Goal: Task Accomplishment & Management: Manage account settings

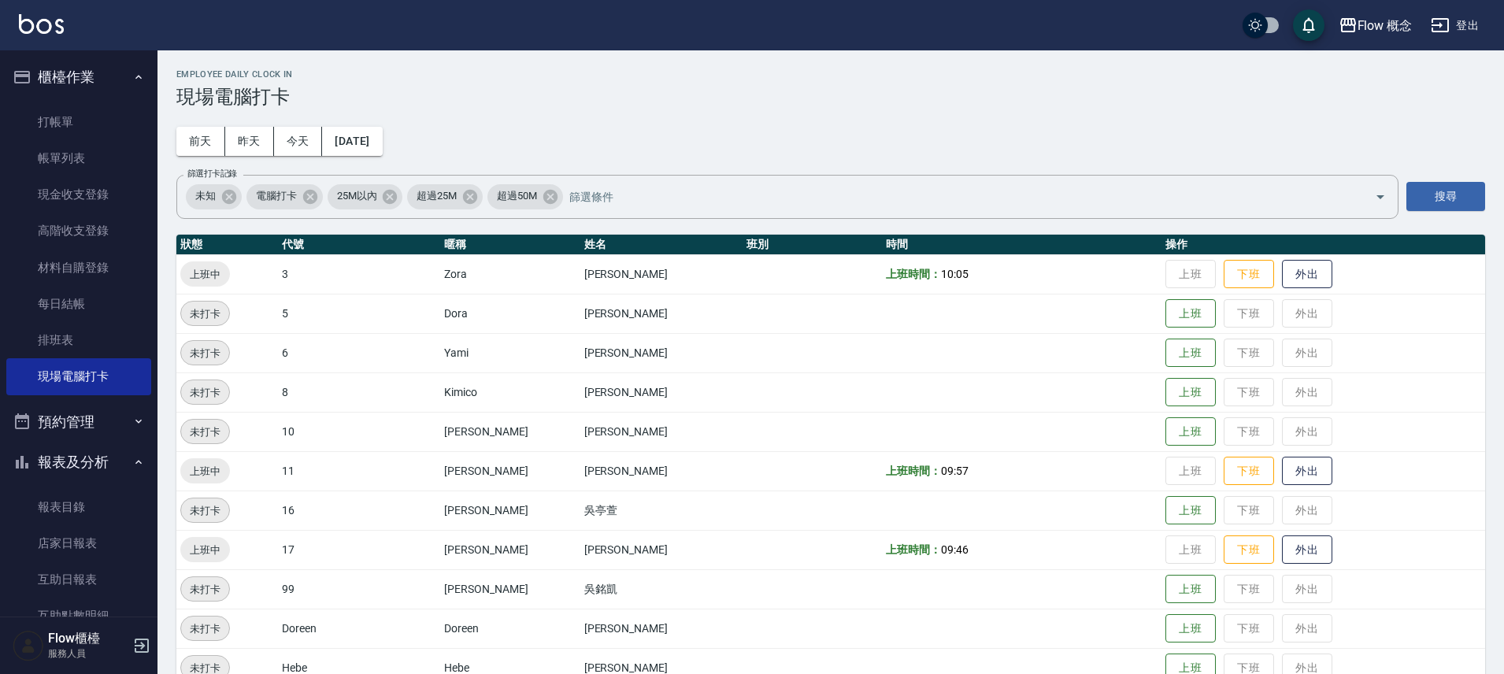
scroll to position [51, 0]
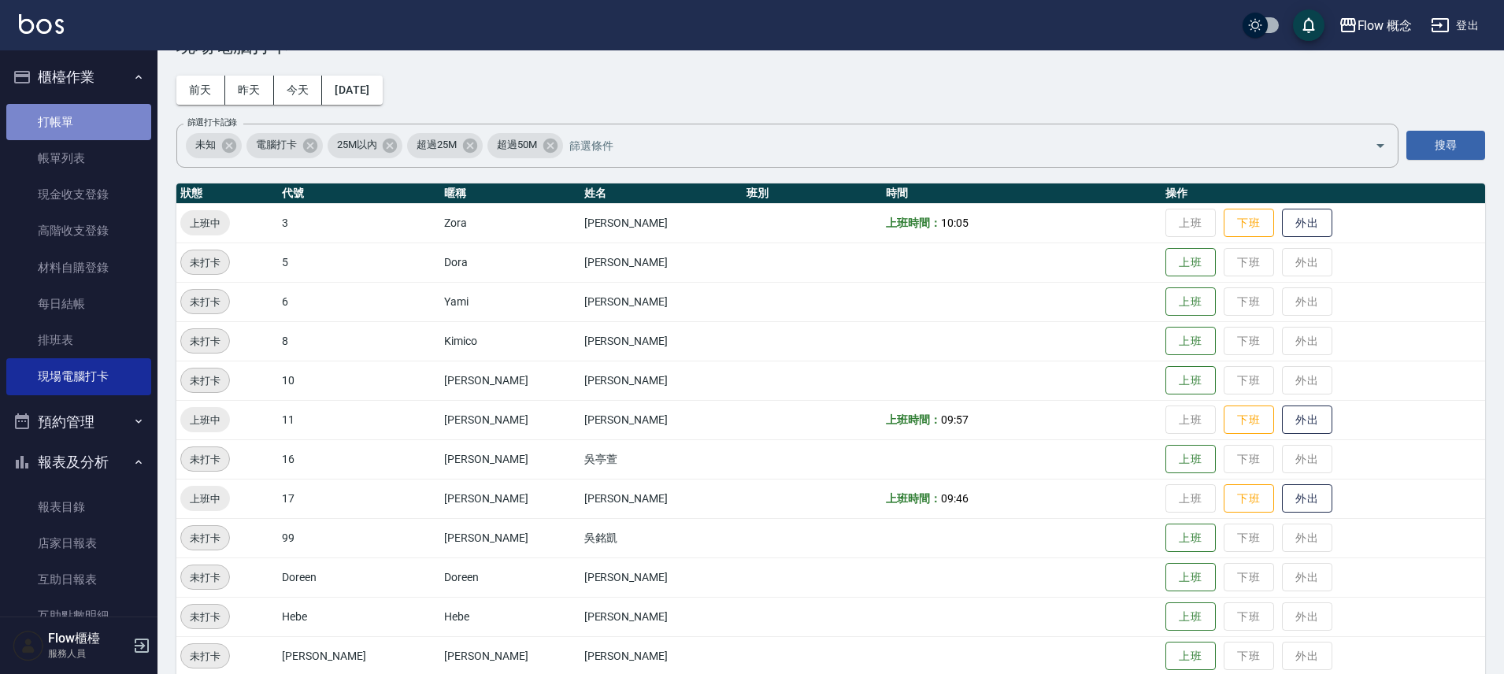
click at [121, 113] on link "打帳單" at bounding box center [78, 122] width 145 height 36
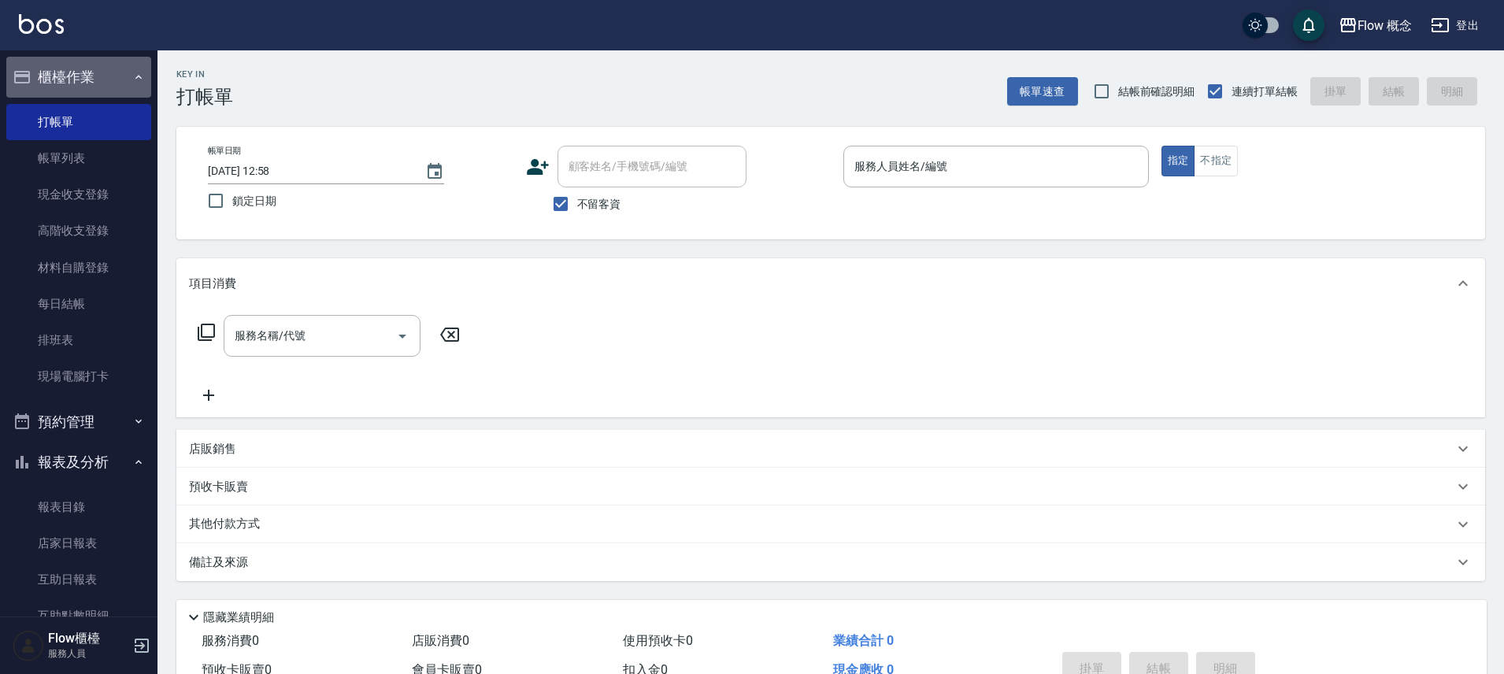
click at [87, 76] on button "櫃檯作業" at bounding box center [78, 77] width 145 height 41
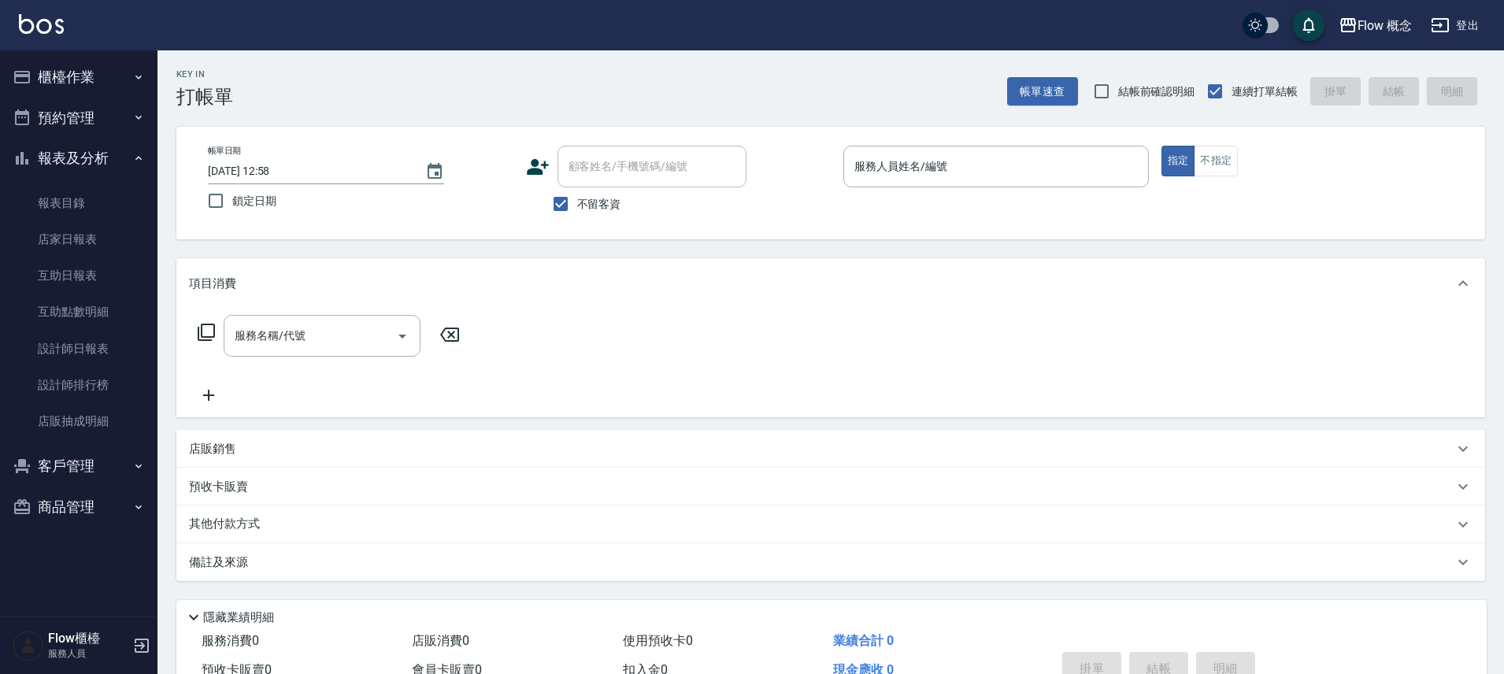
click at [113, 76] on button "櫃檯作業" at bounding box center [78, 77] width 145 height 41
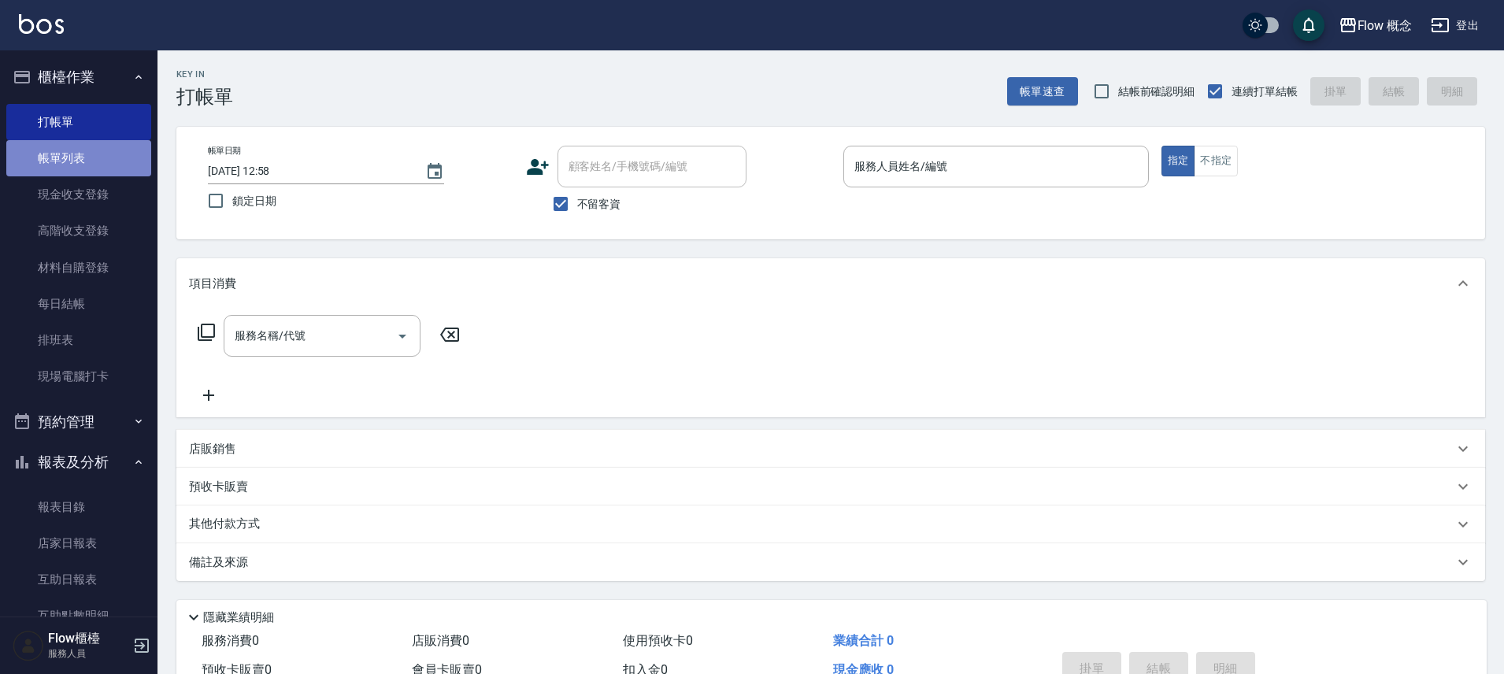
click at [106, 157] on link "帳單列表" at bounding box center [78, 158] width 145 height 36
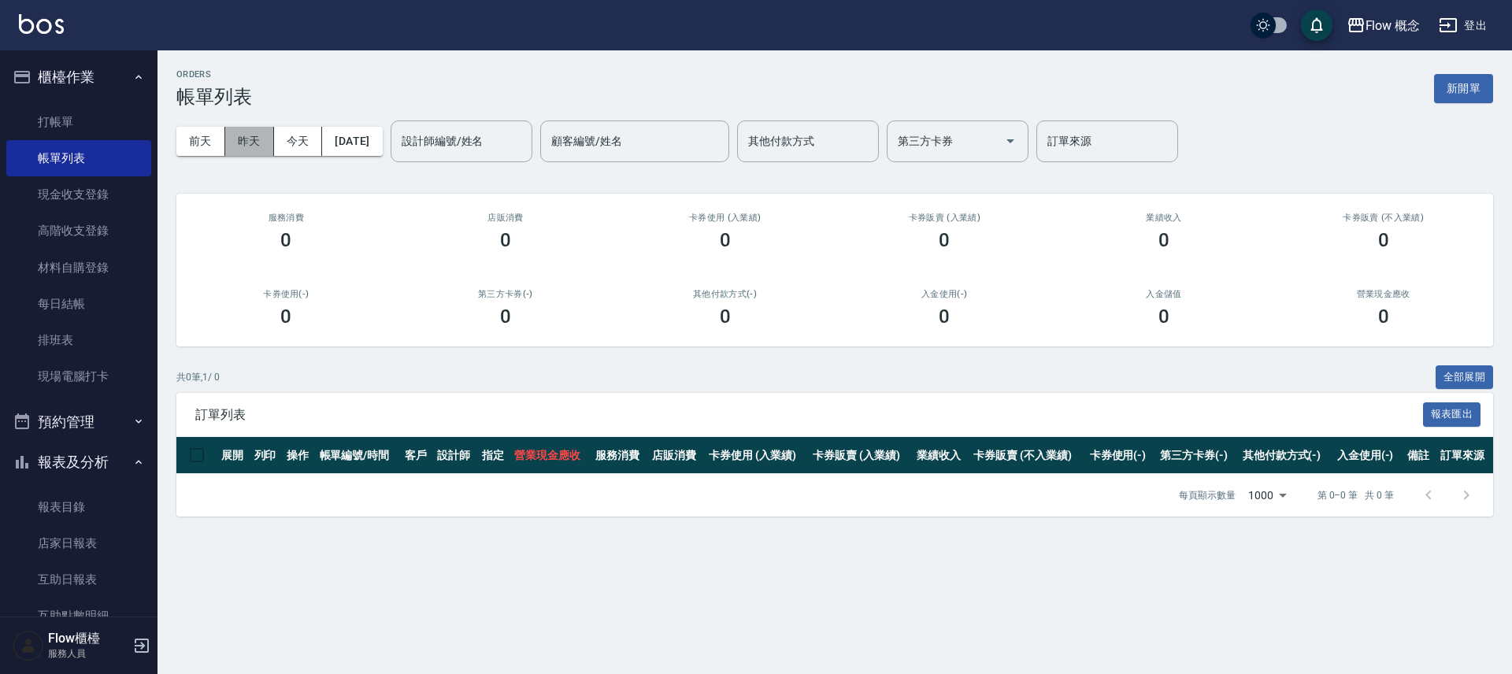
click at [255, 144] on button "昨天" at bounding box center [249, 141] width 49 height 29
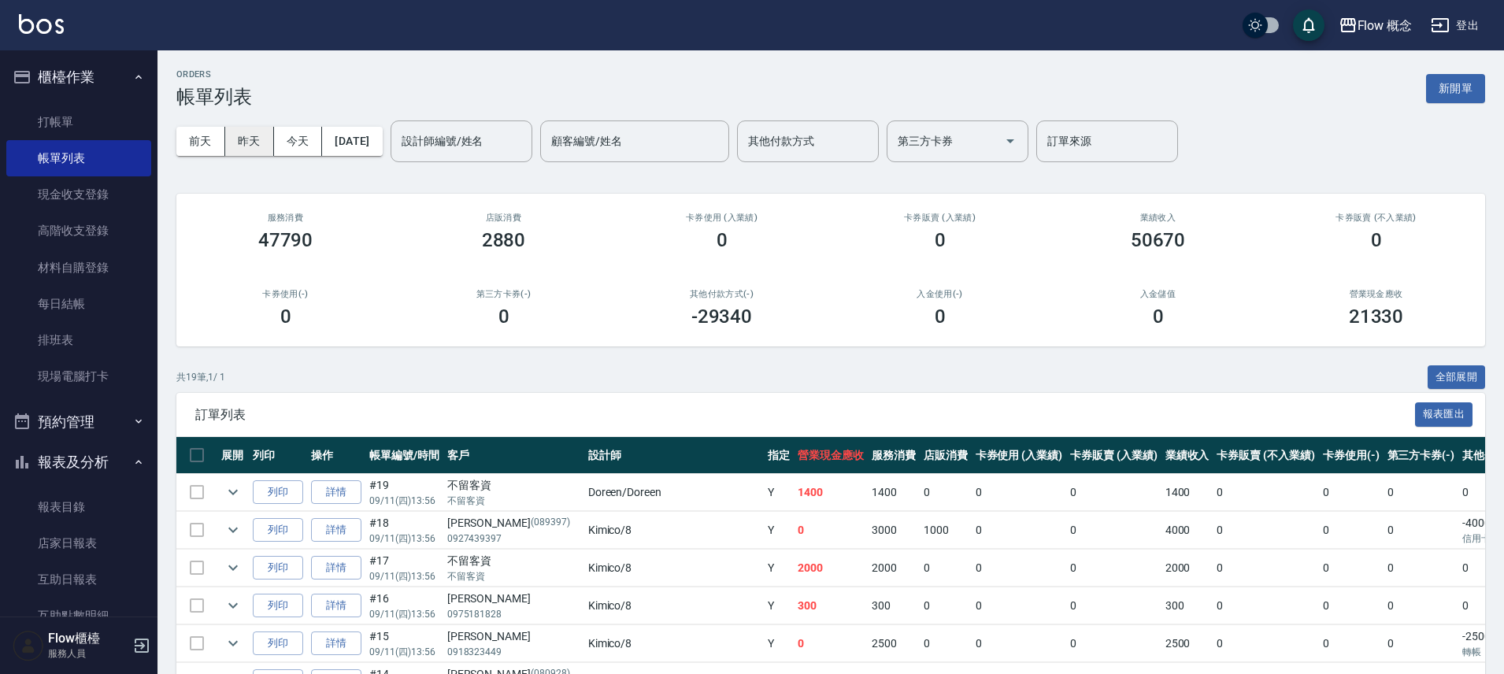
click at [255, 144] on button "昨天" at bounding box center [249, 141] width 49 height 29
click at [255, 145] on button "昨天" at bounding box center [249, 141] width 49 height 29
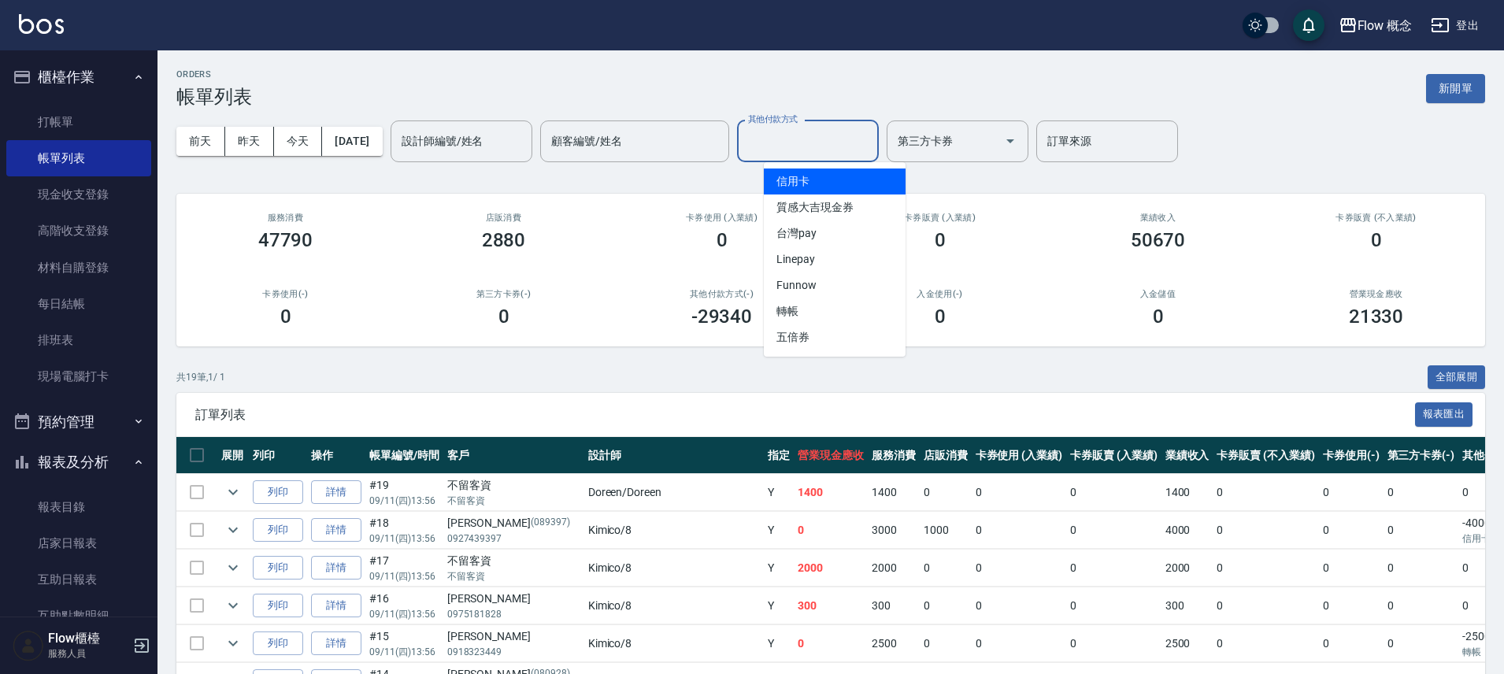
drag, startPoint x: 821, startPoint y: 149, endPoint x: 817, endPoint y: 156, distance: 8.1
click at [821, 150] on input "其他付款方式" at bounding box center [808, 142] width 128 height 28
click at [816, 179] on span "信用卡" at bounding box center [835, 182] width 142 height 26
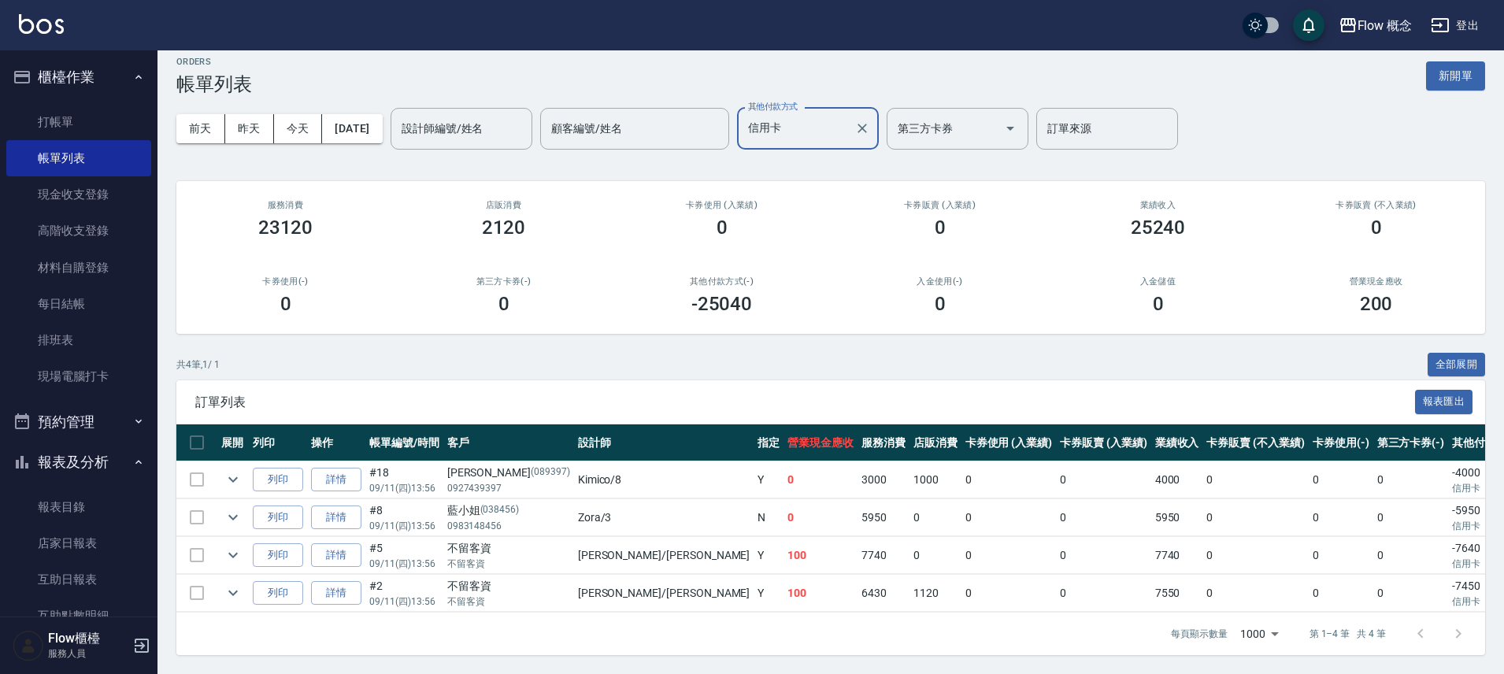
scroll to position [24, 0]
drag, startPoint x: 838, startPoint y: 125, endPoint x: 835, endPoint y: 136, distance: 11.5
click at [838, 126] on input "信用卡" at bounding box center [796, 129] width 104 height 28
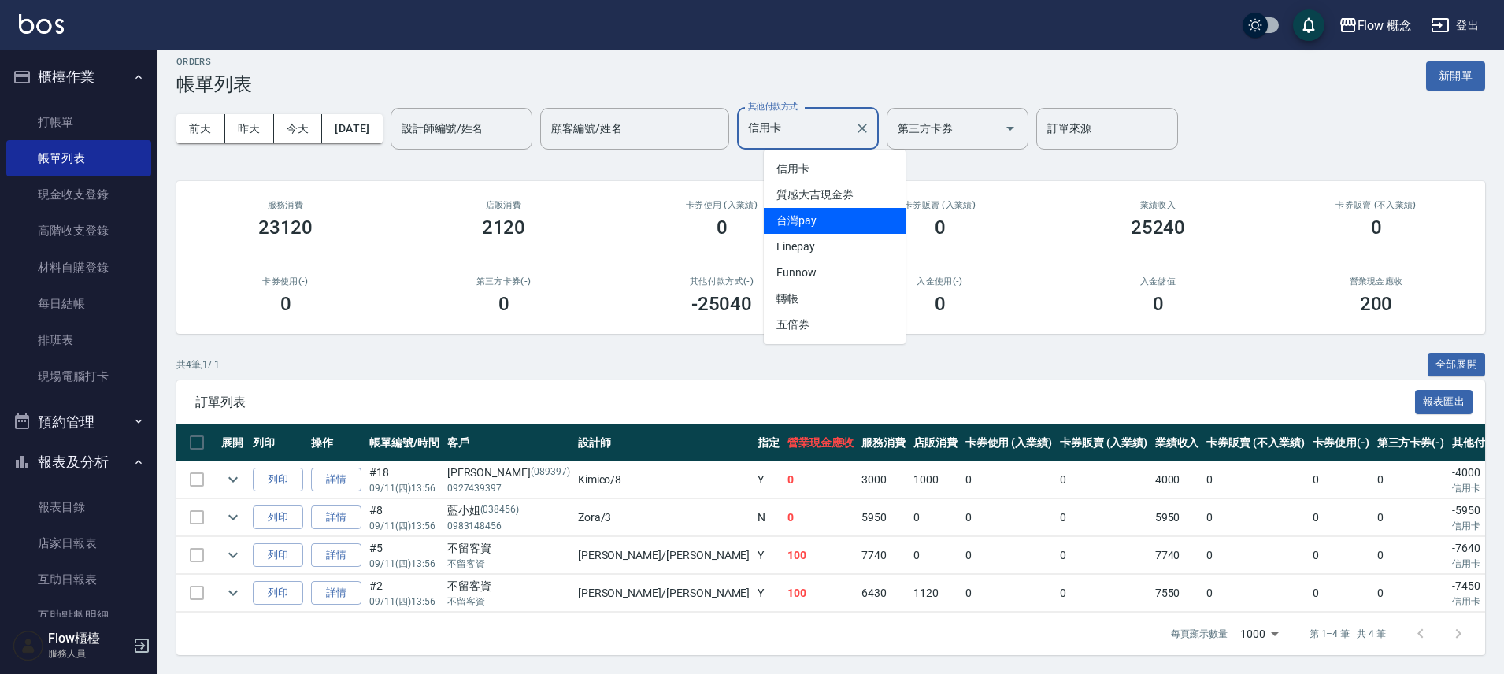
click at [827, 208] on span "台灣pay" at bounding box center [835, 221] width 142 height 26
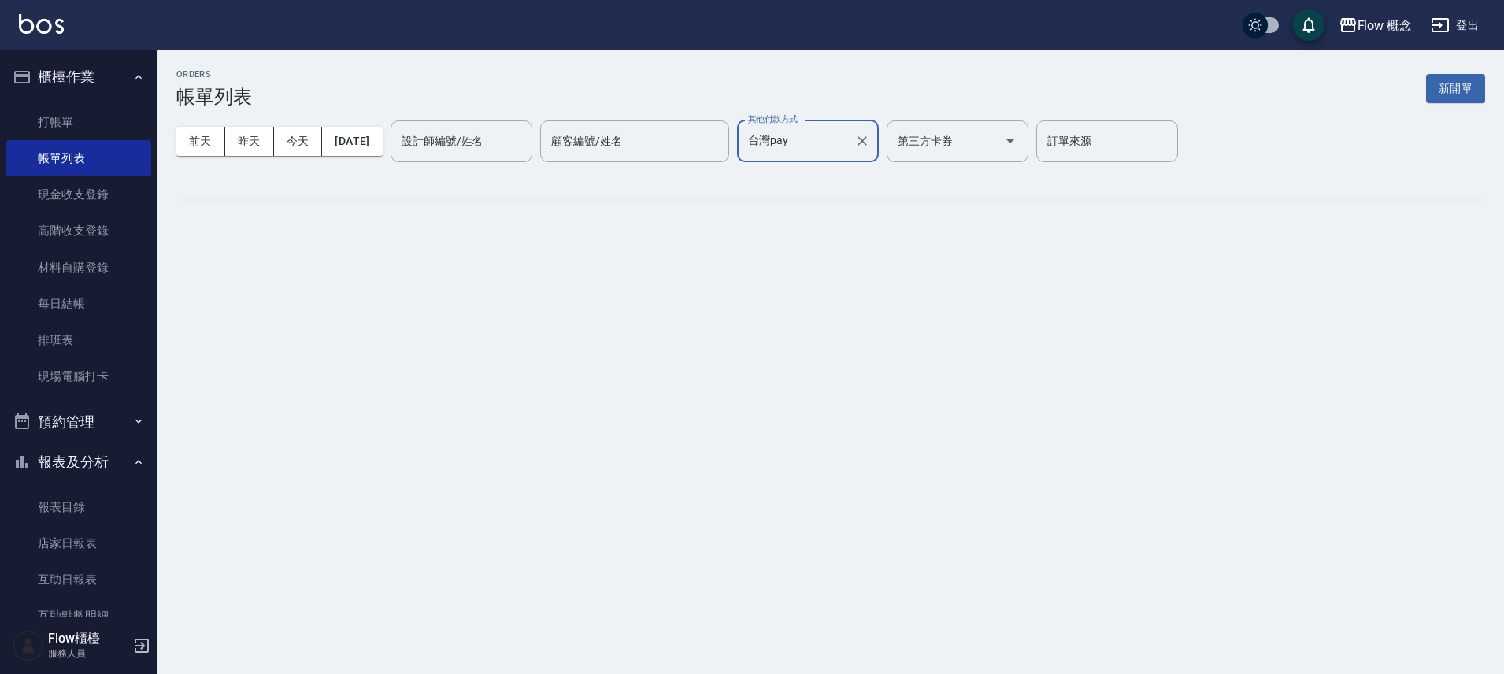
scroll to position [0, 0]
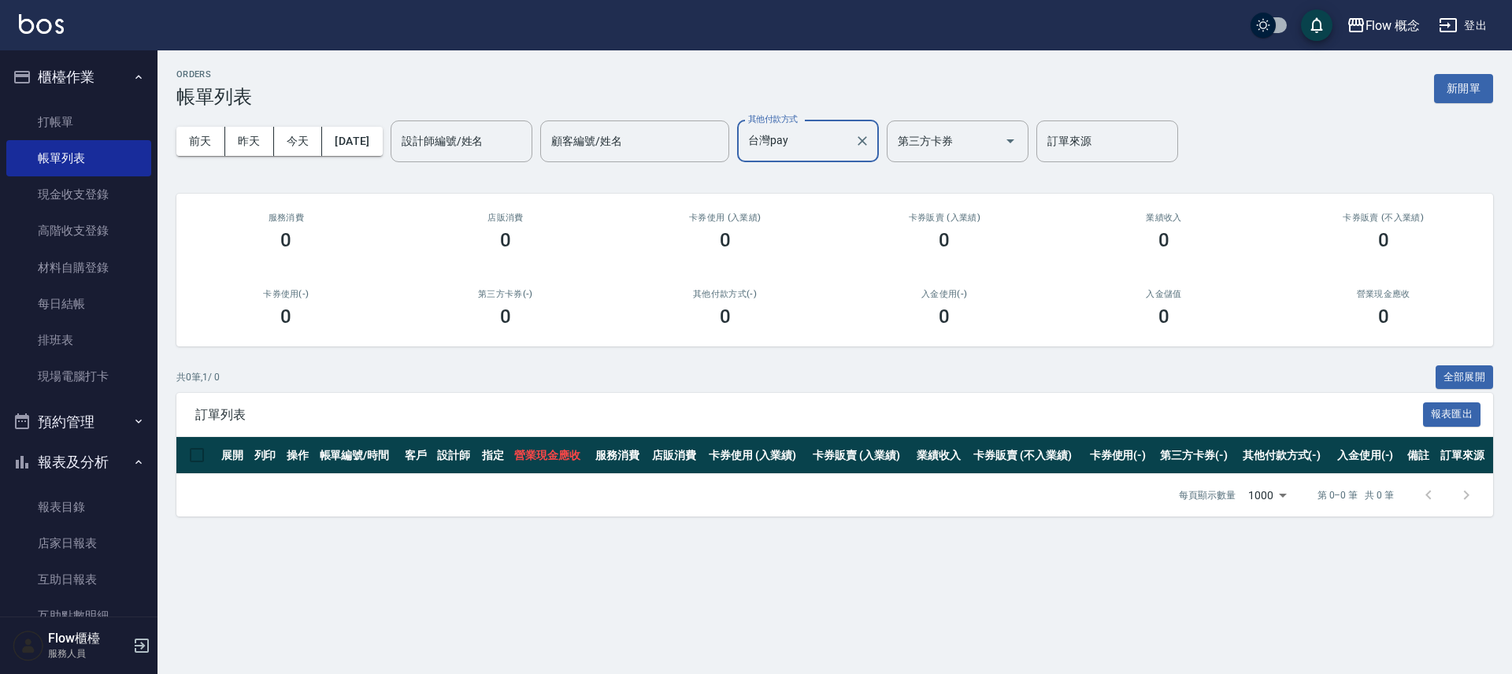
click at [823, 159] on div "台灣pay 其他付款方式" at bounding box center [808, 141] width 142 height 42
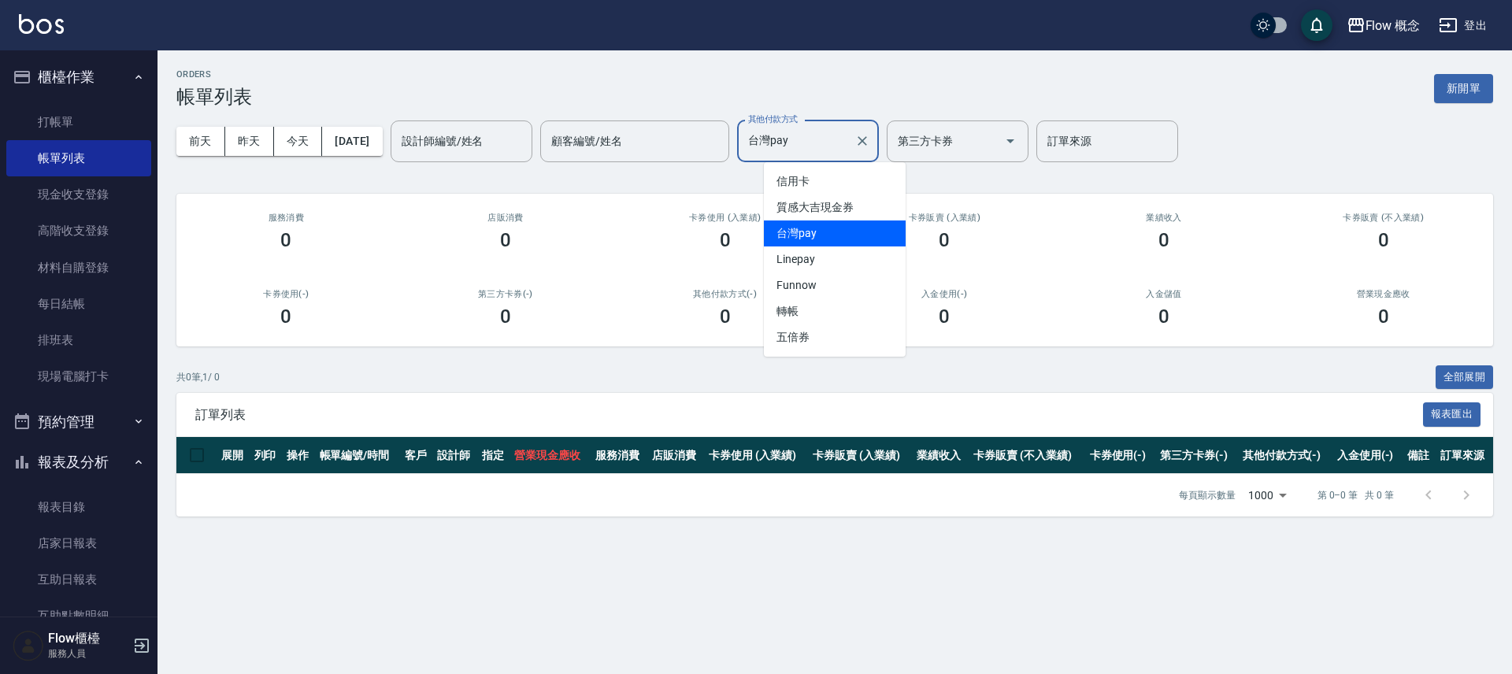
drag, startPoint x: 835, startPoint y: 246, endPoint x: 835, endPoint y: 235, distance: 11.1
click at [835, 235] on ul "信用卡 質感大吉現金券 台灣pay Linepay Funnow 轉帳 五倍券" at bounding box center [835, 259] width 142 height 194
click at [835, 235] on span "台灣pay" at bounding box center [835, 233] width 142 height 26
click at [835, 144] on input "台灣pay" at bounding box center [796, 142] width 104 height 28
click at [841, 187] on span "信用卡" at bounding box center [835, 182] width 142 height 26
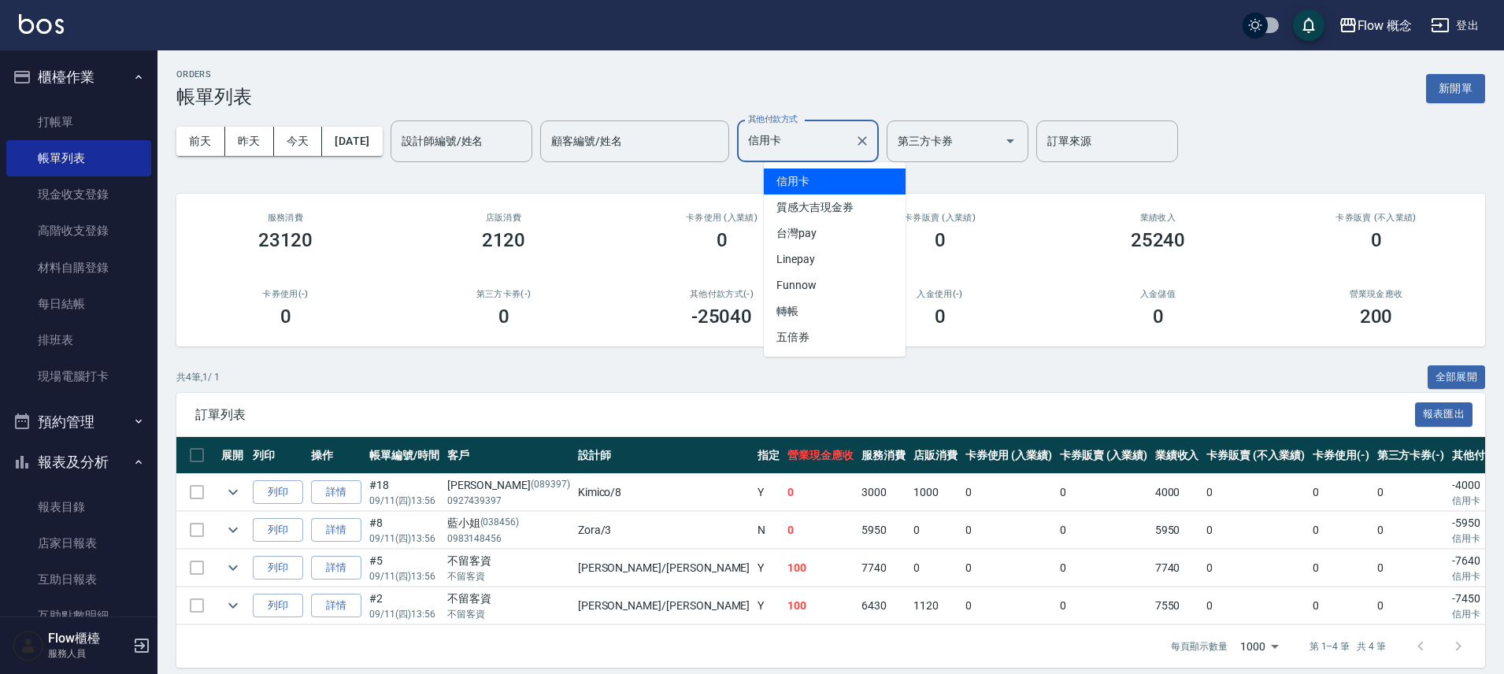
click at [820, 143] on input "信用卡" at bounding box center [796, 142] width 104 height 28
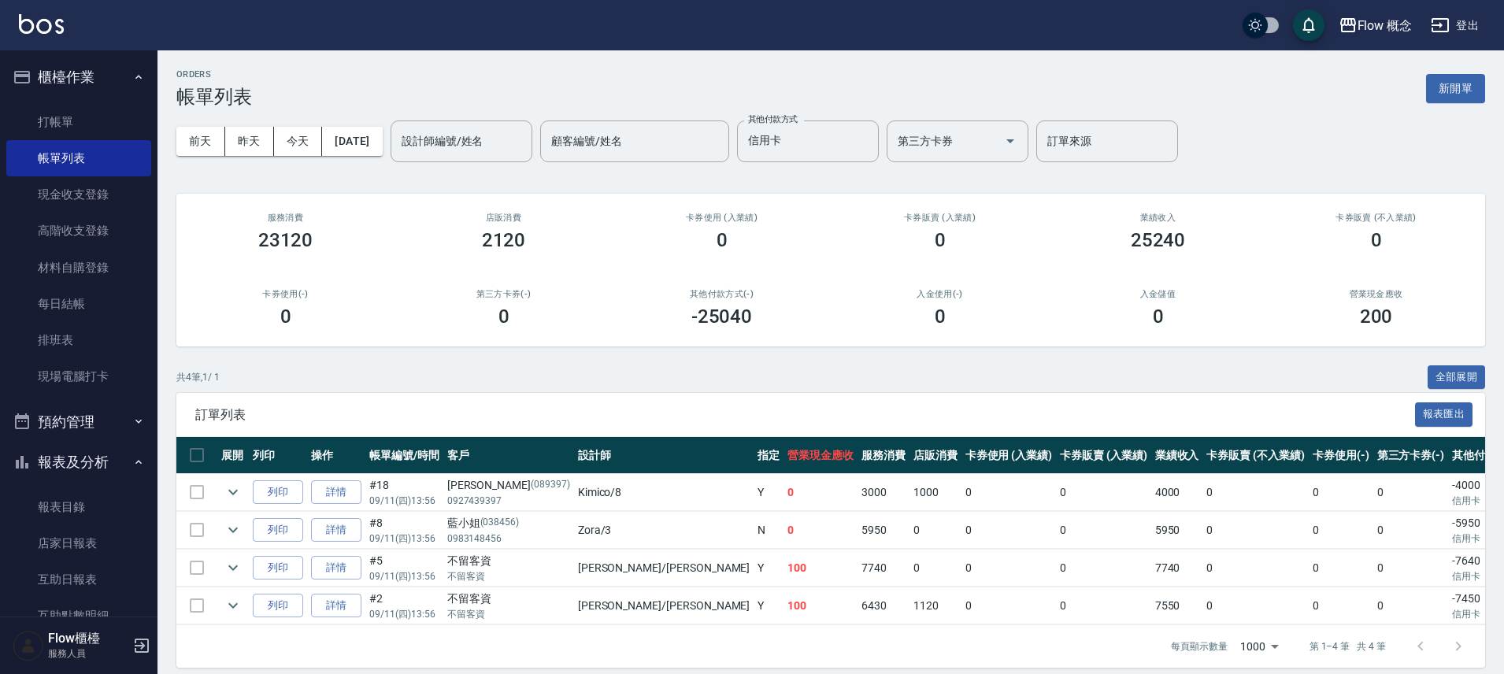
click at [824, 82] on div "ORDERS 帳單列表 新開單" at bounding box center [830, 88] width 1309 height 39
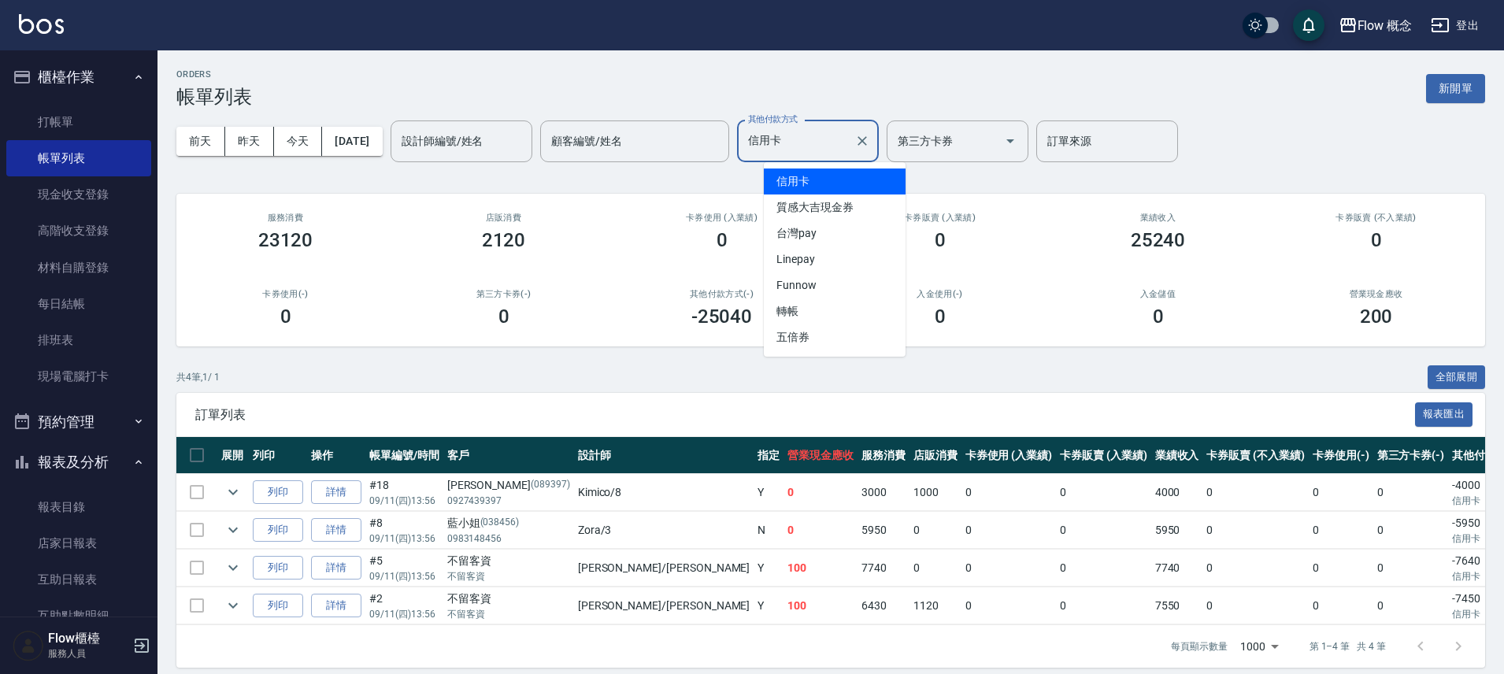
click at [815, 129] on input "信用卡" at bounding box center [796, 142] width 104 height 28
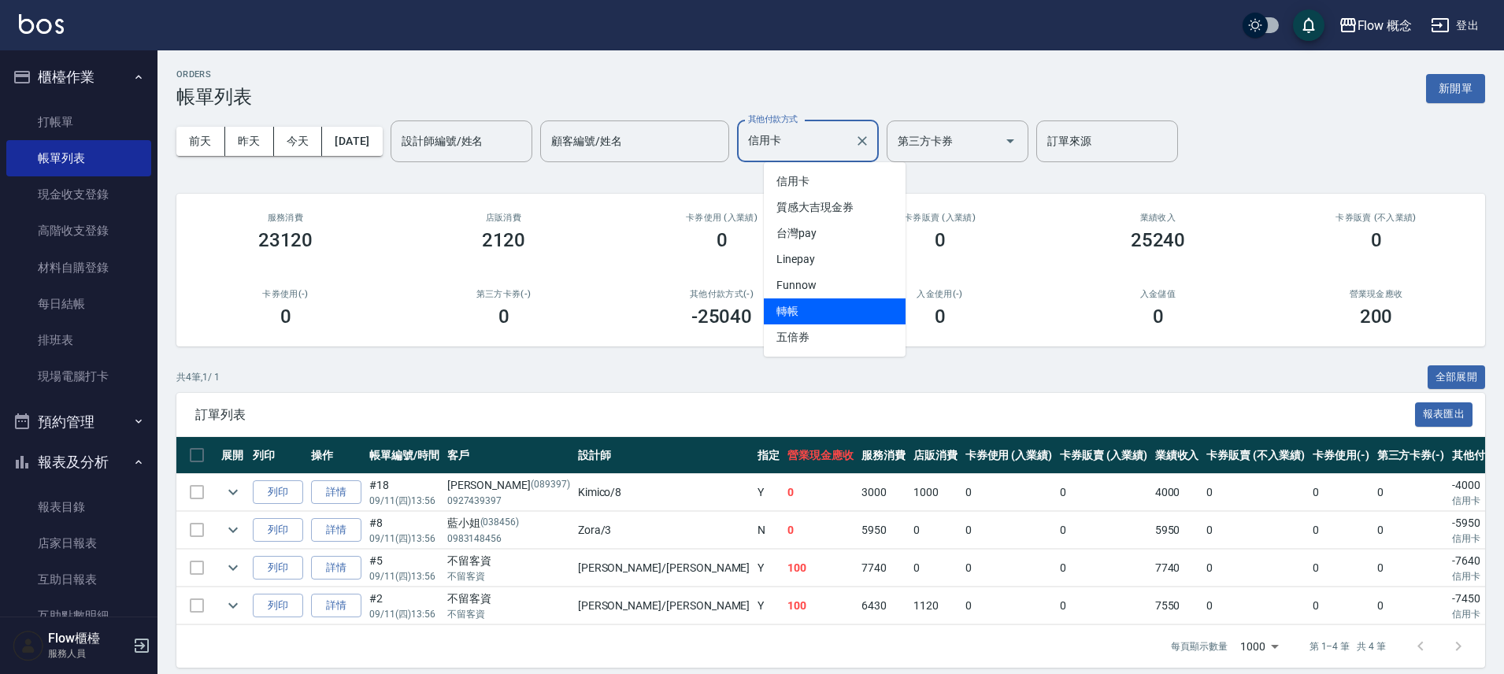
click at [830, 306] on span "轉帳" at bounding box center [835, 311] width 142 height 26
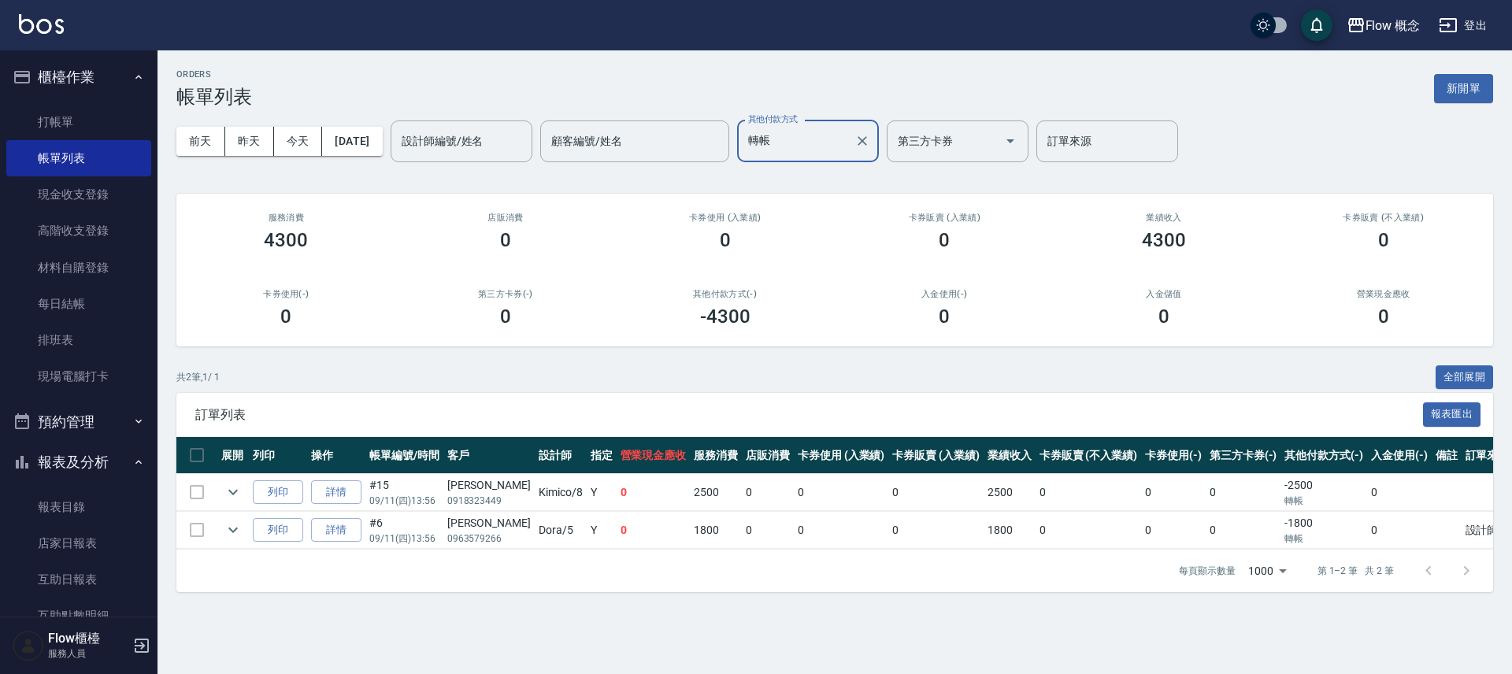
click at [841, 135] on input "轉帳" at bounding box center [796, 142] width 104 height 28
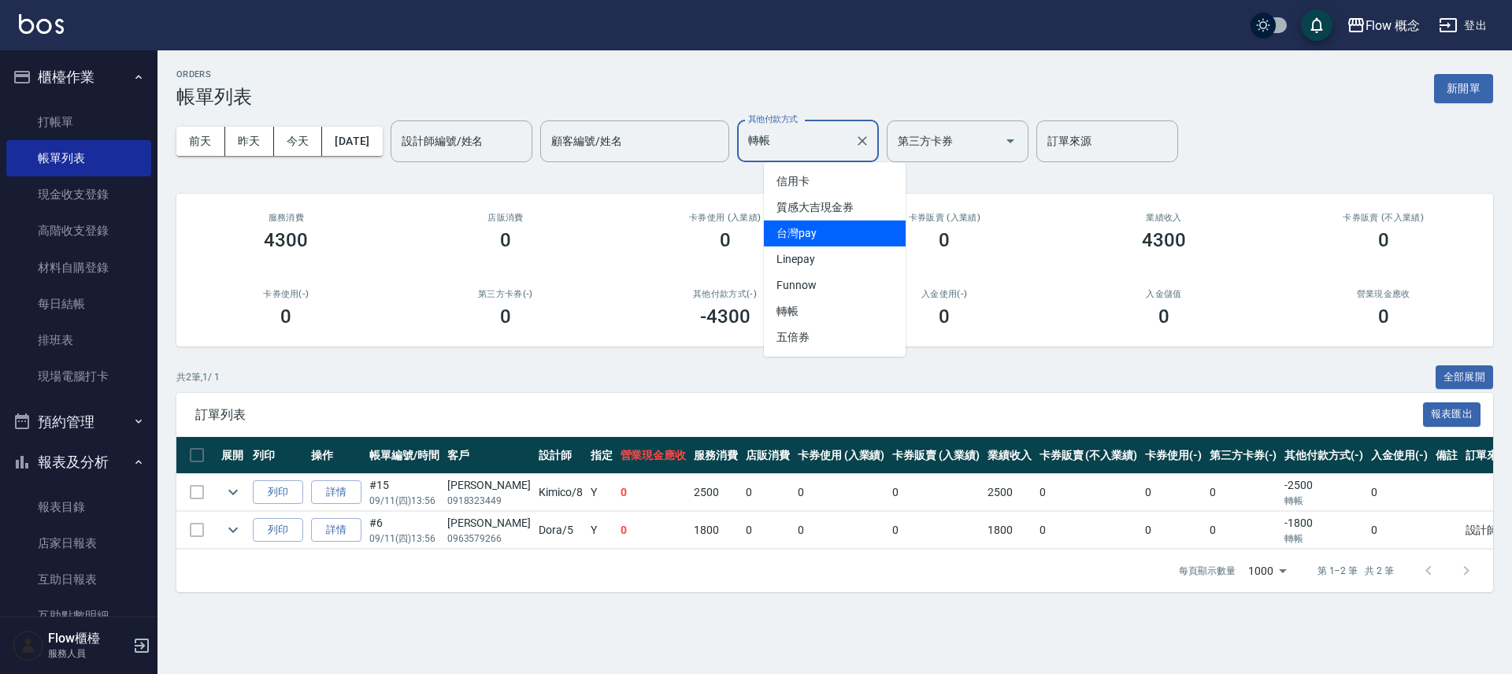
click at [829, 239] on span "台灣pay" at bounding box center [835, 233] width 142 height 26
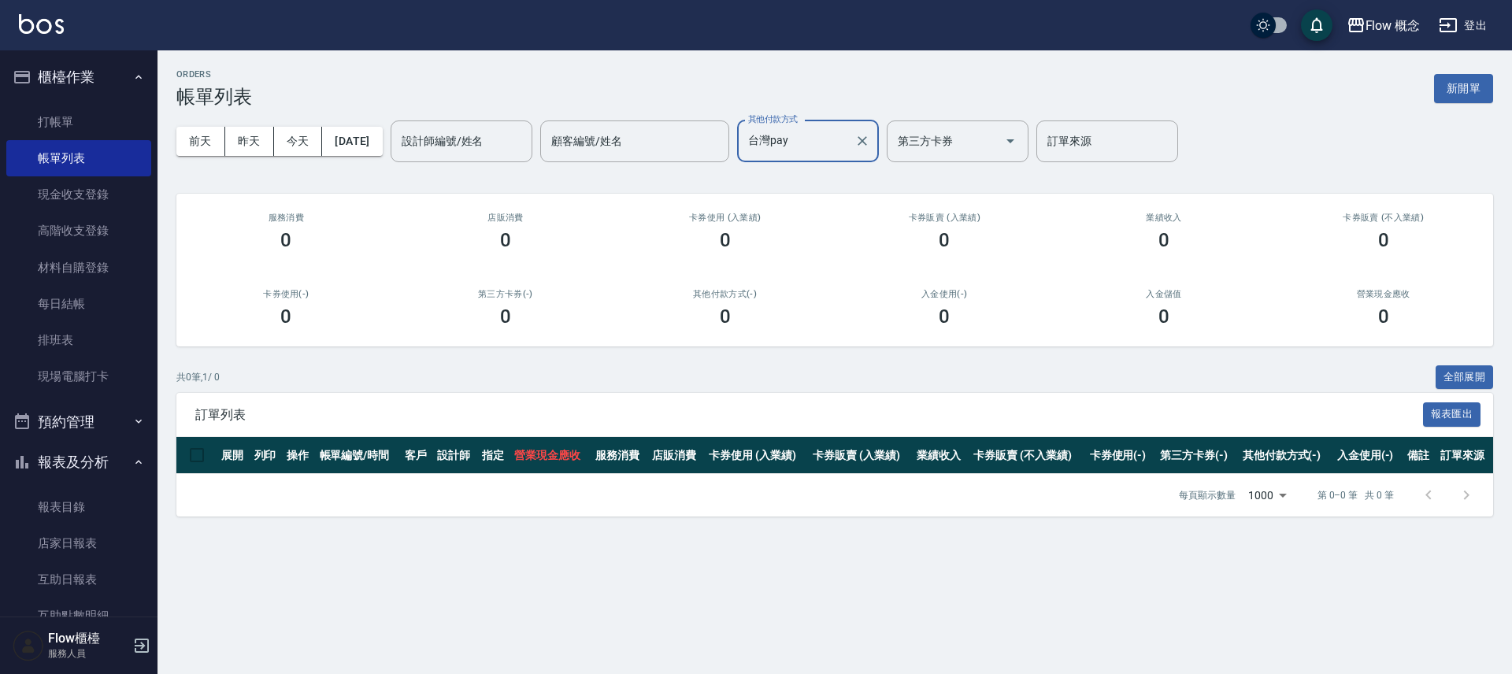
click at [827, 147] on input "台灣pay" at bounding box center [796, 142] width 104 height 28
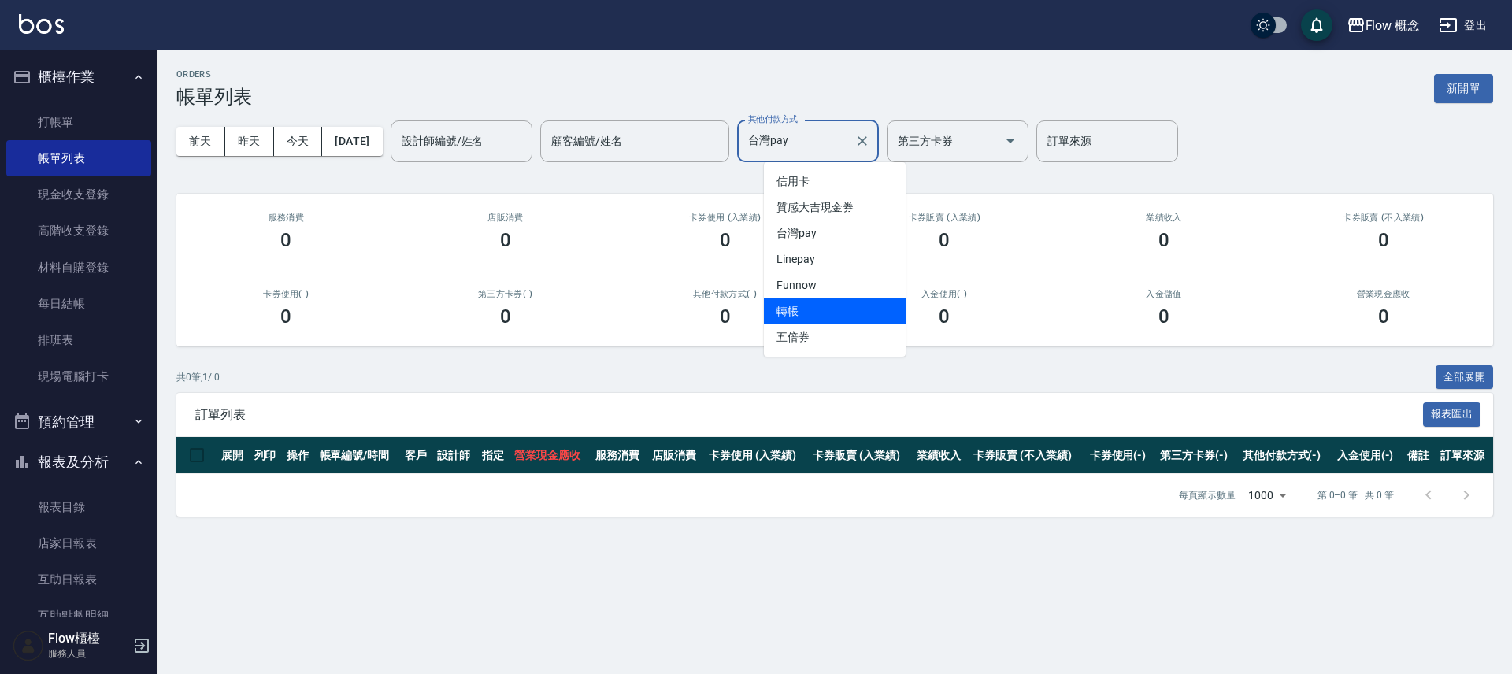
click at [842, 319] on span "轉帳" at bounding box center [835, 311] width 142 height 26
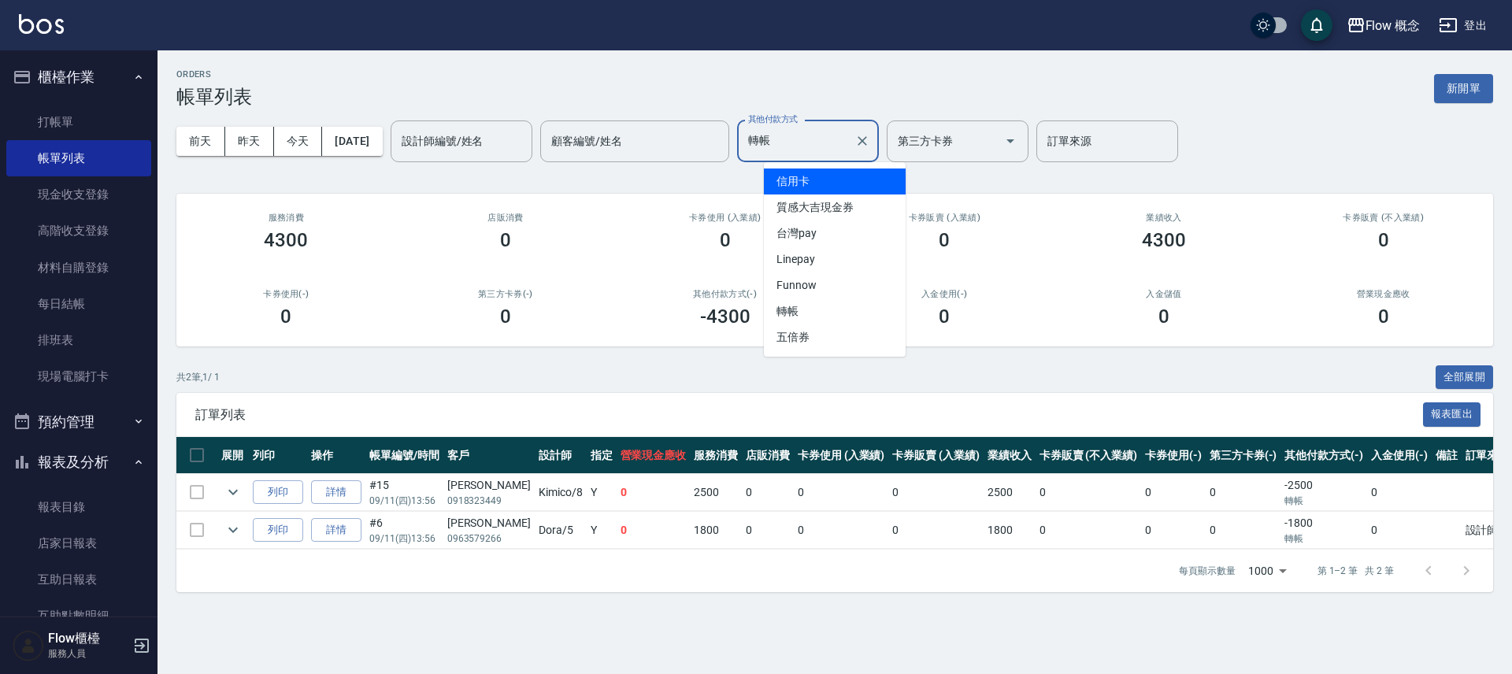
drag, startPoint x: 841, startPoint y: 133, endPoint x: 834, endPoint y: 147, distance: 15.8
click at [841, 134] on input "轉帳" at bounding box center [796, 142] width 104 height 28
click at [818, 184] on span "信用卡" at bounding box center [835, 182] width 142 height 26
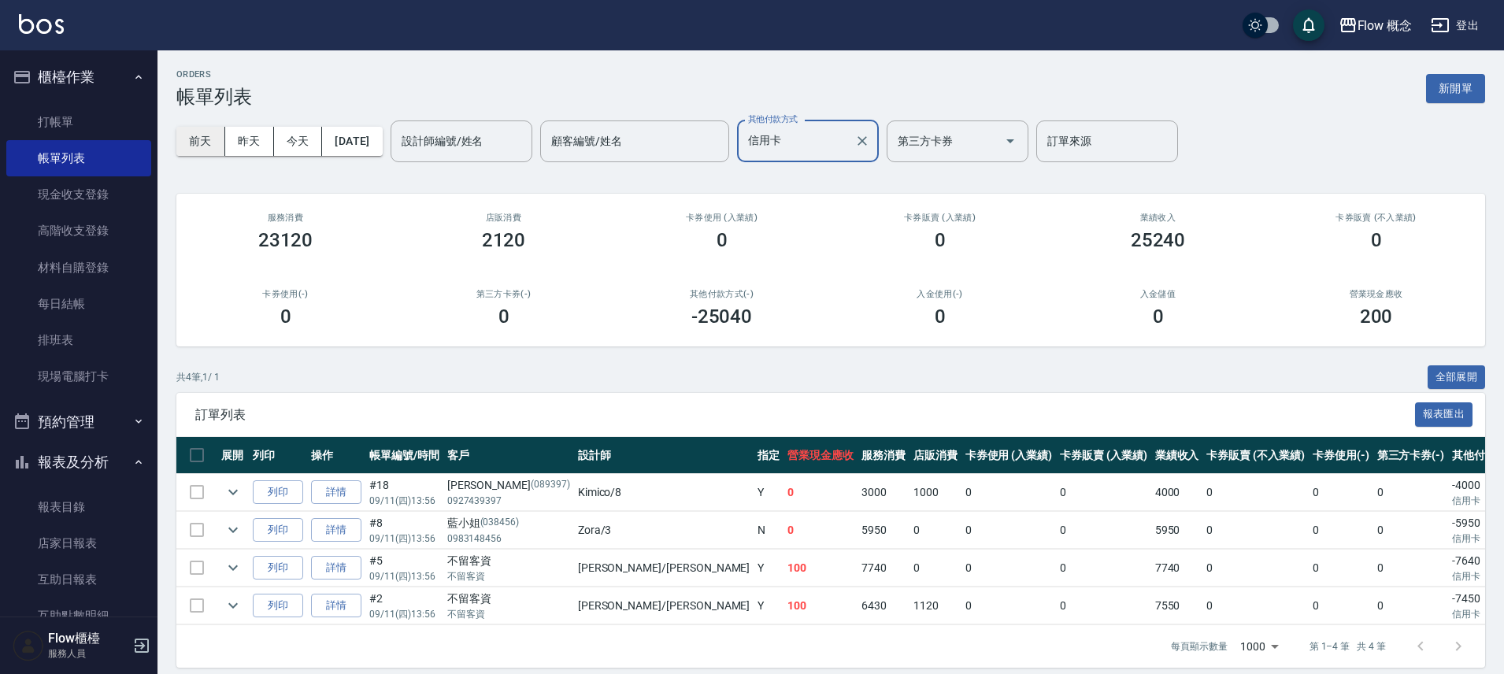
click at [206, 141] on button "前天" at bounding box center [200, 141] width 49 height 29
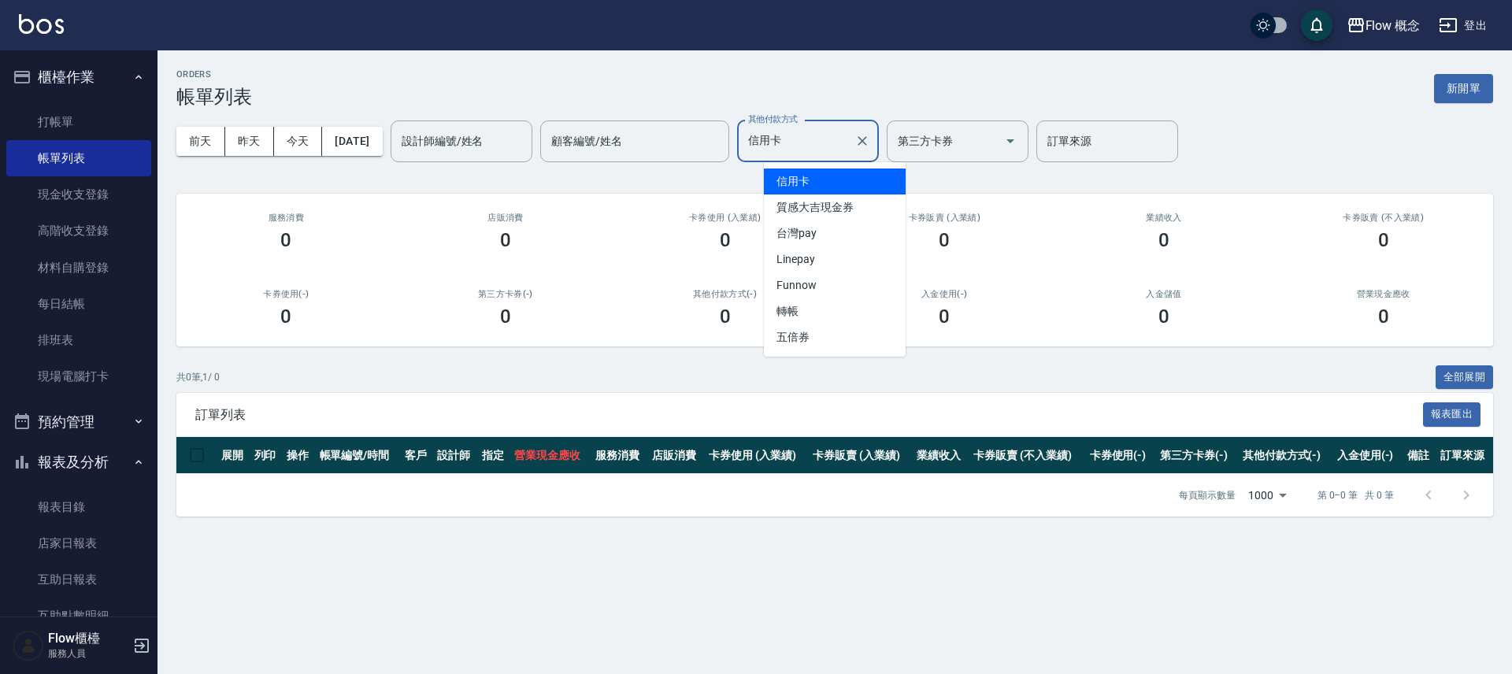
drag, startPoint x: 824, startPoint y: 145, endPoint x: 811, endPoint y: 183, distance: 40.8
click at [824, 146] on input "信用卡" at bounding box center [796, 142] width 104 height 28
click at [815, 235] on span "台灣pay" at bounding box center [835, 233] width 142 height 26
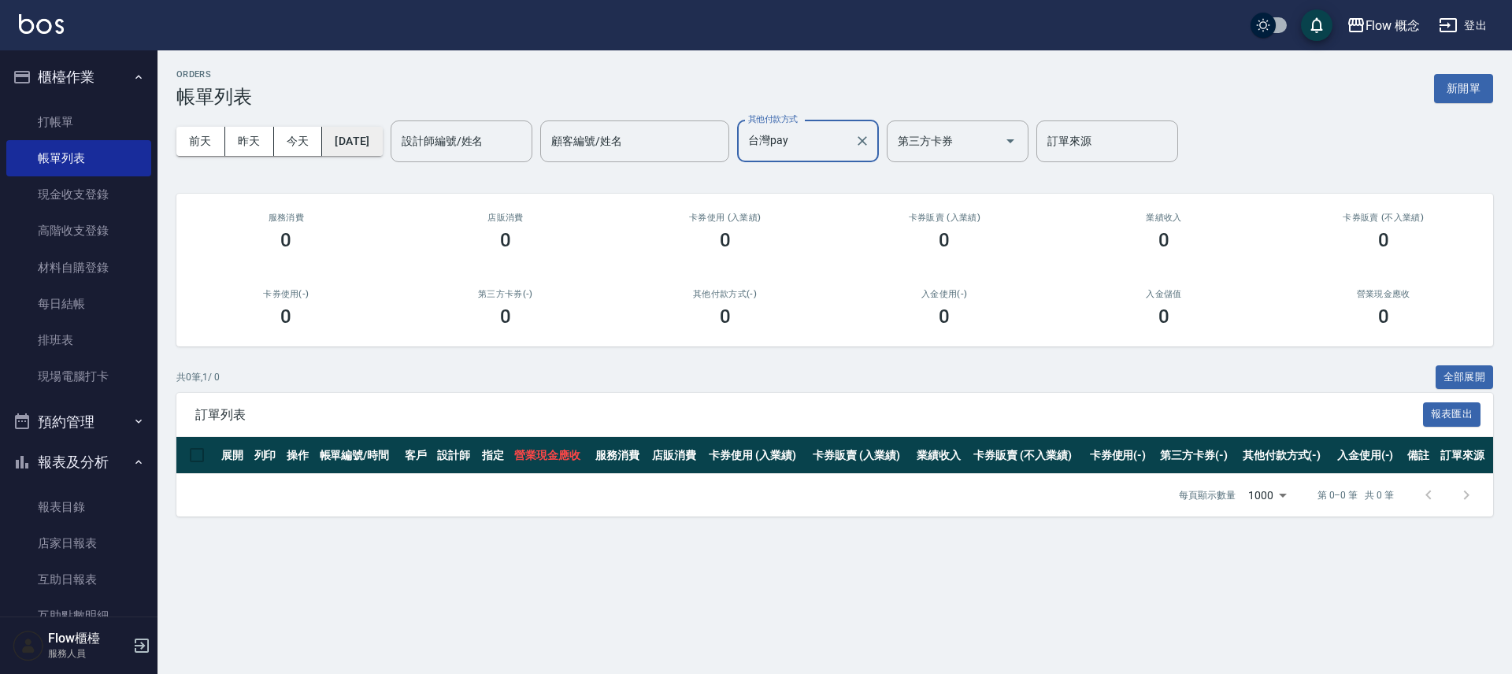
click at [373, 144] on button "[DATE]" at bounding box center [352, 141] width 60 height 29
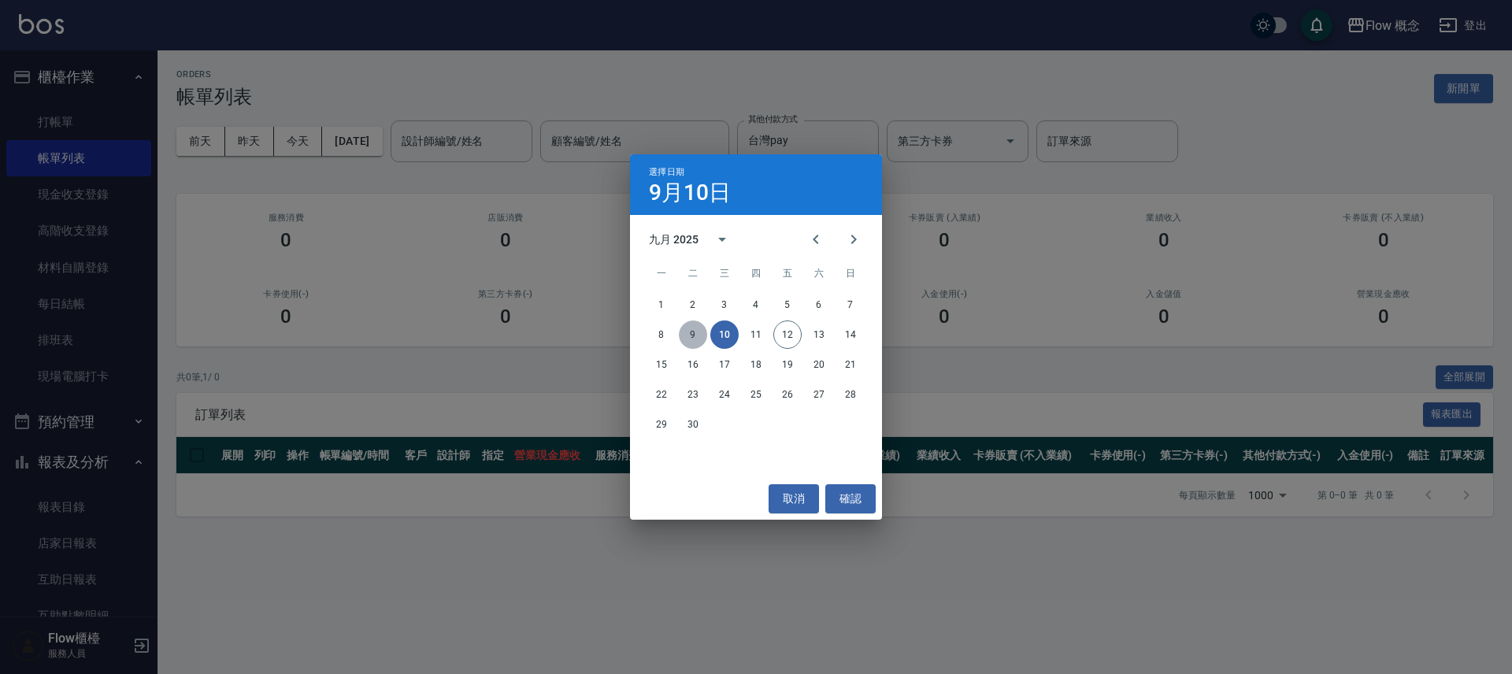
click at [698, 339] on button "9" at bounding box center [693, 334] width 28 height 28
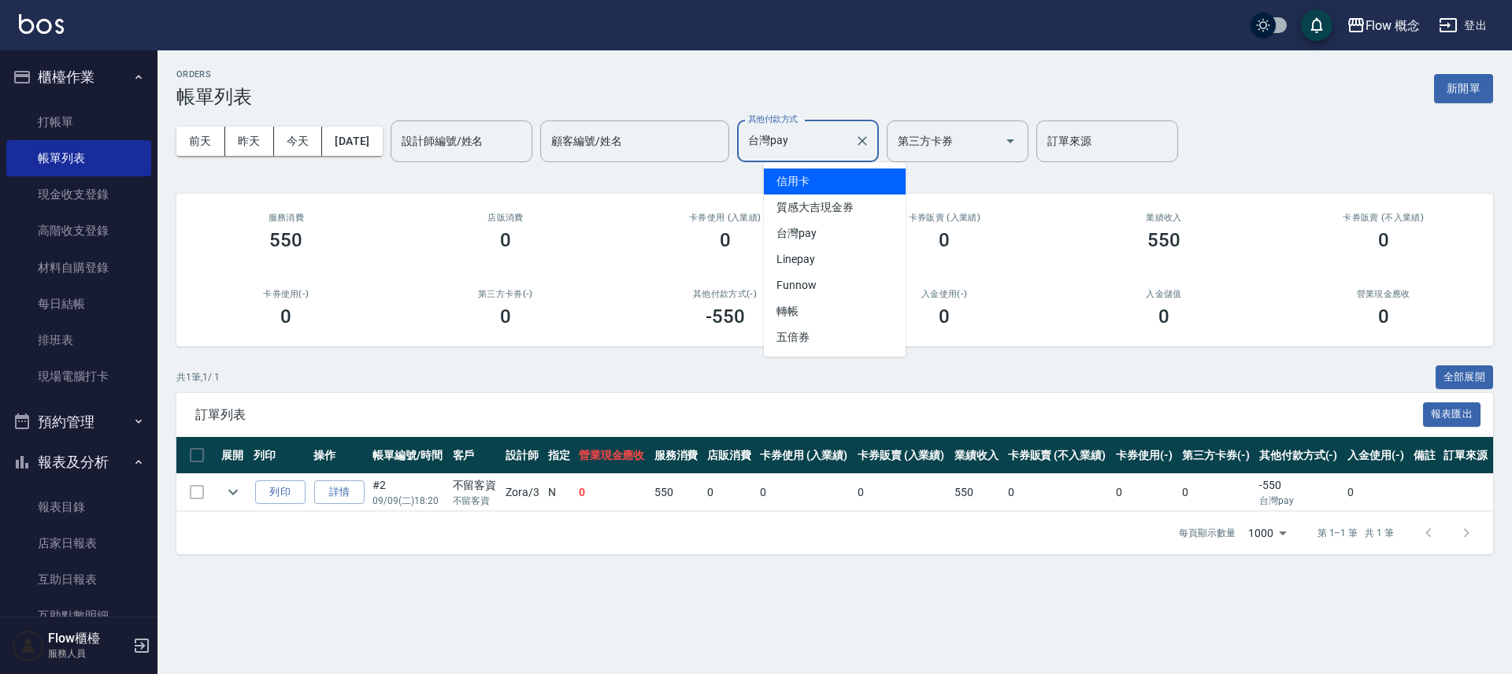
click at [824, 142] on input "台灣pay" at bounding box center [796, 142] width 104 height 28
click at [813, 177] on span "信用卡" at bounding box center [835, 182] width 142 height 26
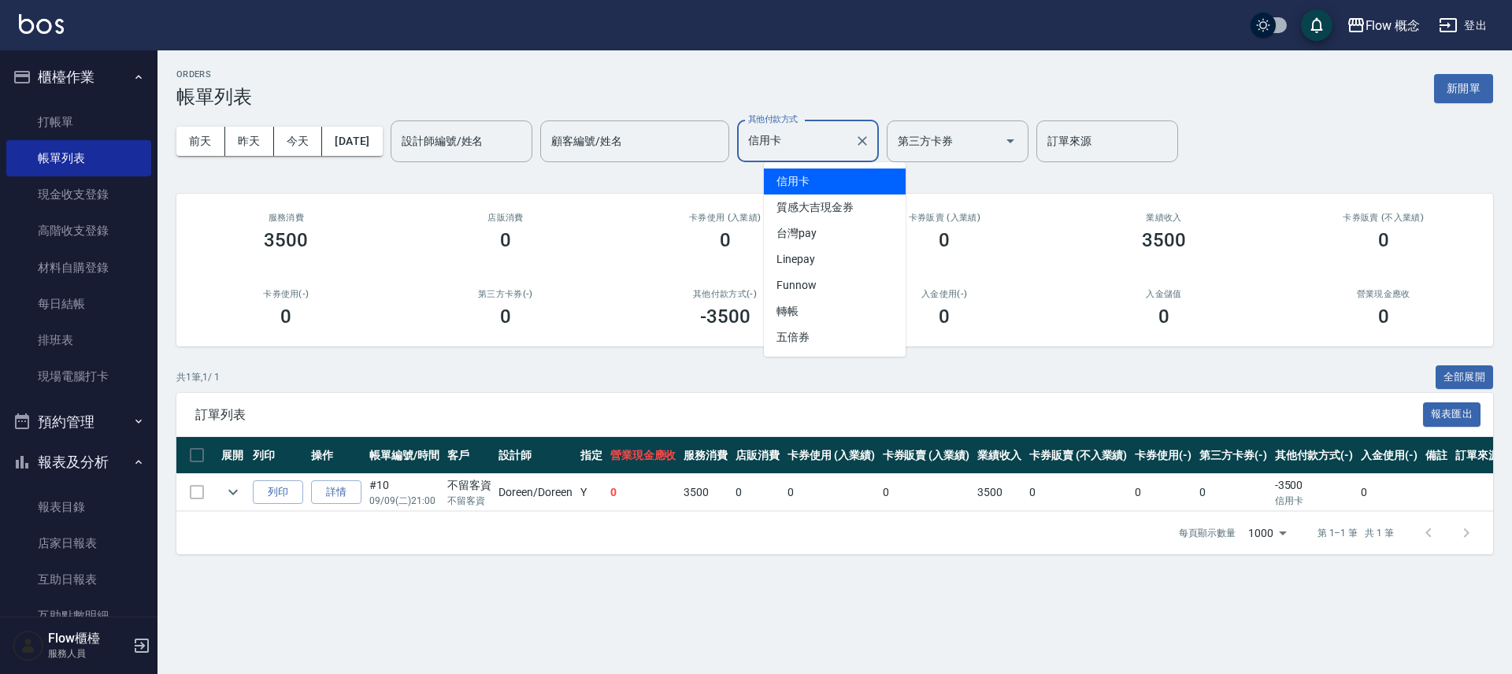
click at [837, 134] on input "信用卡" at bounding box center [796, 142] width 104 height 28
click at [813, 235] on span "台灣pay" at bounding box center [835, 233] width 142 height 26
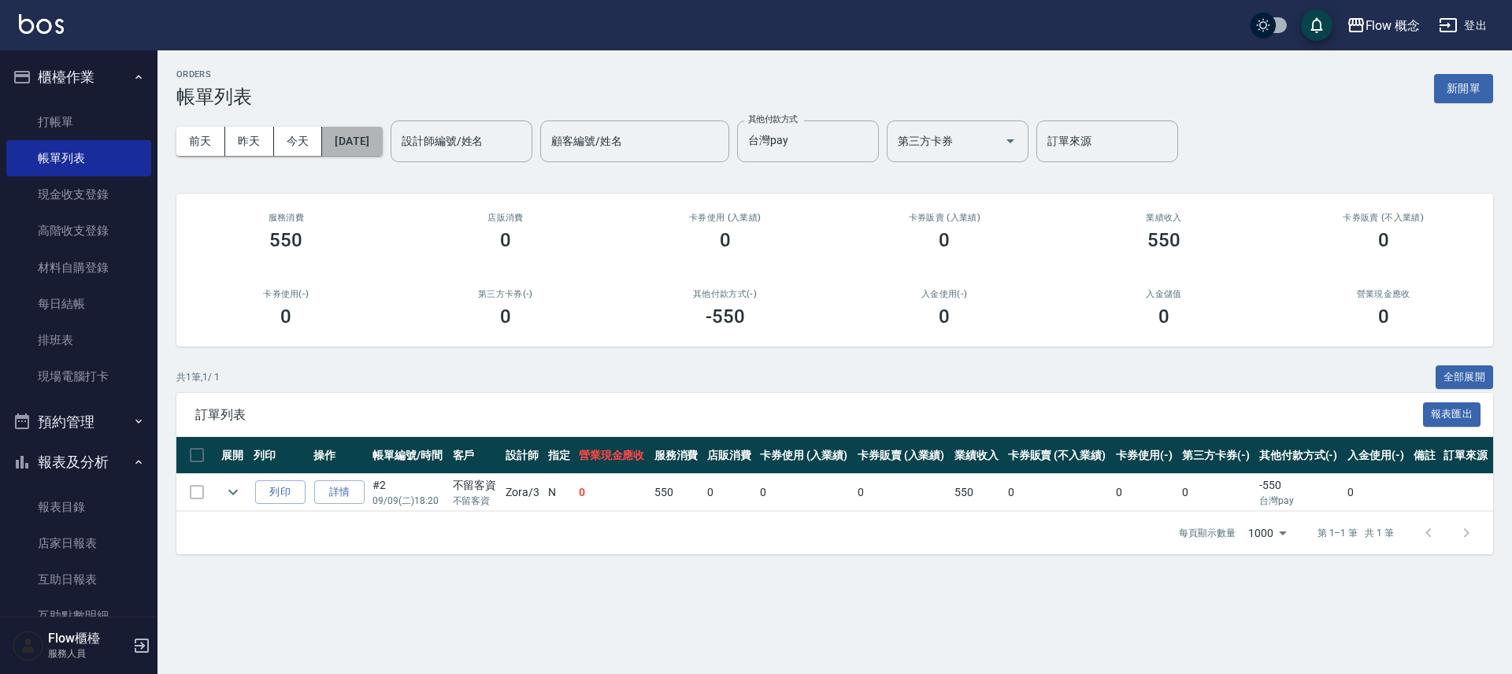
click at [368, 150] on button "[DATE]" at bounding box center [352, 141] width 60 height 29
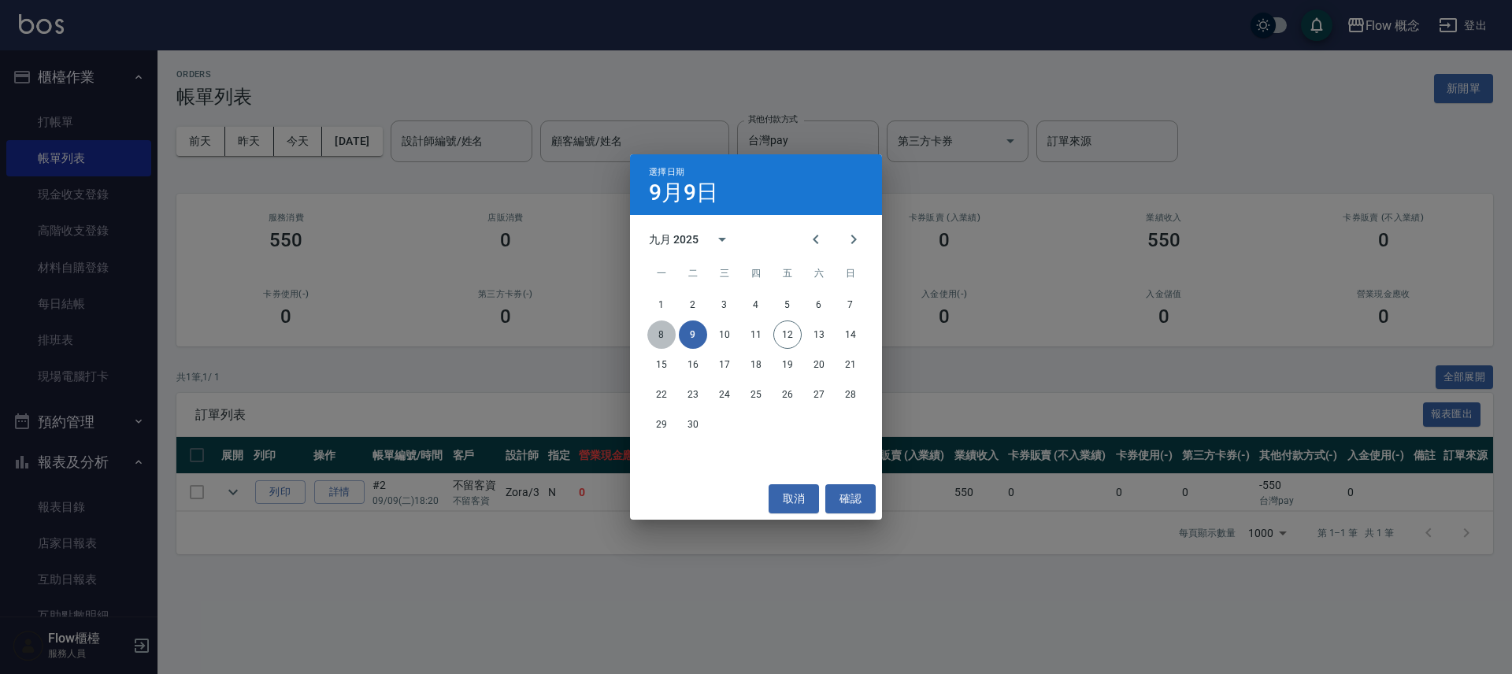
click at [665, 335] on button "8" at bounding box center [661, 334] width 28 height 28
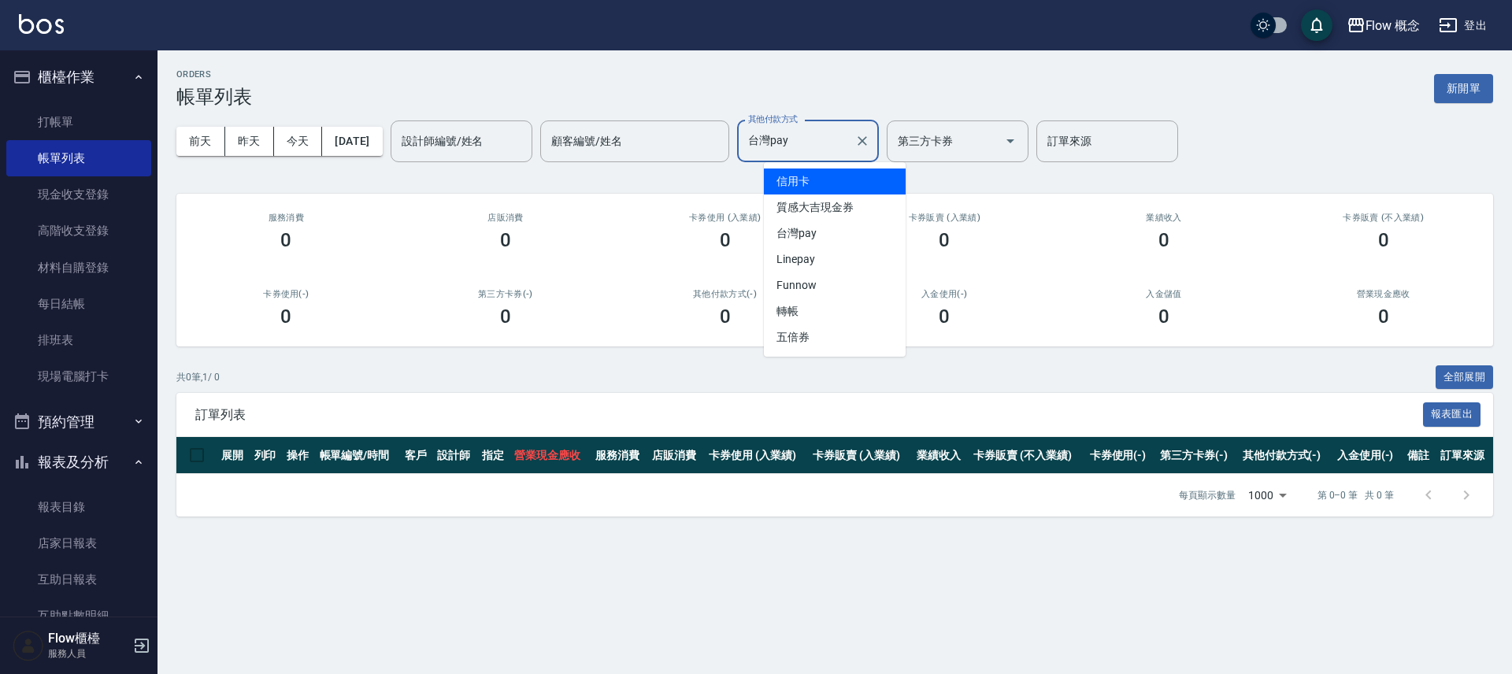
click at [814, 142] on input "台灣pay" at bounding box center [796, 142] width 104 height 28
click at [809, 193] on span "信用卡" at bounding box center [835, 182] width 142 height 26
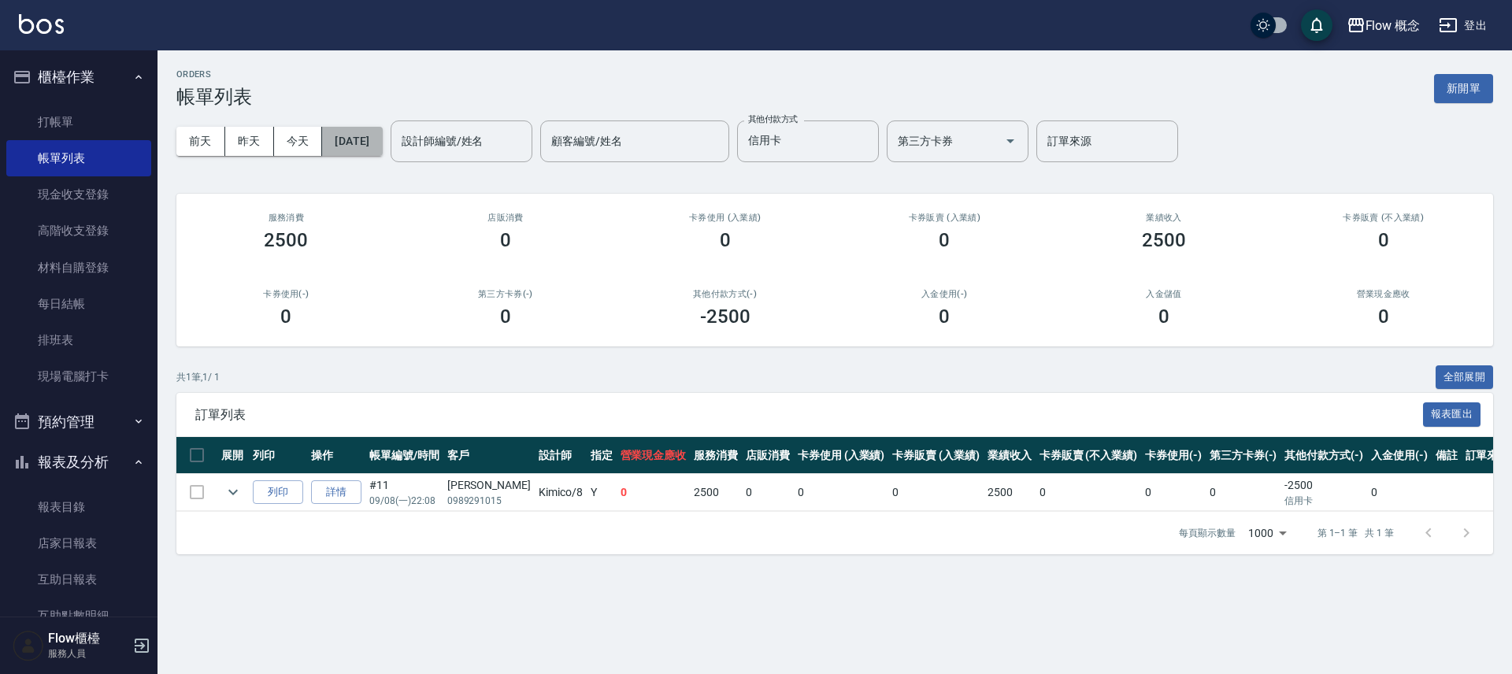
click at [381, 136] on button "[DATE]" at bounding box center [352, 141] width 60 height 29
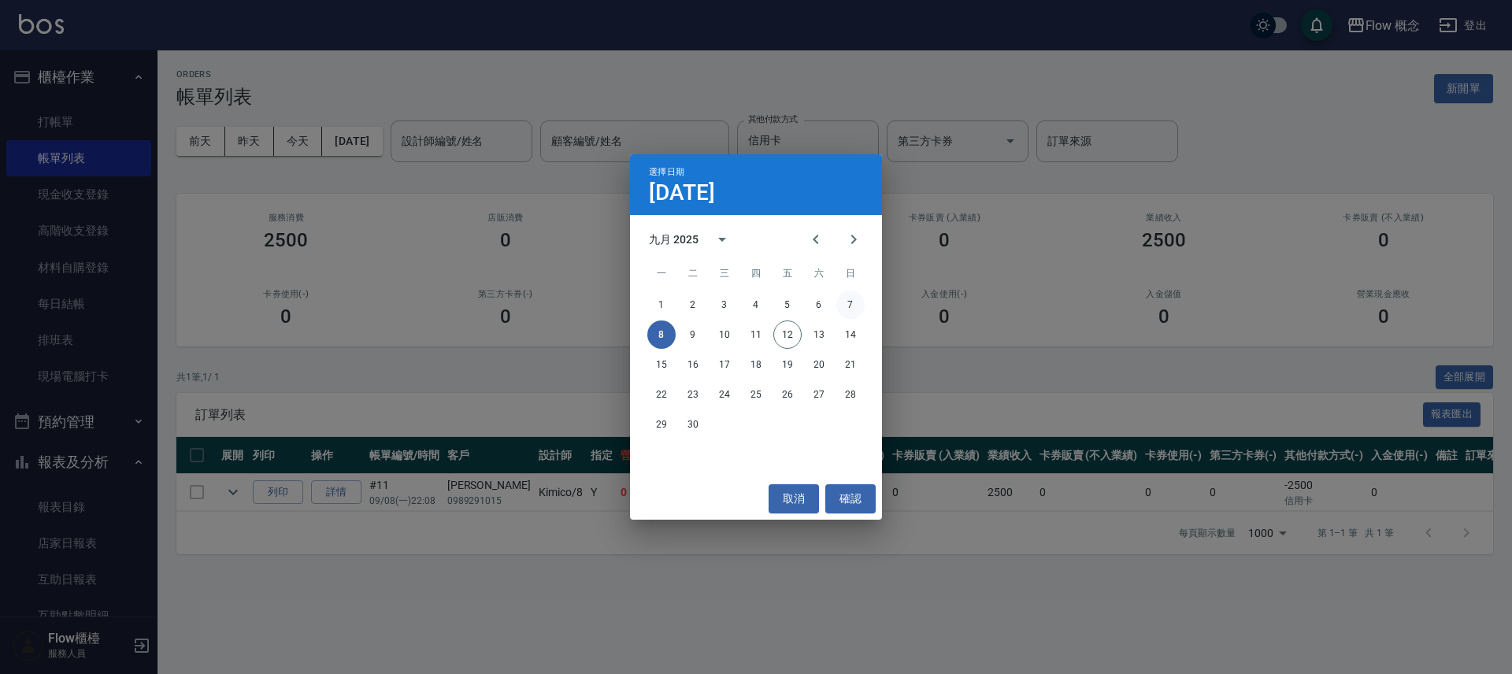
click at [855, 301] on button "7" at bounding box center [850, 305] width 28 height 28
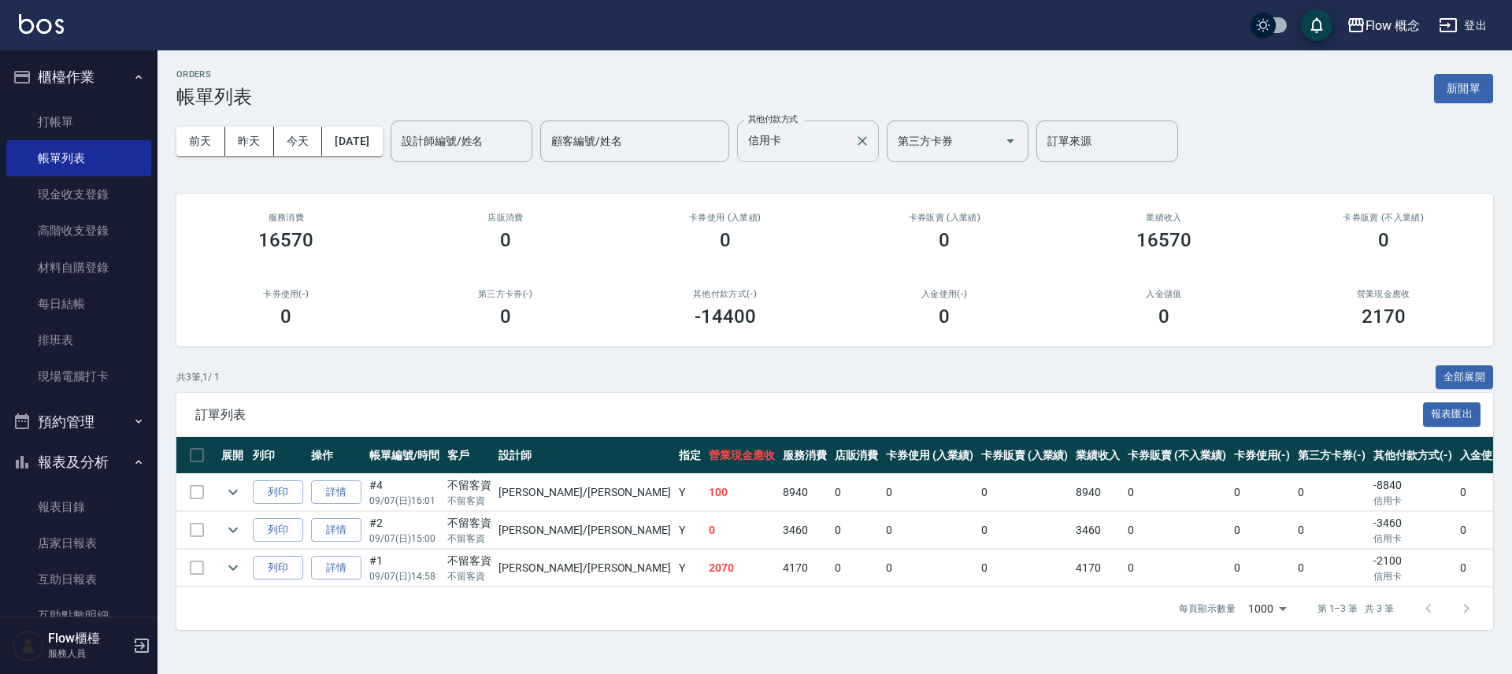
click at [811, 126] on div "其他付款方式 信用卡 其他付款方式" at bounding box center [808, 141] width 142 height 42
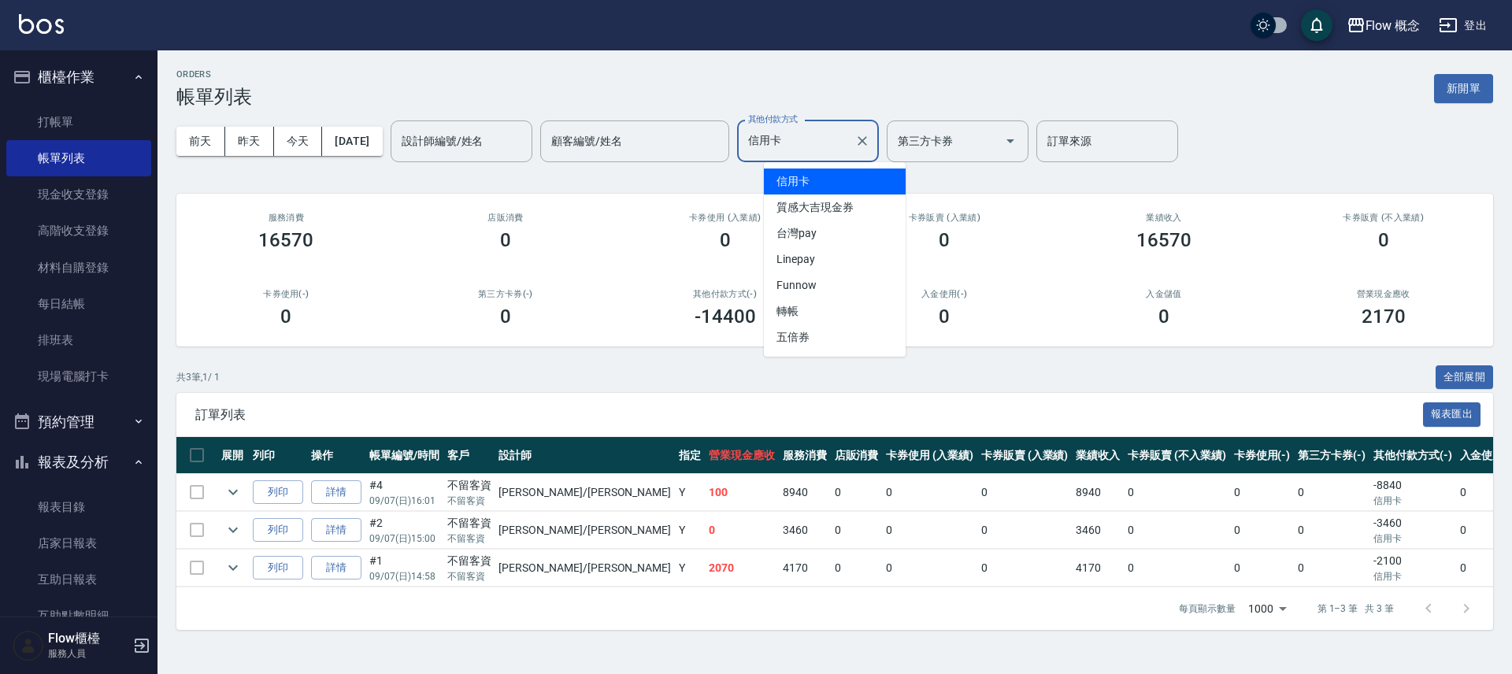
click at [809, 132] on input "信用卡" at bounding box center [796, 142] width 104 height 28
click at [826, 228] on span "台灣pay" at bounding box center [835, 233] width 142 height 26
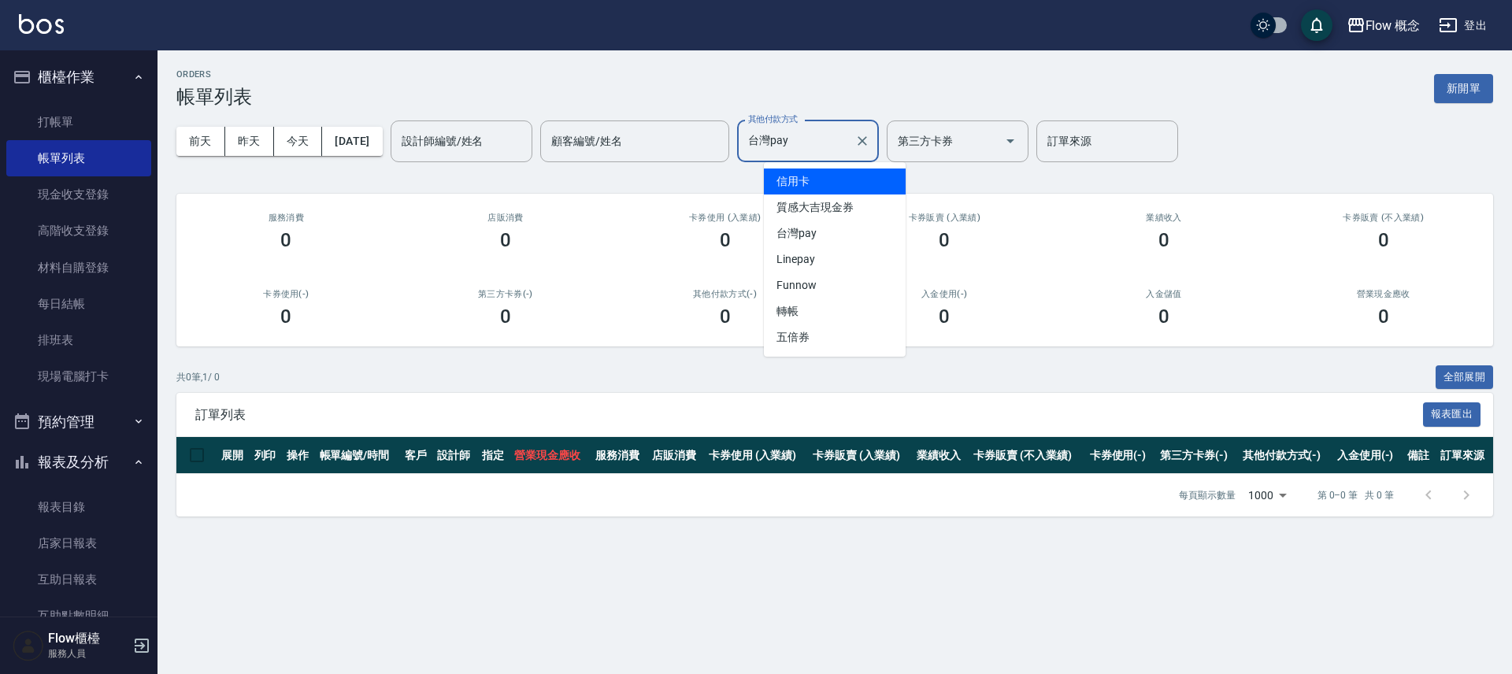
drag, startPoint x: 858, startPoint y: 142, endPoint x: 843, endPoint y: 189, distance: 49.6
click at [848, 143] on input "台灣pay" at bounding box center [796, 142] width 104 height 28
click at [837, 182] on span "信用卡" at bounding box center [835, 182] width 142 height 26
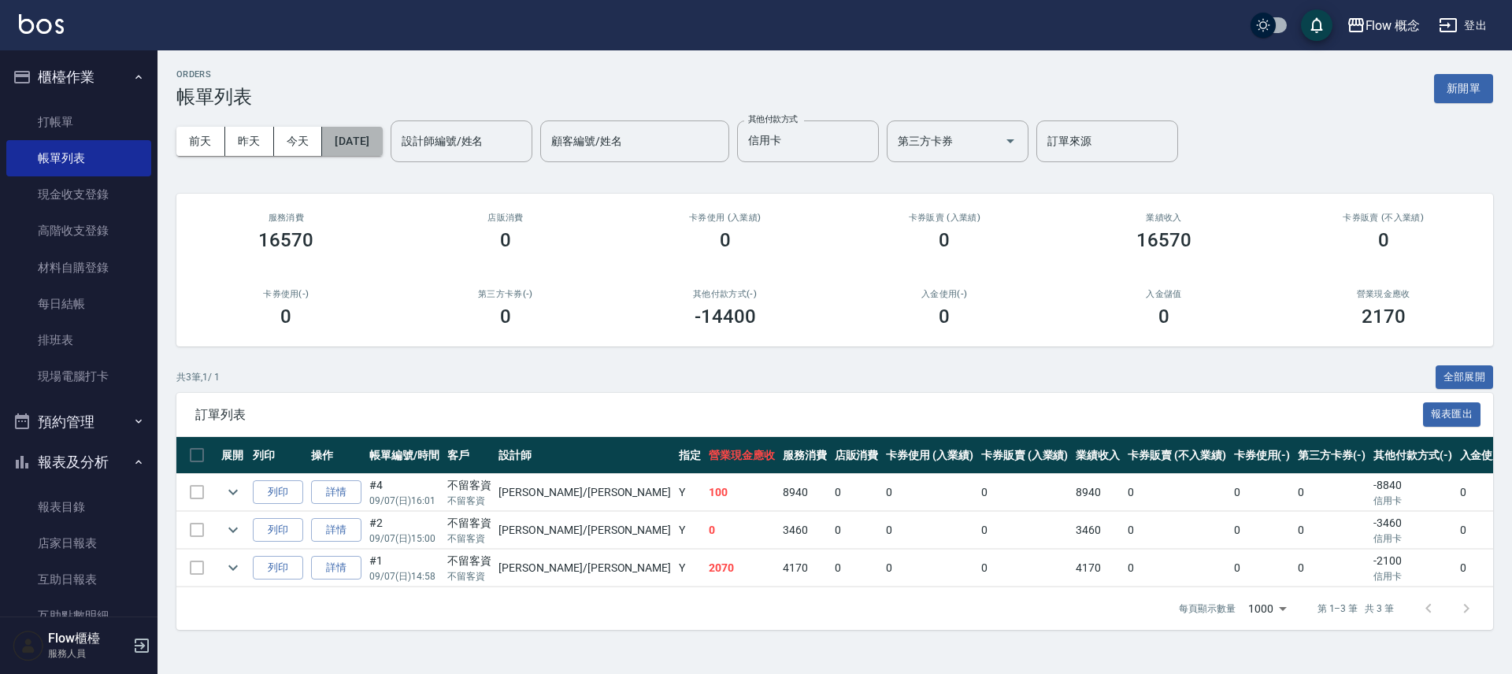
click at [382, 148] on button "[DATE]" at bounding box center [352, 141] width 60 height 29
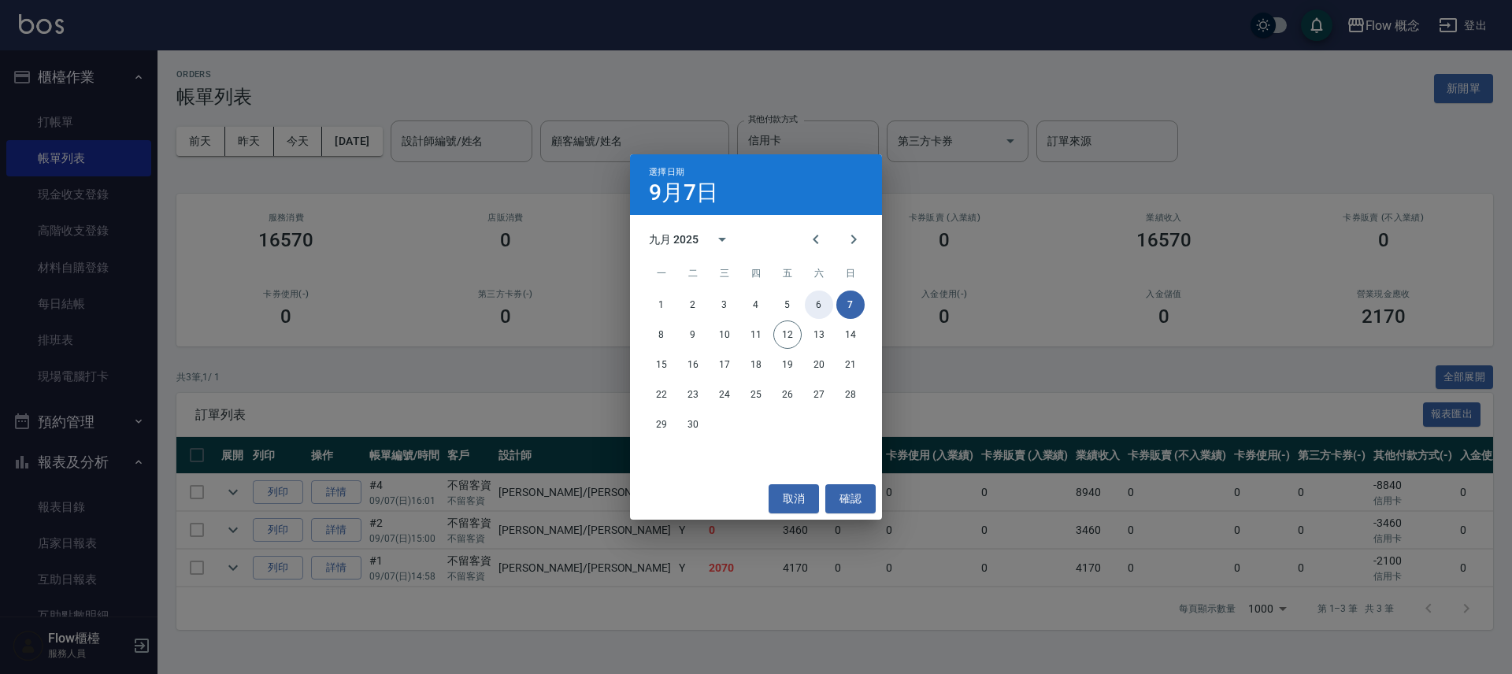
click at [817, 307] on button "6" at bounding box center [819, 305] width 28 height 28
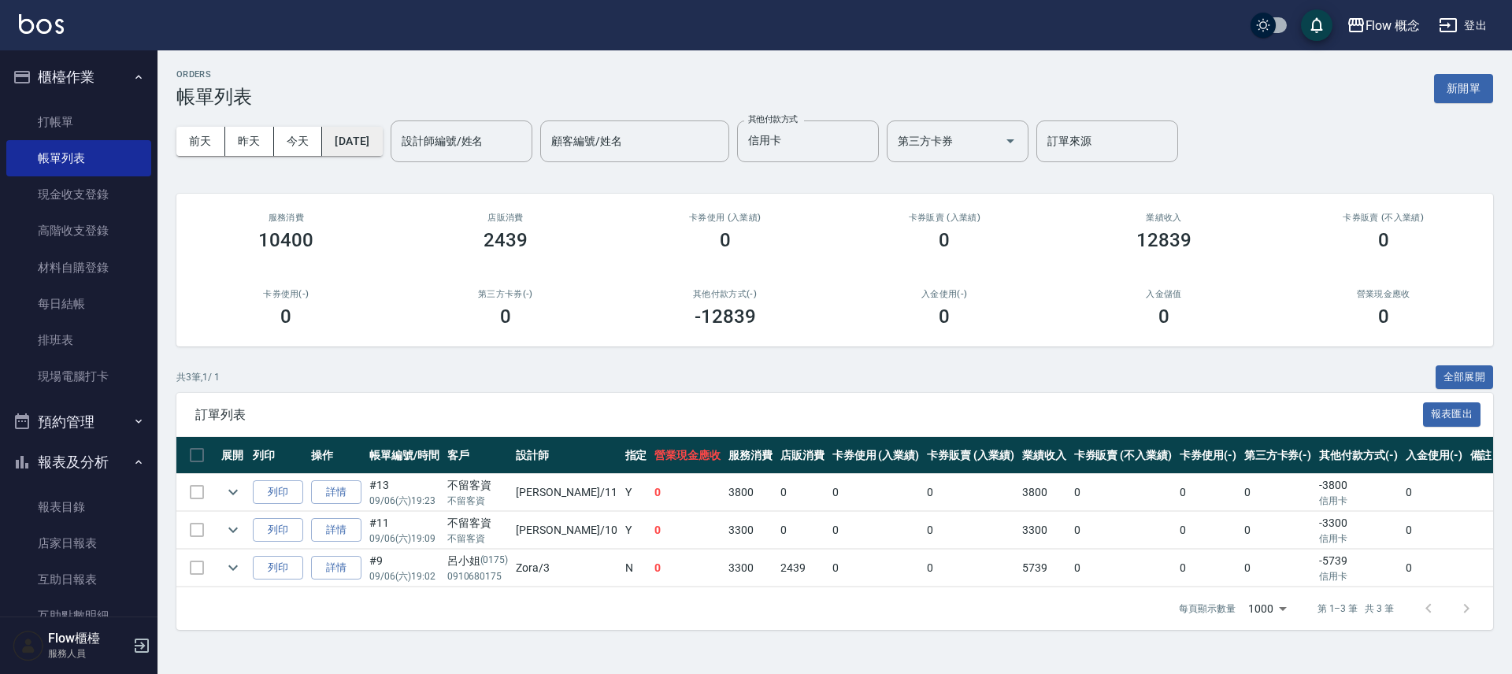
click at [373, 133] on button "[DATE]" at bounding box center [352, 141] width 60 height 29
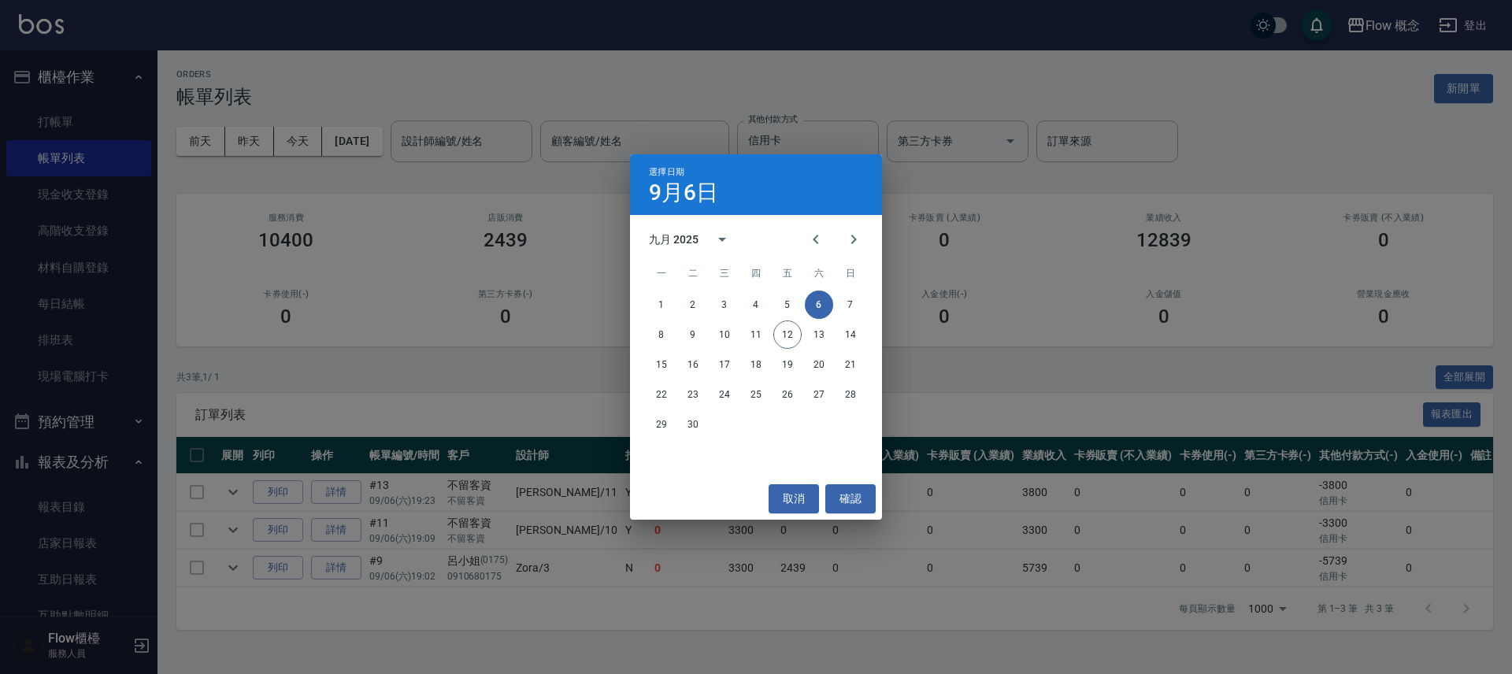
drag, startPoint x: 539, startPoint y: 75, endPoint x: 547, endPoint y: 80, distance: 10.3
click at [539, 76] on div "選擇日期 [DATE] 九月 2025 一 二 三 四 五 六 日 1 2 3 4 5 6 7 8 9 10 11 12 13 14 15 16 17 18 …" at bounding box center [756, 337] width 1512 height 674
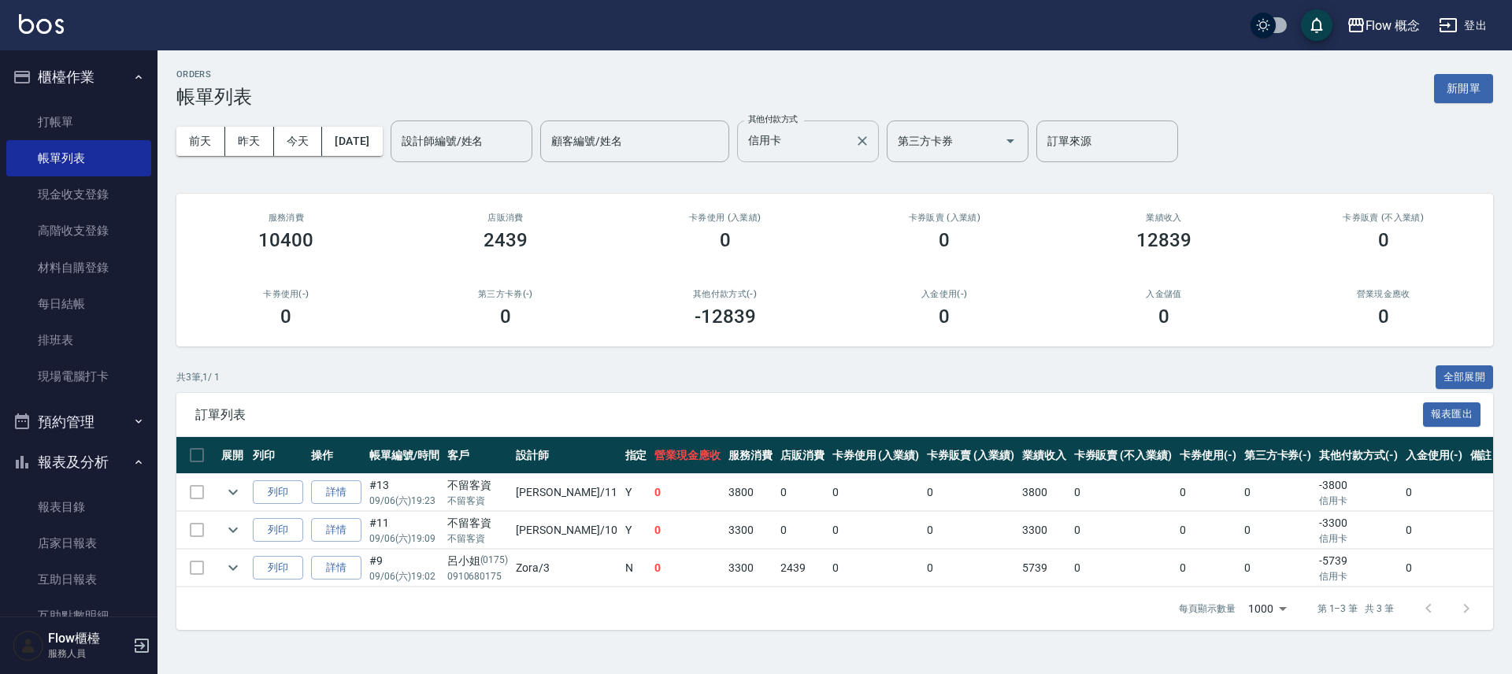
click at [828, 123] on div "信用卡 其他付款方式" at bounding box center [808, 141] width 142 height 42
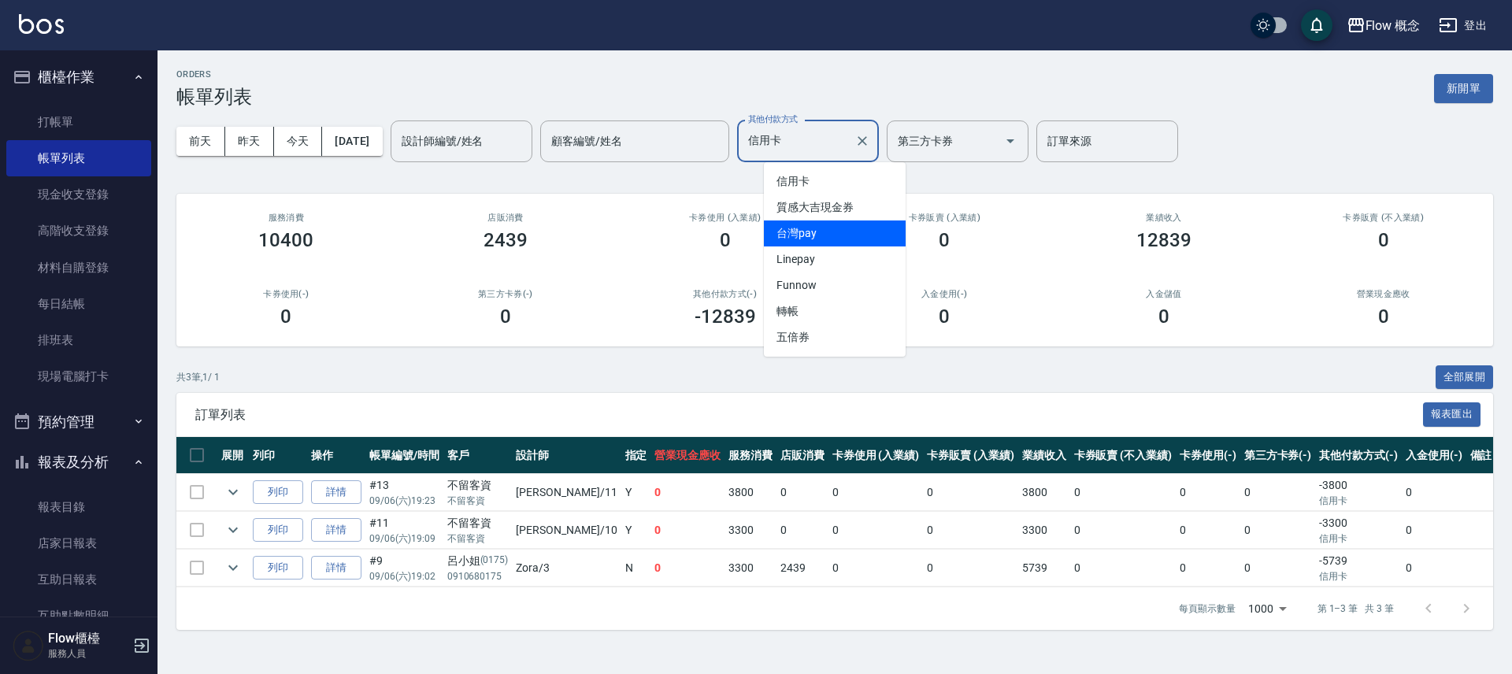
click at [825, 223] on span "台灣pay" at bounding box center [835, 233] width 142 height 26
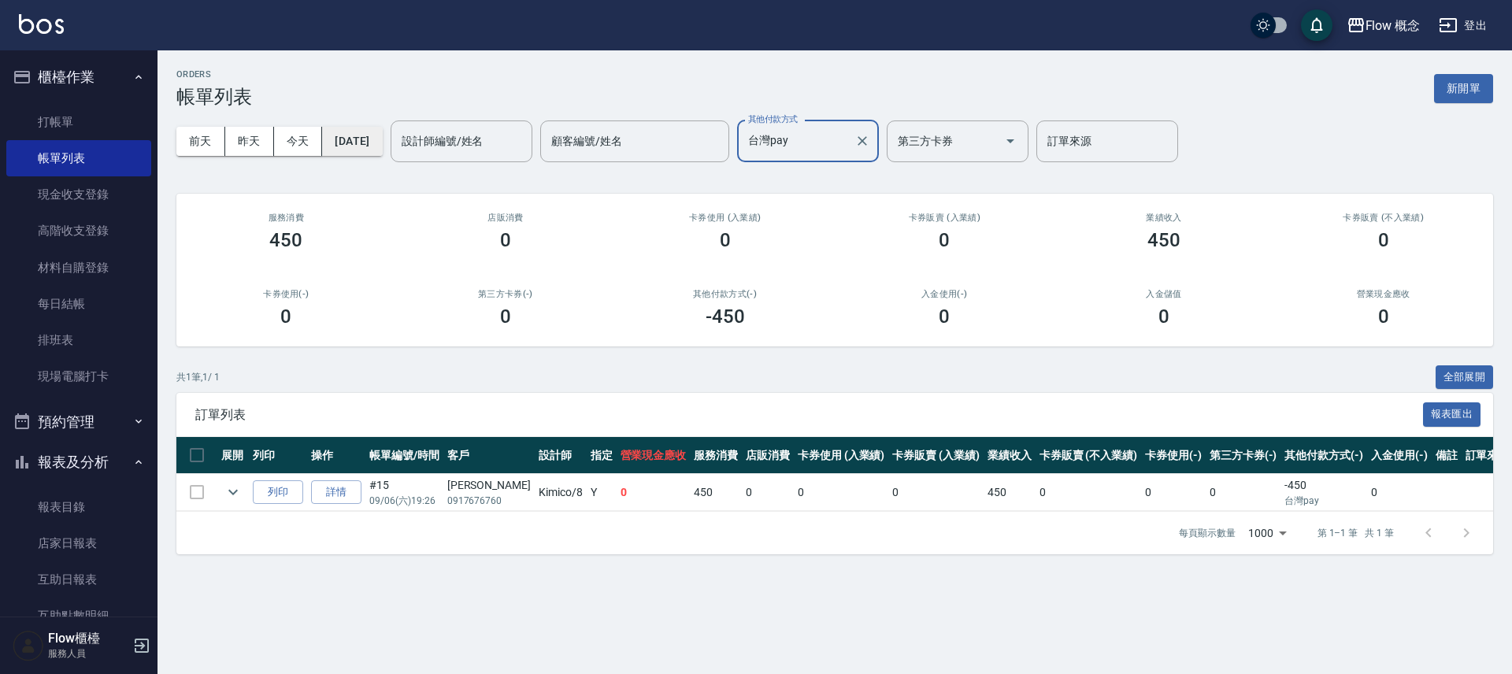
click at [365, 142] on button "[DATE]" at bounding box center [352, 141] width 60 height 29
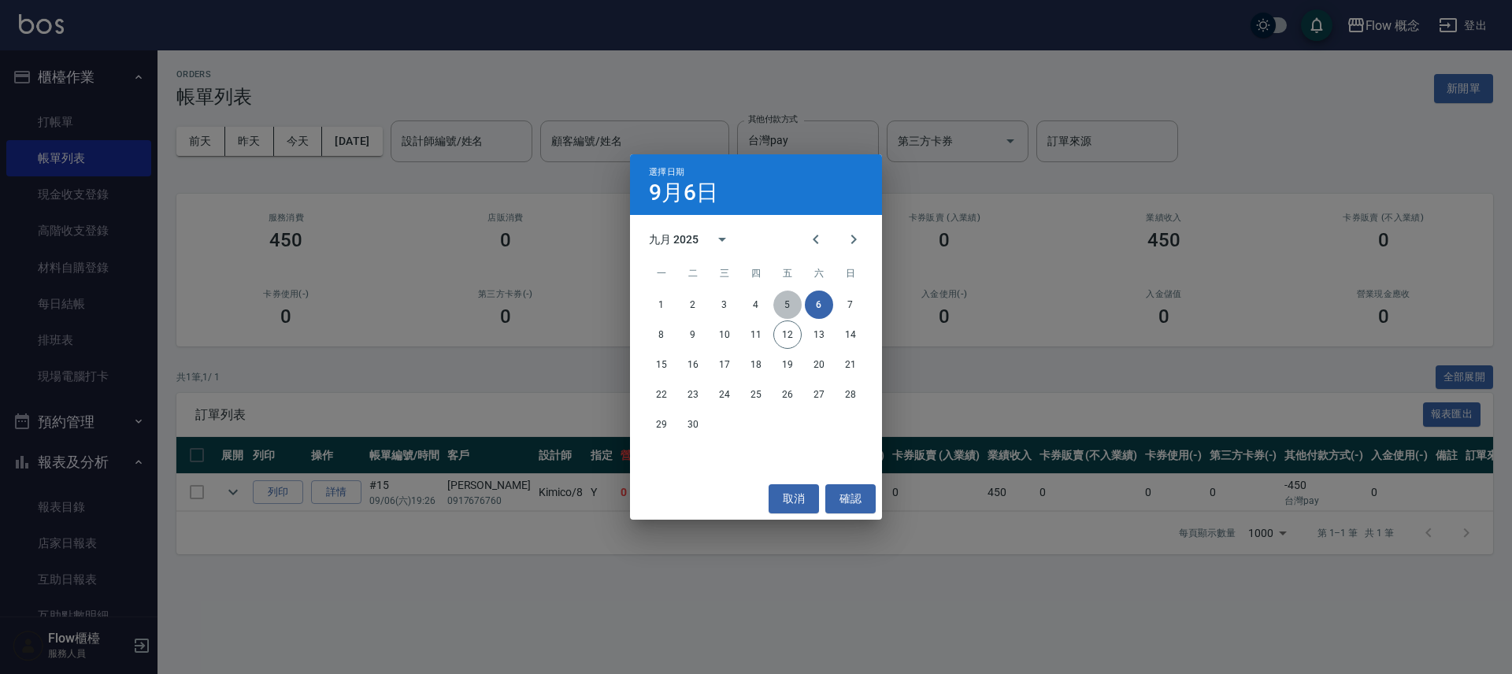
click at [788, 312] on button "5" at bounding box center [787, 305] width 28 height 28
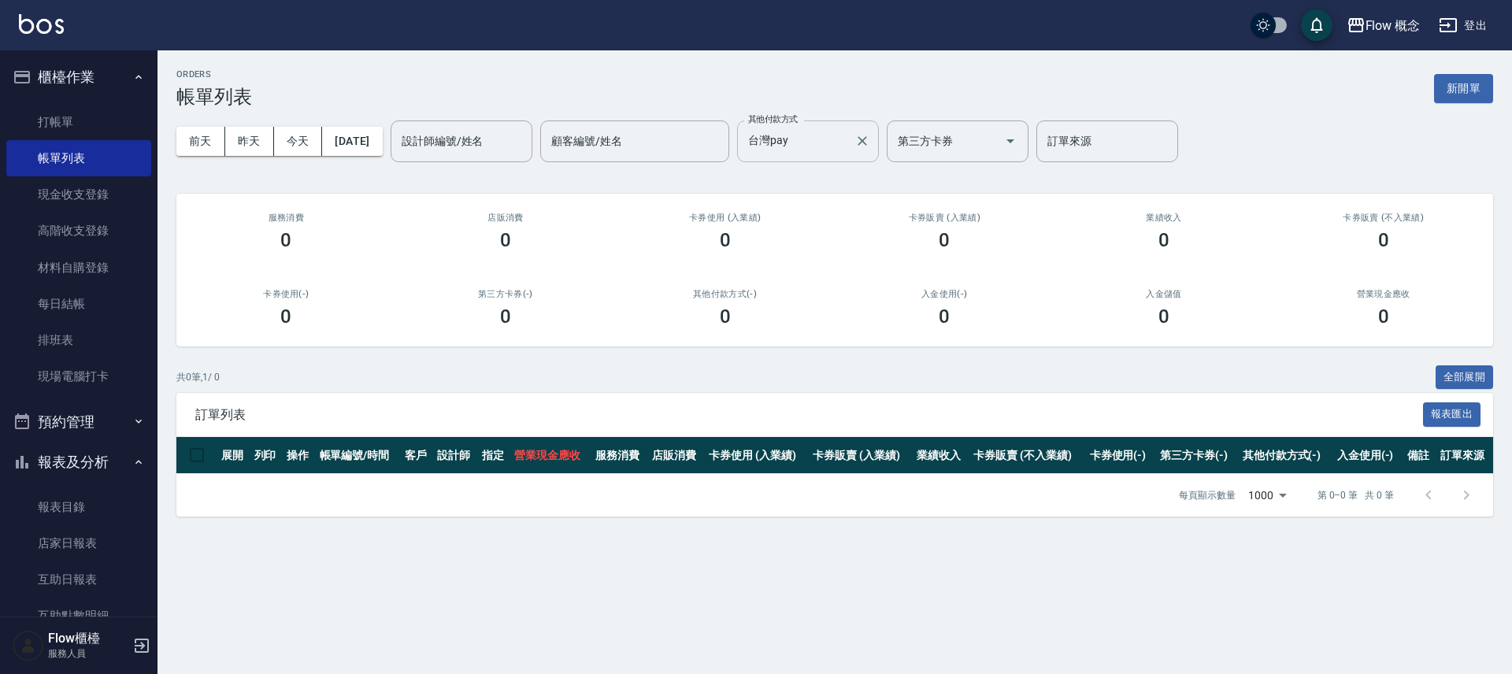
drag, startPoint x: 852, startPoint y: 142, endPoint x: 850, endPoint y: 152, distance: 10.5
click at [848, 143] on input "台灣pay" at bounding box center [796, 142] width 104 height 28
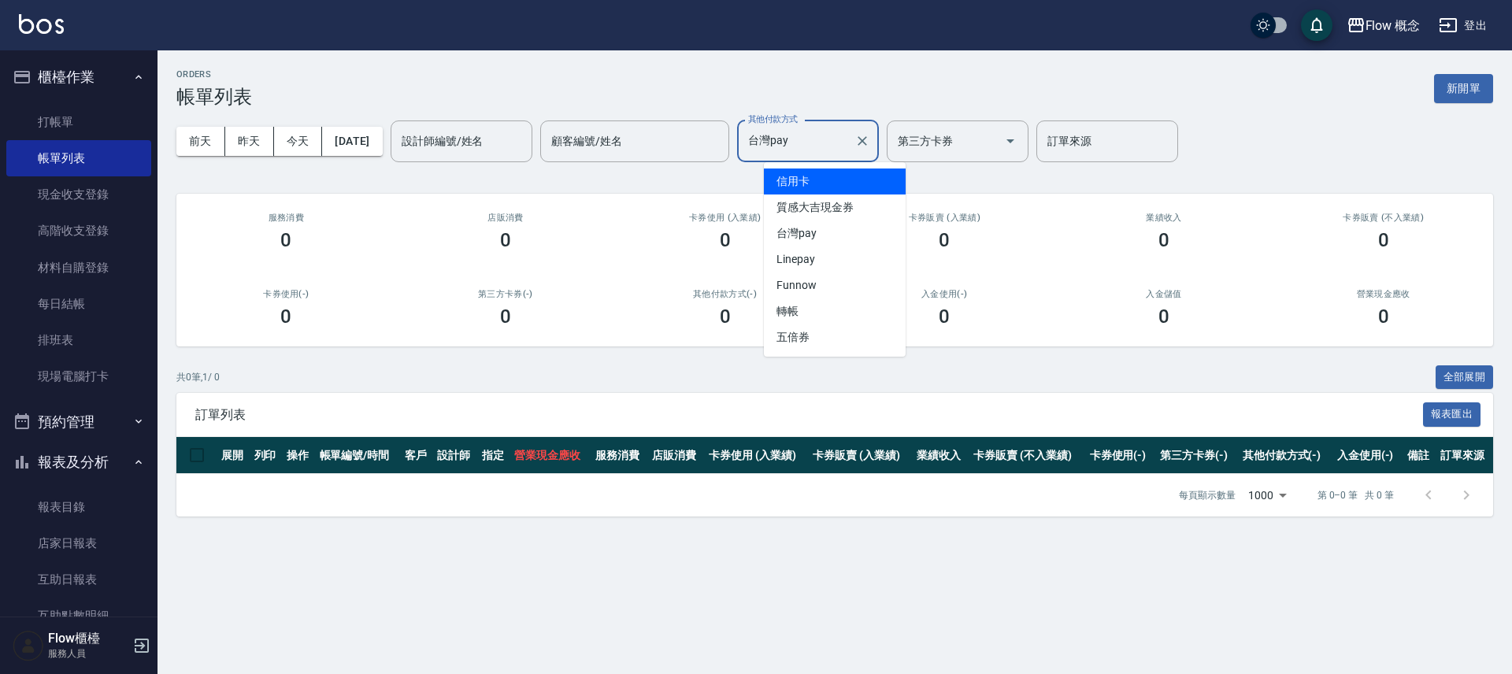
click at [834, 185] on span "信用卡" at bounding box center [835, 182] width 142 height 26
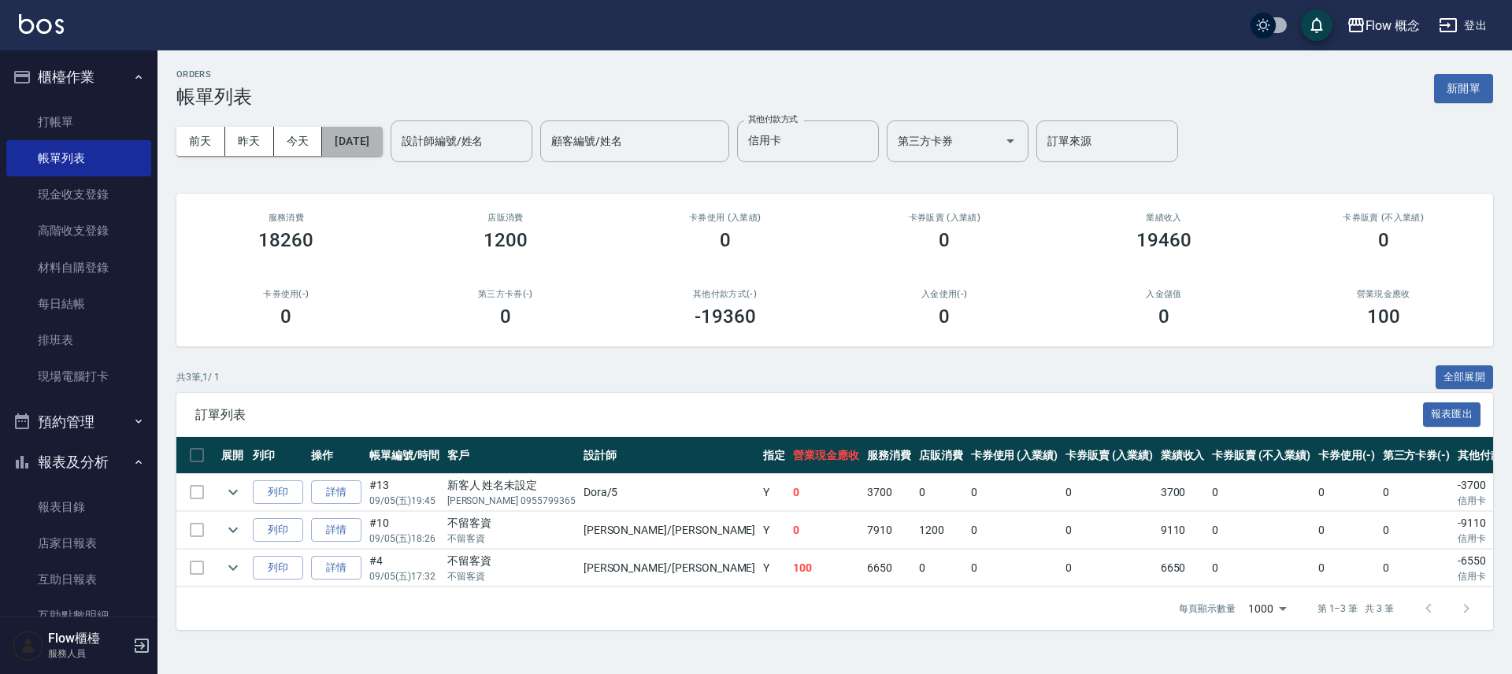
click at [346, 136] on button "[DATE]" at bounding box center [352, 141] width 60 height 29
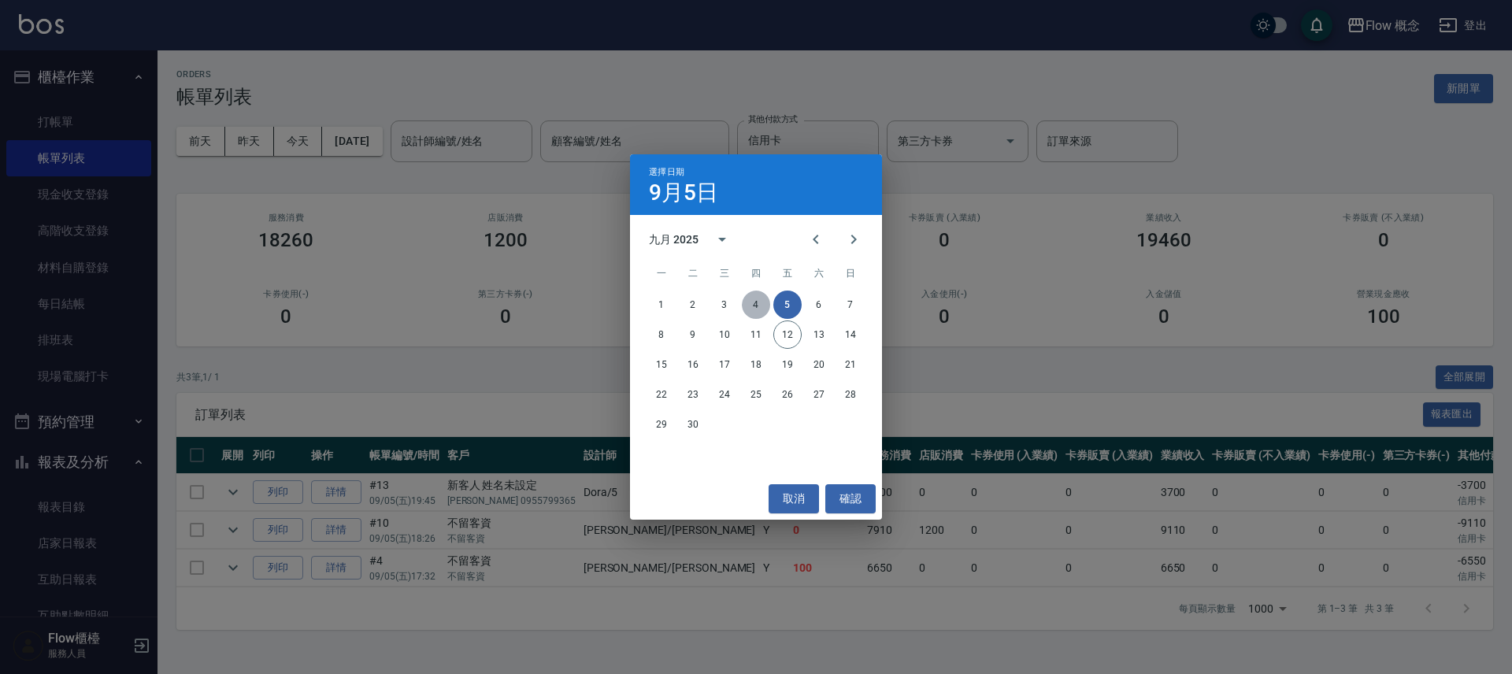
click at [753, 304] on button "4" at bounding box center [756, 305] width 28 height 28
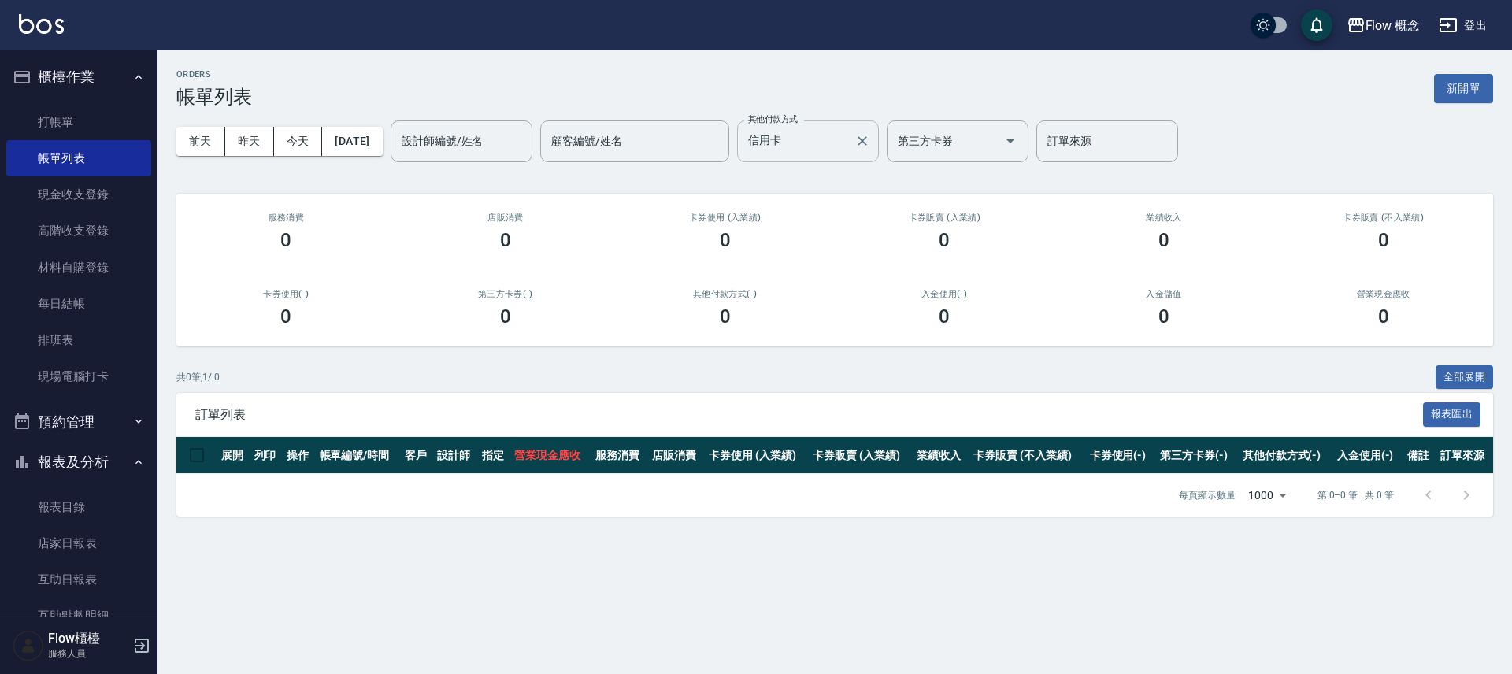
click at [845, 143] on input "信用卡" at bounding box center [796, 142] width 104 height 28
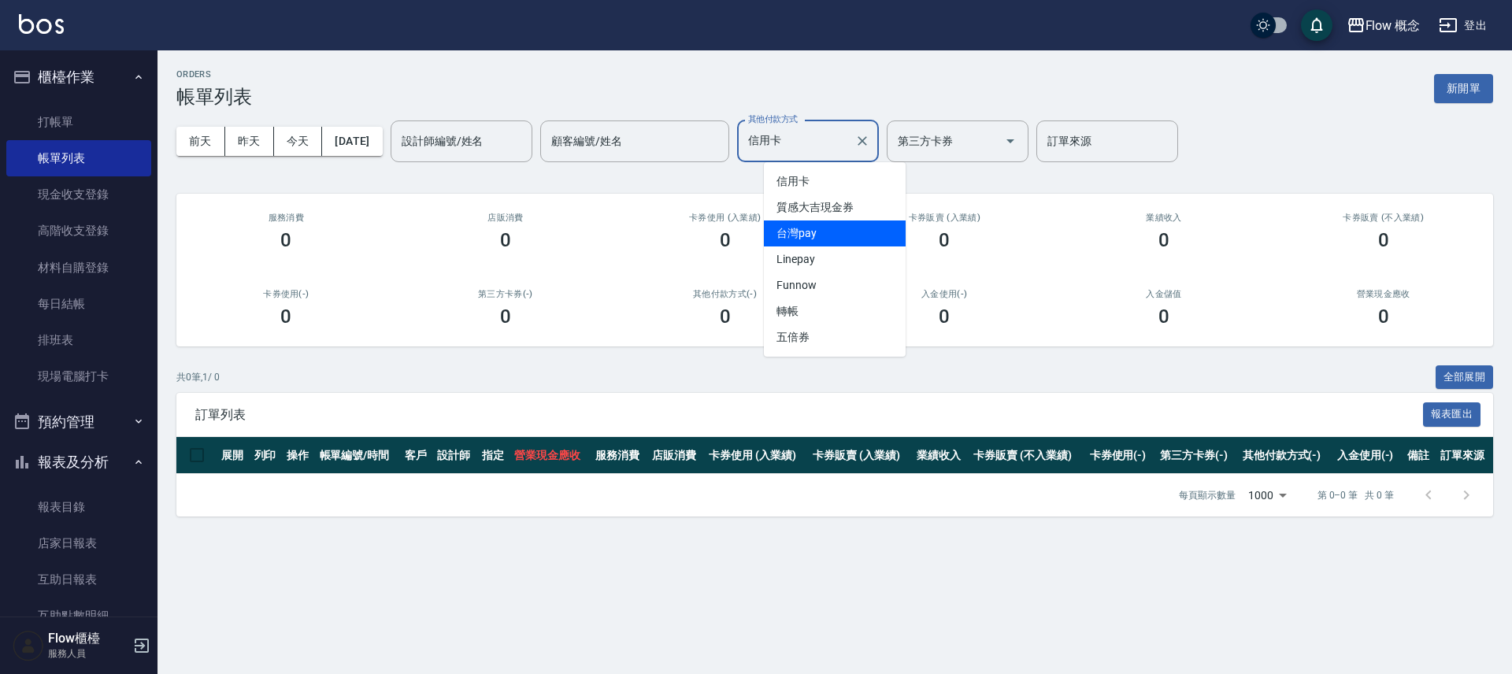
click at [821, 228] on span "台灣pay" at bounding box center [835, 233] width 142 height 26
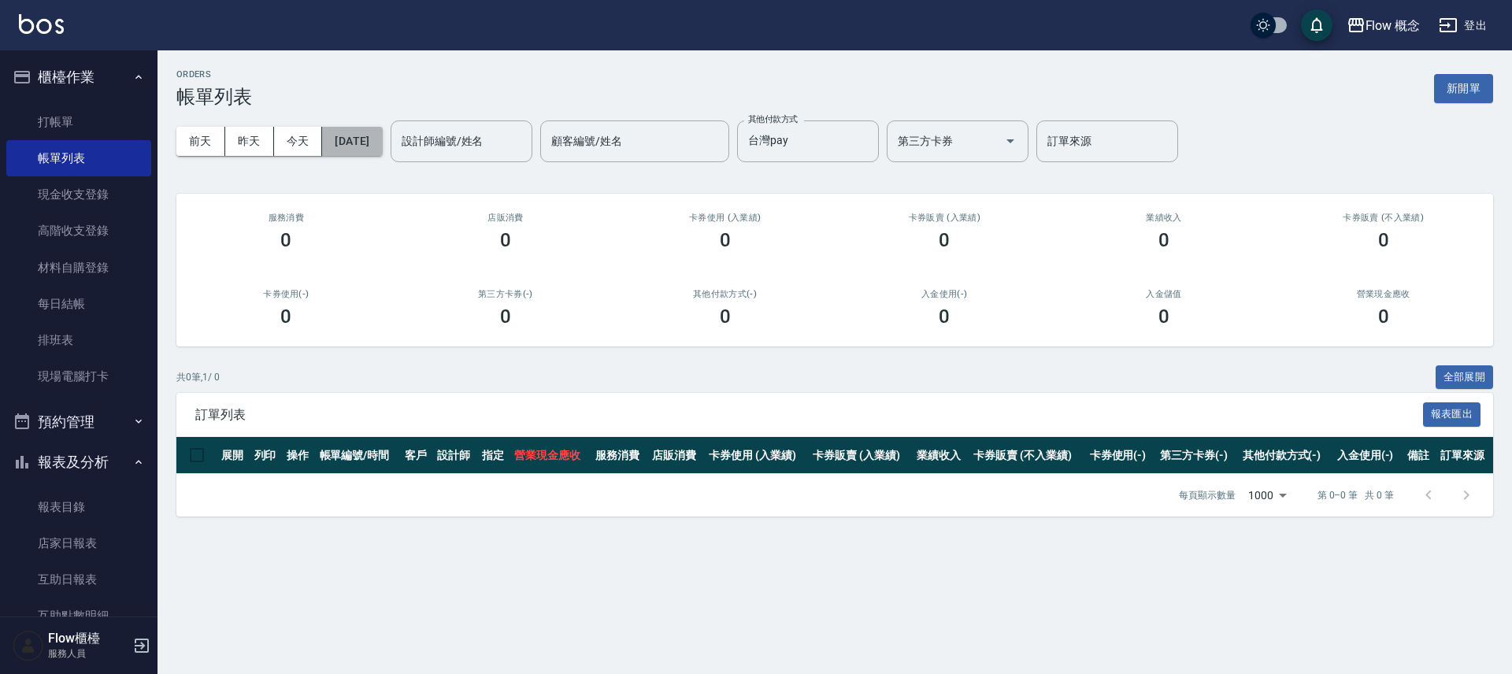
click at [376, 131] on button "[DATE]" at bounding box center [352, 141] width 60 height 29
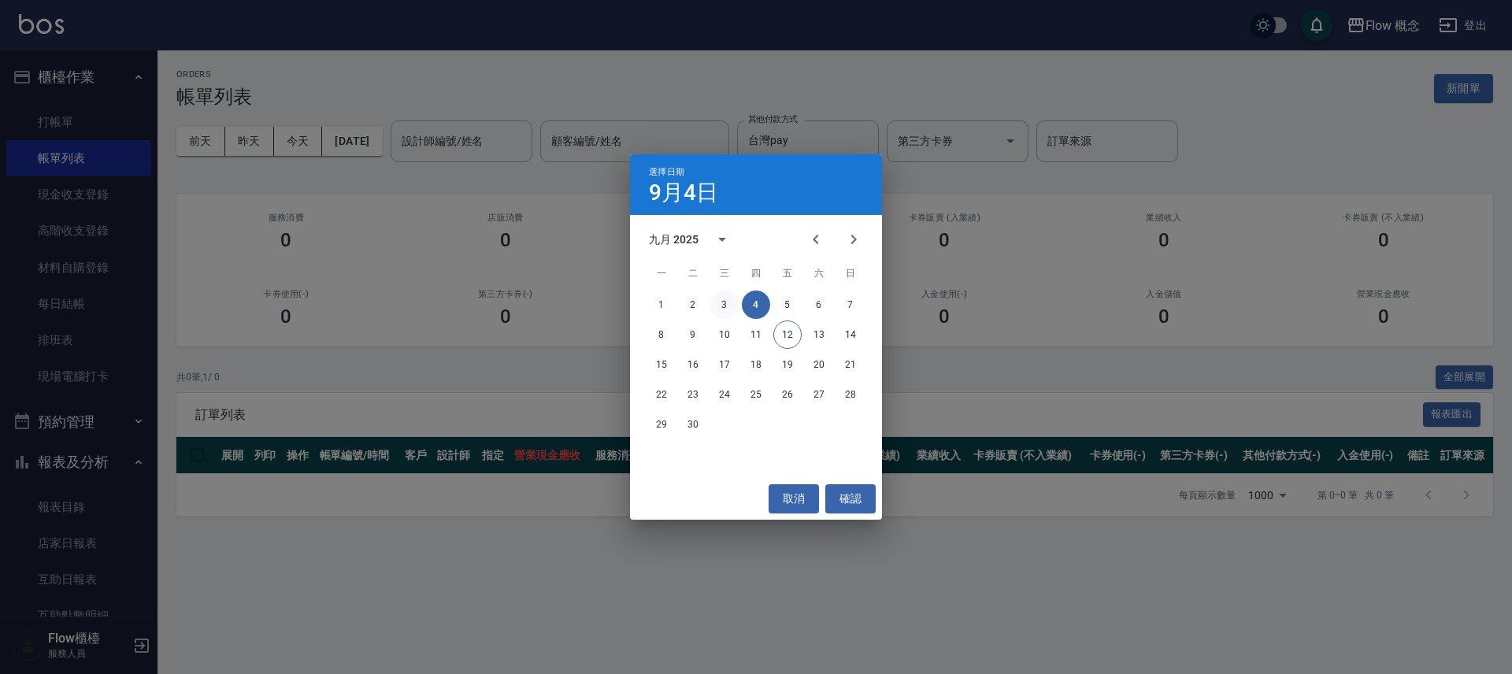
click at [729, 303] on button "3" at bounding box center [724, 305] width 28 height 28
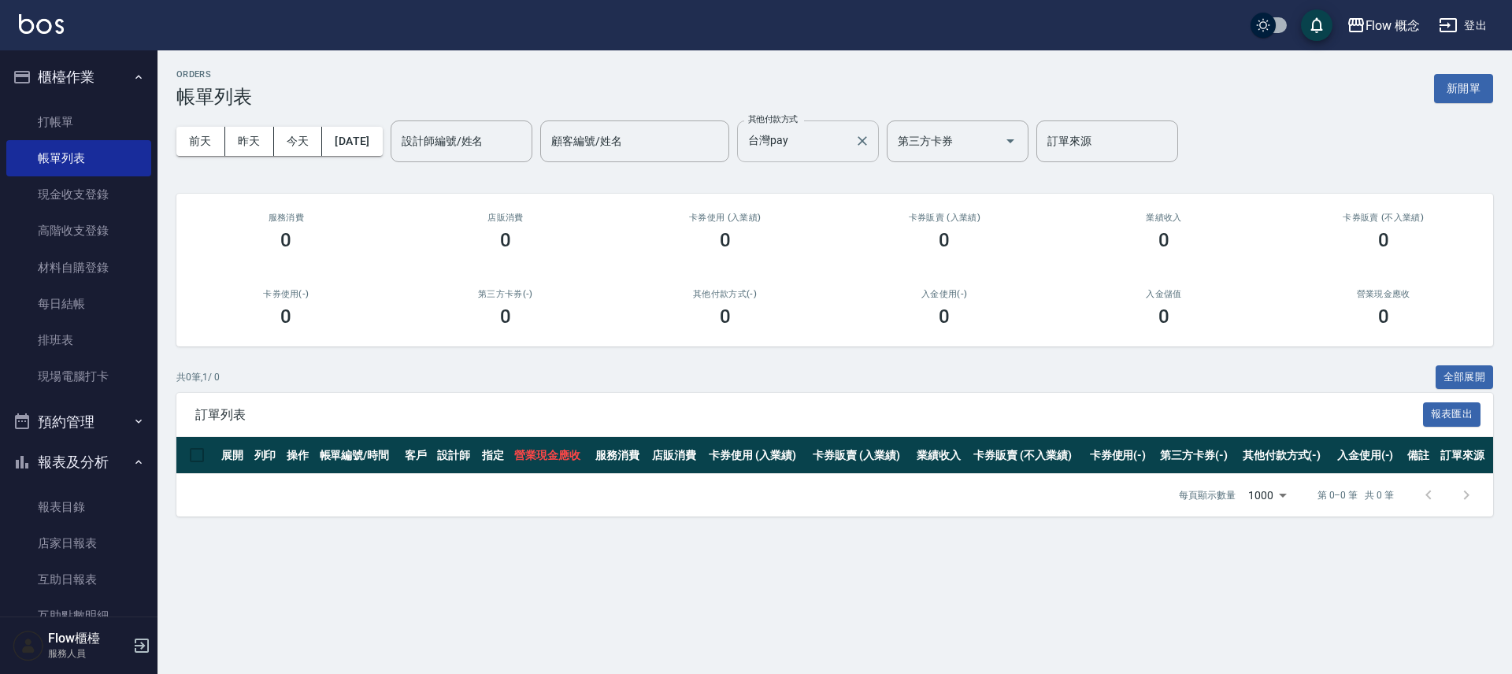
click at [831, 152] on input "台灣pay" at bounding box center [796, 142] width 104 height 28
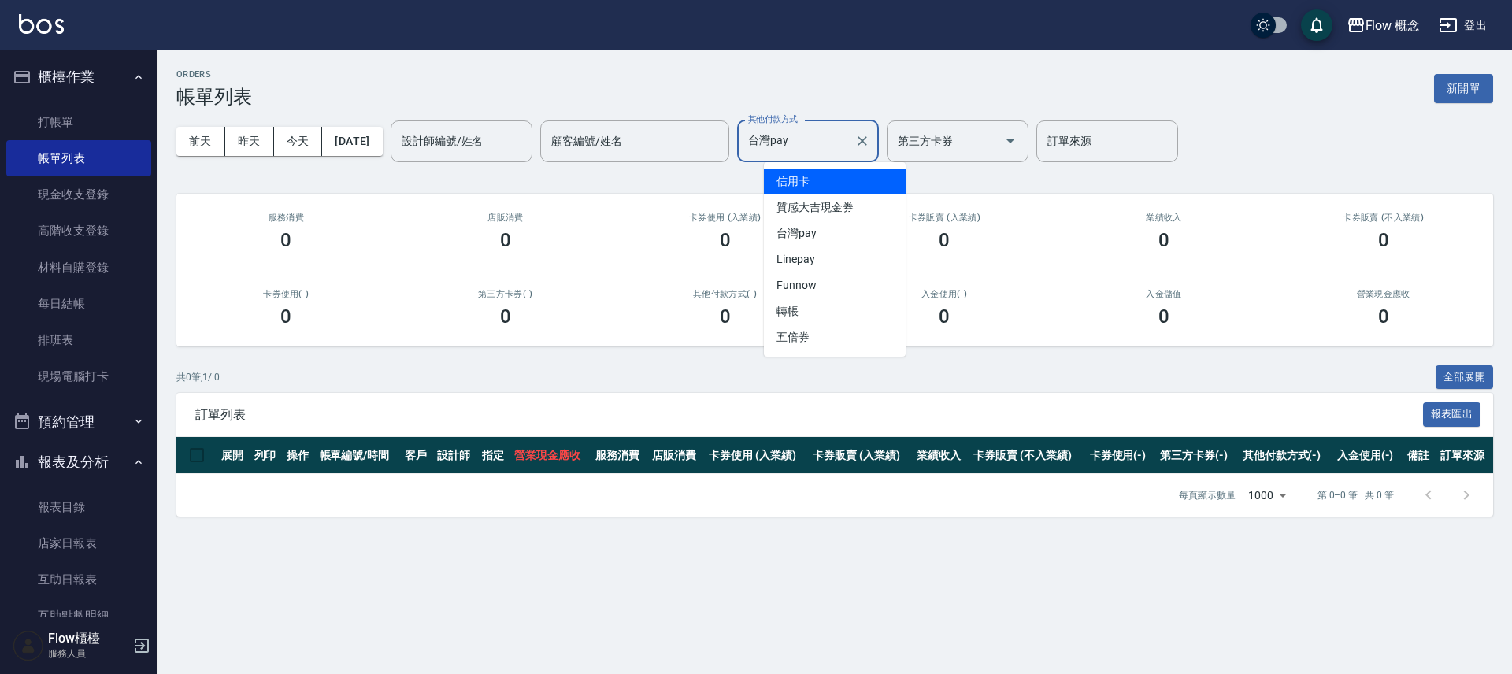
click at [817, 178] on span "信用卡" at bounding box center [835, 182] width 142 height 26
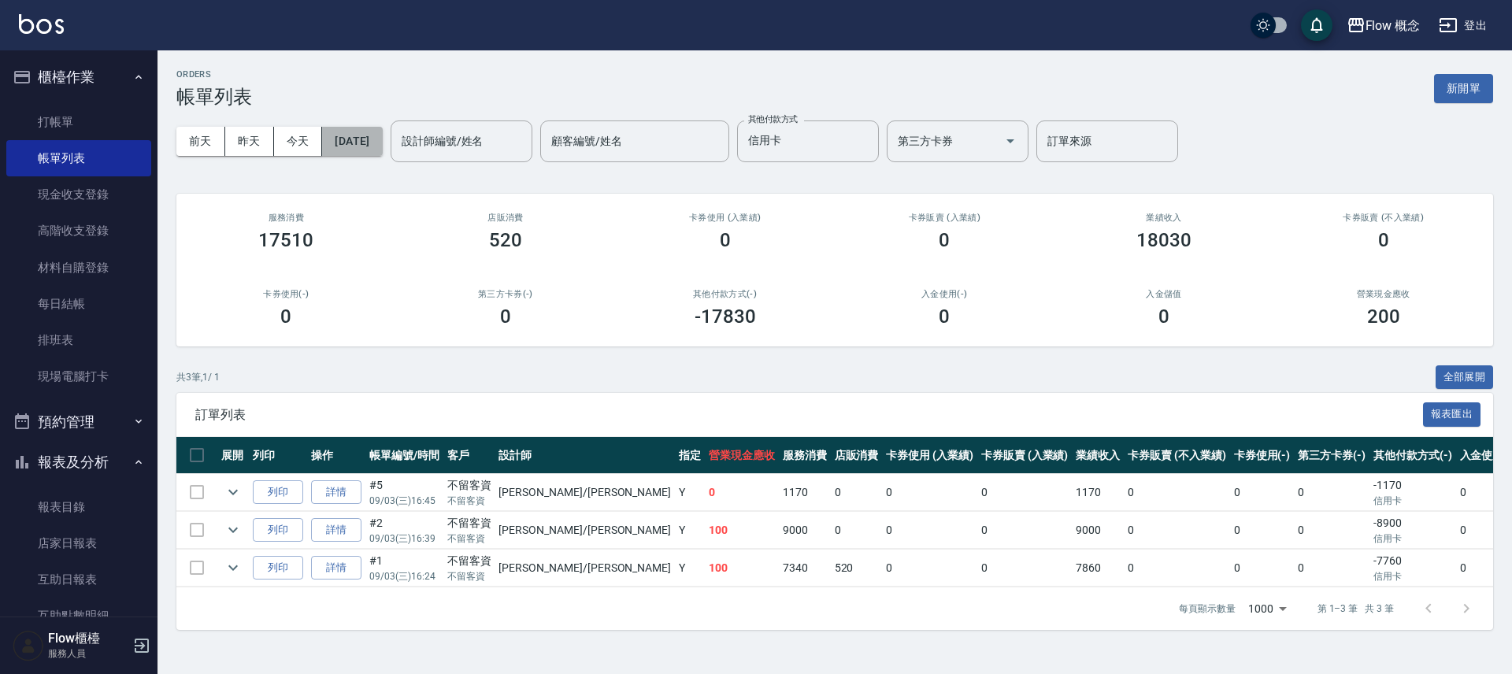
click at [382, 144] on button "[DATE]" at bounding box center [352, 141] width 60 height 29
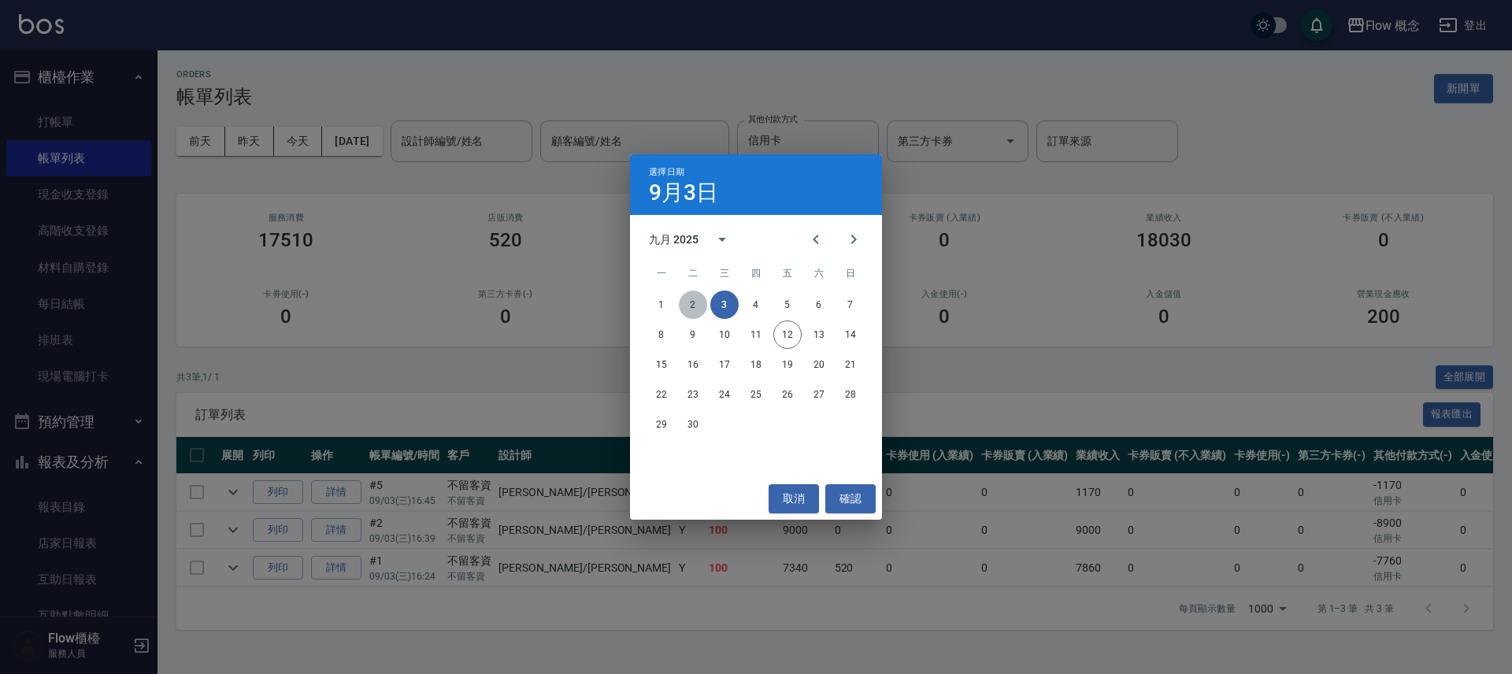
click at [683, 306] on button "2" at bounding box center [693, 305] width 28 height 28
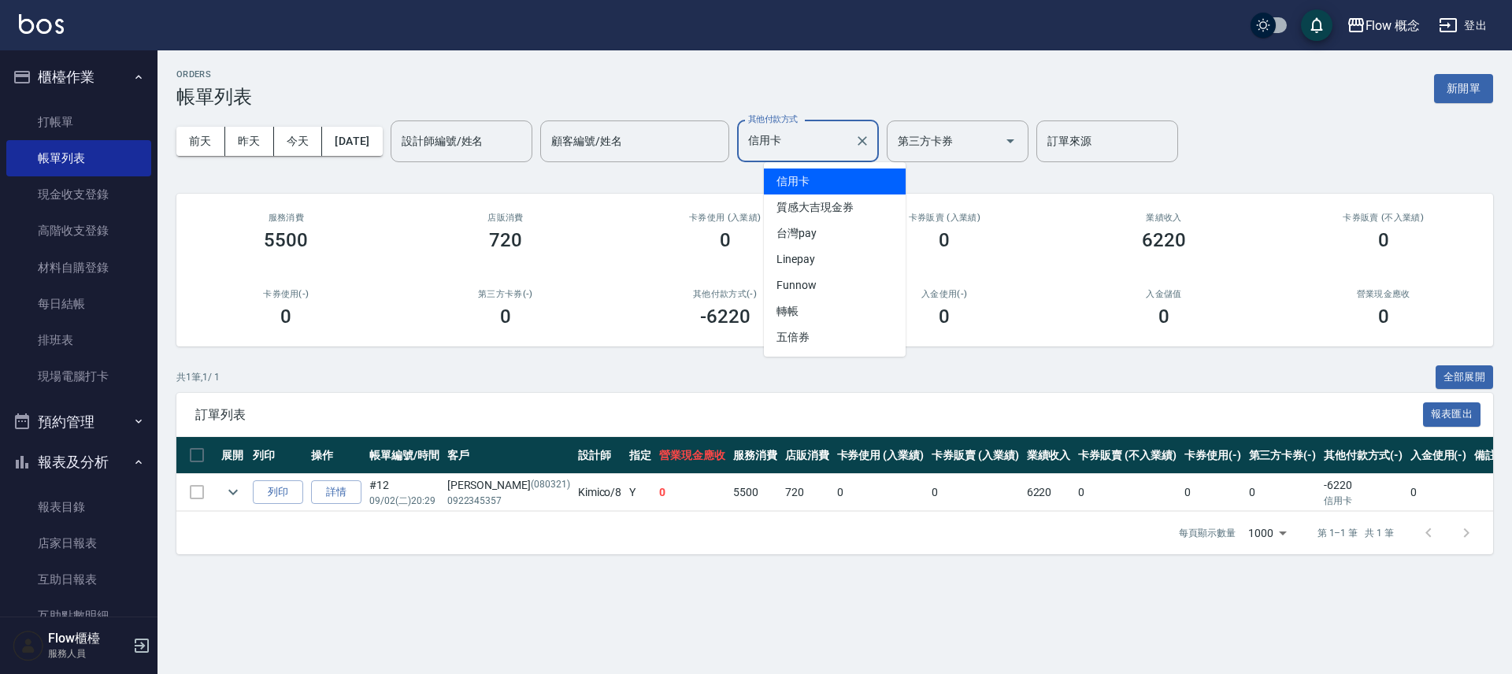
click at [843, 146] on input "信用卡" at bounding box center [796, 142] width 104 height 28
click at [820, 235] on span "台灣pay" at bounding box center [835, 233] width 142 height 26
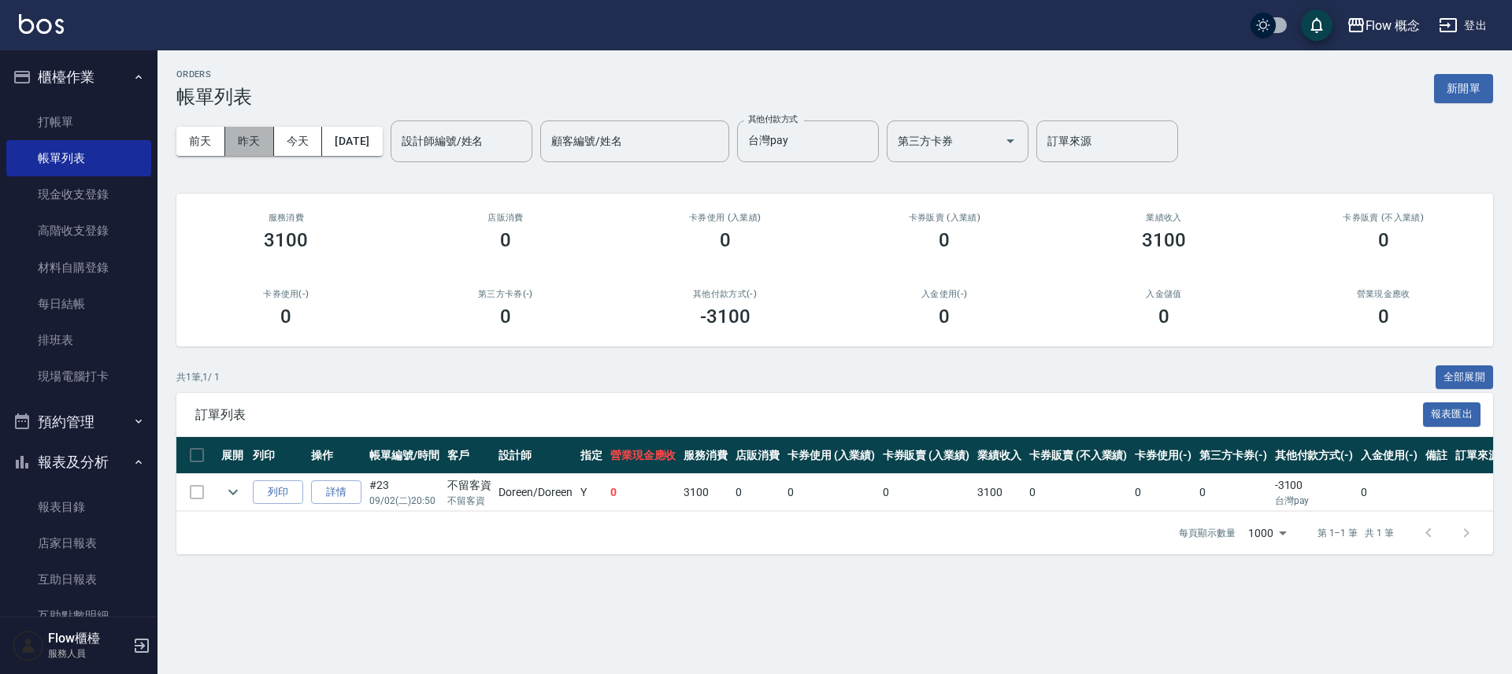
click at [242, 140] on button "昨天" at bounding box center [249, 141] width 49 height 29
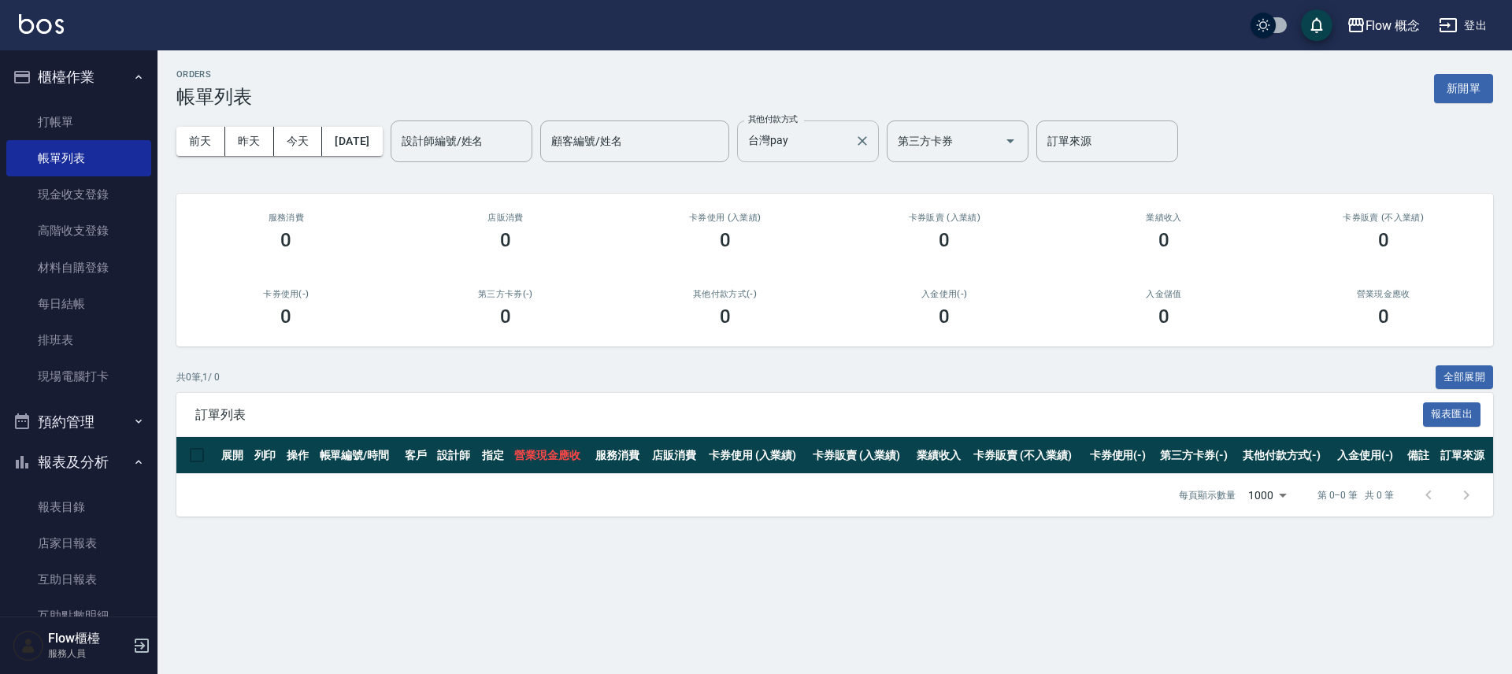
click at [768, 131] on div "台灣pay 其他付款方式" at bounding box center [808, 141] width 142 height 42
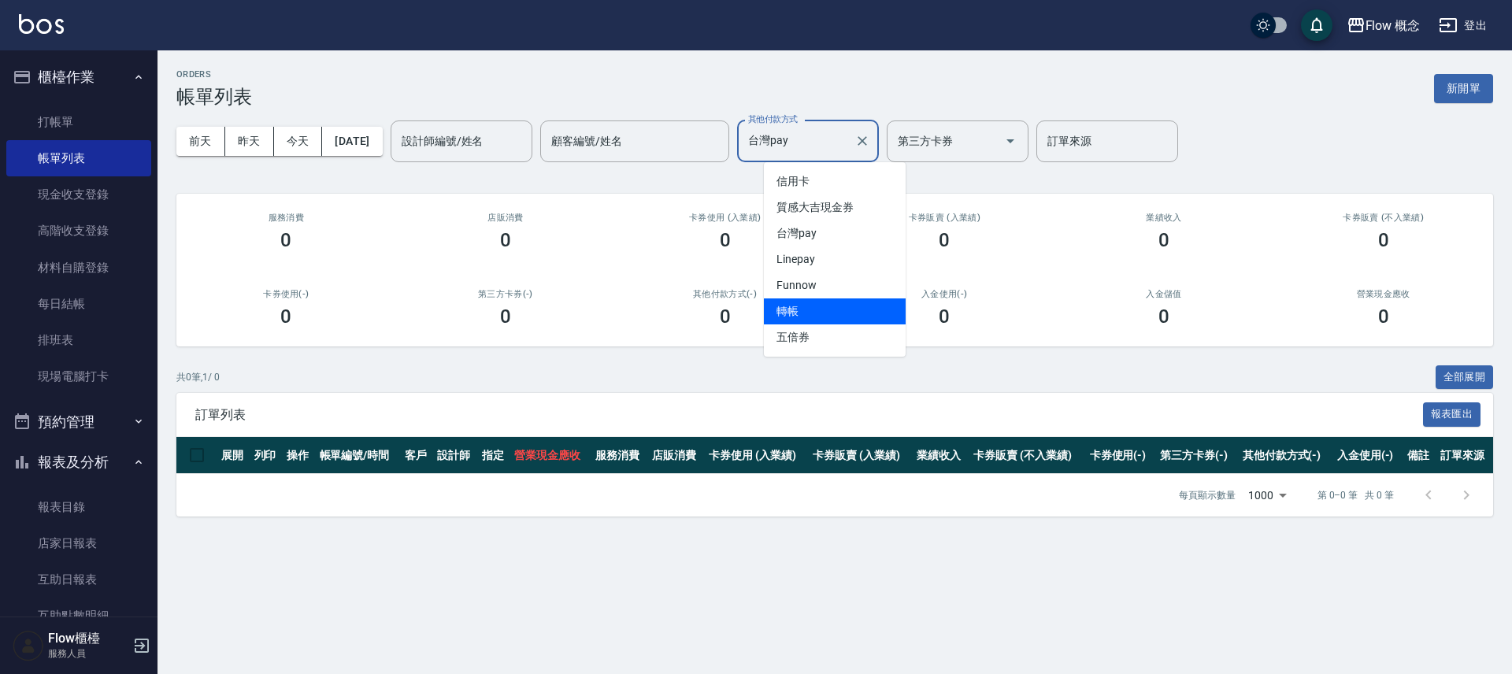
click at [820, 314] on span "轉帳" at bounding box center [835, 311] width 142 height 26
type input "轉帳"
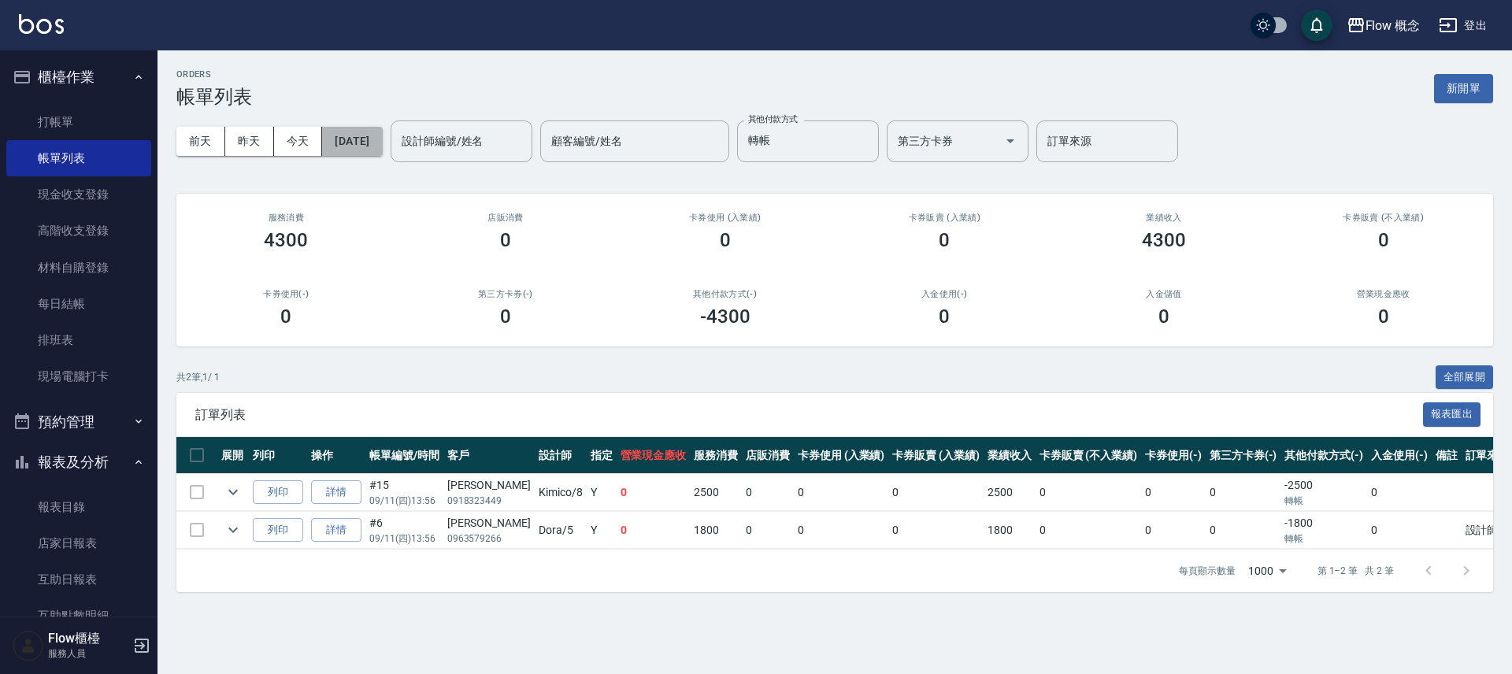
click at [377, 138] on button "[DATE]" at bounding box center [352, 141] width 60 height 29
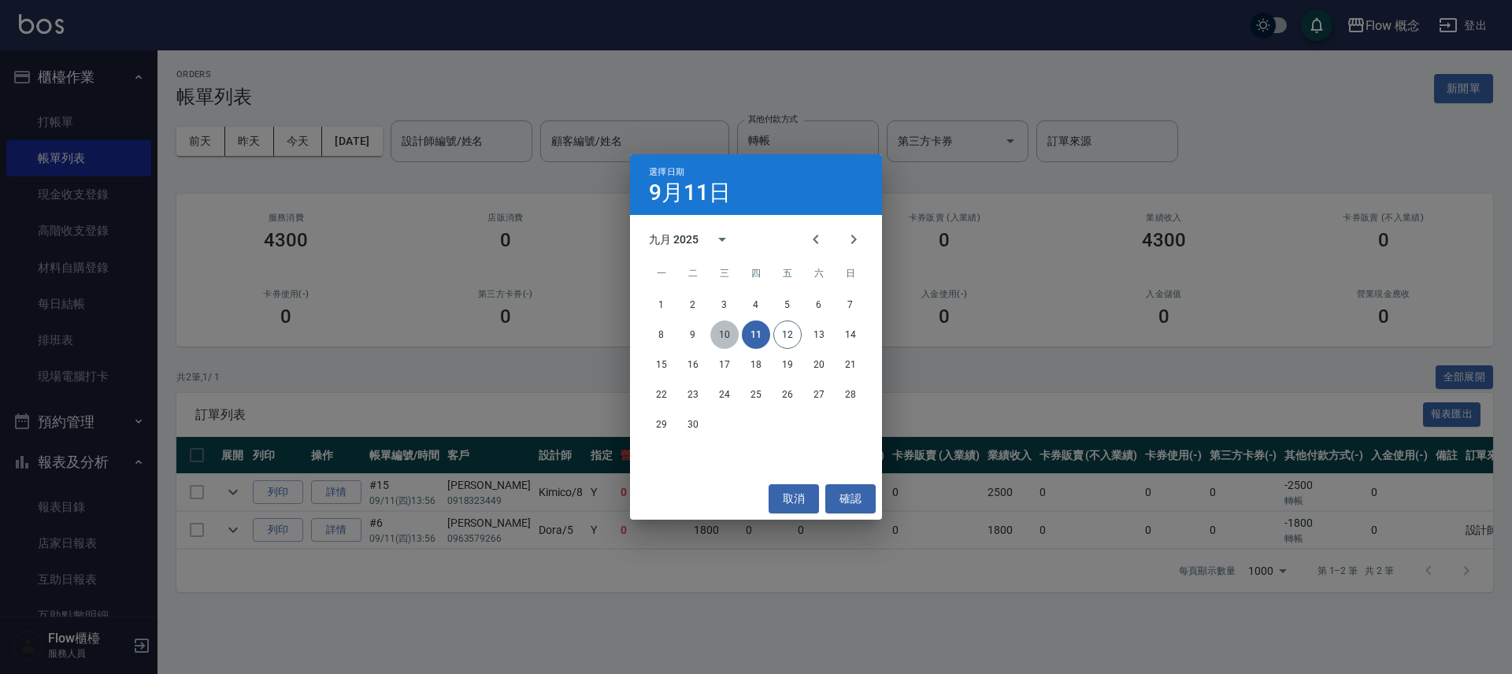
click at [723, 339] on button "10" at bounding box center [724, 334] width 28 height 28
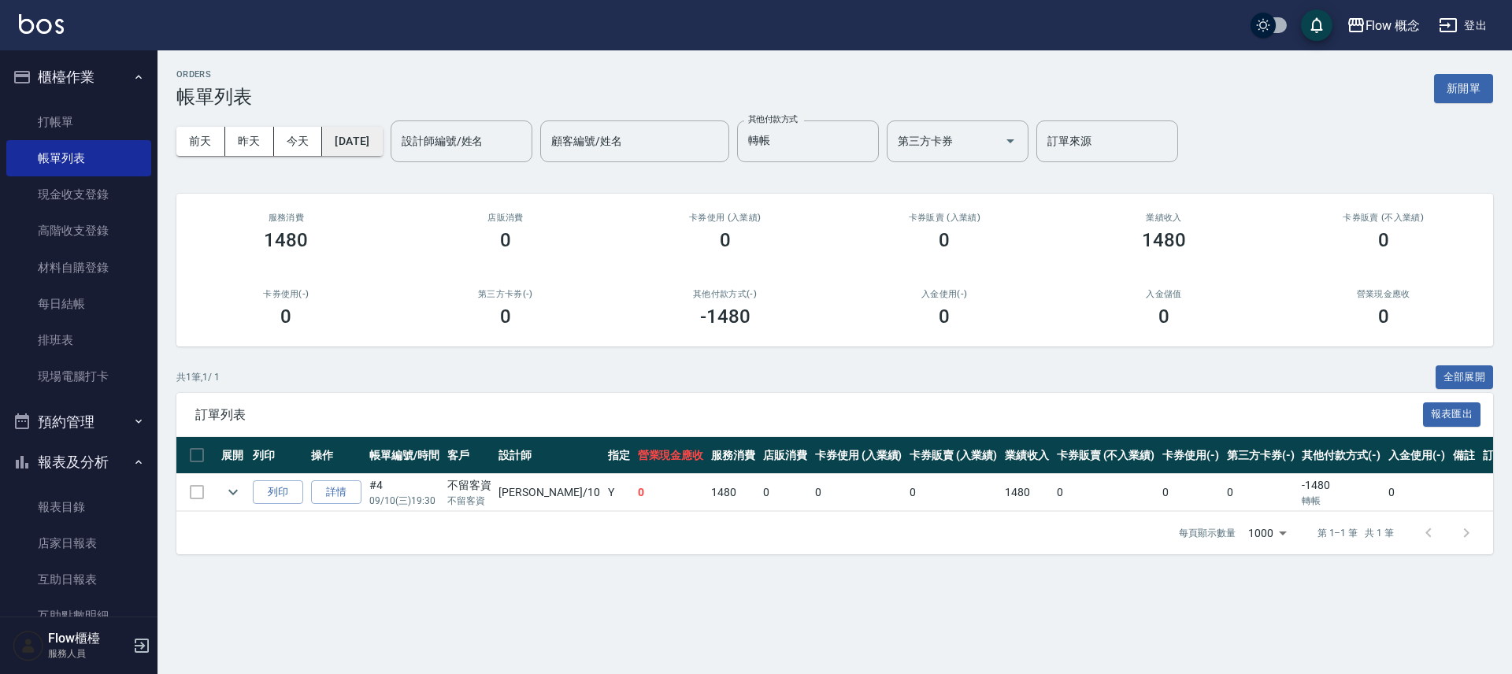
click at [382, 139] on button "[DATE]" at bounding box center [352, 141] width 60 height 29
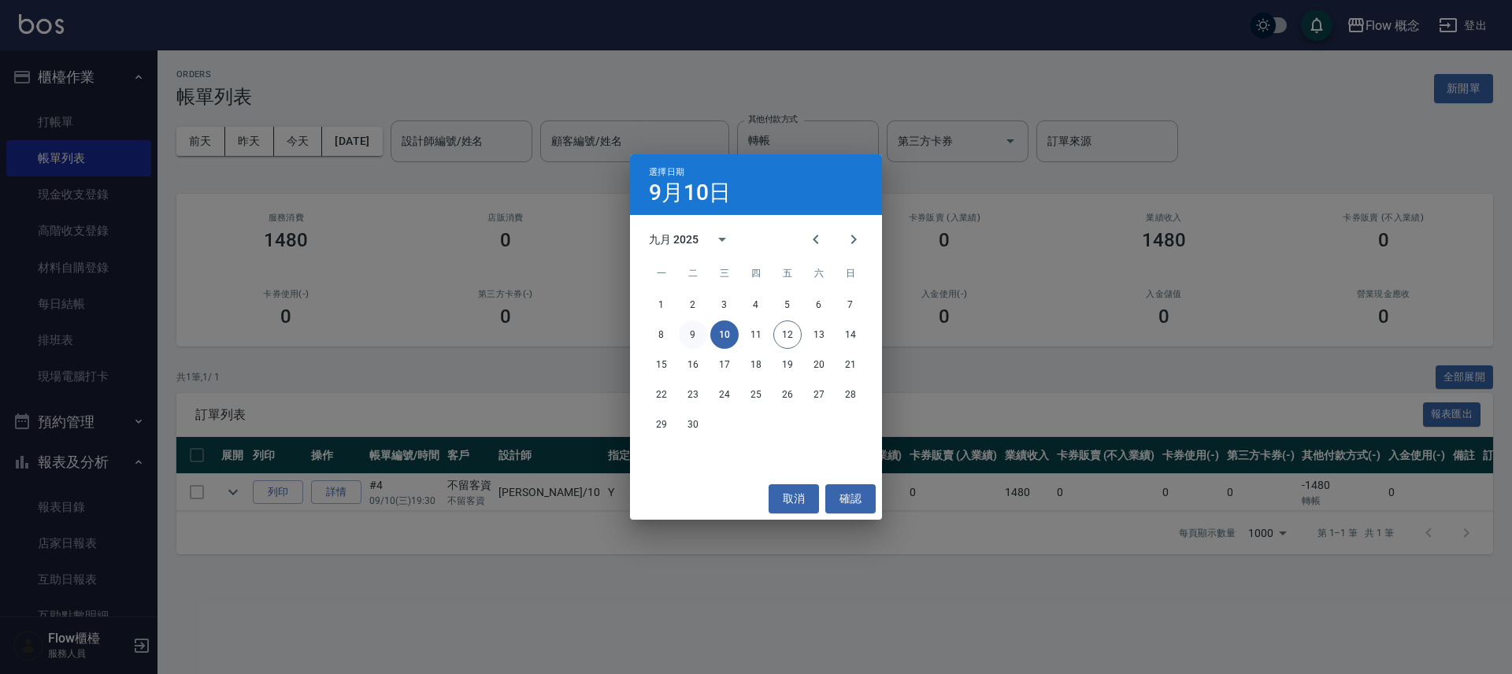
click at [704, 335] on button "9" at bounding box center [693, 334] width 28 height 28
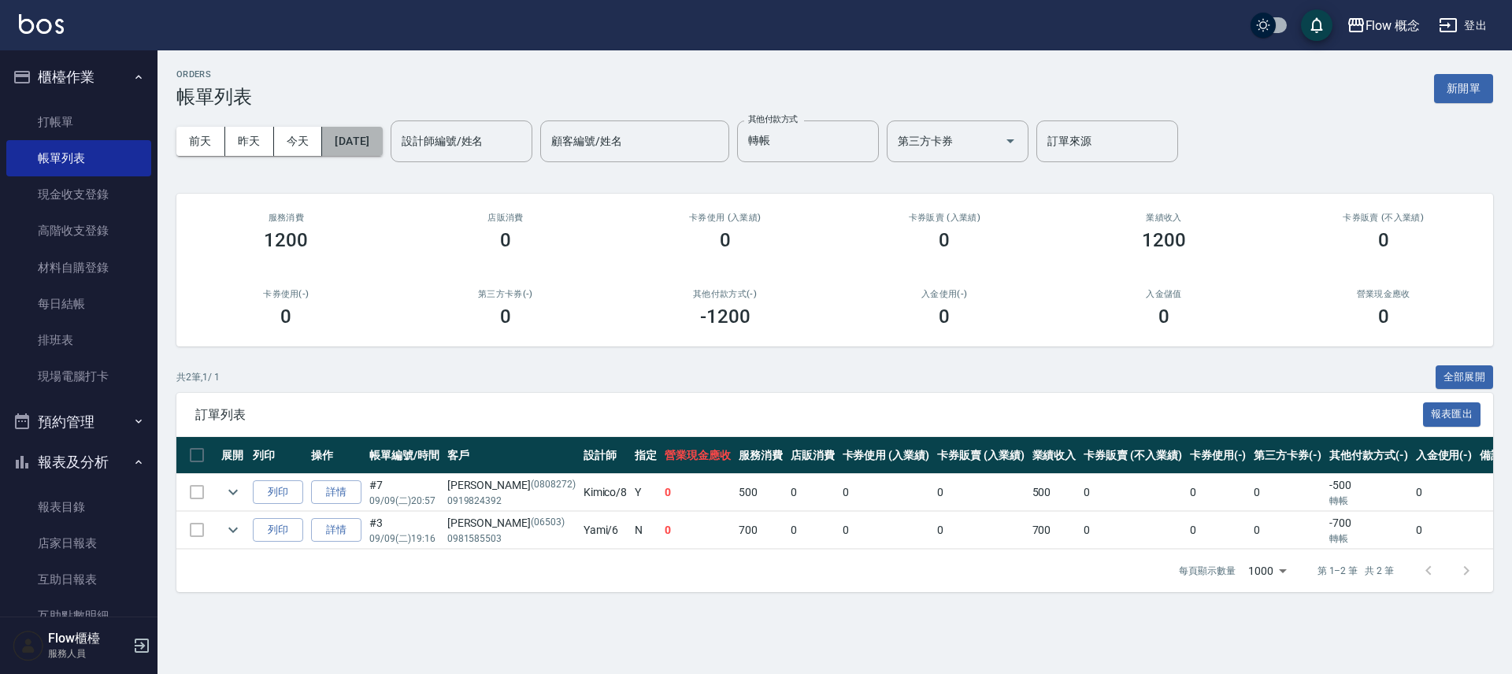
click at [382, 150] on button "[DATE]" at bounding box center [352, 141] width 60 height 29
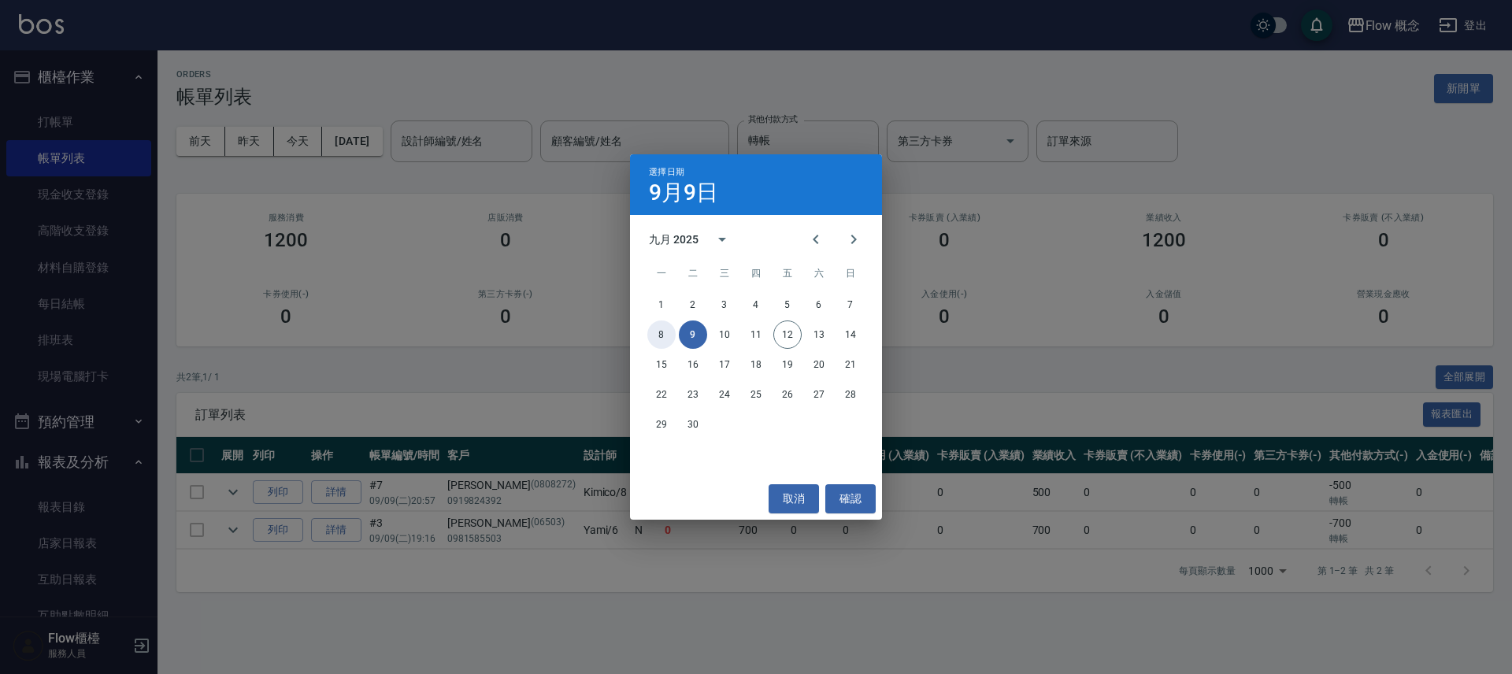
click at [661, 335] on button "8" at bounding box center [661, 334] width 28 height 28
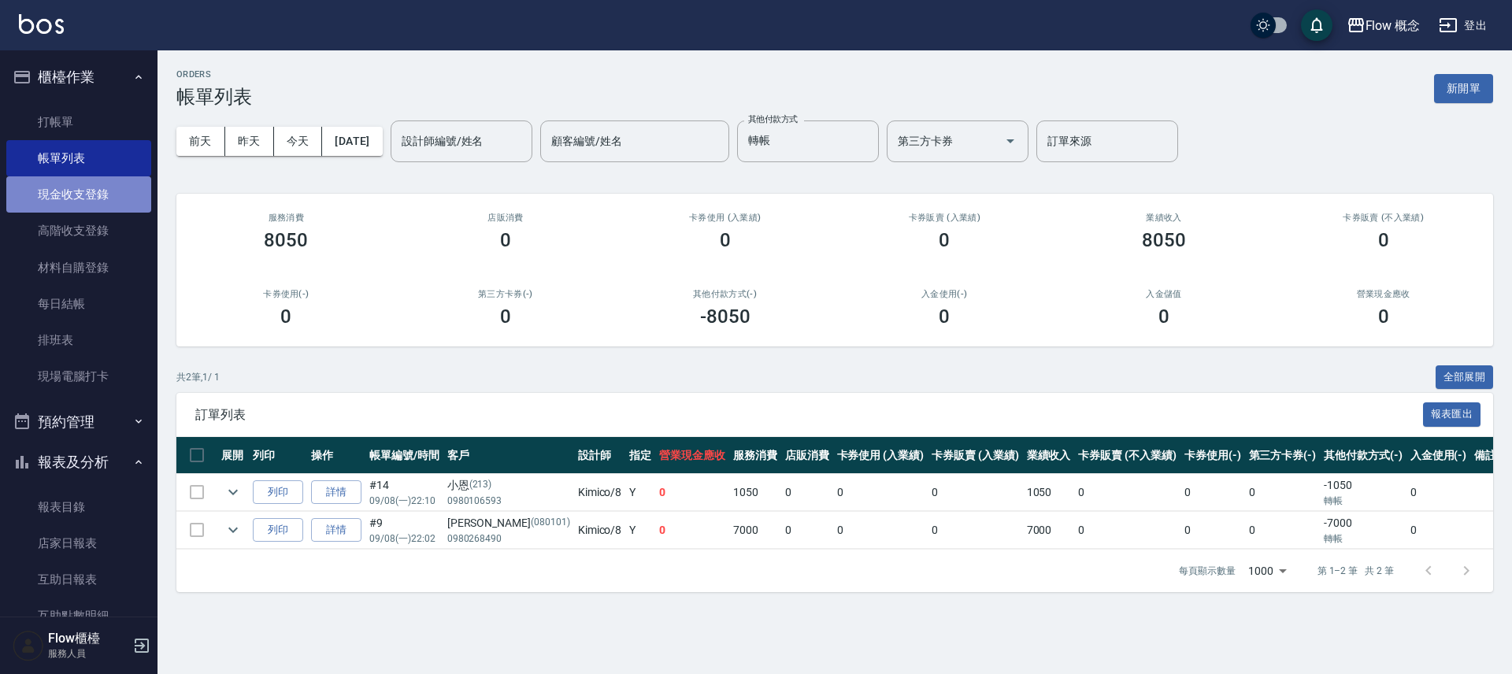
click at [115, 205] on link "現金收支登錄" at bounding box center [78, 194] width 145 height 36
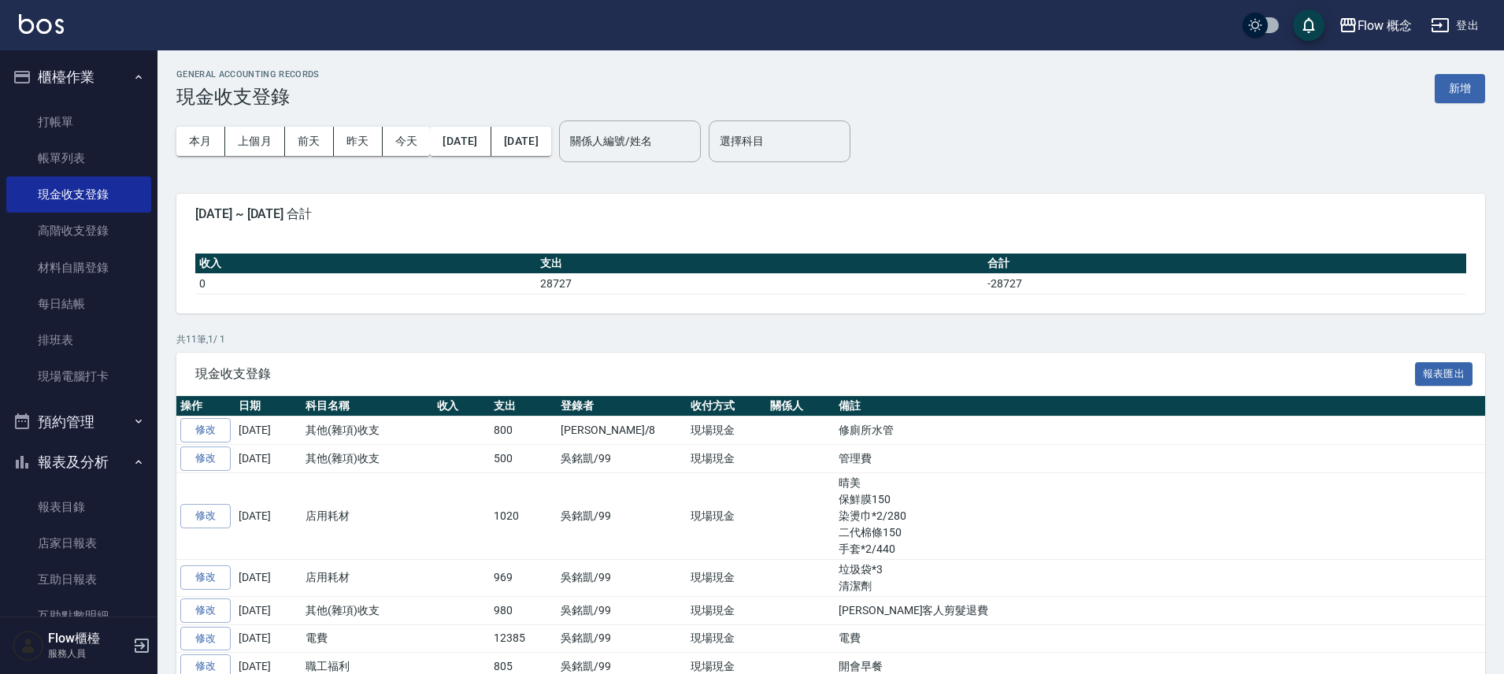
scroll to position [233, 0]
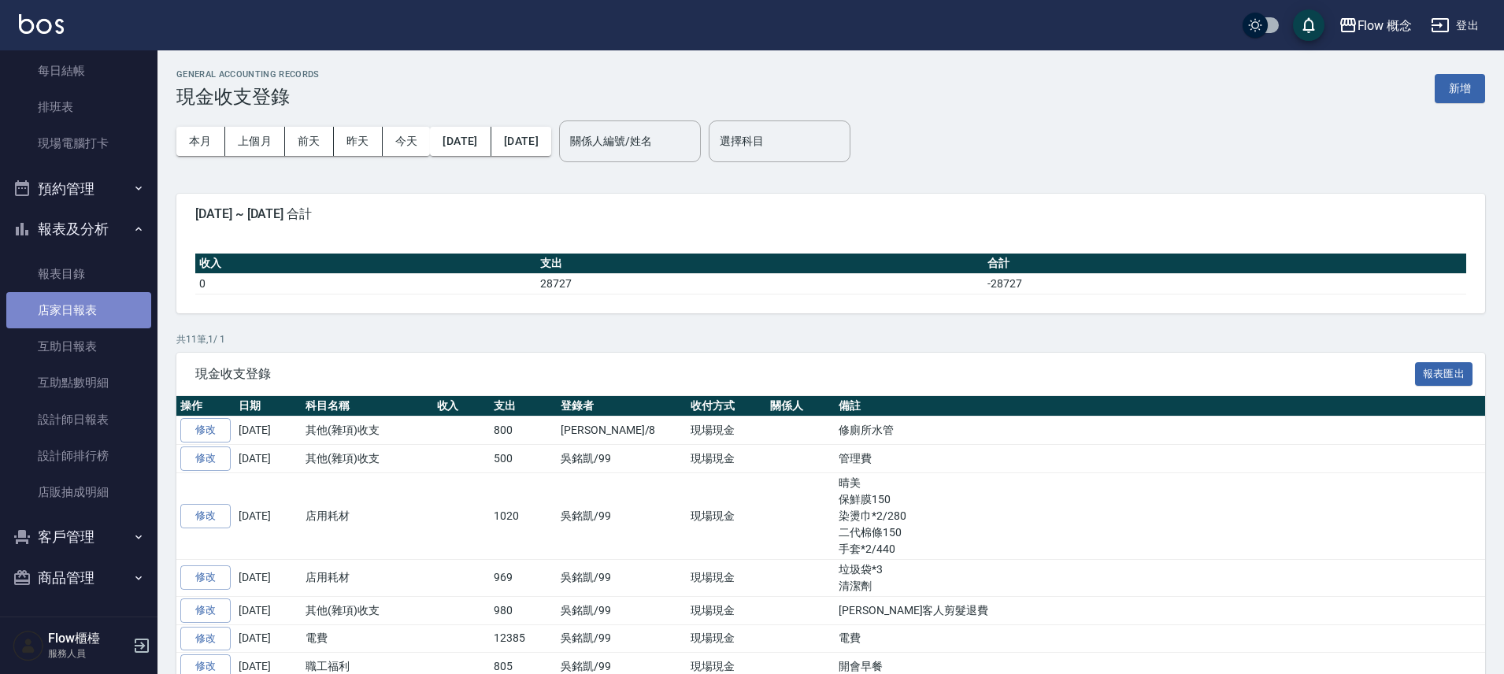
click at [95, 322] on link "店家日報表" at bounding box center [78, 310] width 145 height 36
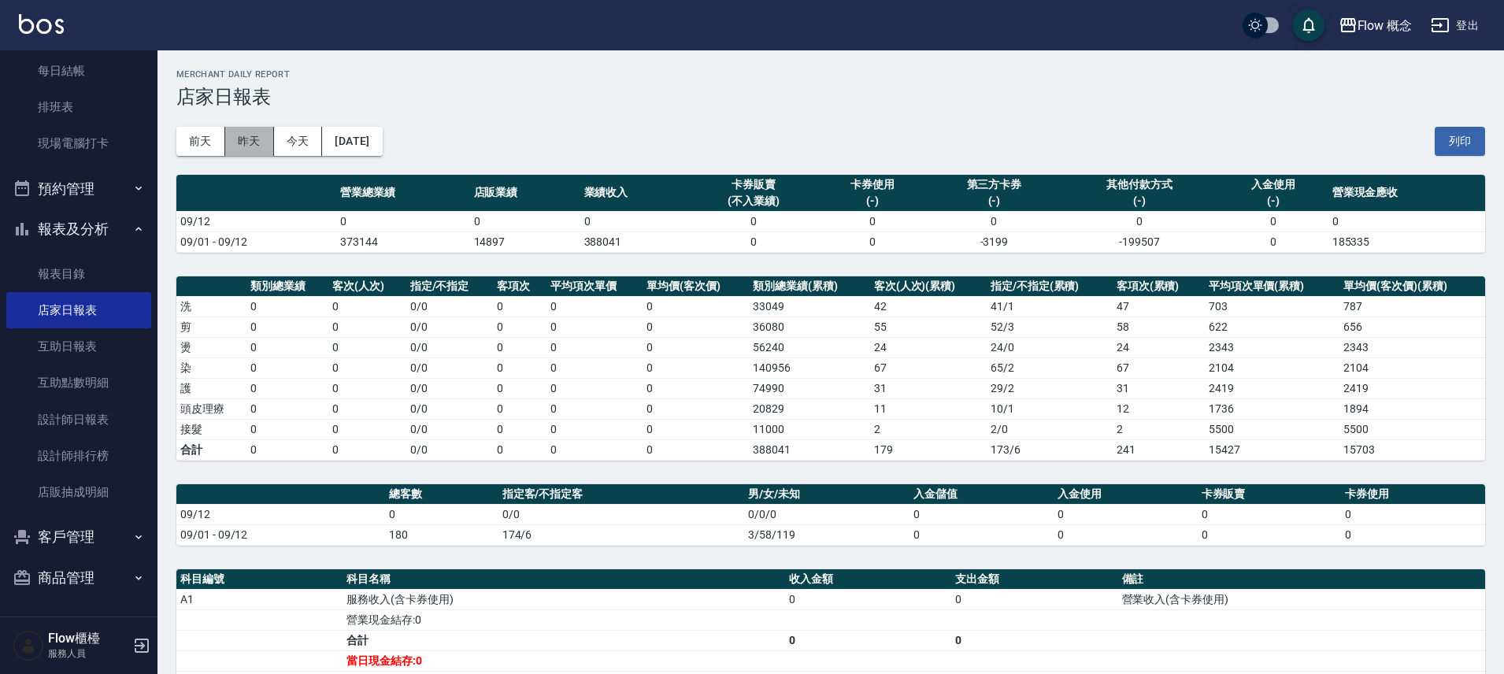
click at [254, 145] on button "昨天" at bounding box center [249, 141] width 49 height 29
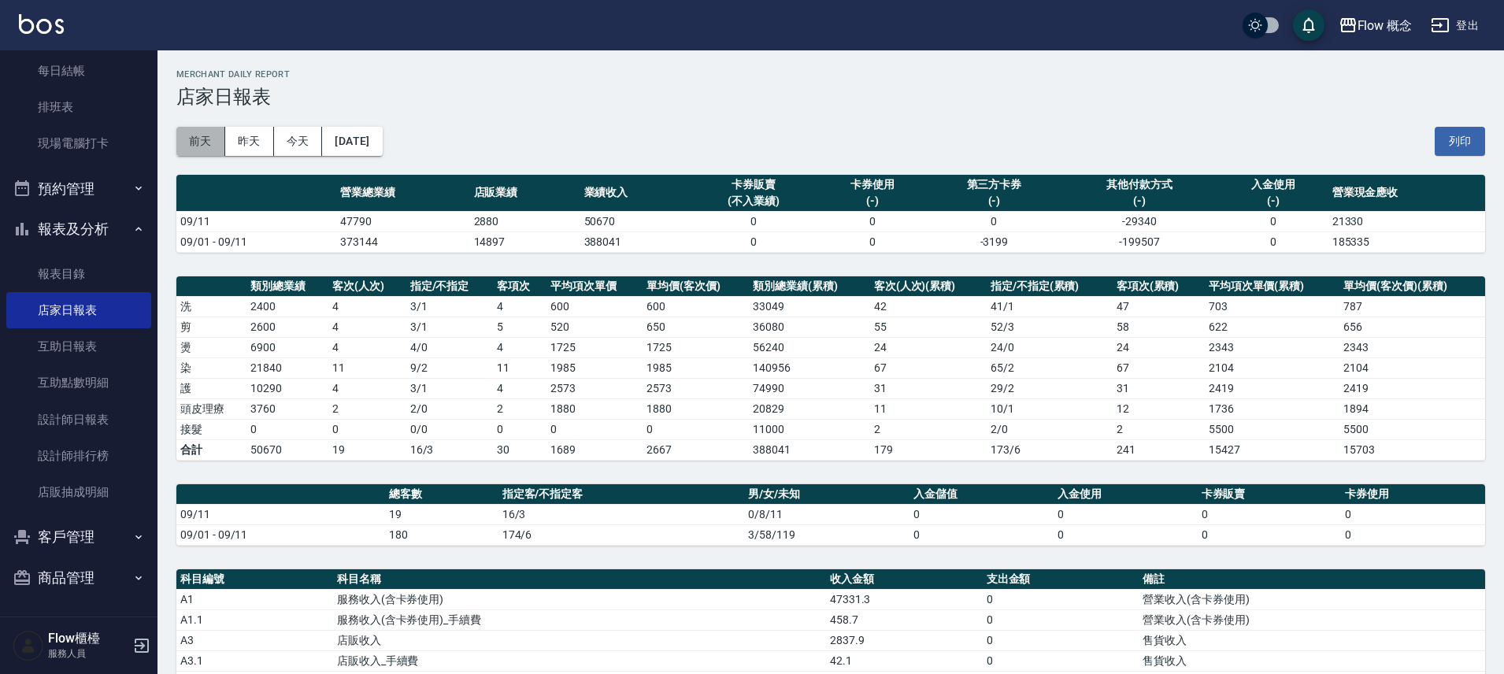
click at [194, 144] on button "前天" at bounding box center [200, 141] width 49 height 29
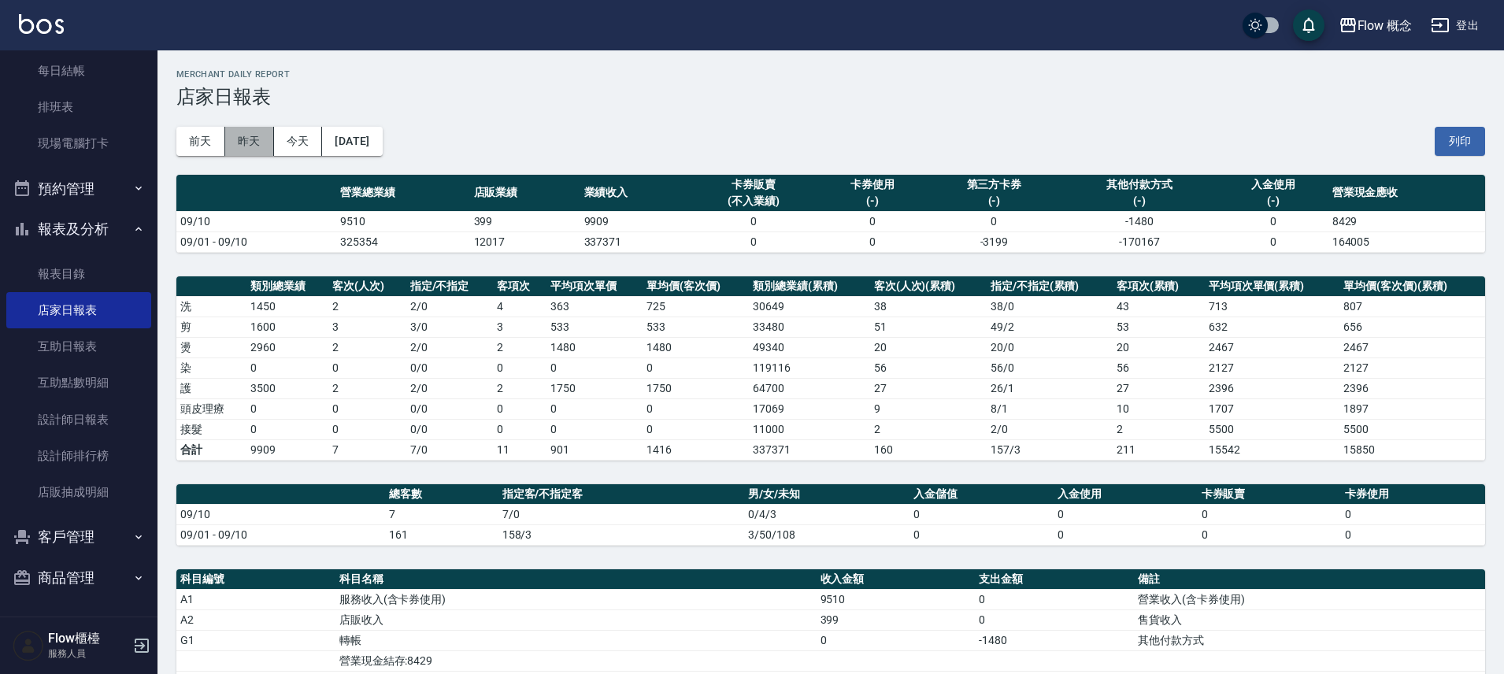
click at [243, 144] on button "昨天" at bounding box center [249, 141] width 49 height 29
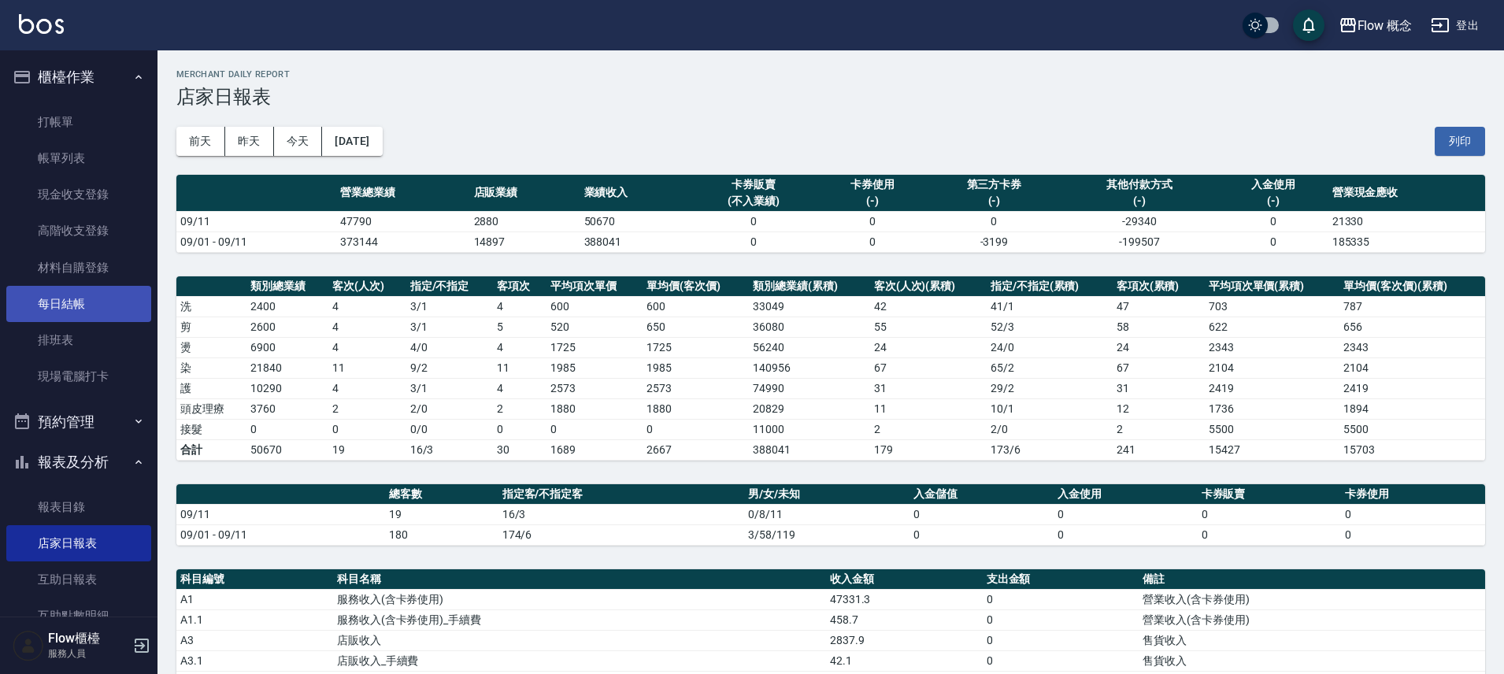
click at [104, 306] on link "每日結帳" at bounding box center [78, 304] width 145 height 36
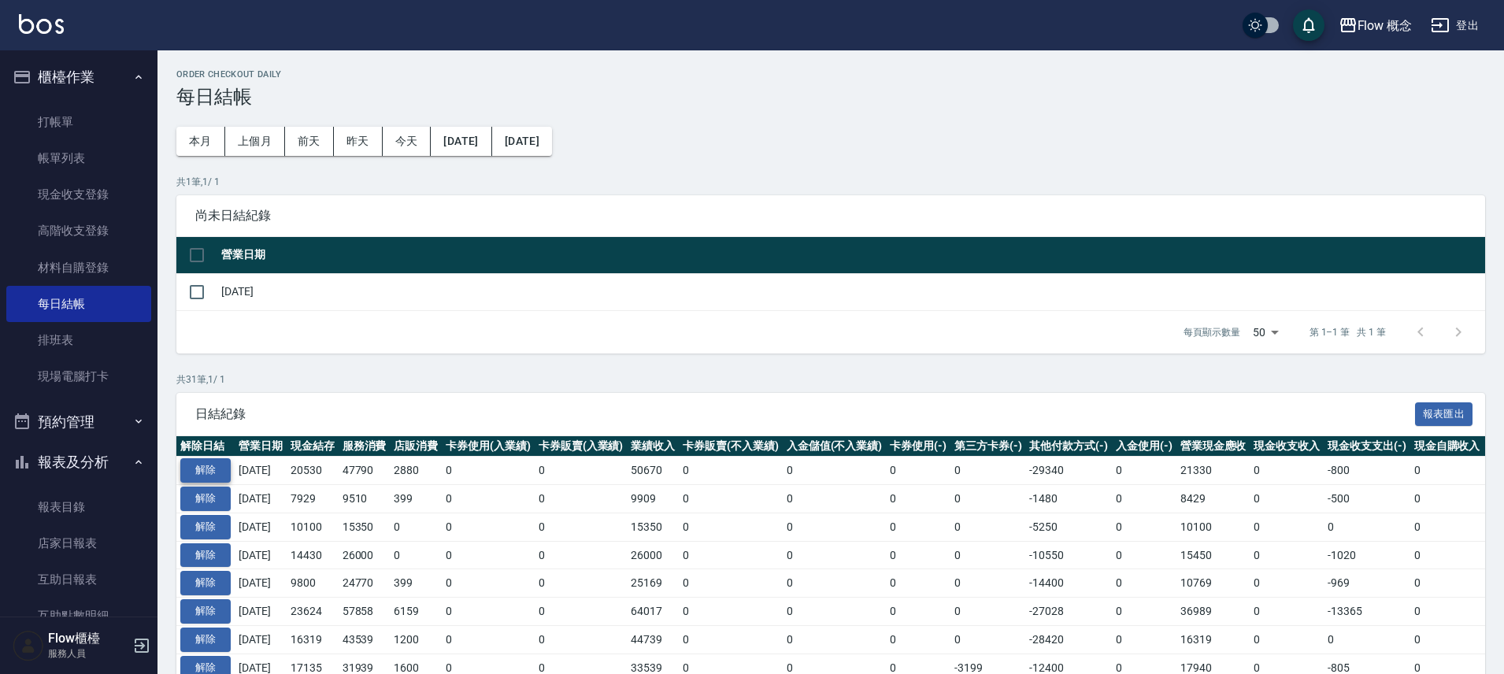
click at [206, 468] on button "解除" at bounding box center [205, 470] width 50 height 24
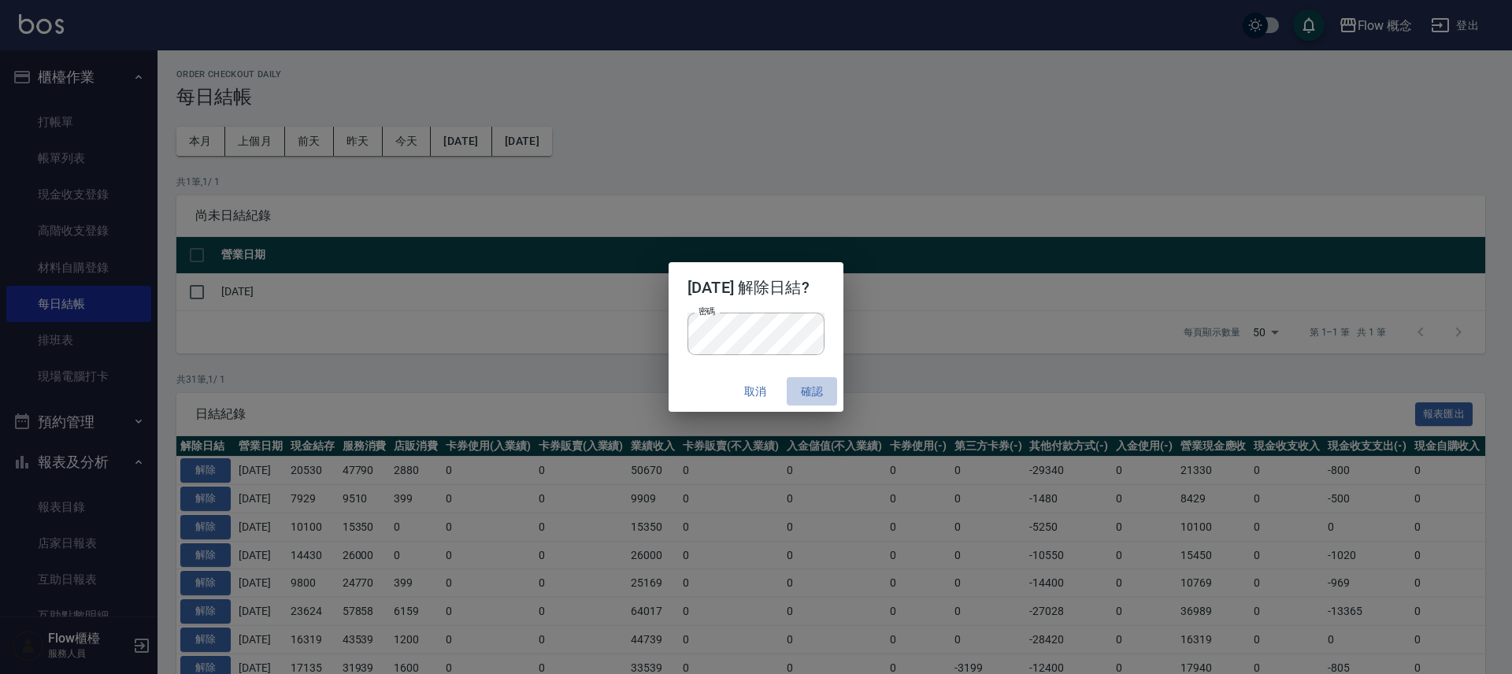
click at [807, 402] on button "確認" at bounding box center [812, 391] width 50 height 29
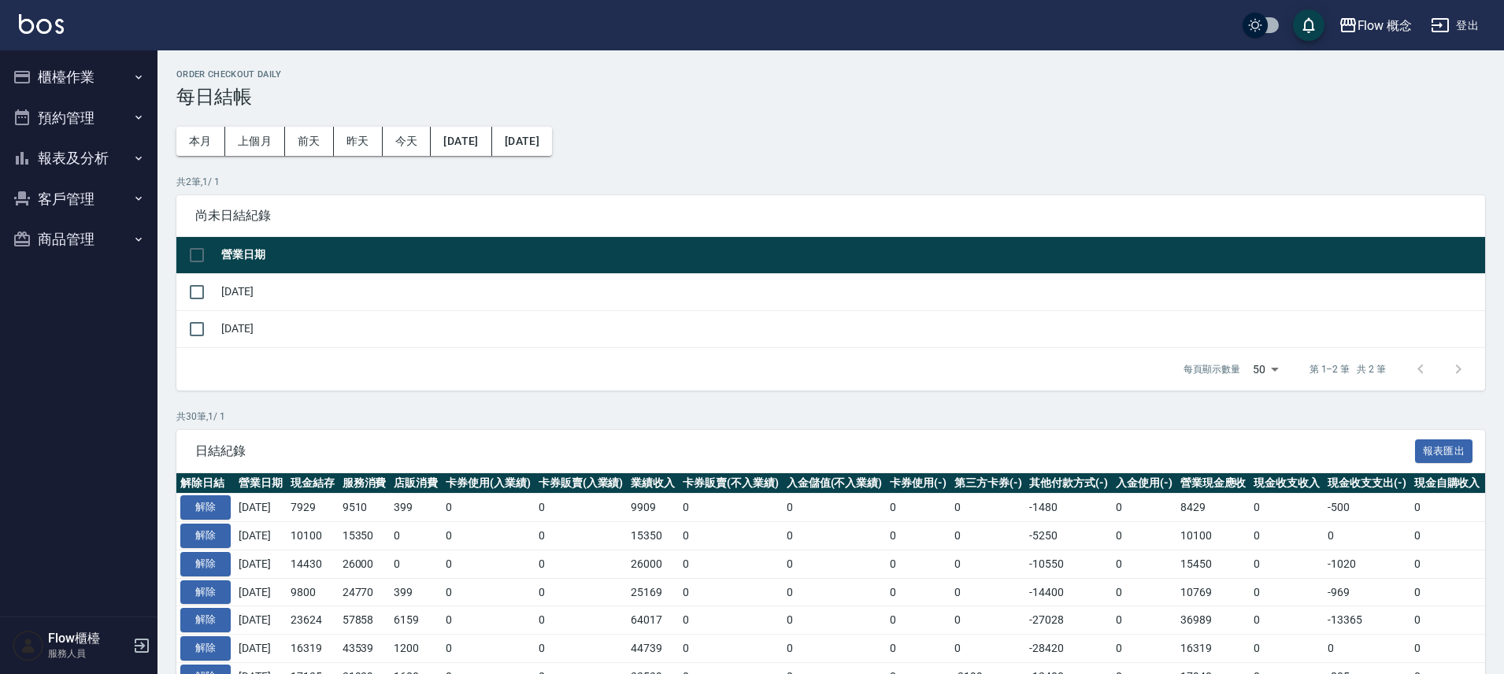
click at [60, 86] on button "櫃檯作業" at bounding box center [78, 77] width 145 height 41
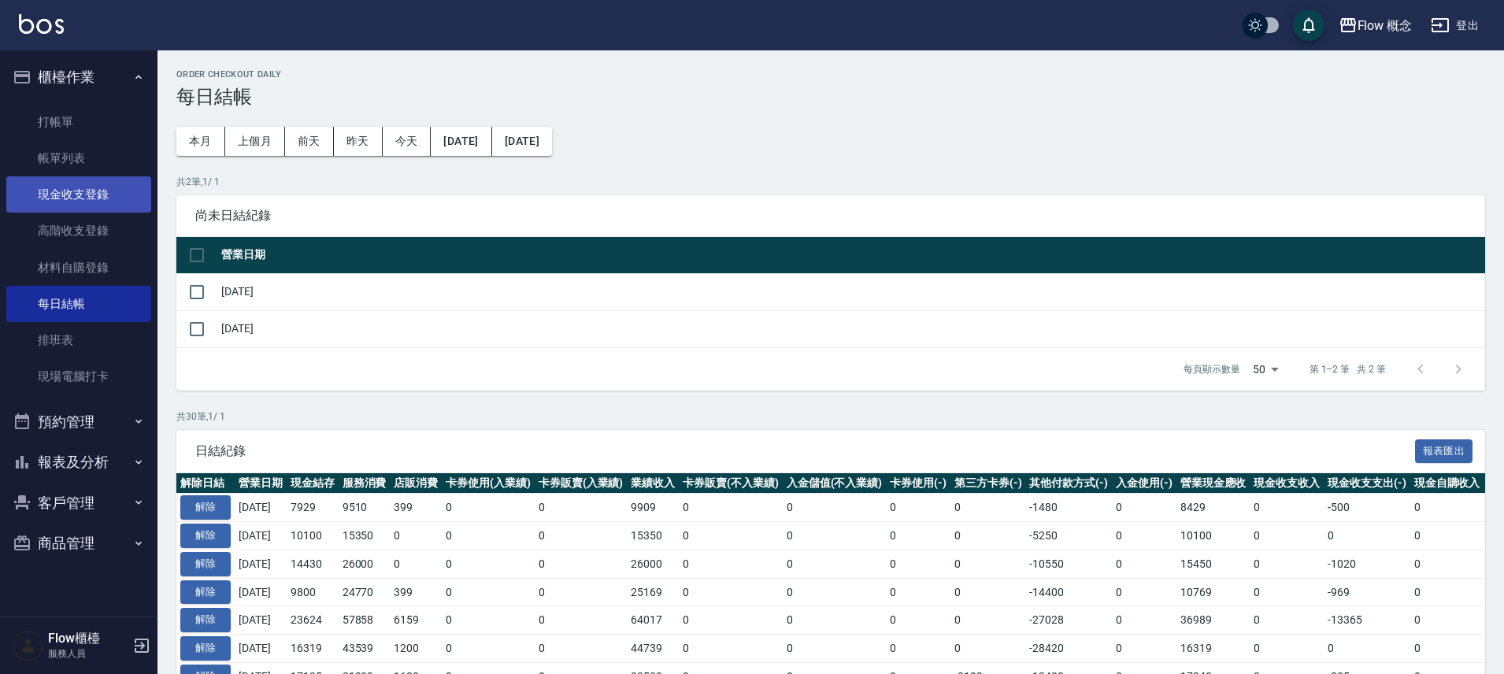
click at [90, 198] on link "現金收支登錄" at bounding box center [78, 194] width 145 height 36
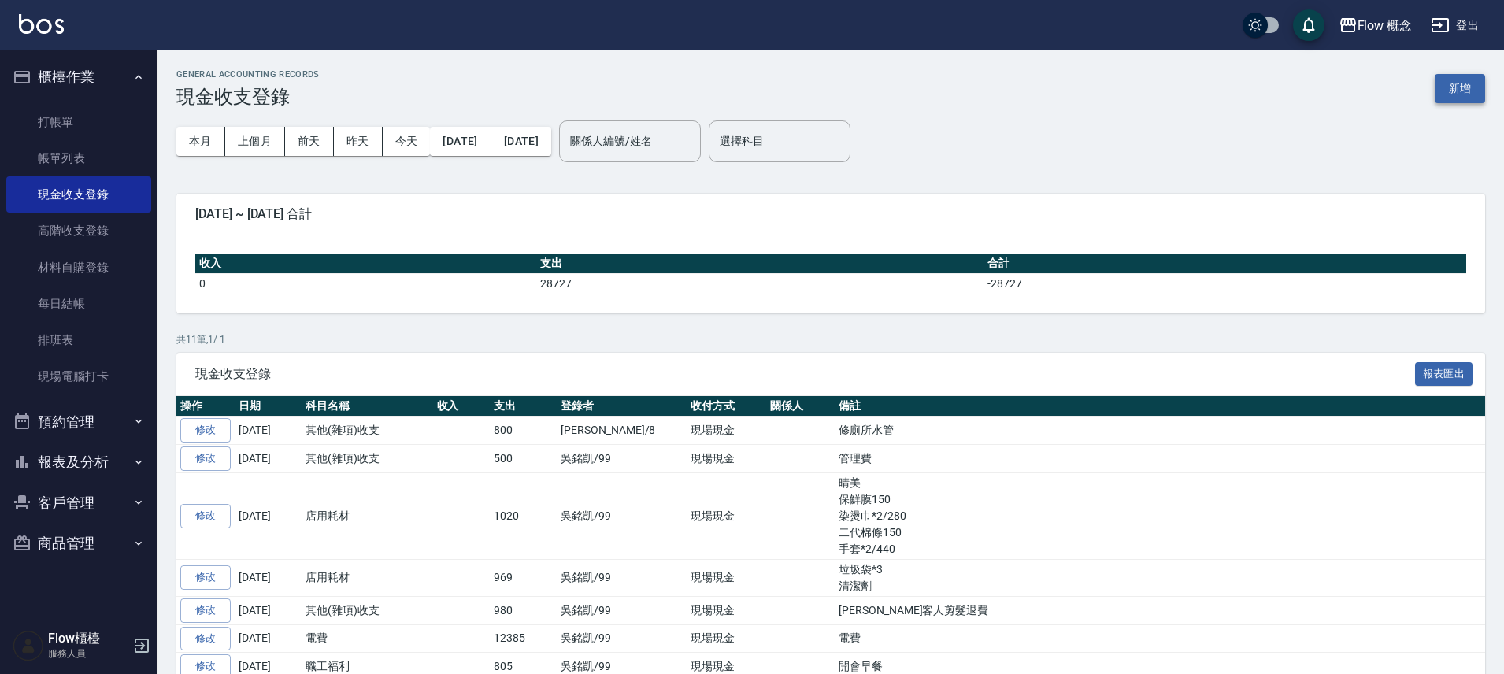
click at [1448, 76] on button "新增" at bounding box center [1460, 88] width 50 height 29
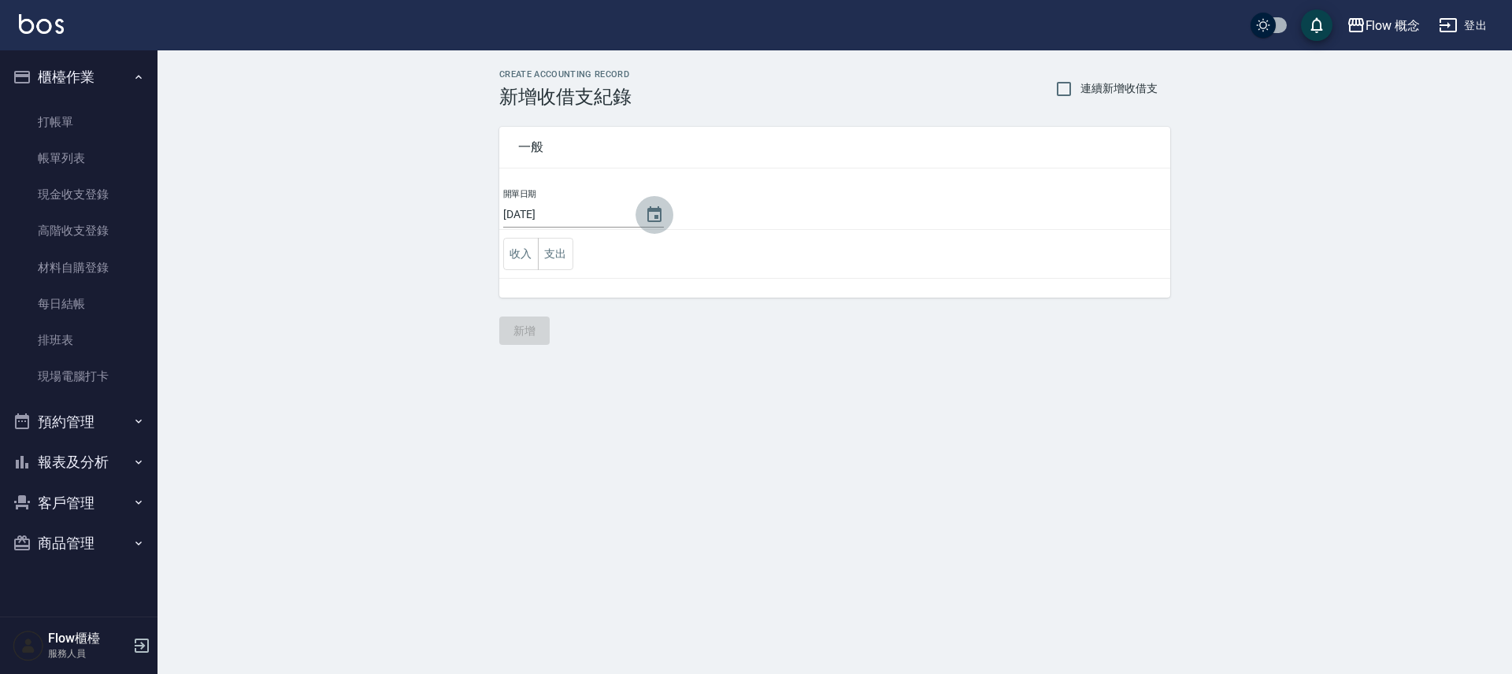
click at [652, 213] on icon "Choose date, selected date is 2025-09-12" at bounding box center [654, 215] width 19 height 19
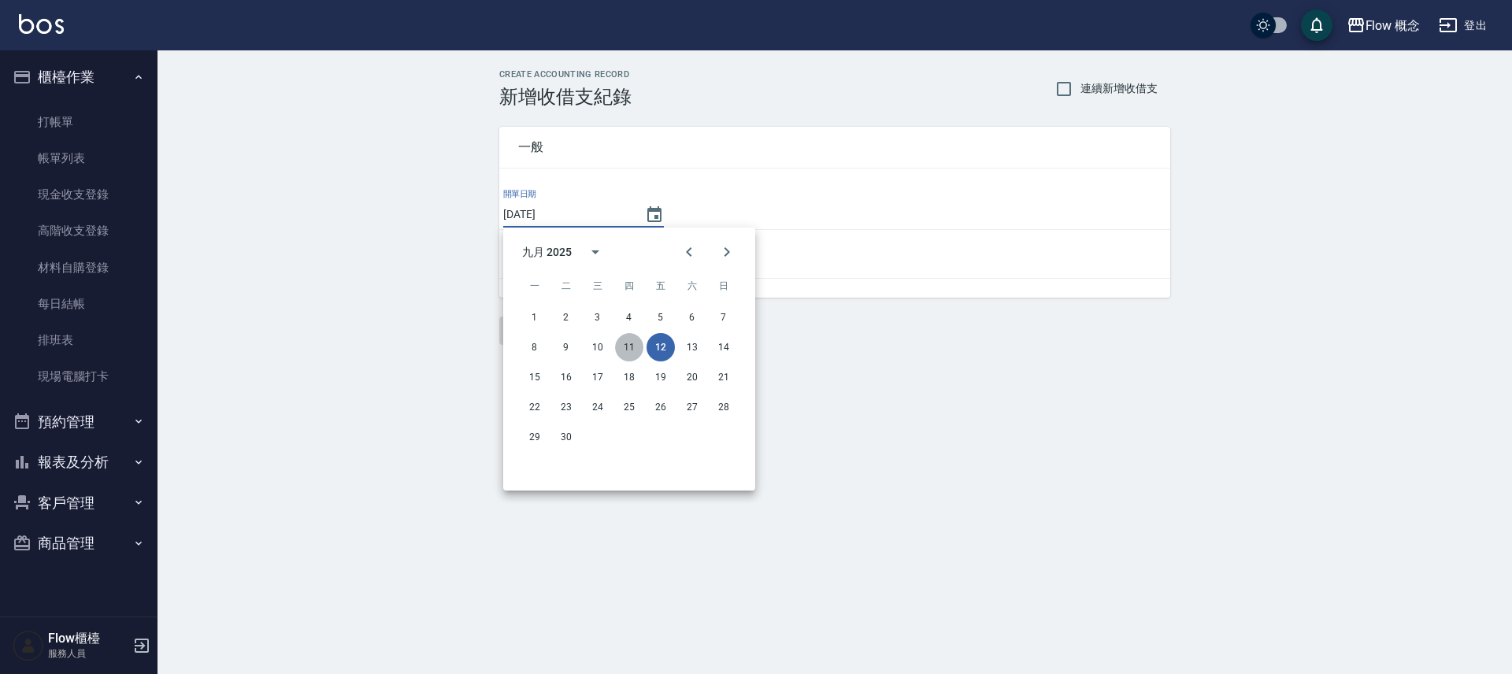
click at [632, 342] on button "11" at bounding box center [629, 347] width 28 height 28
type input "[DATE]"
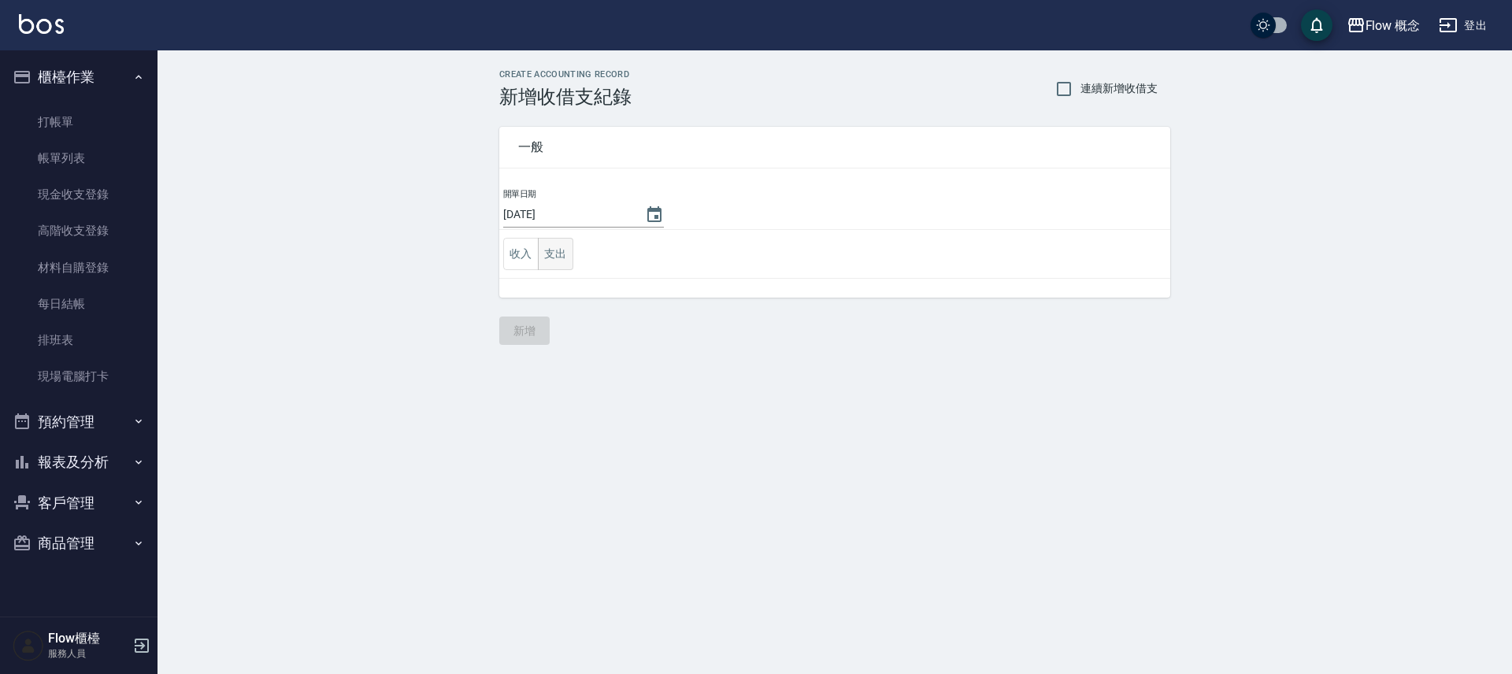
click at [546, 256] on button "支出" at bounding box center [555, 254] width 35 height 32
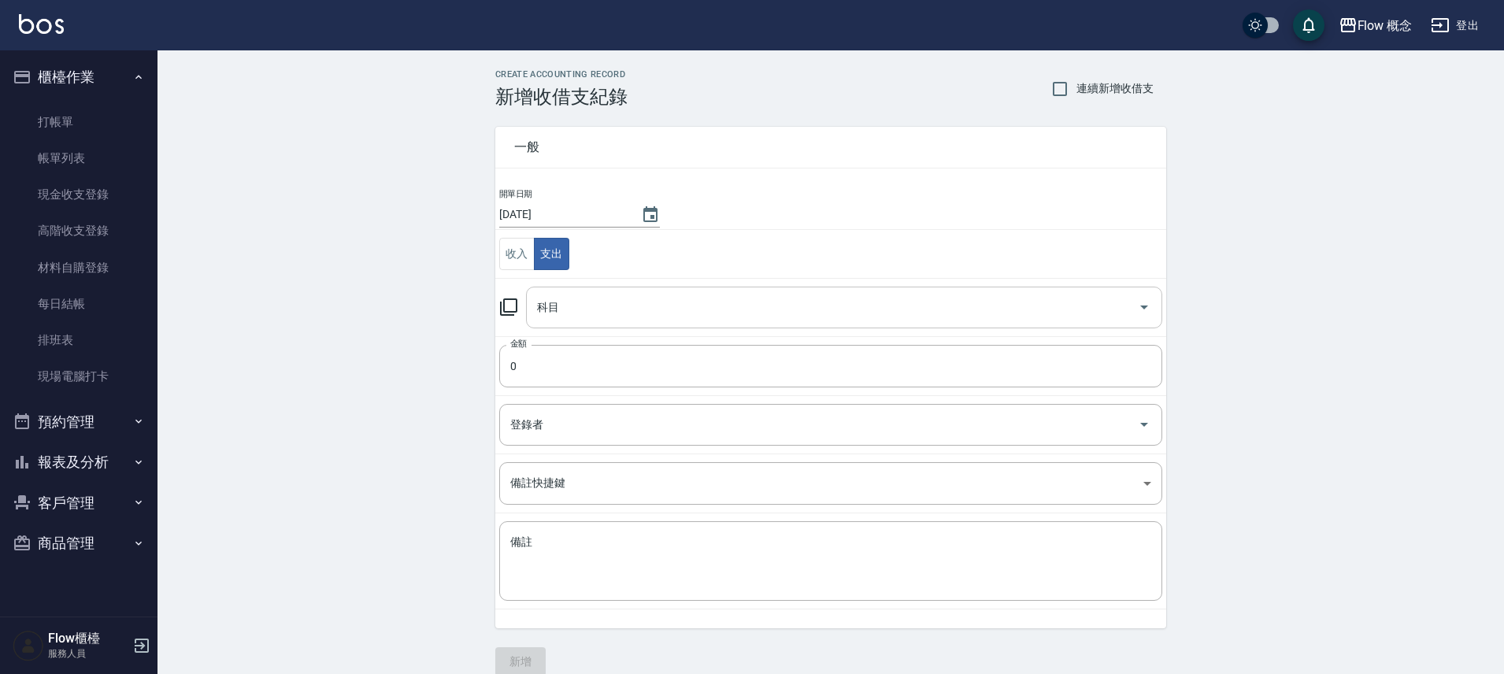
click at [627, 317] on input "科目" at bounding box center [832, 308] width 598 height 28
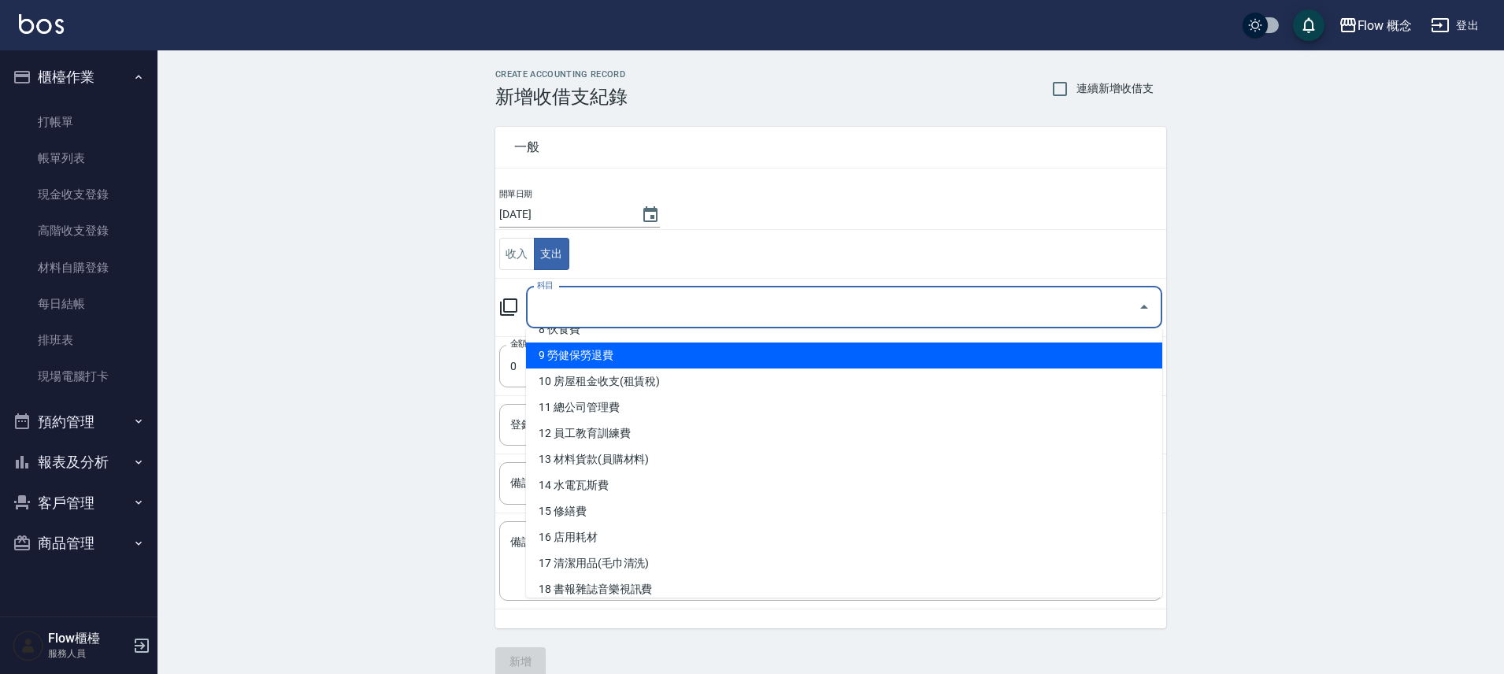
scroll to position [240, 0]
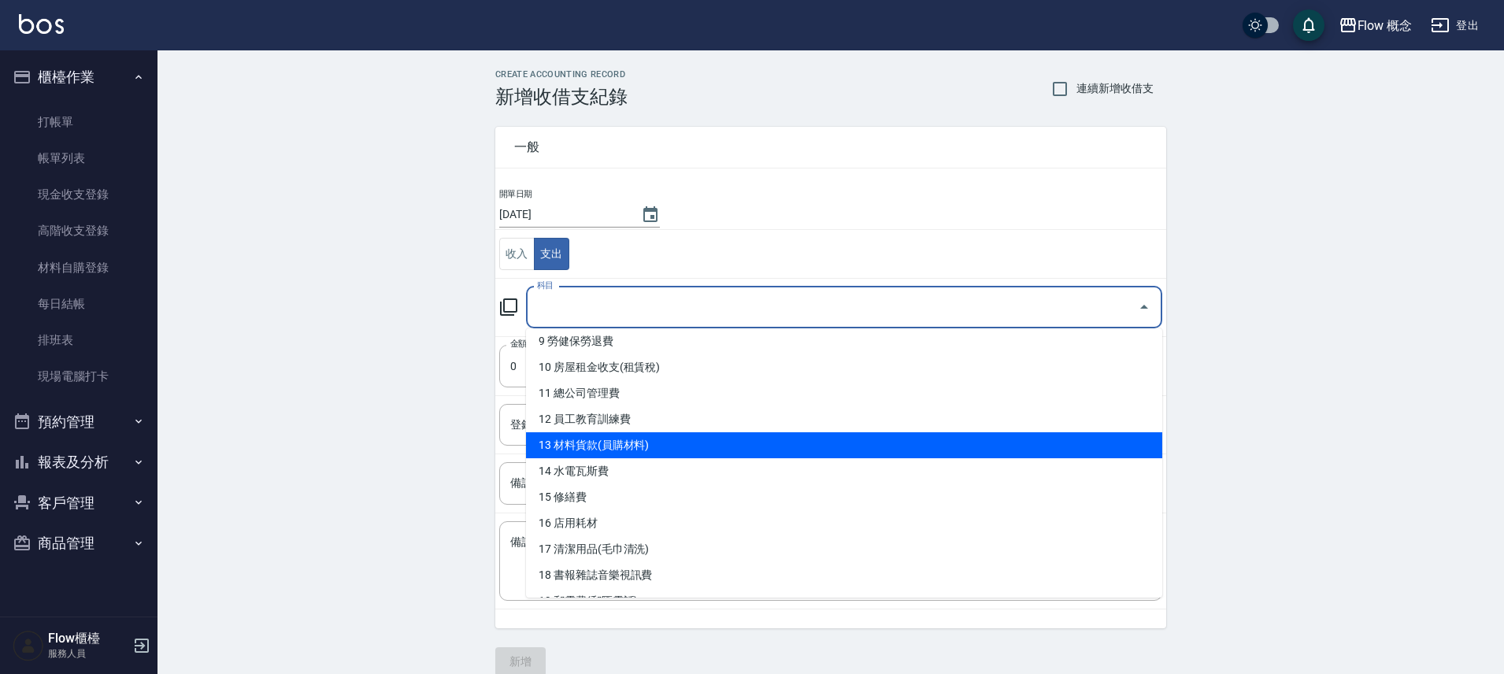
click at [708, 457] on li "13 材料貨款(員購材料)" at bounding box center [844, 445] width 636 height 26
type input "13 材料貨款(員購材料)"
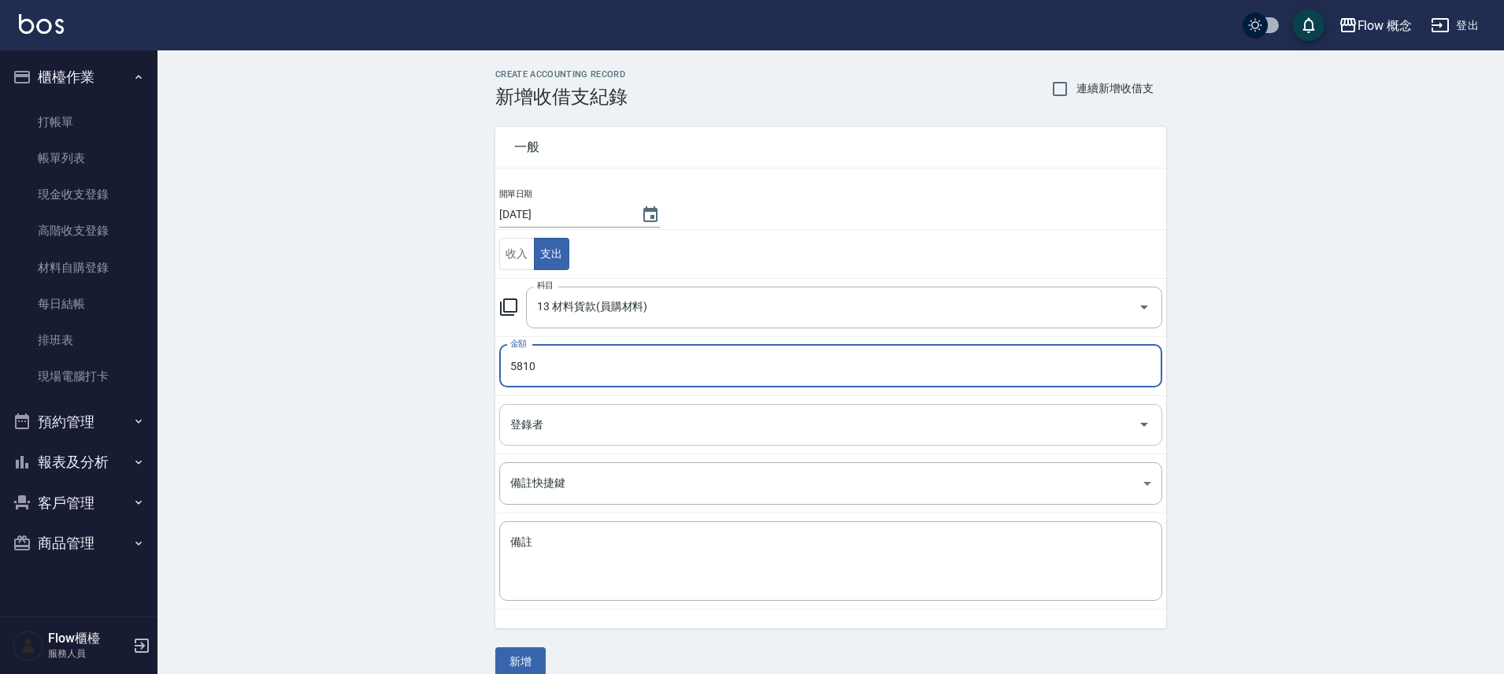
type input "5810"
click at [647, 416] on input "登錄者" at bounding box center [818, 425] width 625 height 28
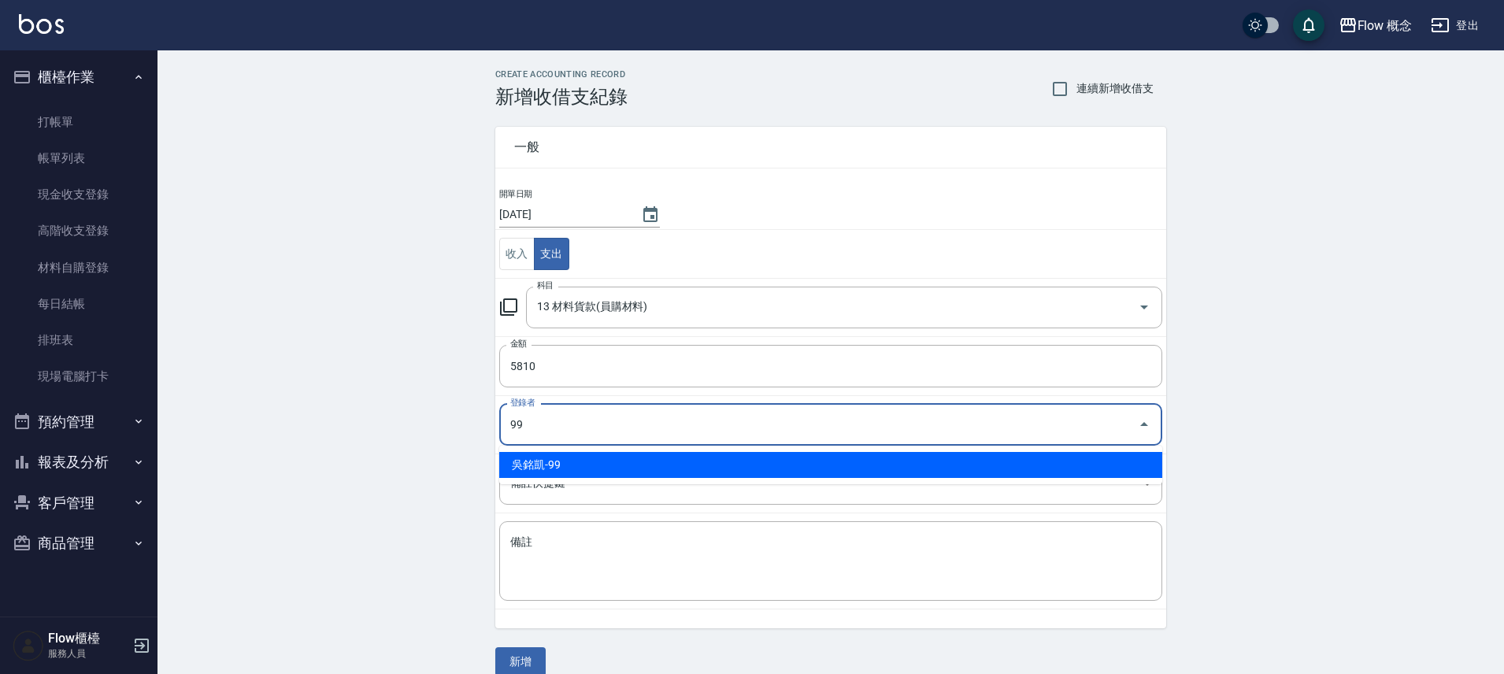
type input "吳銘凱-99"
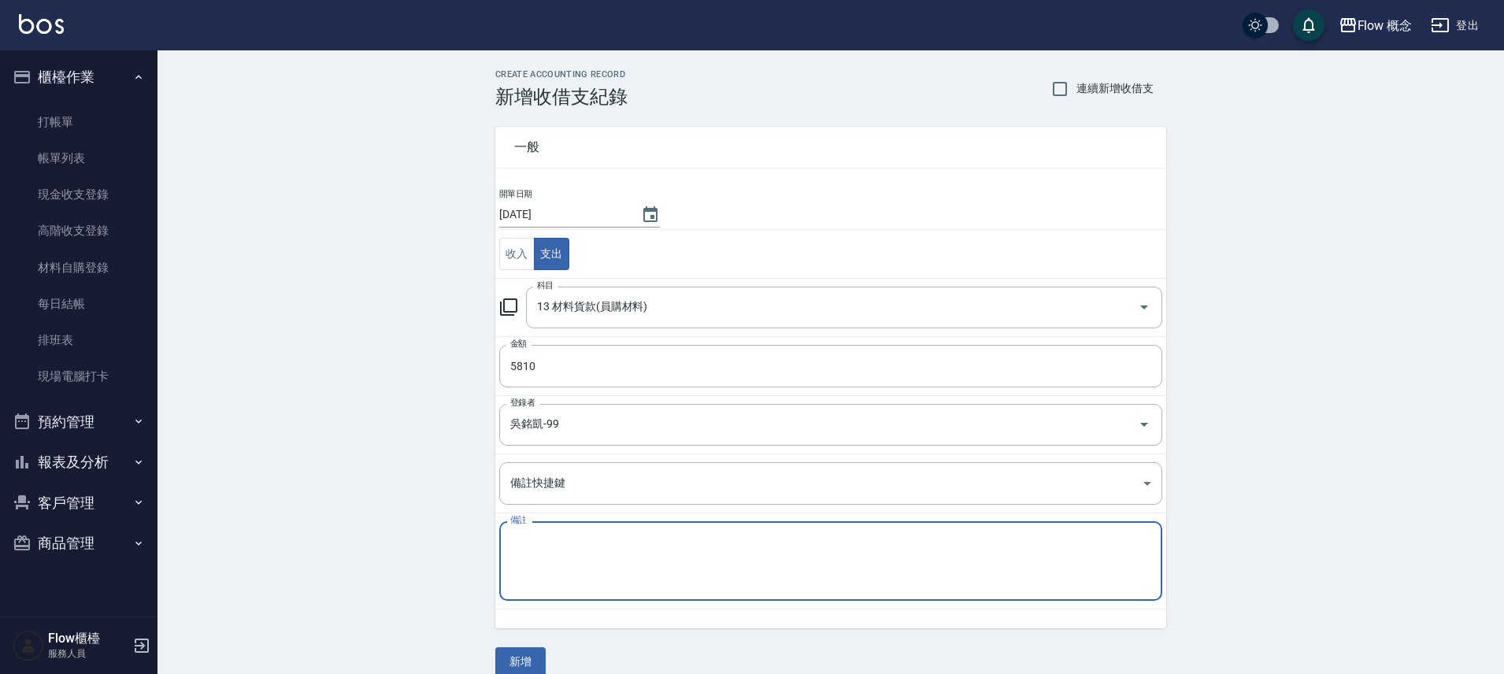
click at [673, 570] on textarea "備註" at bounding box center [830, 562] width 641 height 54
type textarea "I"
type textarea "Irene9/1-9/15物料"
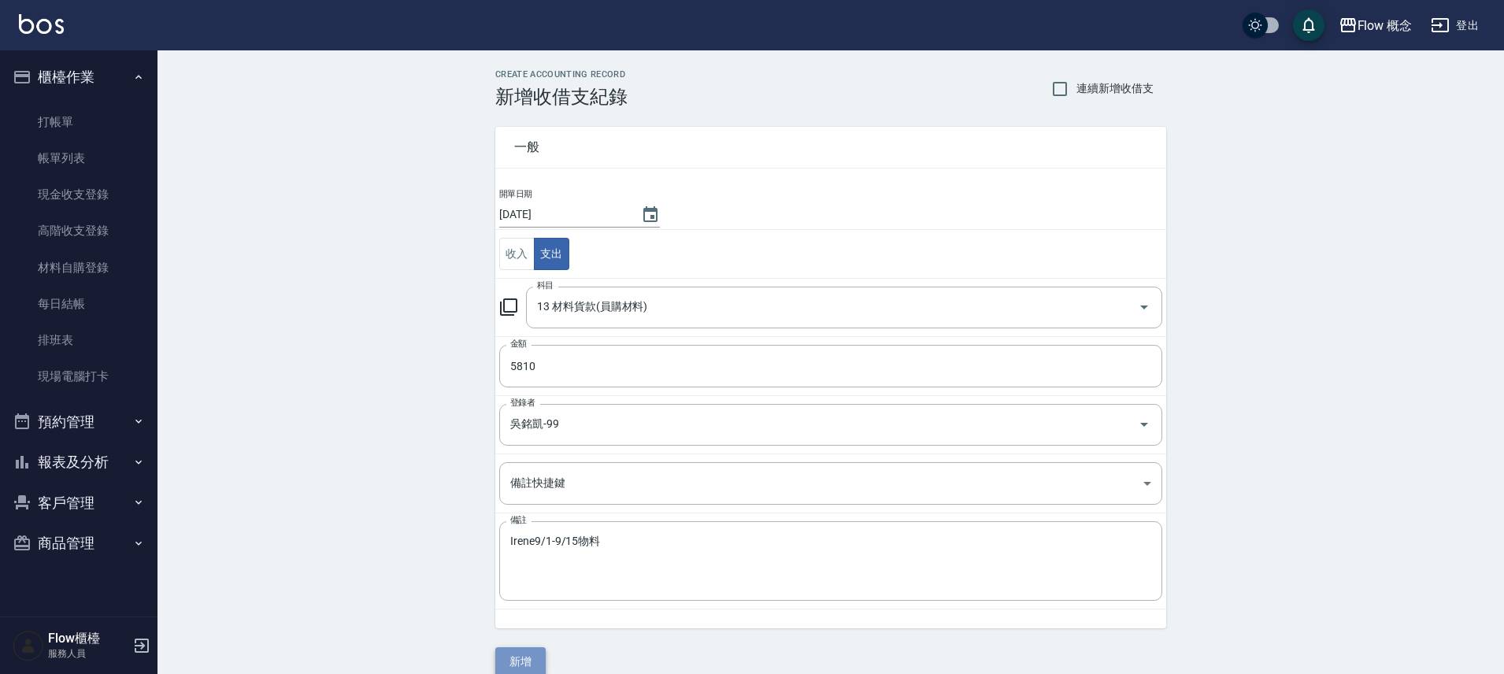
click at [510, 656] on button "新增" at bounding box center [520, 661] width 50 height 29
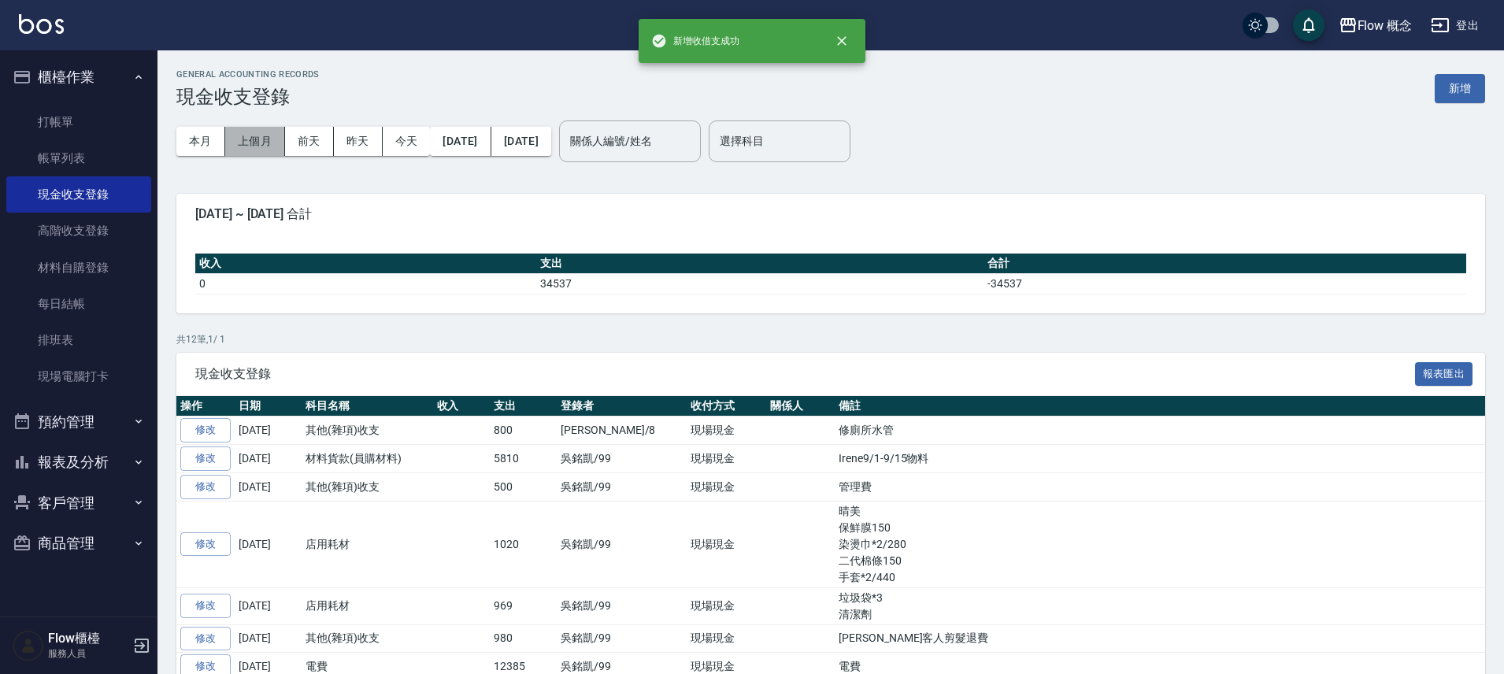
click at [273, 137] on button "上個月" at bounding box center [255, 141] width 60 height 29
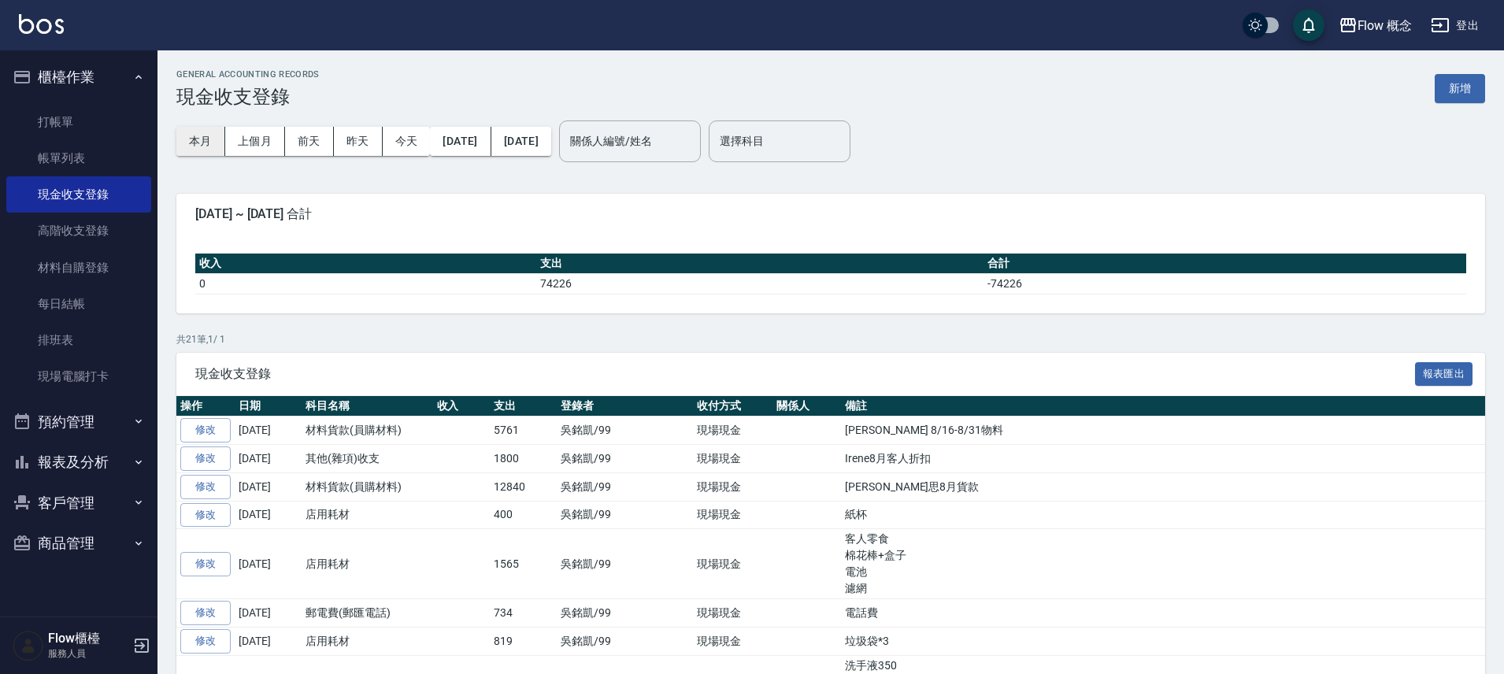
click at [196, 146] on button "本月" at bounding box center [200, 141] width 49 height 29
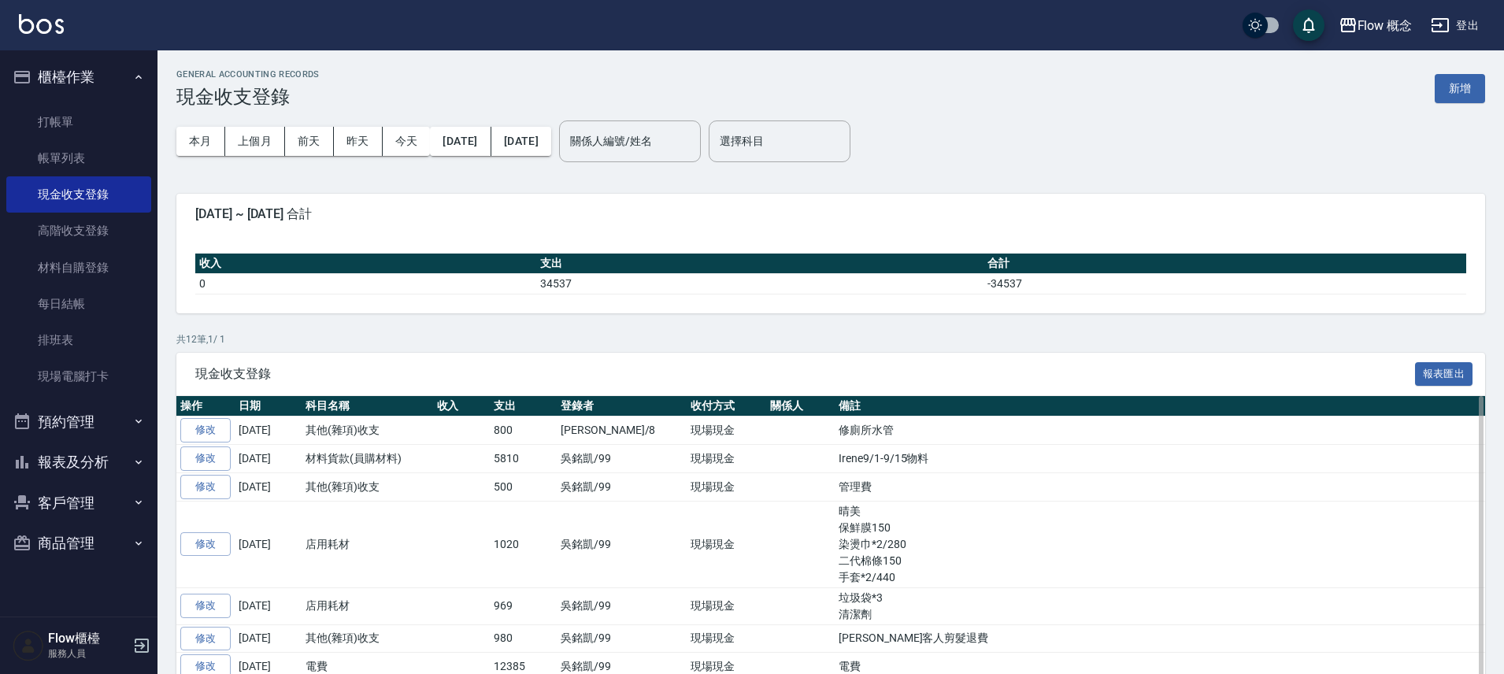
click at [231, 461] on td "修改" at bounding box center [205, 459] width 58 height 28
click at [228, 460] on link "修改" at bounding box center [205, 458] width 50 height 24
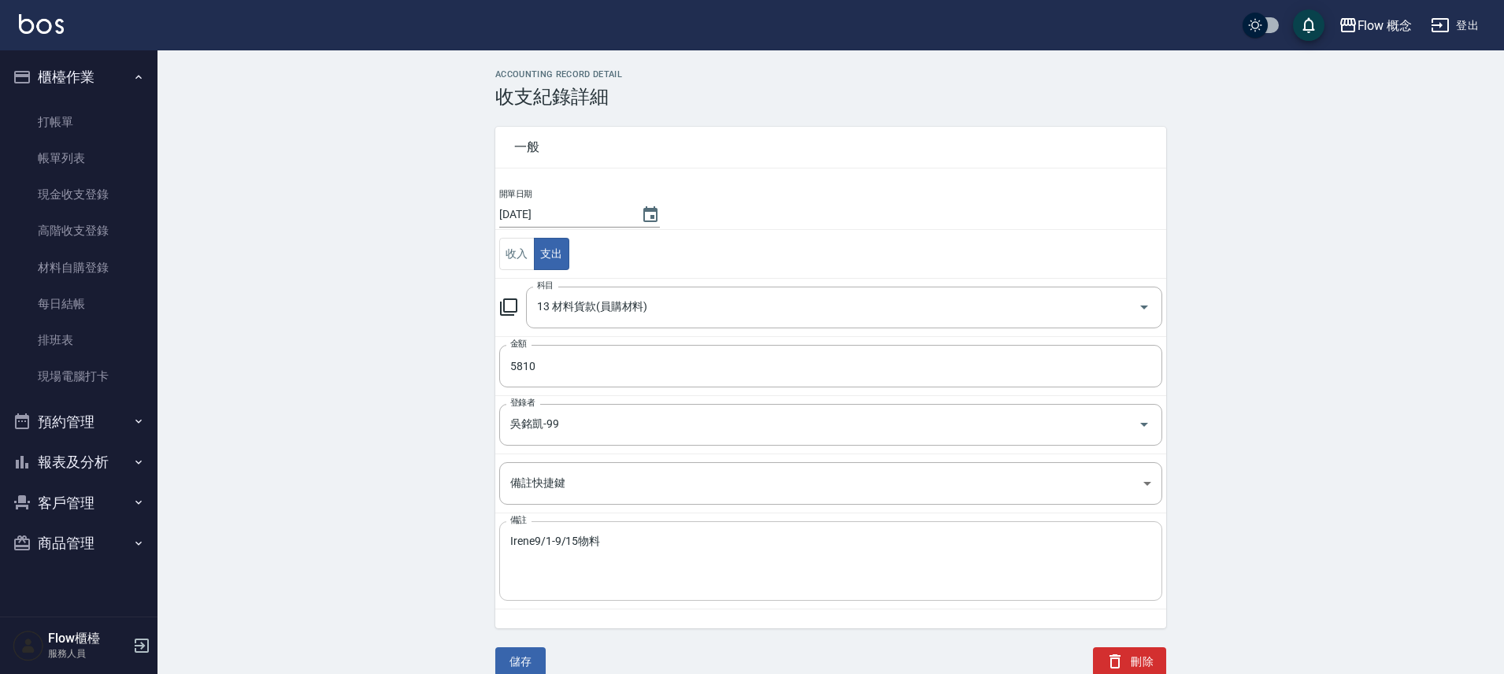
click at [536, 540] on textarea "Irene9/1-9/15物料" at bounding box center [830, 562] width 641 height 54
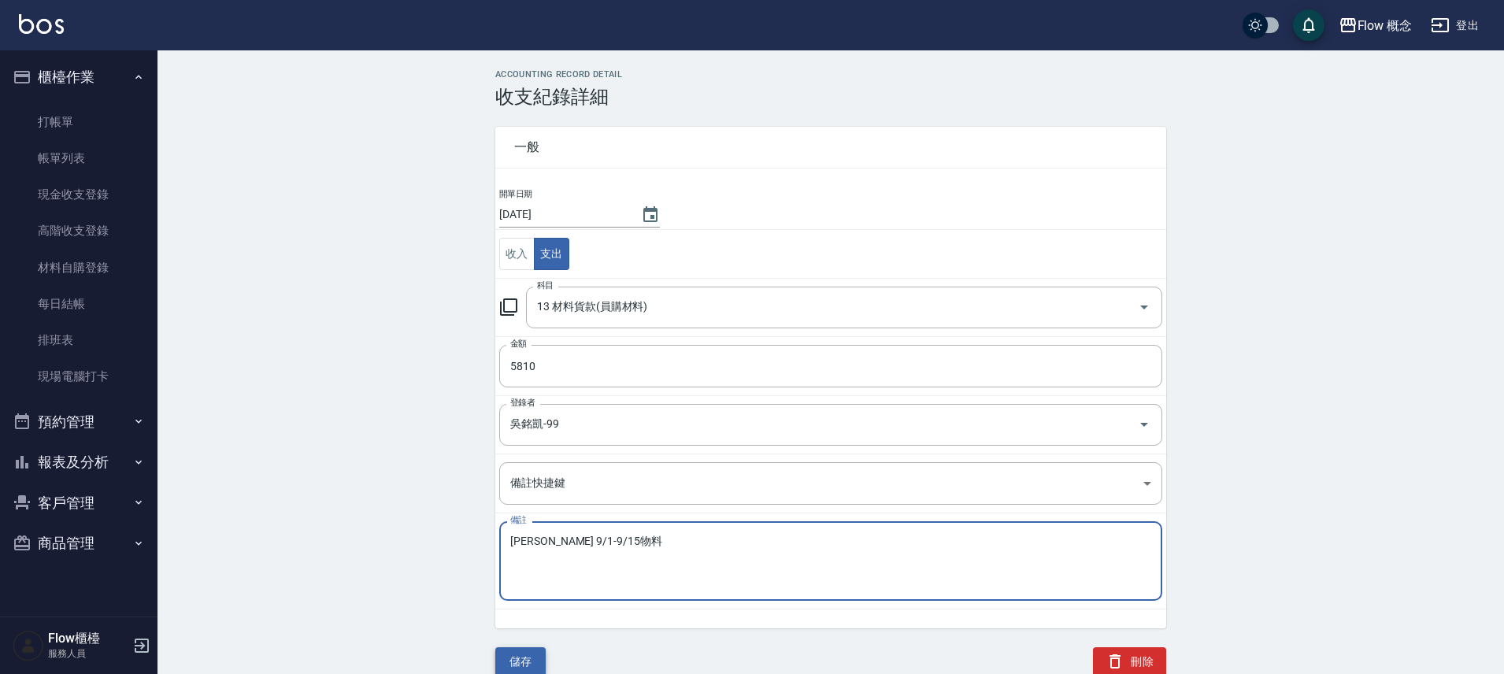
type textarea "Irene 9/1-9/15物料"
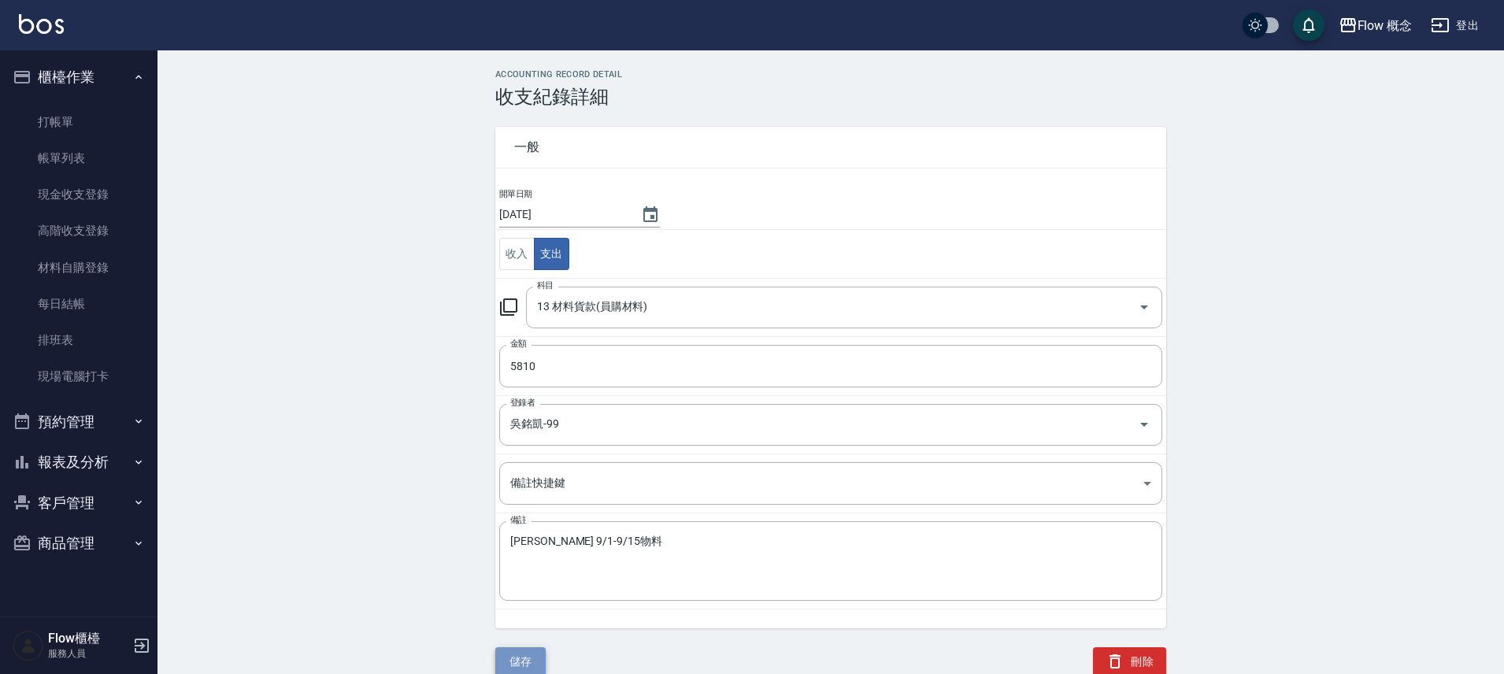
click at [512, 665] on button "儲存" at bounding box center [520, 661] width 50 height 29
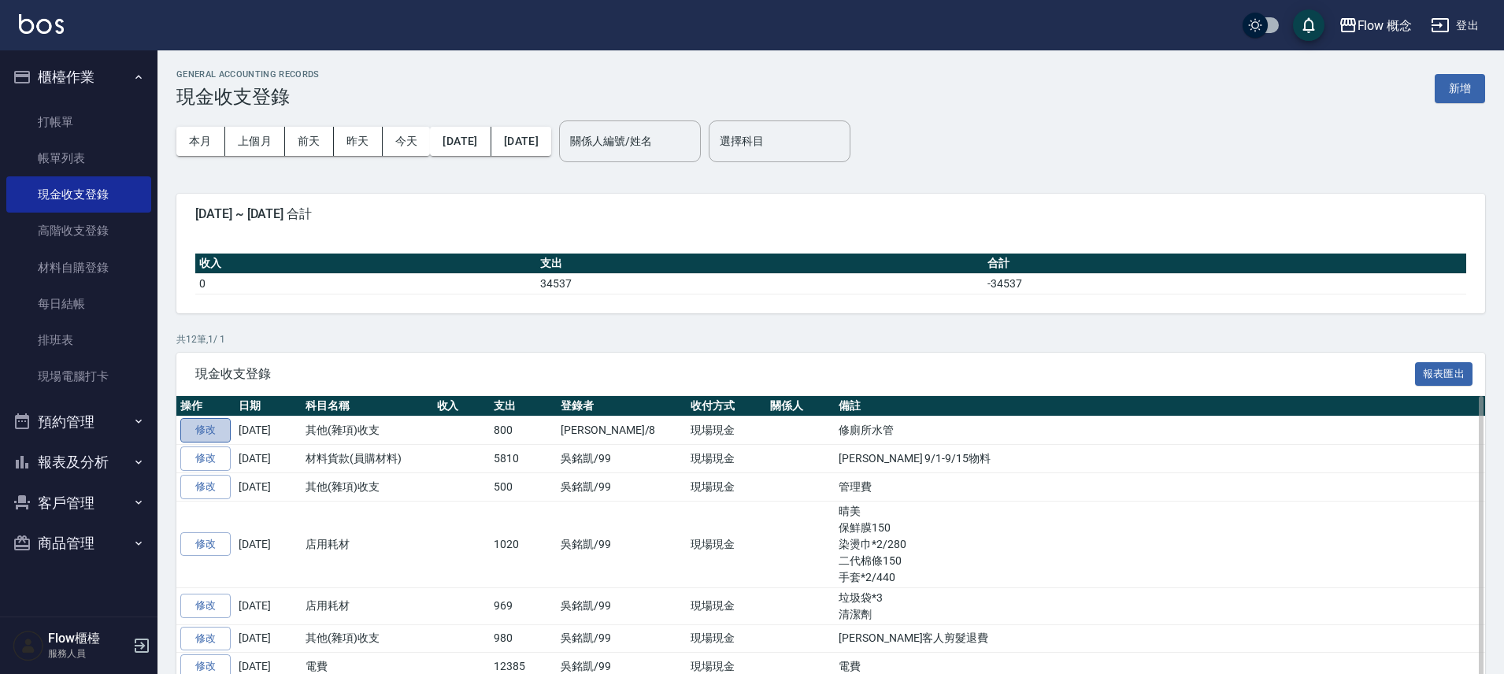
click at [219, 439] on link "修改" at bounding box center [205, 430] width 50 height 24
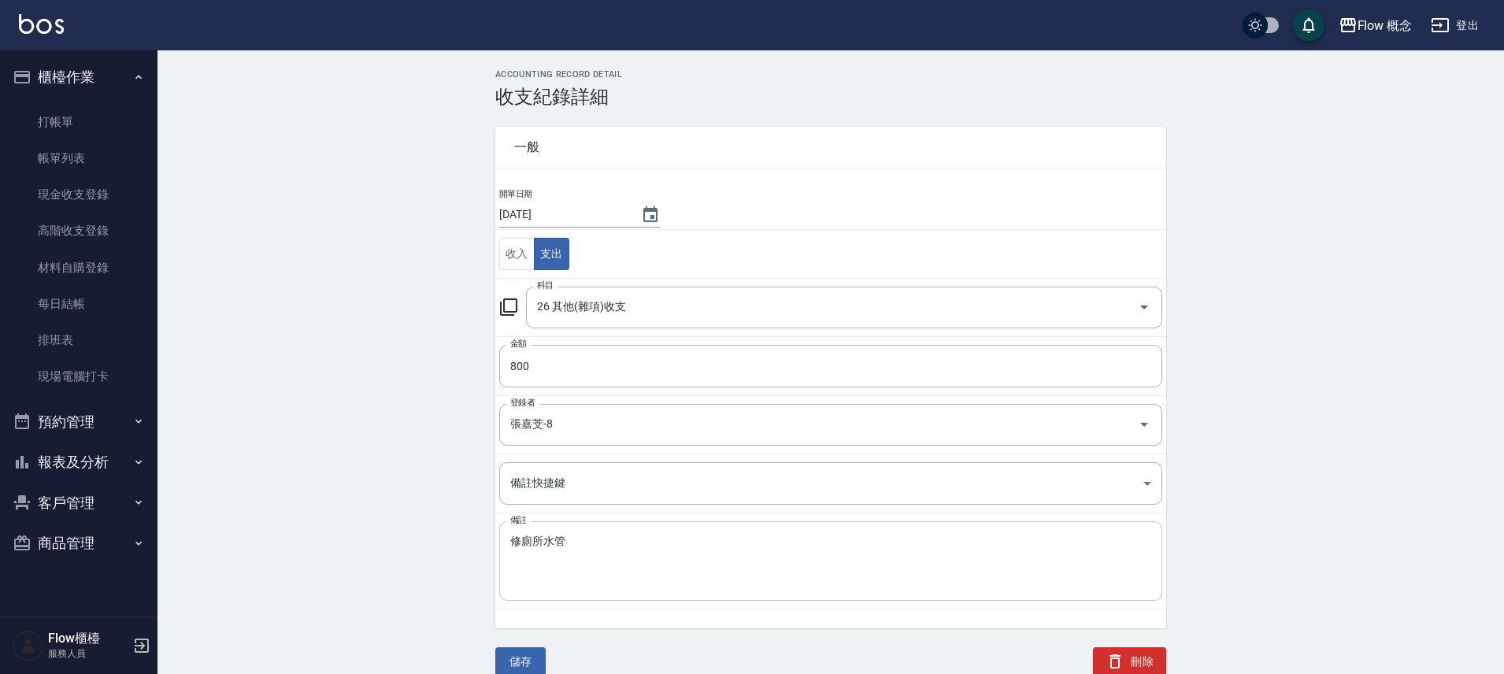
click at [565, 541] on textarea "修廁所水管" at bounding box center [830, 562] width 641 height 54
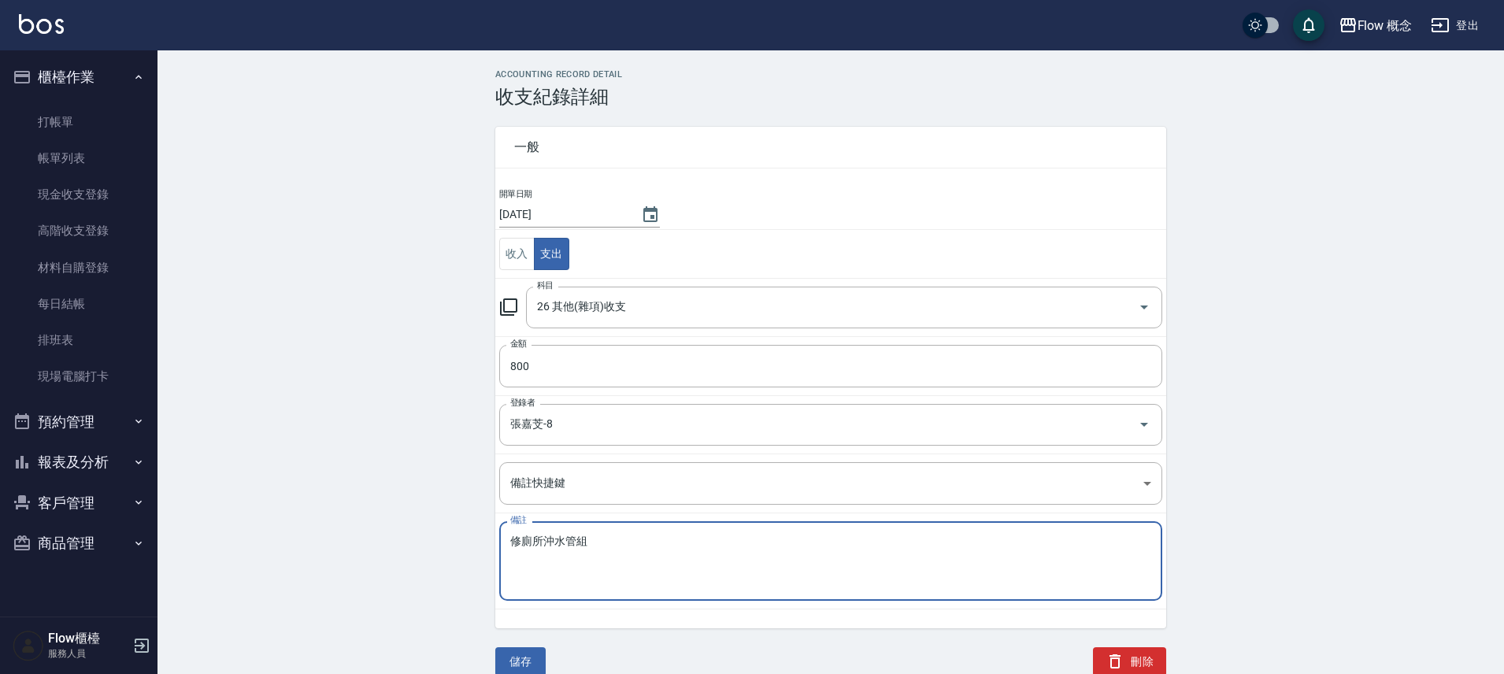
click at [524, 545] on textarea "修廁所沖水管組" at bounding box center [830, 562] width 641 height 54
type textarea "修廁所沖水管組"
click at [532, 651] on button "儲存" at bounding box center [520, 661] width 50 height 29
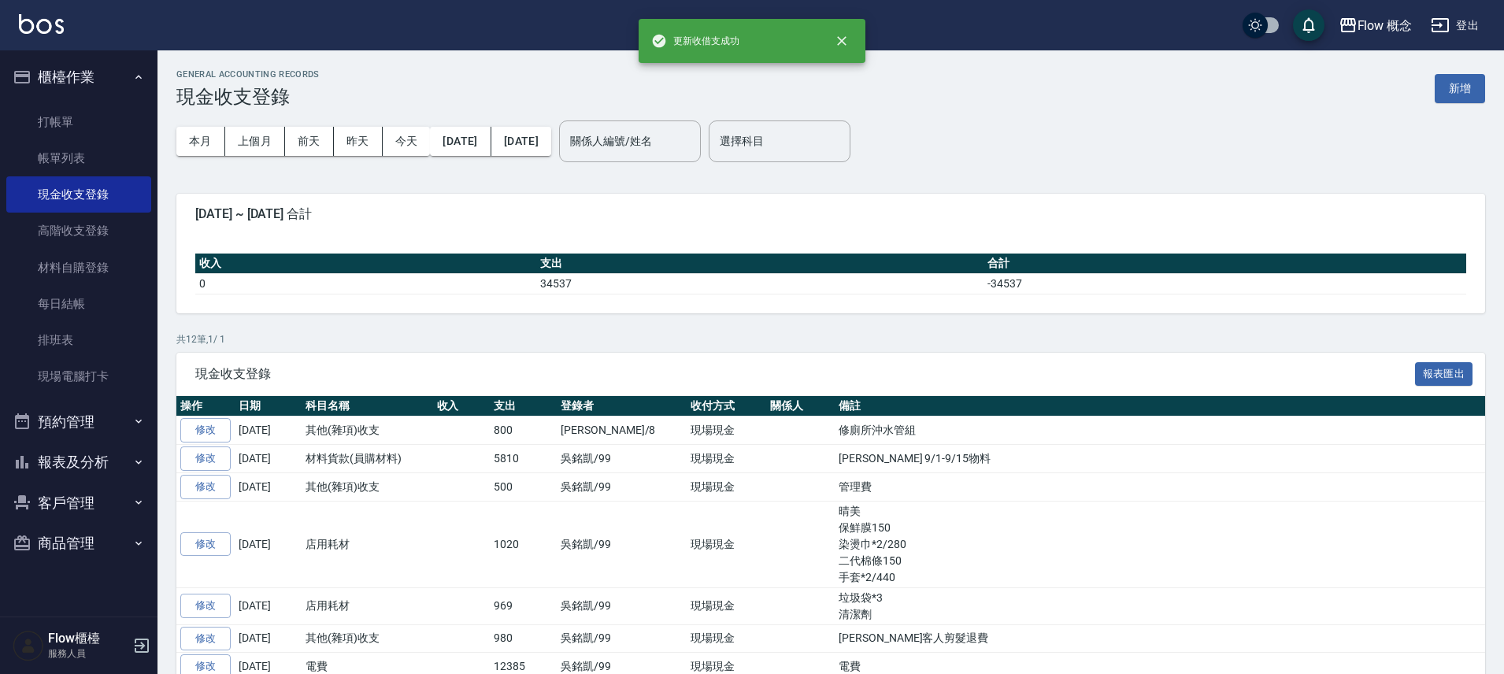
click at [90, 460] on button "報表及分析" at bounding box center [78, 462] width 145 height 41
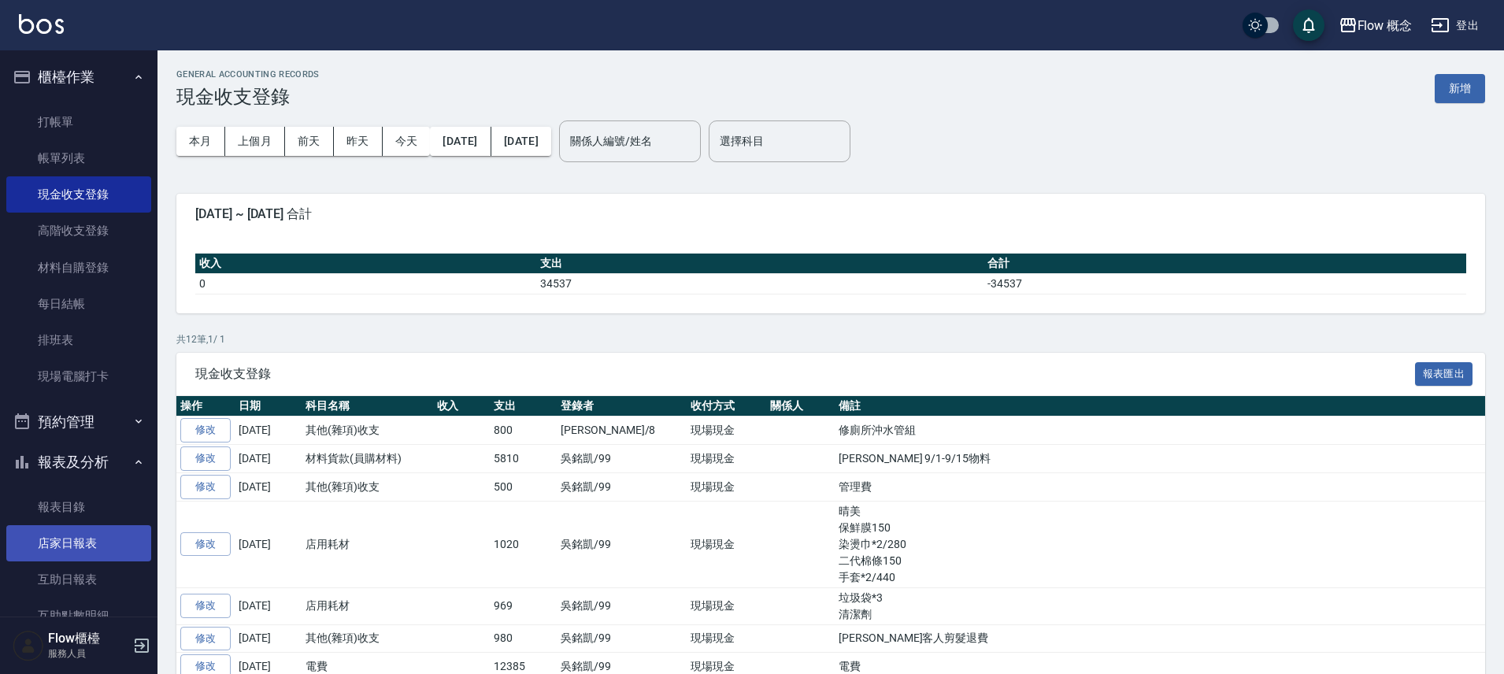
click at [117, 545] on link "店家日報表" at bounding box center [78, 543] width 145 height 36
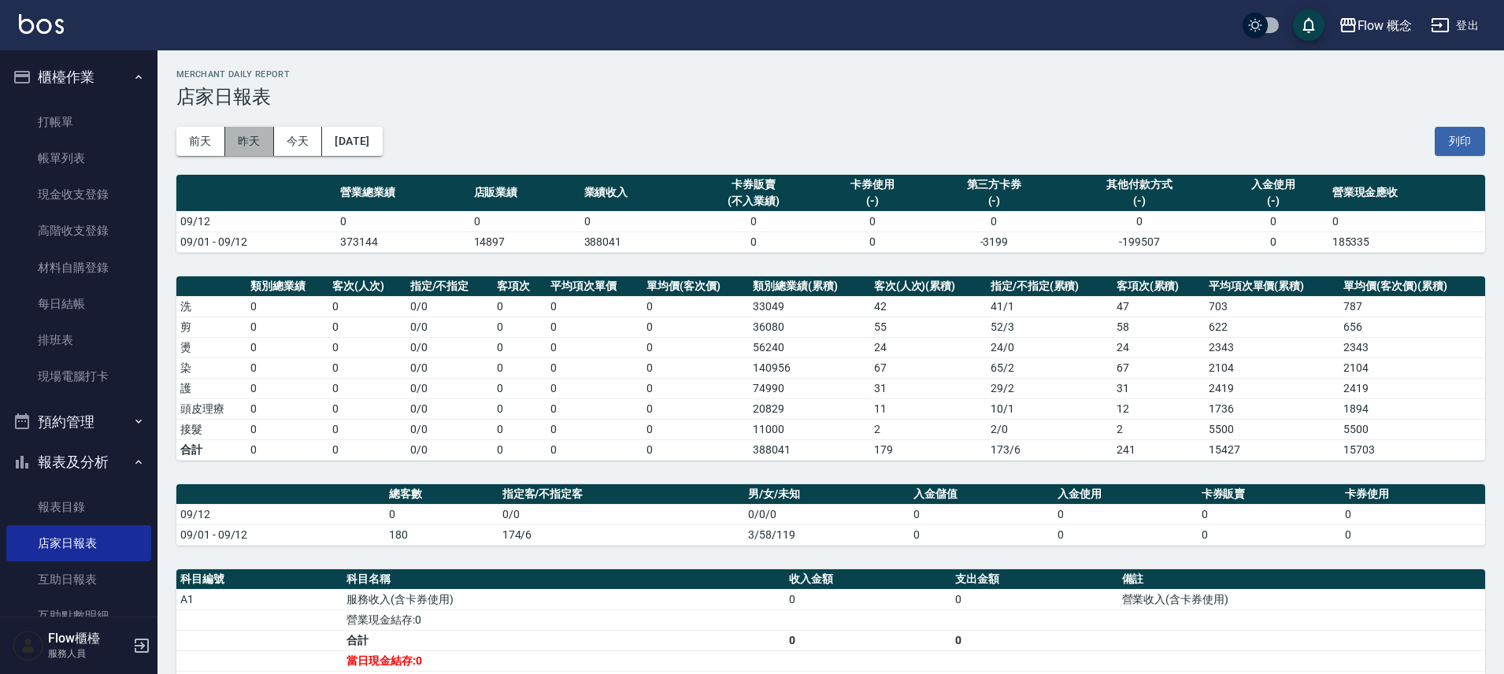
click at [241, 143] on button "昨天" at bounding box center [249, 141] width 49 height 29
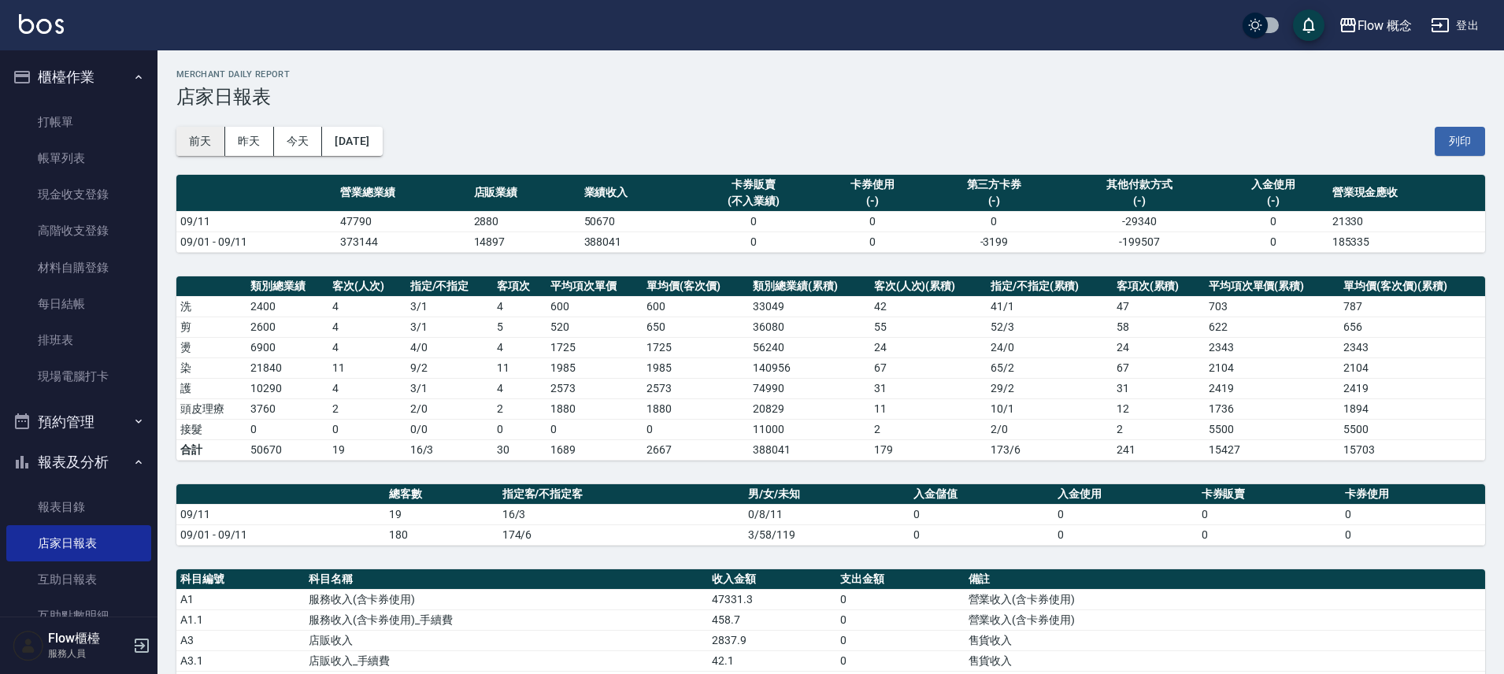
click at [209, 146] on button "前天" at bounding box center [200, 141] width 49 height 29
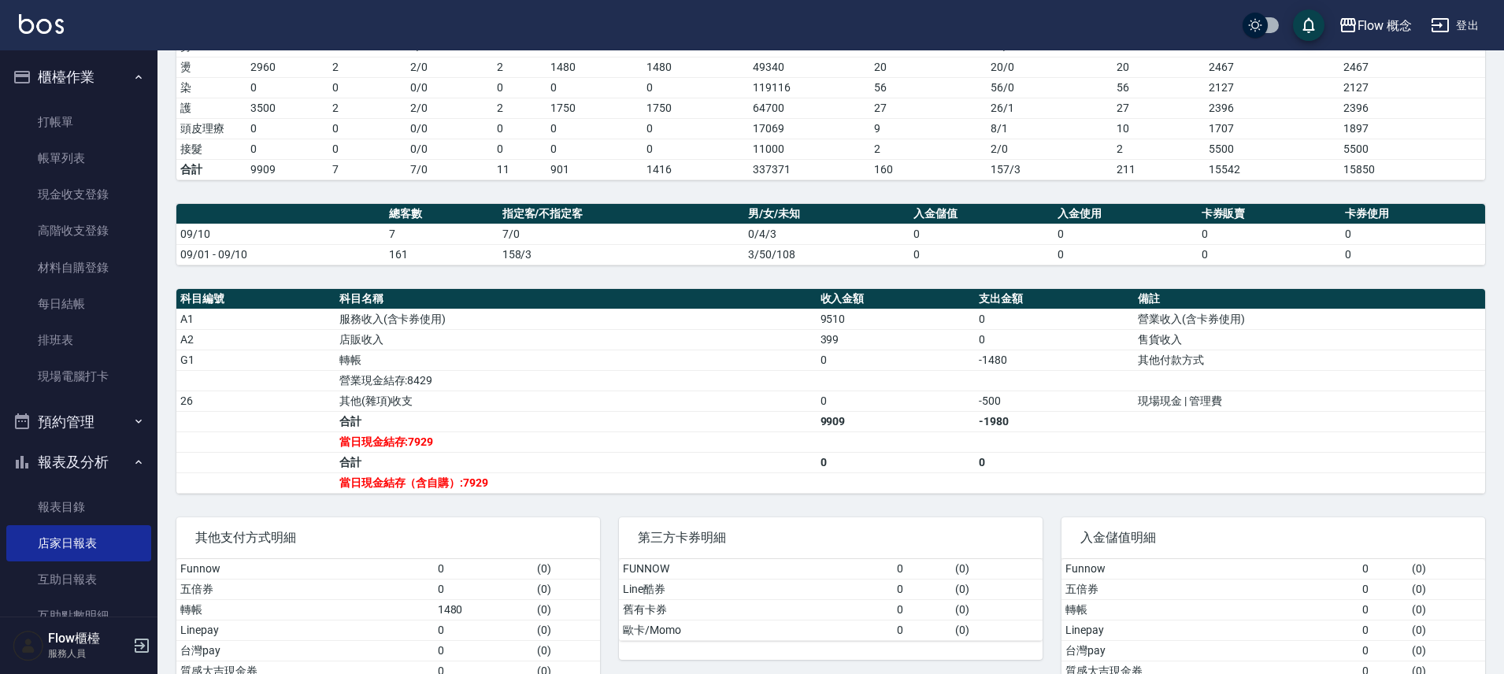
scroll to position [346, 0]
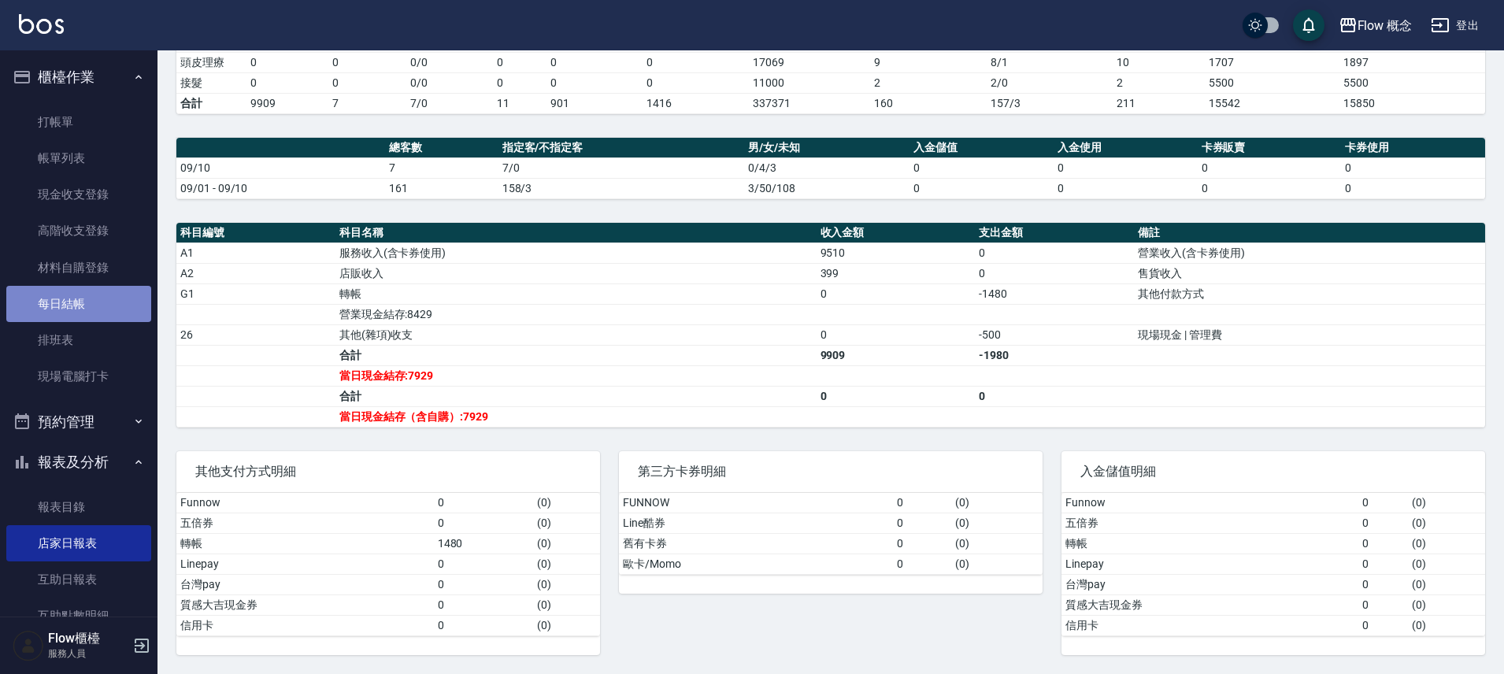
click at [107, 297] on link "每日結帳" at bounding box center [78, 304] width 145 height 36
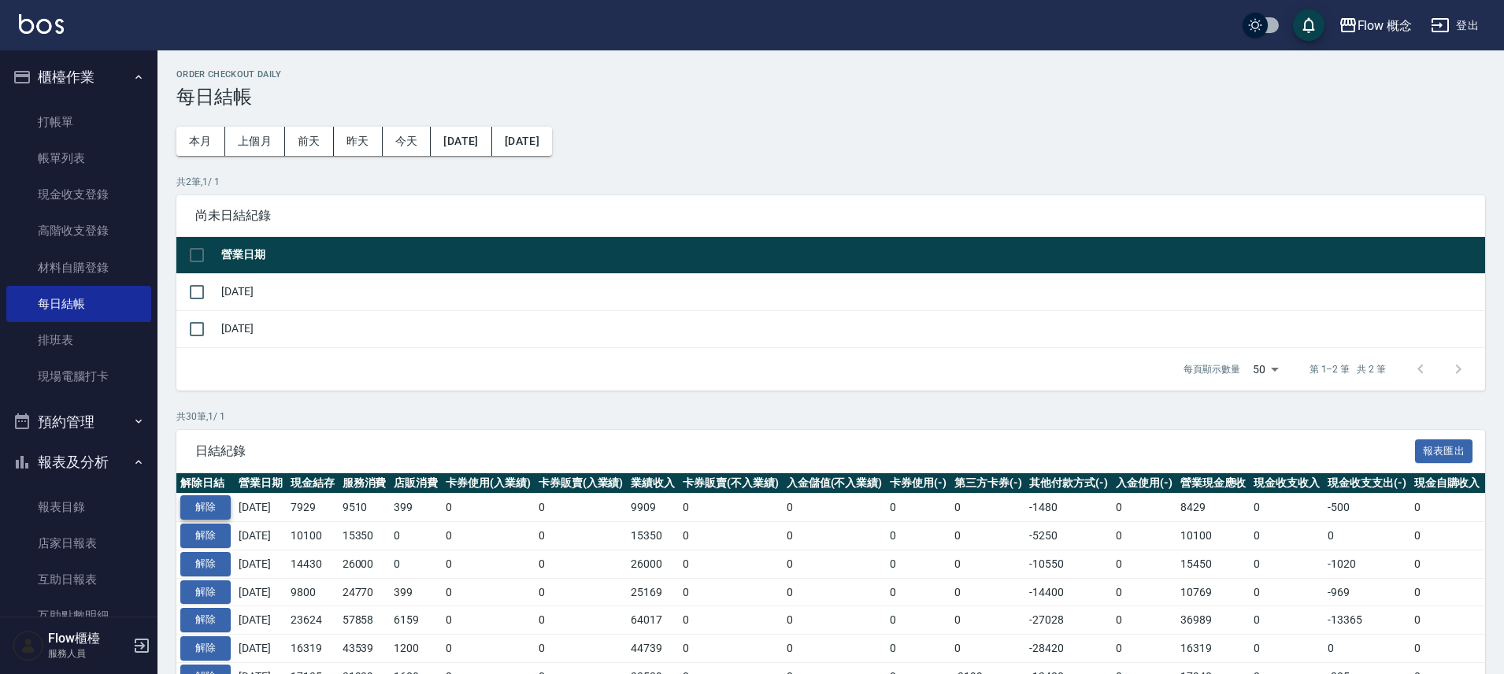
click at [213, 502] on button "解除" at bounding box center [205, 507] width 50 height 24
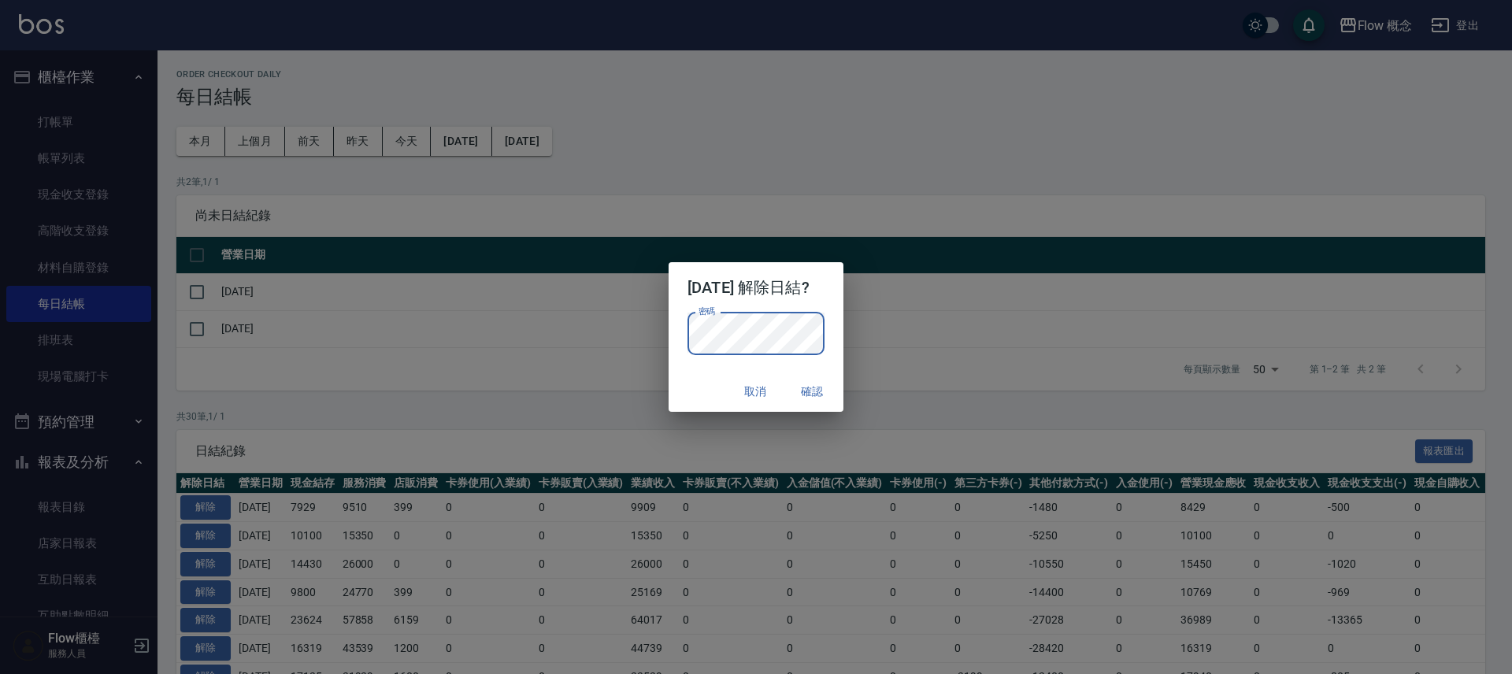
click at [824, 395] on button "確認" at bounding box center [812, 391] width 50 height 29
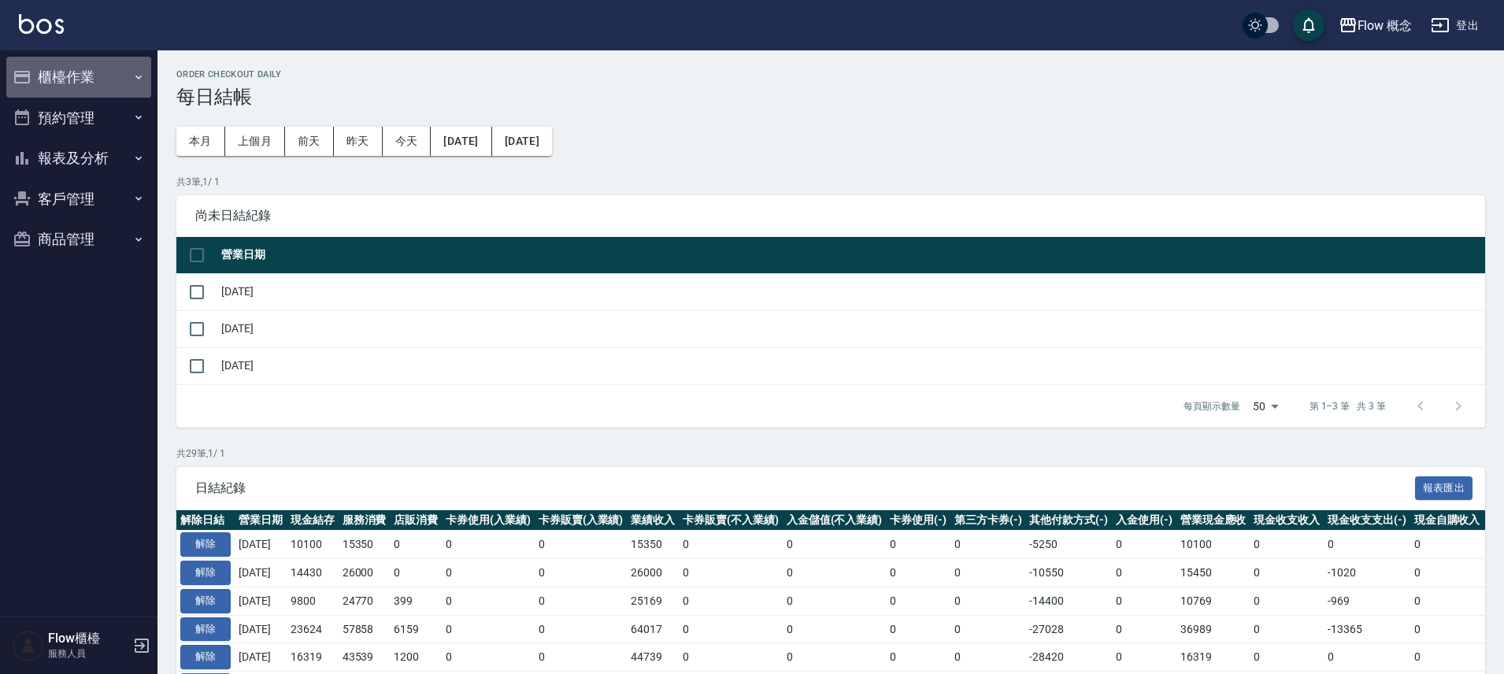
click at [83, 80] on button "櫃檯作業" at bounding box center [78, 77] width 145 height 41
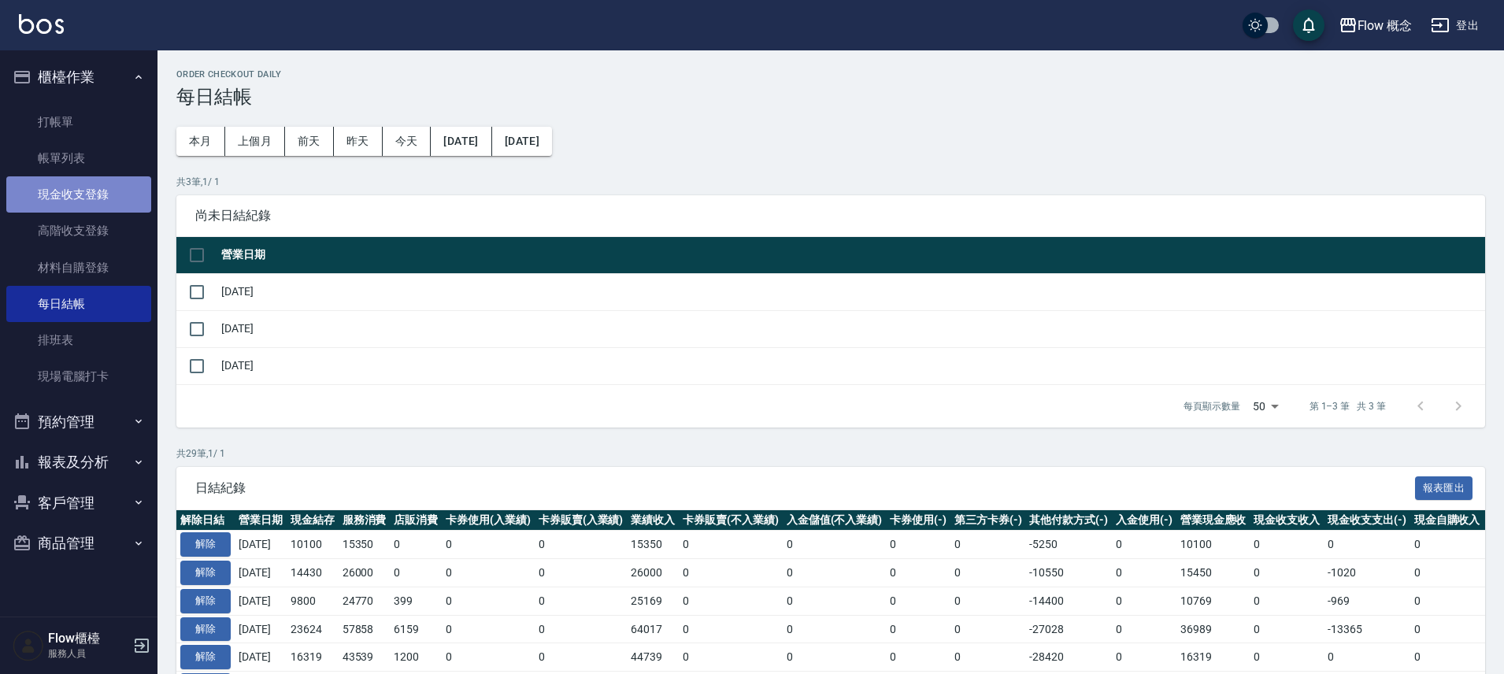
click at [124, 203] on link "現金收支登錄" at bounding box center [78, 194] width 145 height 36
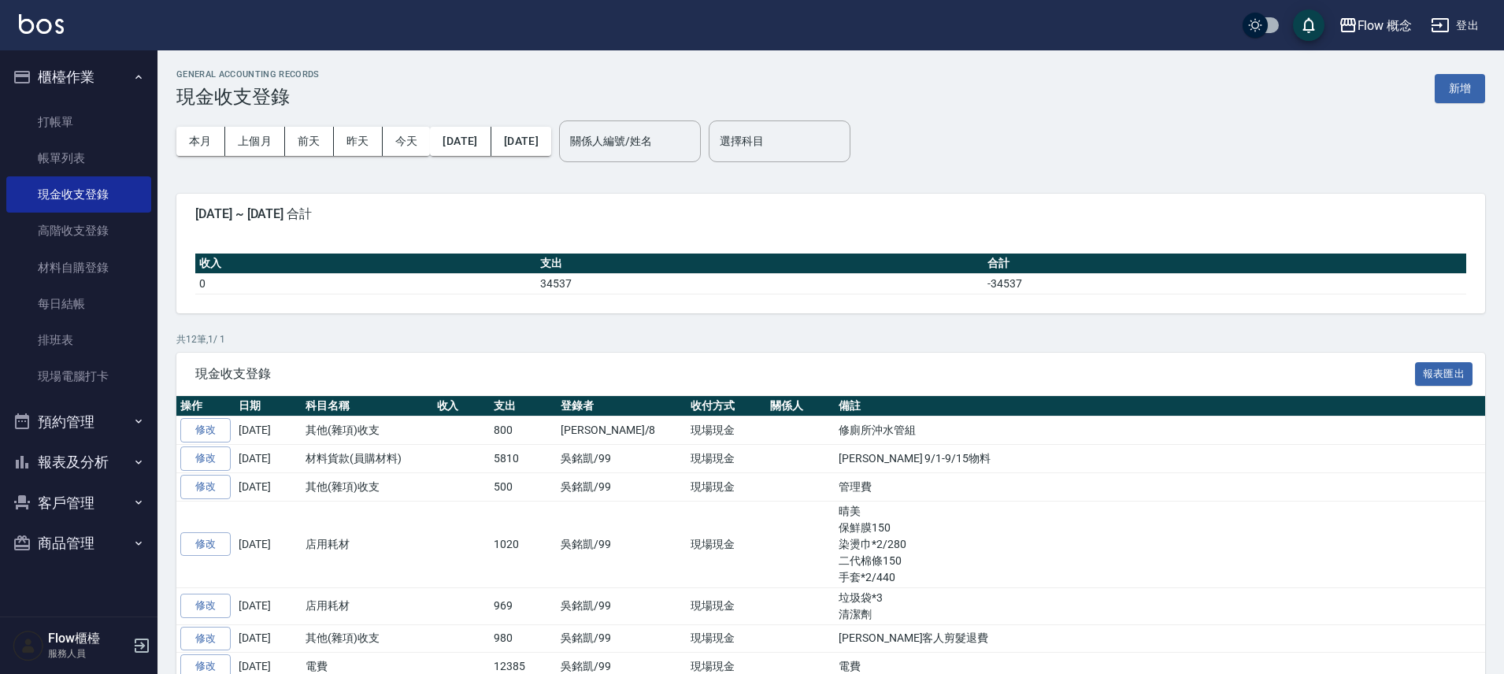
click at [108, 476] on button "報表及分析" at bounding box center [78, 462] width 145 height 41
click at [98, 557] on link "店家日報表" at bounding box center [78, 543] width 145 height 36
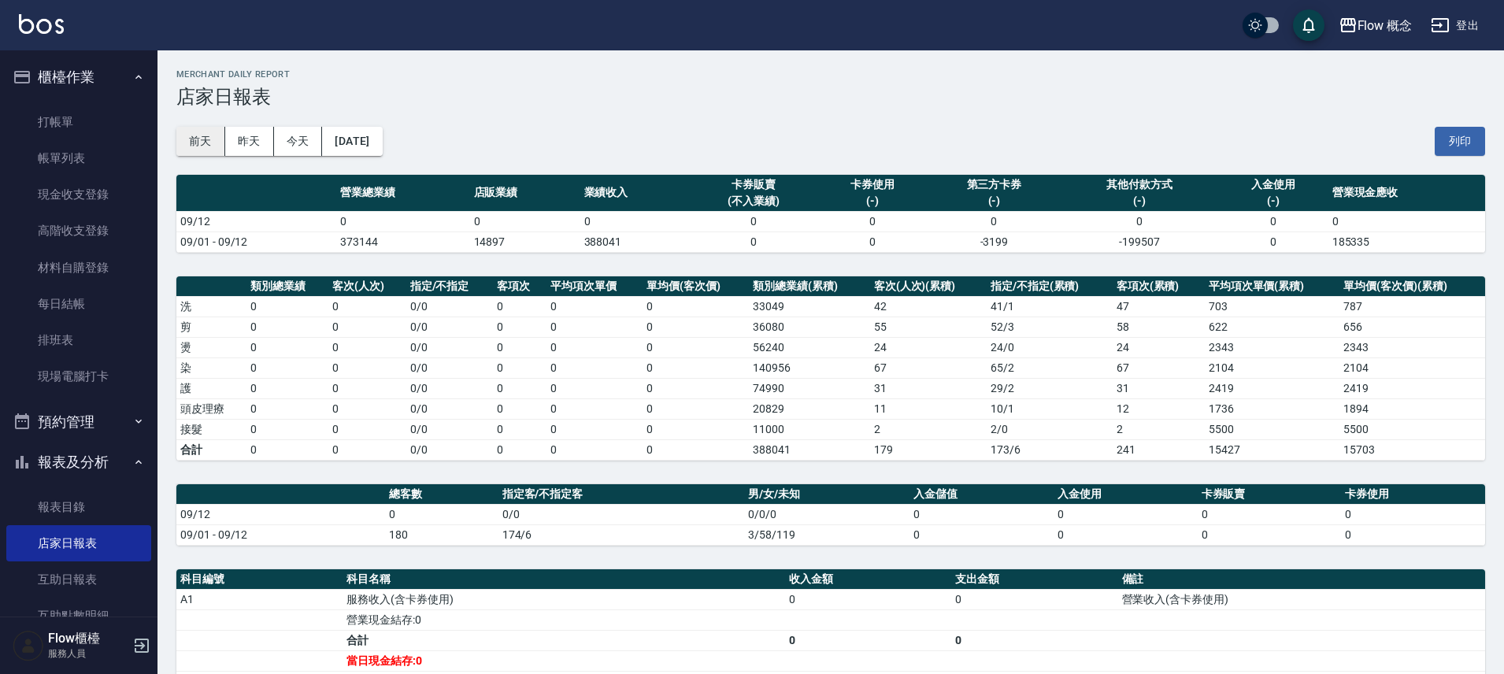
click at [209, 146] on button "前天" at bounding box center [200, 141] width 49 height 29
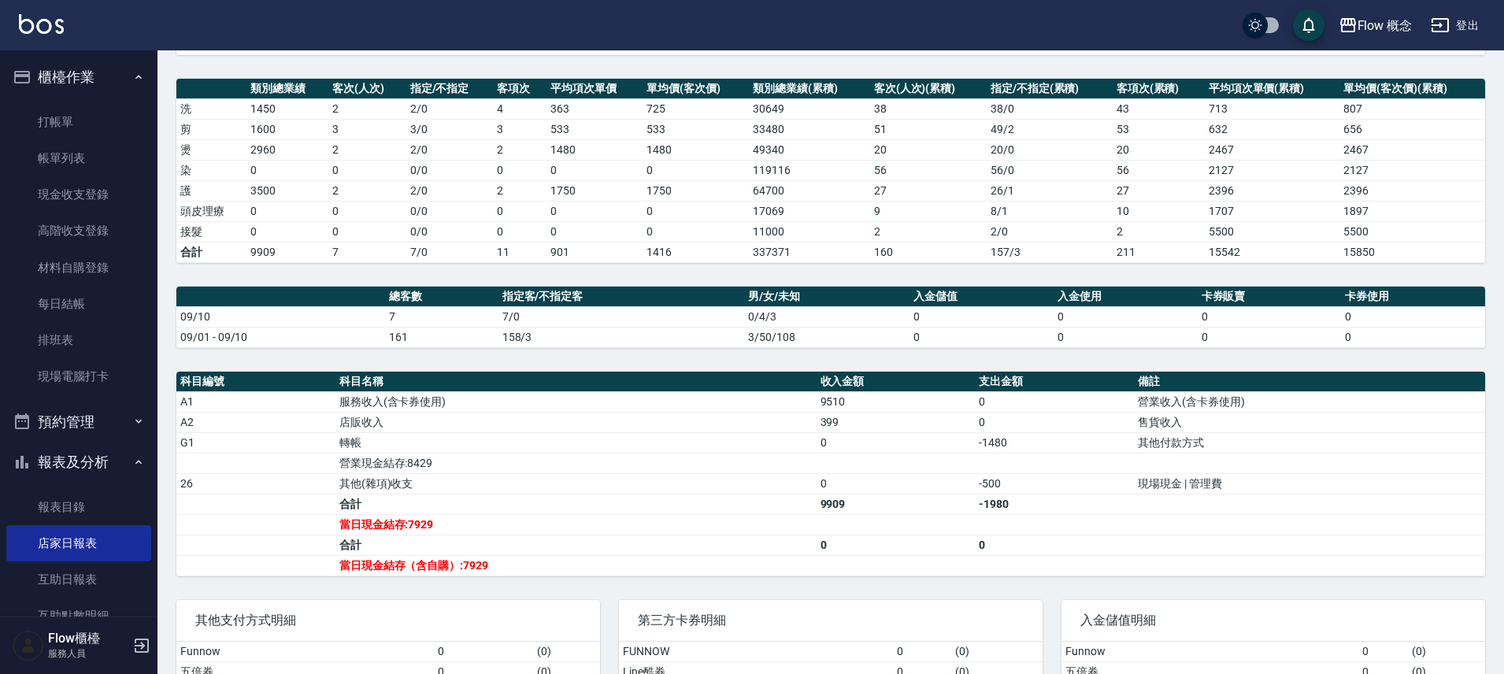
scroll to position [346, 0]
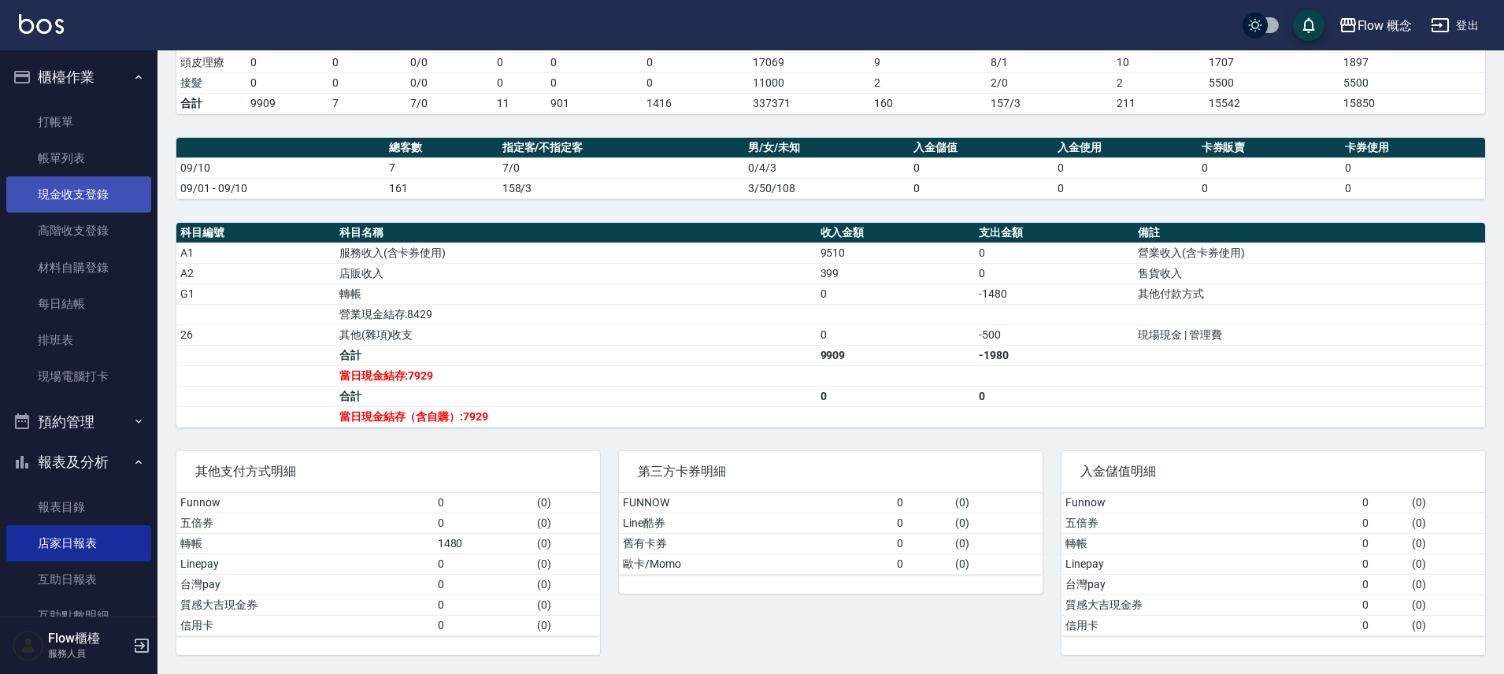
click at [69, 184] on link "現金收支登錄" at bounding box center [78, 194] width 145 height 36
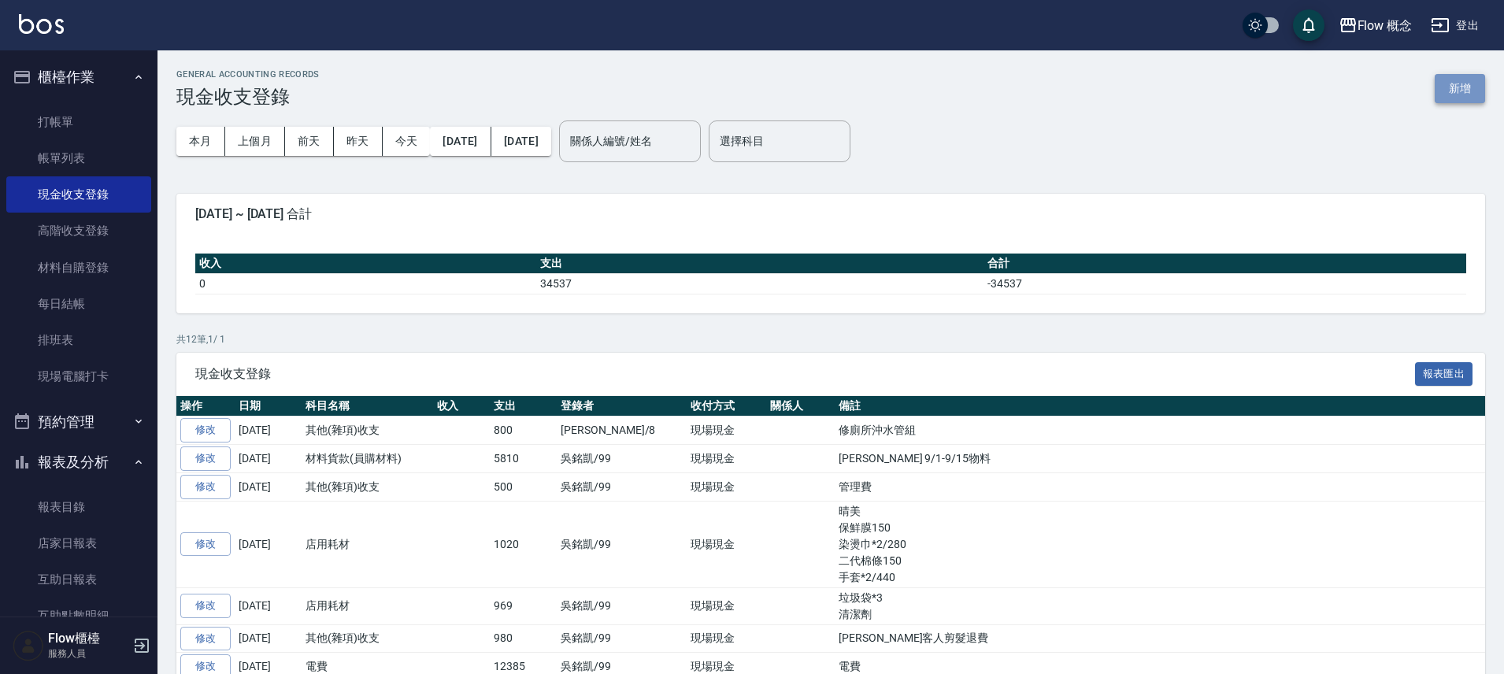
click at [1451, 80] on button "新增" at bounding box center [1460, 88] width 50 height 29
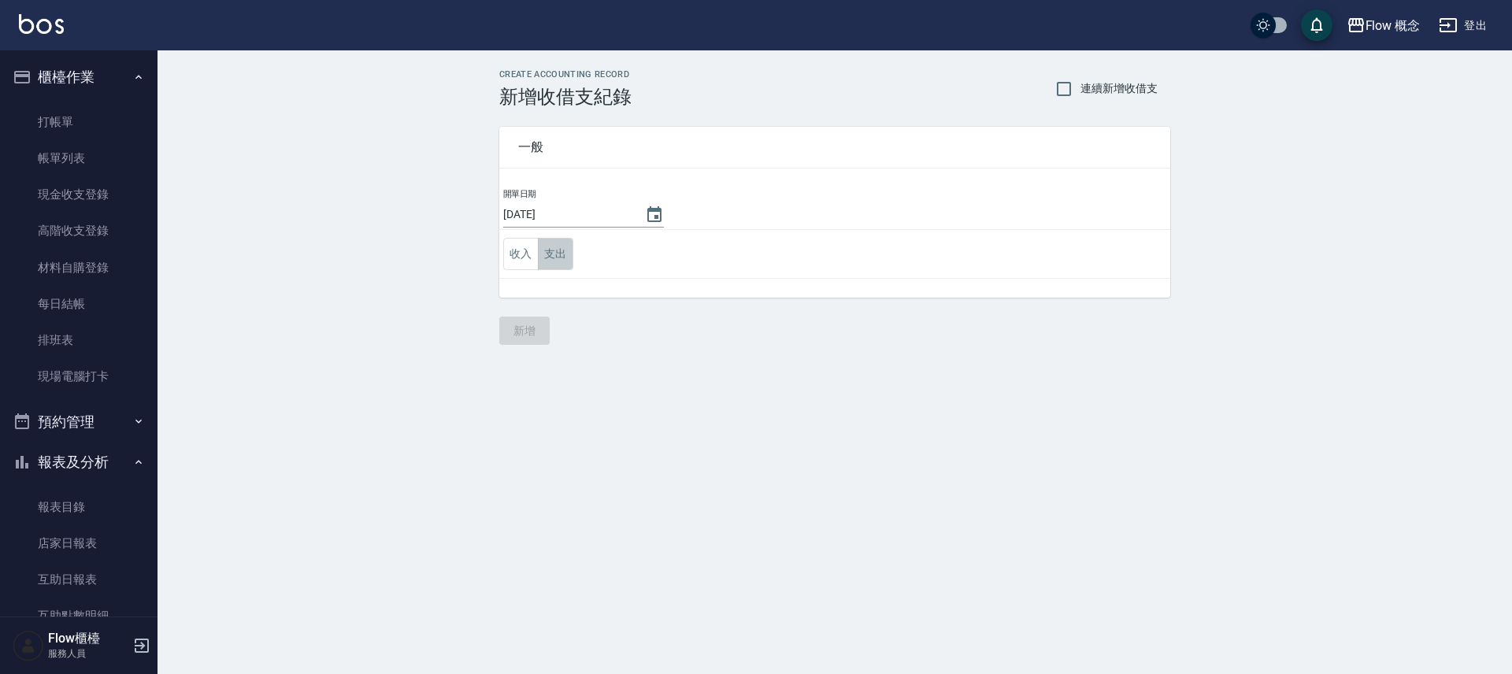
click at [540, 250] on button "支出" at bounding box center [555, 254] width 35 height 32
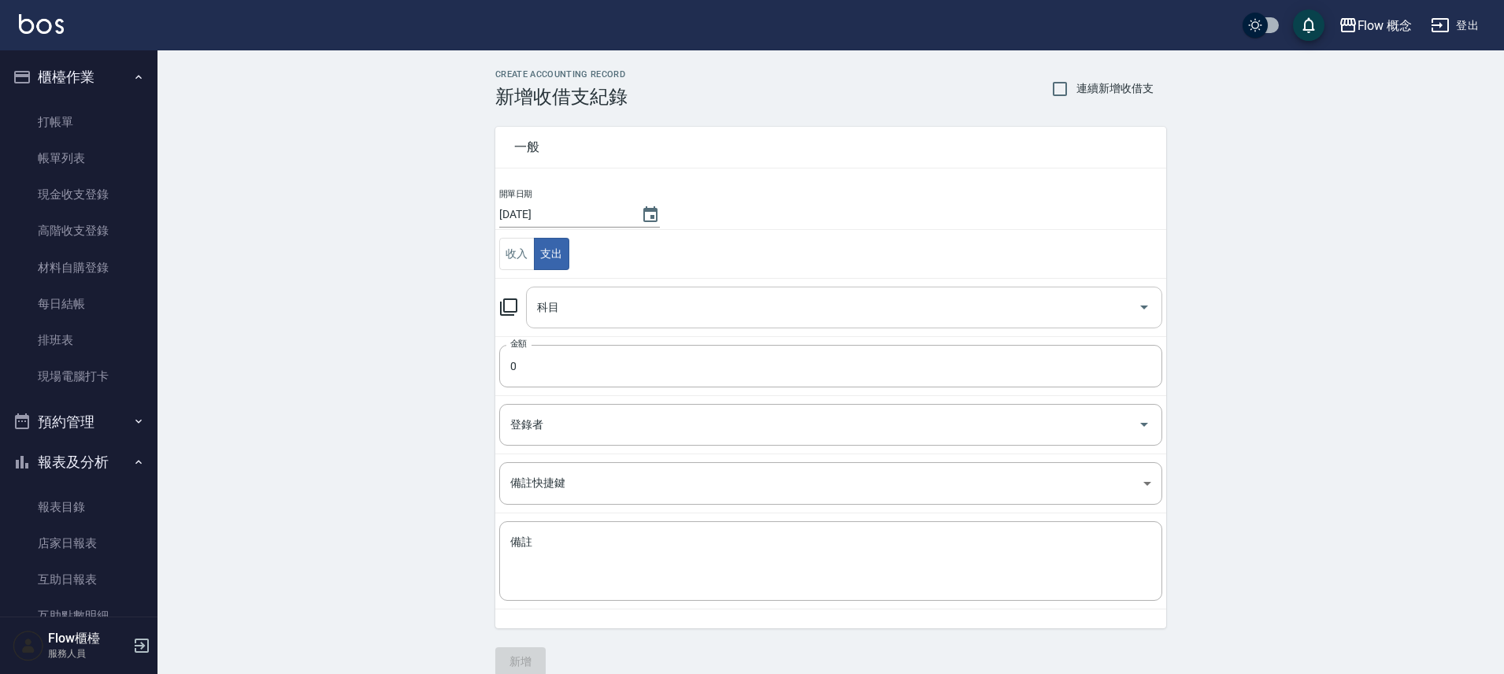
click at [596, 323] on div "科目" at bounding box center [844, 308] width 636 height 42
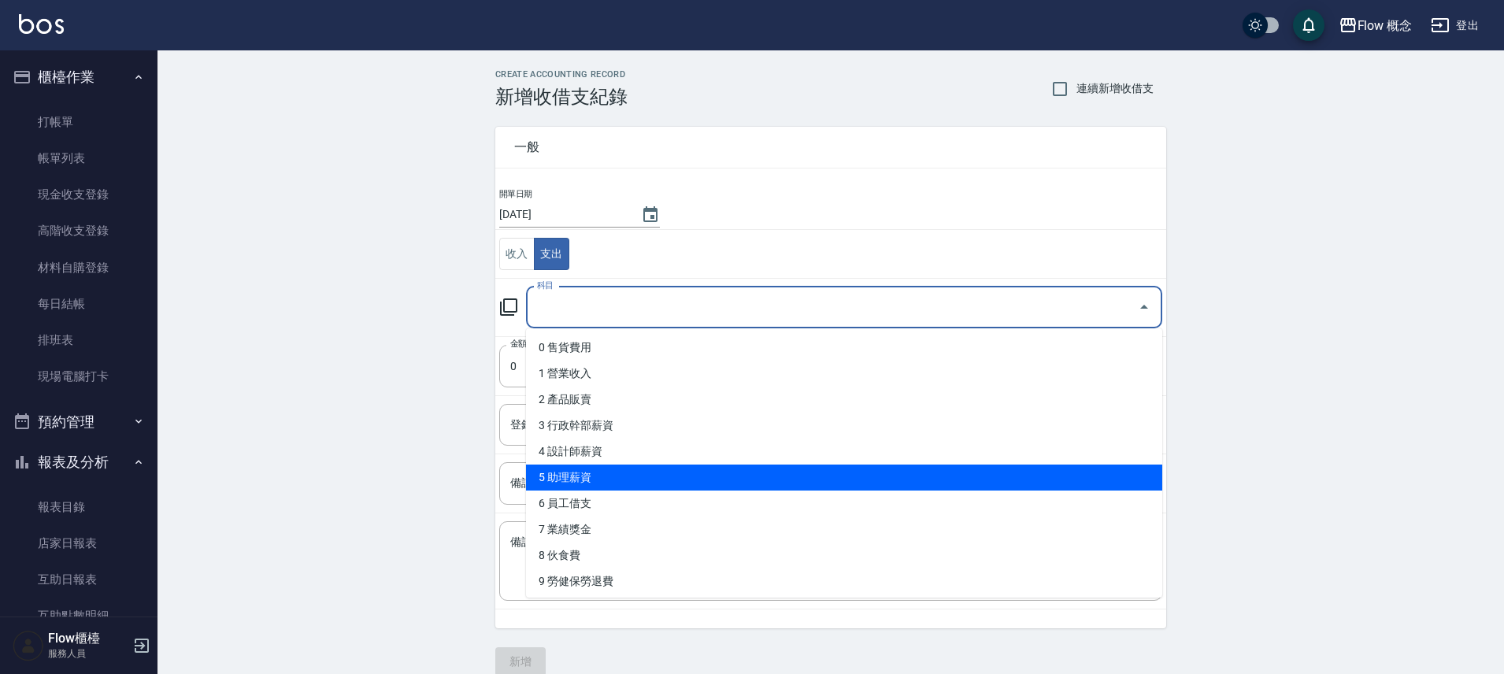
drag, startPoint x: 443, startPoint y: 413, endPoint x: 528, endPoint y: 305, distance: 137.4
click at [443, 413] on div "CREATE ACCOUNTING RECORD 新增收借支紀錄 連續新增收借支 一般 開單日期 2025/09/12 收入 支出 科目 科目 金額 0 金額…" at bounding box center [830, 372] width 1346 height 645
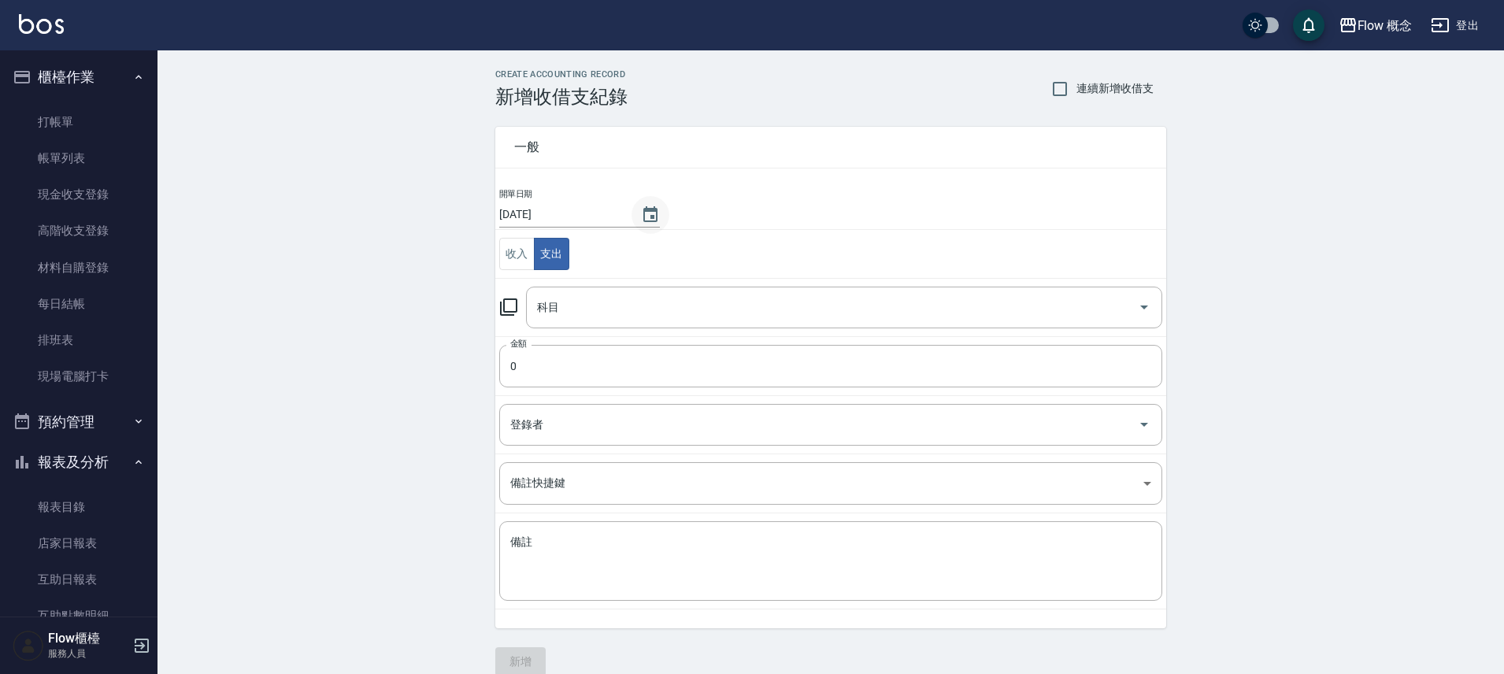
click at [644, 218] on icon "Choose date, selected date is 2025-09-12" at bounding box center [650, 215] width 19 height 19
click at [597, 354] on button "10" at bounding box center [594, 347] width 28 height 28
type input "[DATE]"
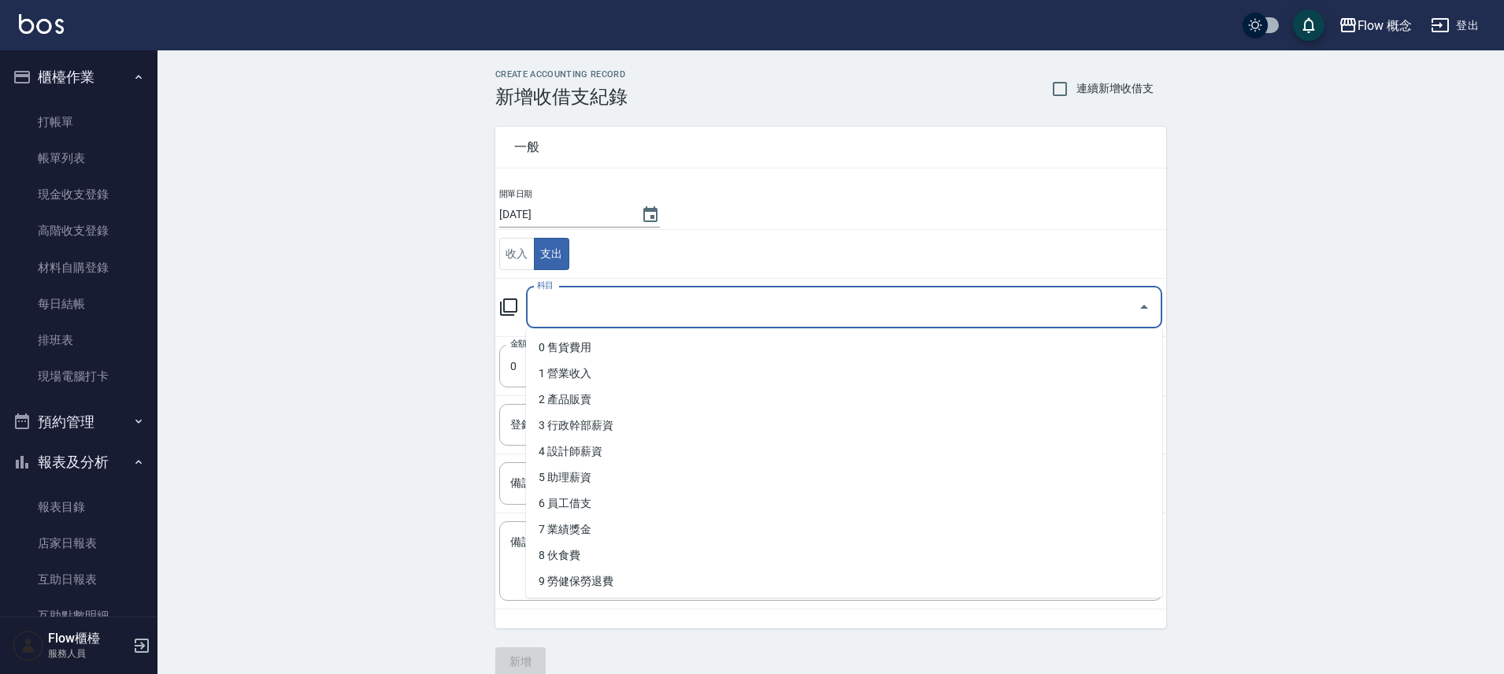
click at [586, 302] on input "科目" at bounding box center [832, 308] width 598 height 28
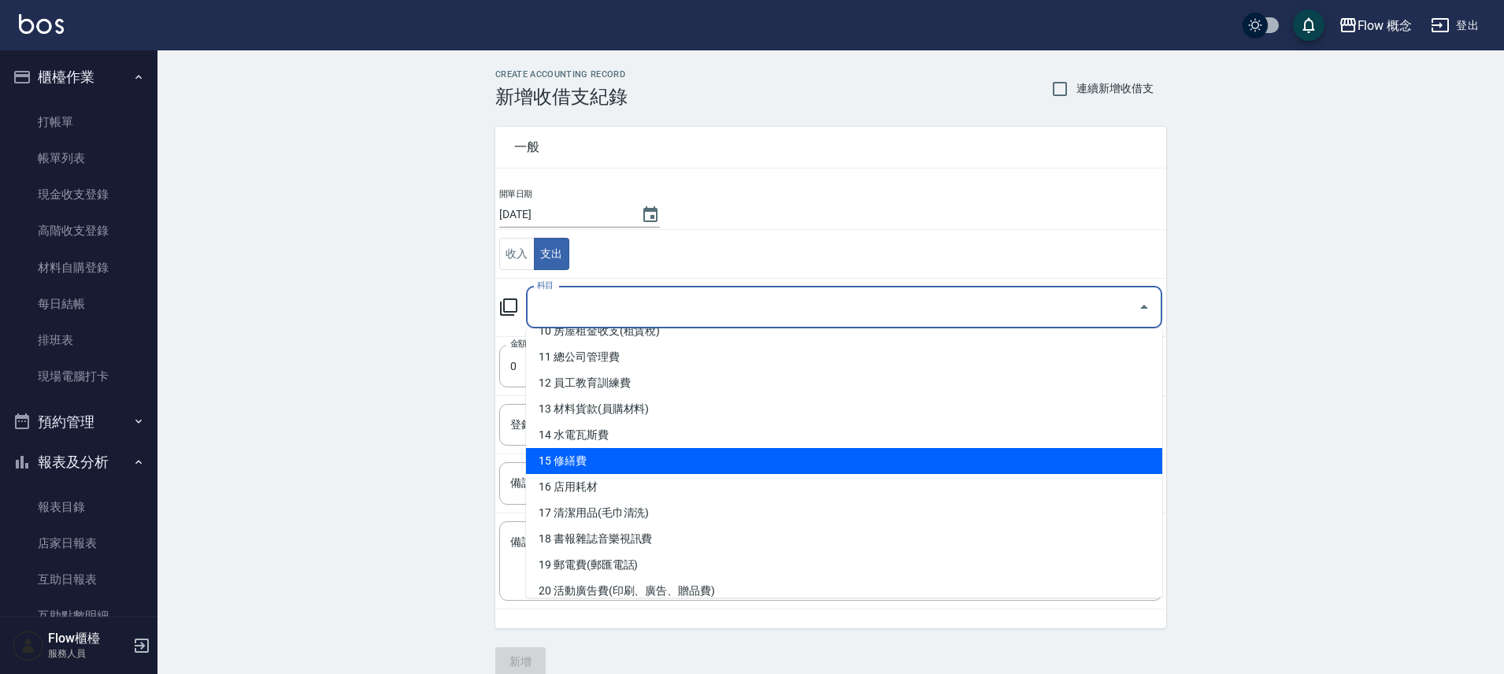
scroll to position [291, 0]
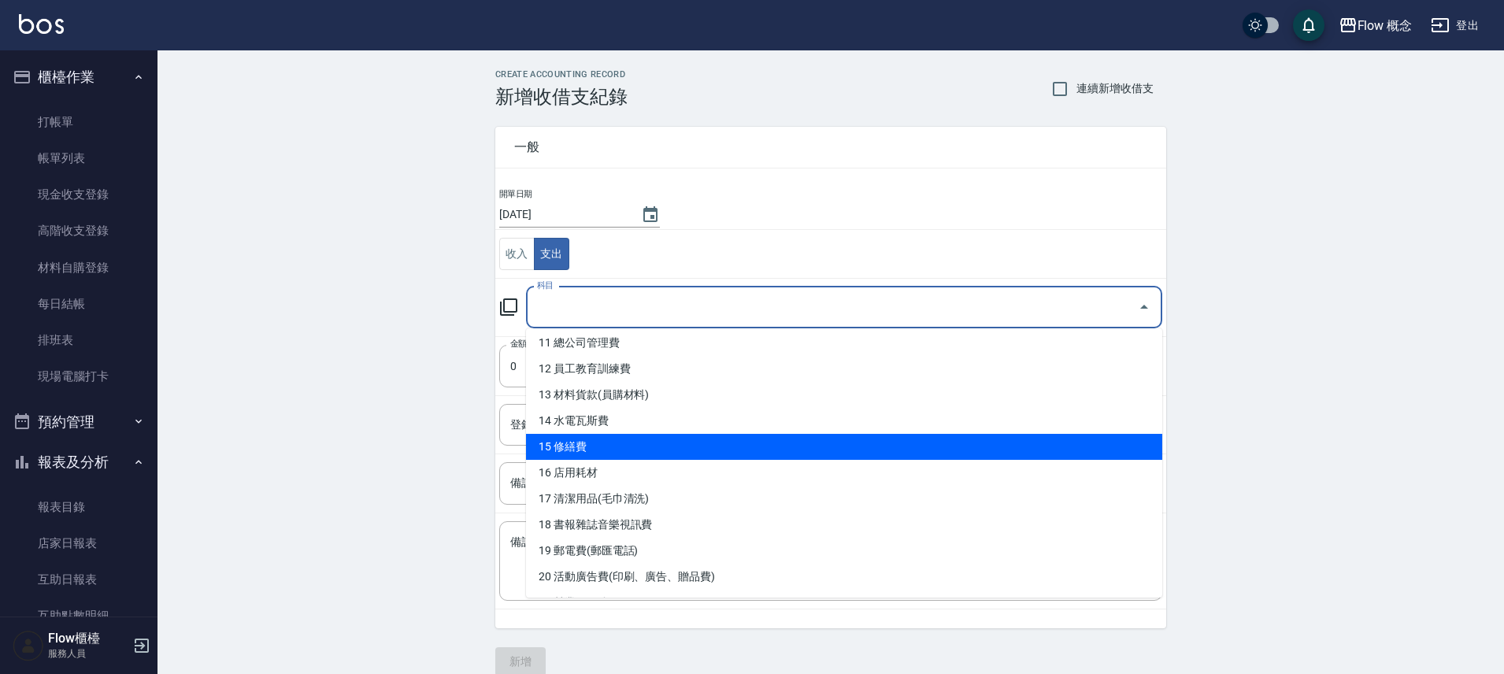
click at [609, 457] on li "15 修繕費" at bounding box center [844, 447] width 636 height 26
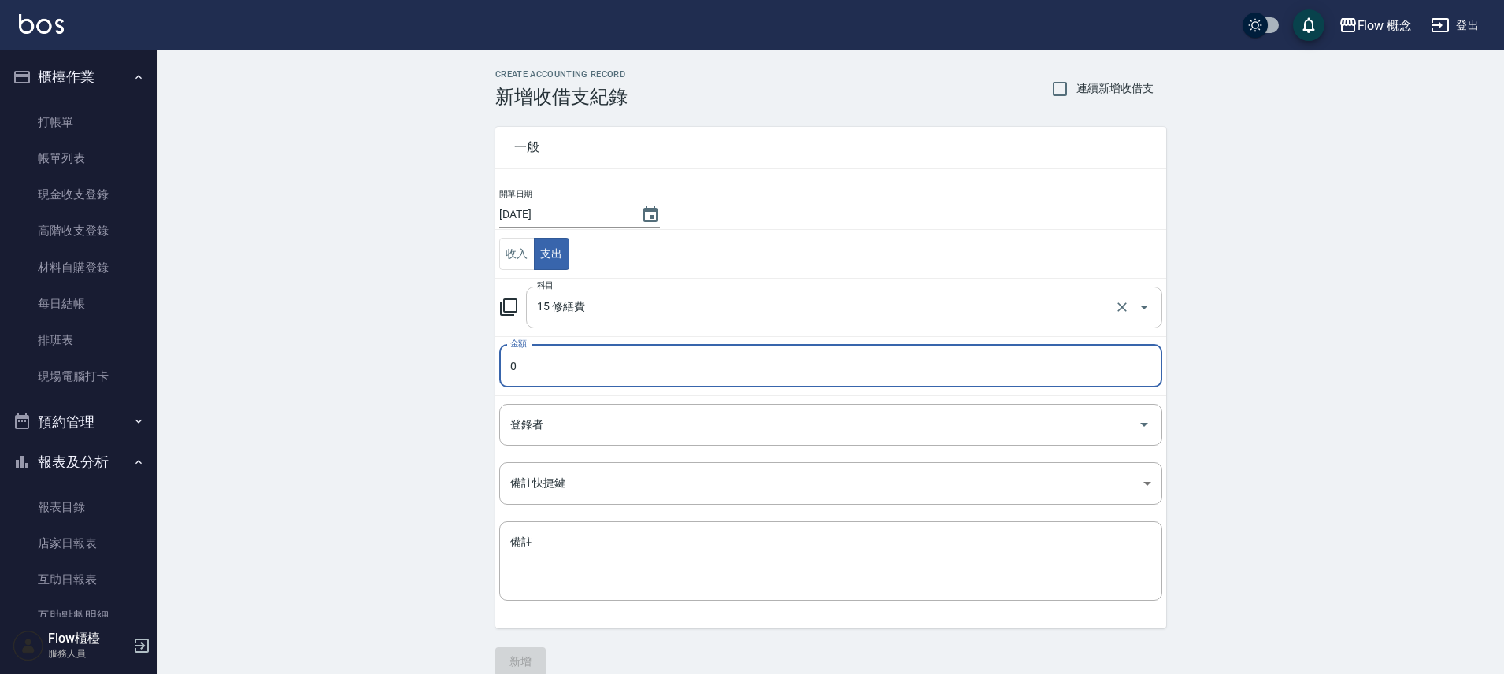
click at [572, 309] on input "15 修繕費" at bounding box center [822, 308] width 578 height 28
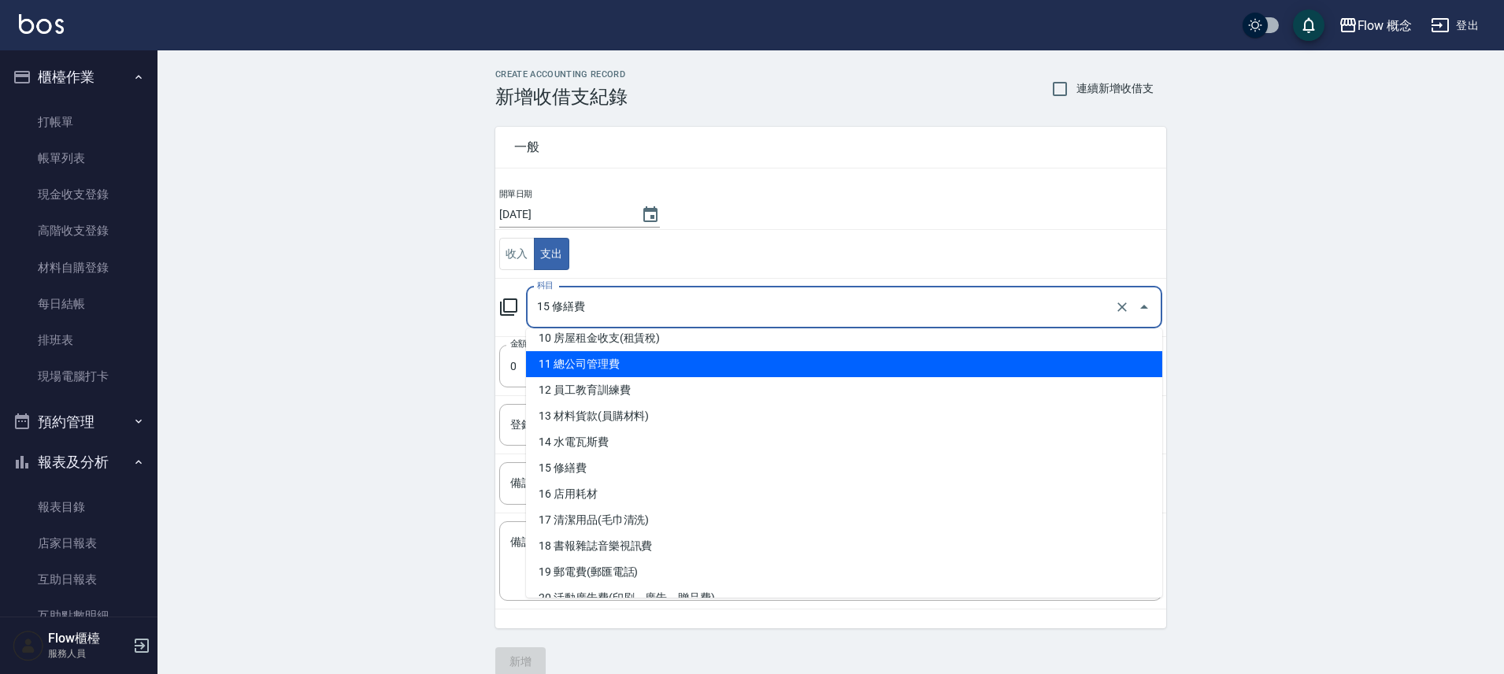
scroll to position [279, 0]
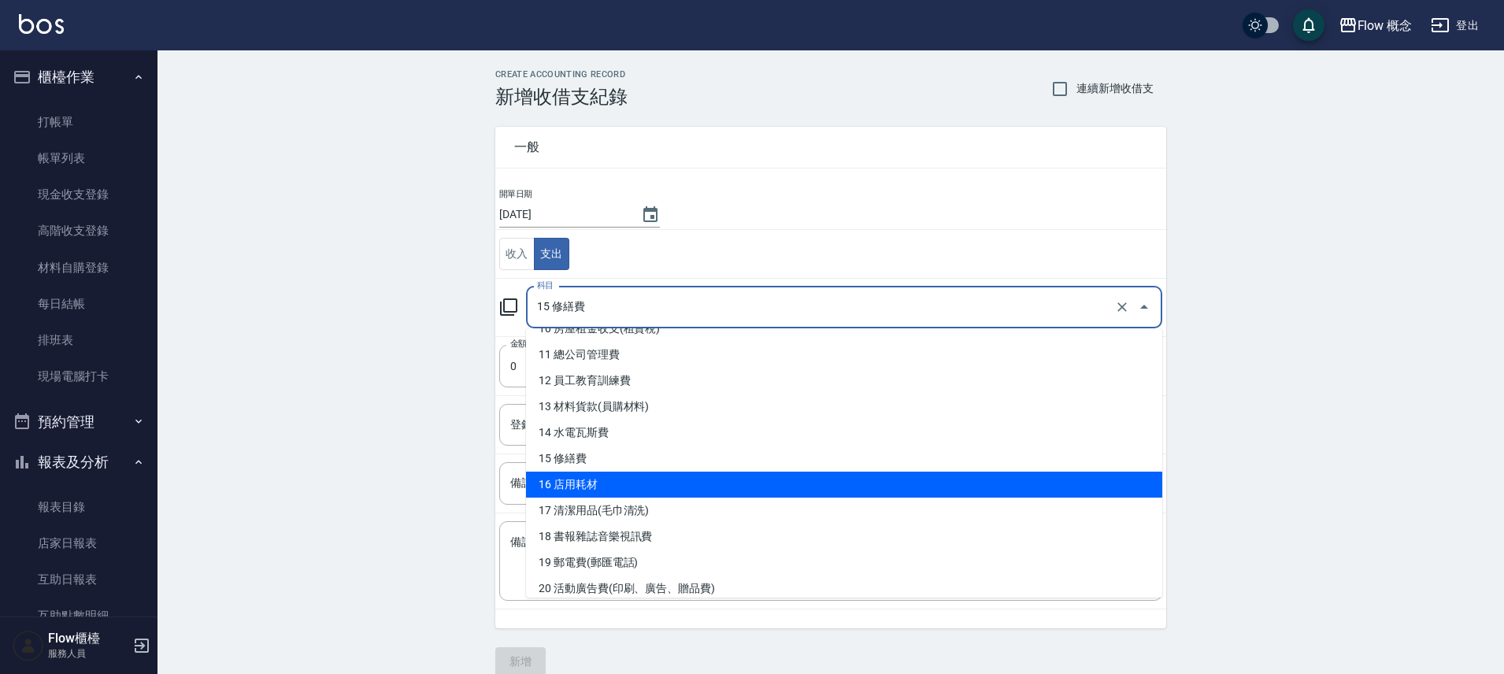
click at [606, 489] on li "16 店用耗材" at bounding box center [844, 485] width 636 height 26
type input "16 店用耗材"
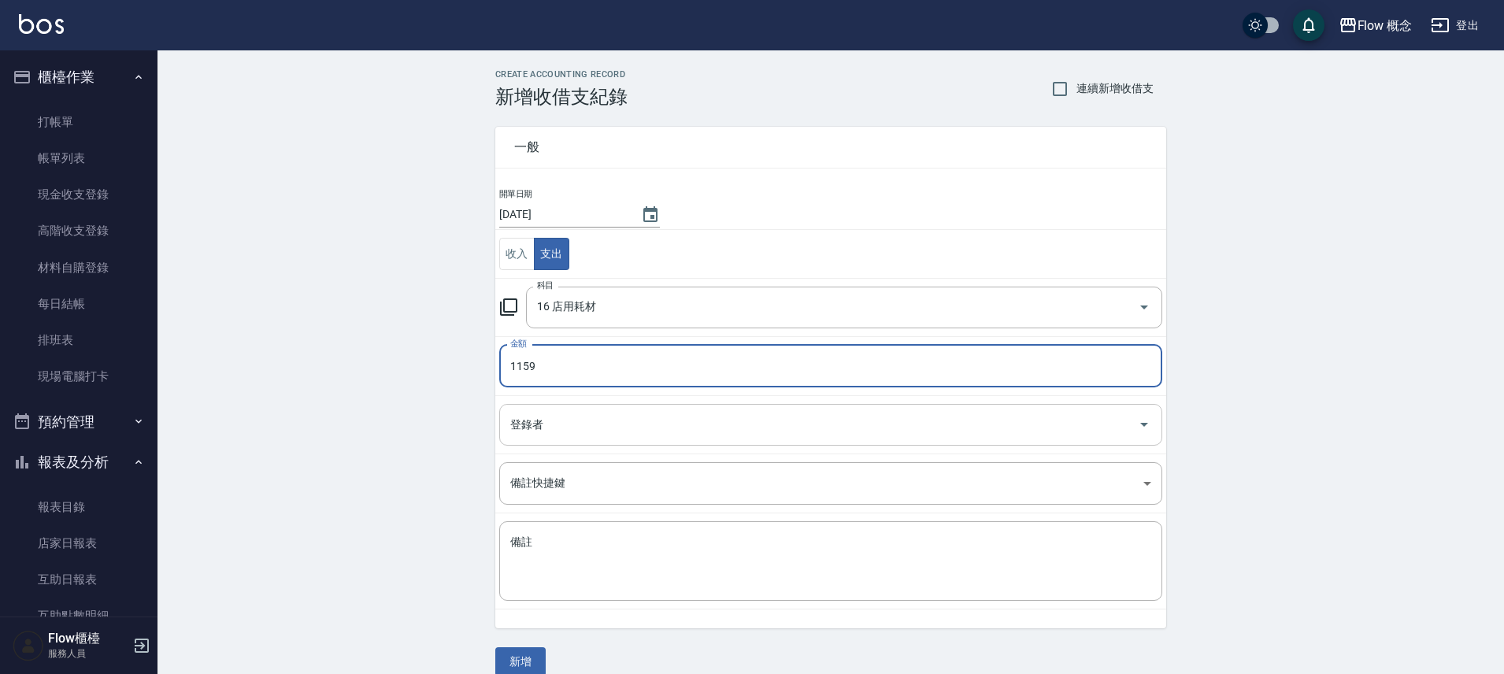
type input "1159"
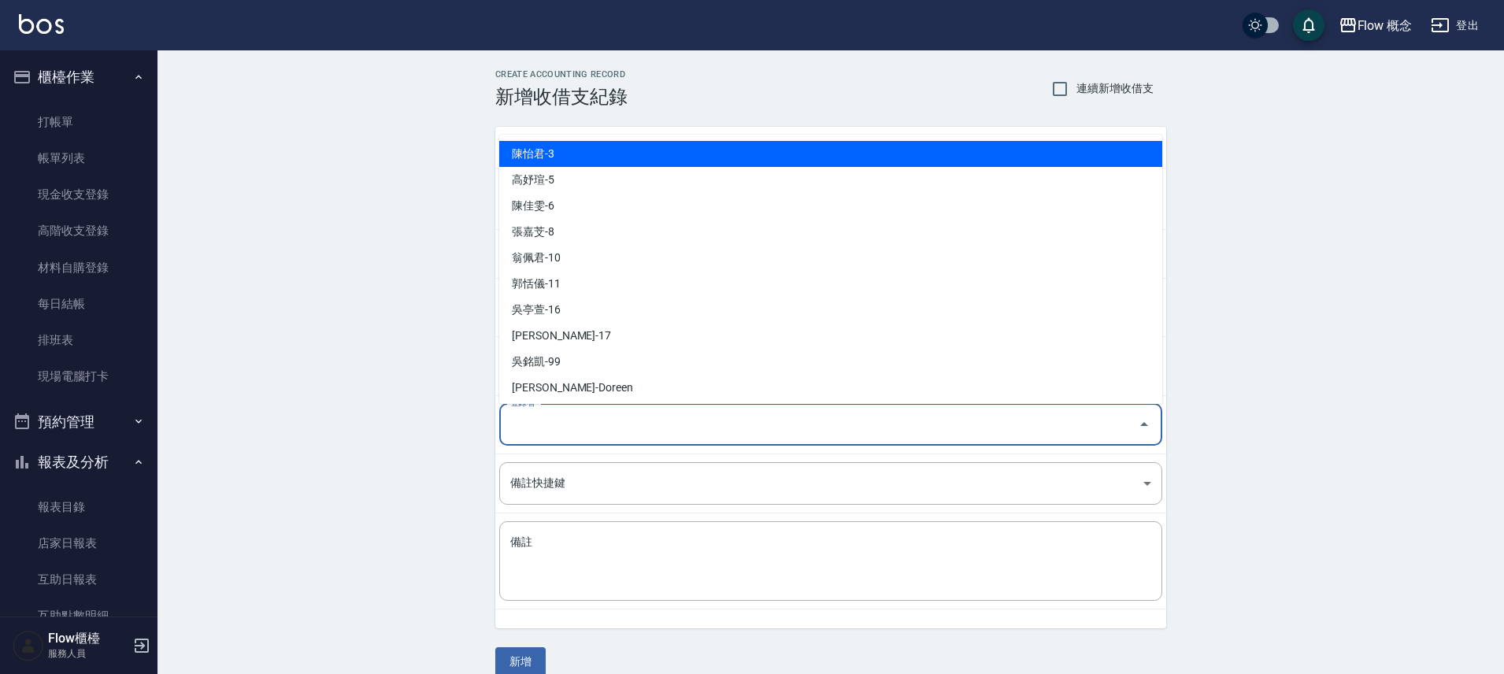
click at [561, 435] on input "登錄者" at bounding box center [818, 425] width 625 height 28
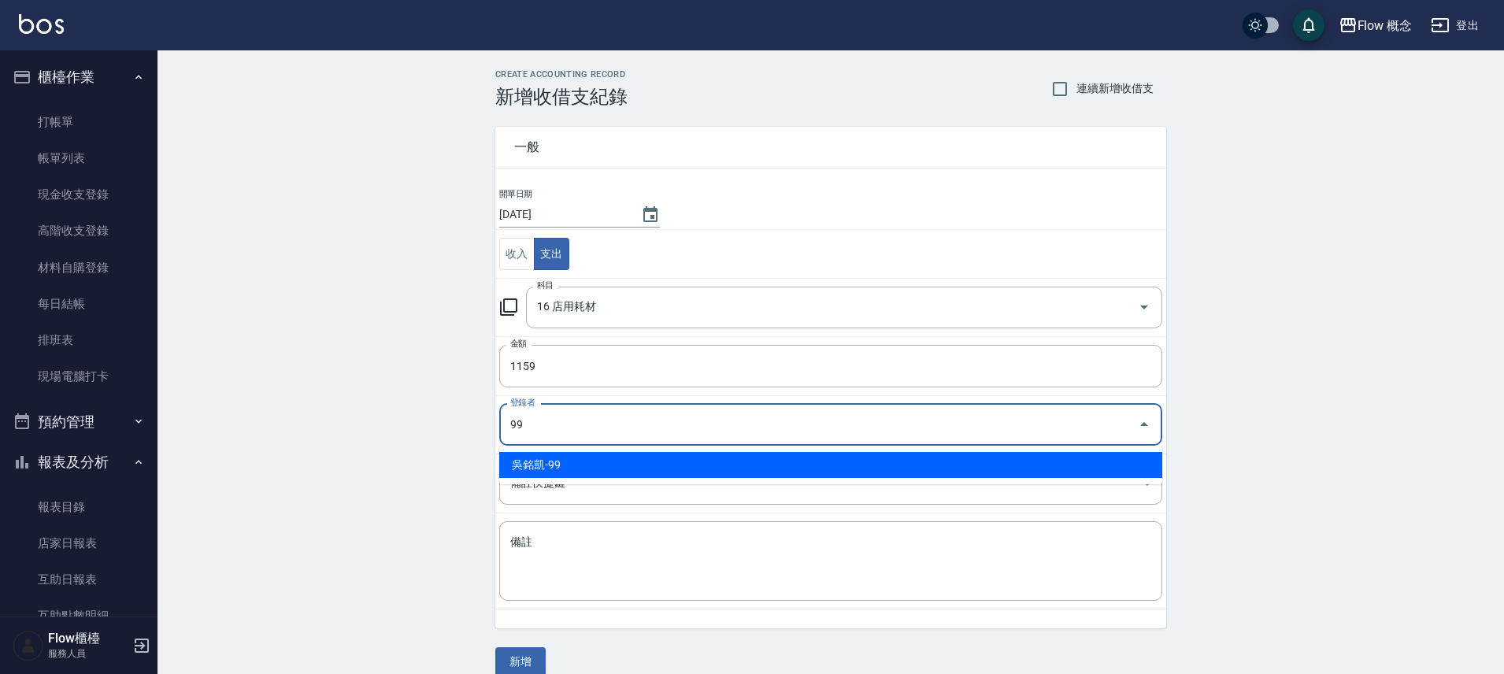
type input "吳銘凱-99"
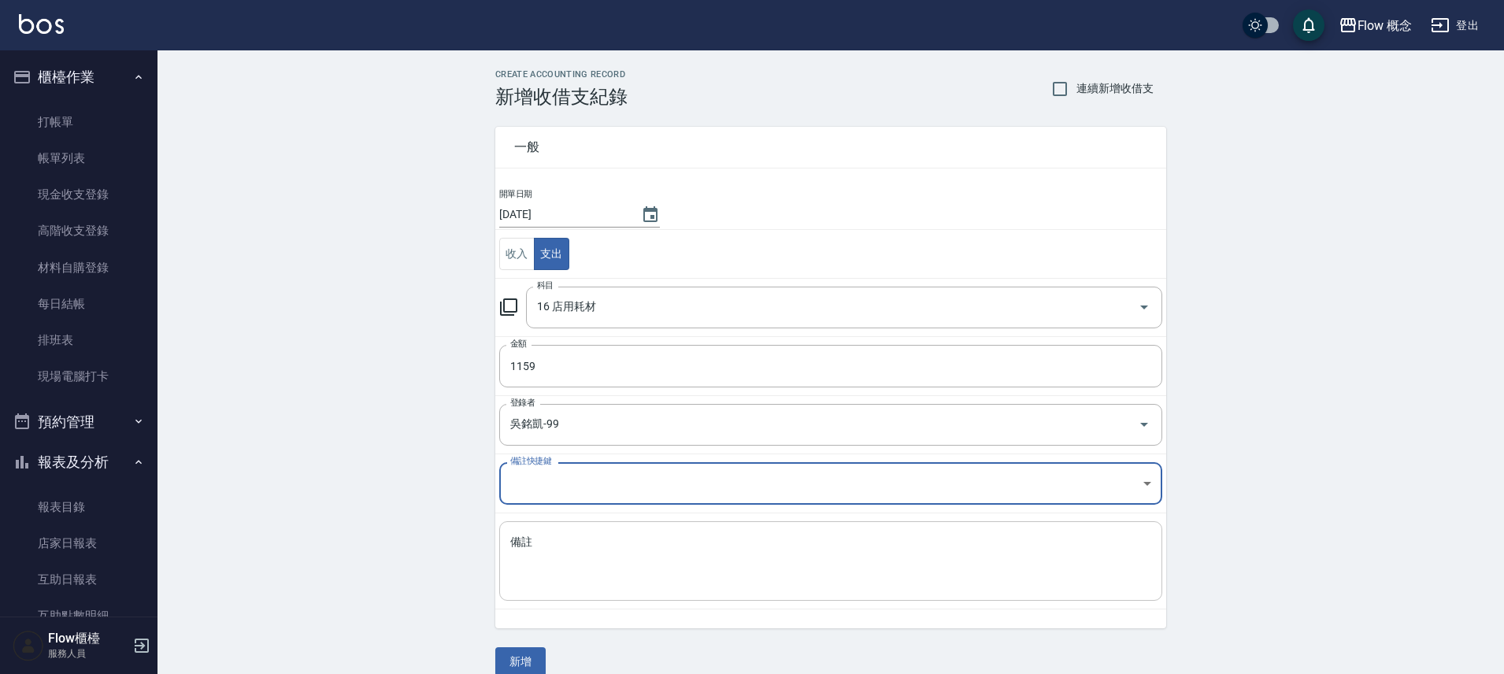
click at [563, 576] on textarea "備註" at bounding box center [830, 562] width 641 height 54
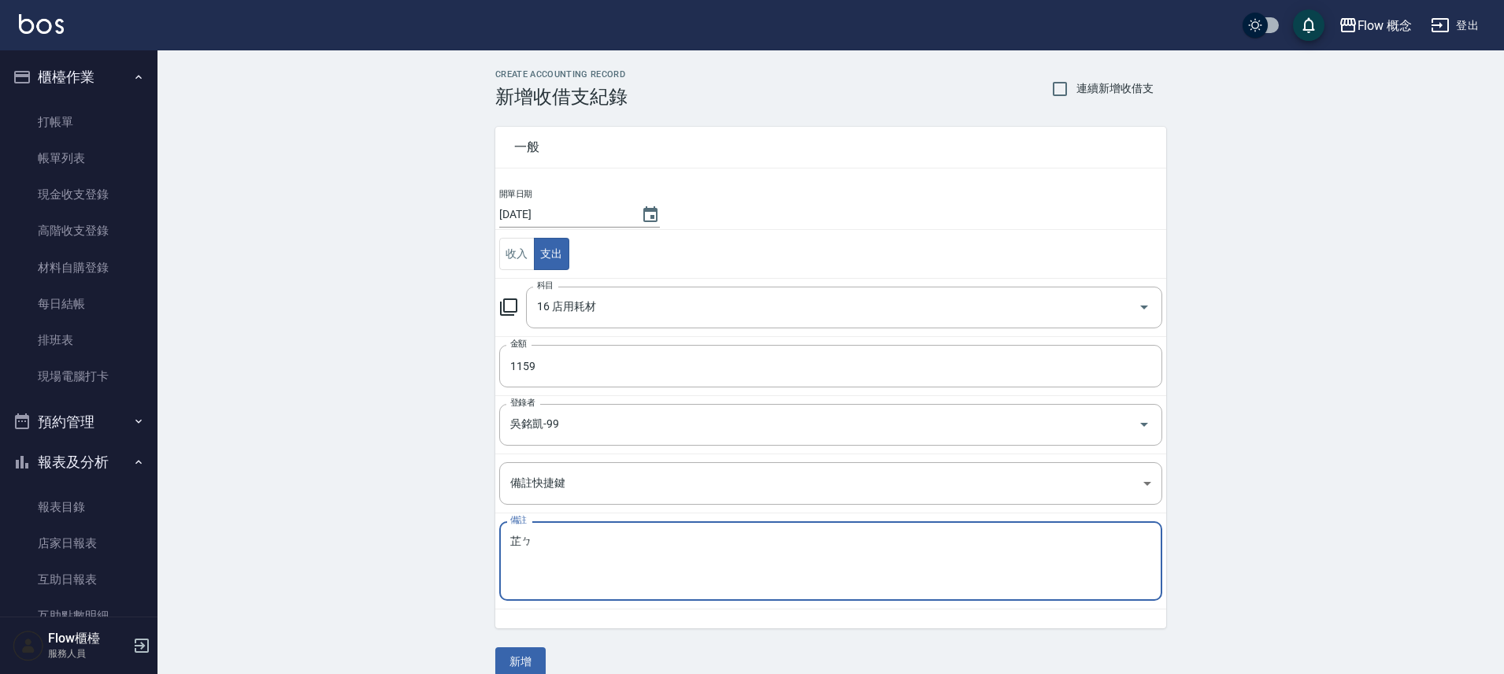
type textarea "芷"
type textarea "紙杯+寄貨紙箱"
click at [496, 652] on button "新增" at bounding box center [520, 661] width 50 height 29
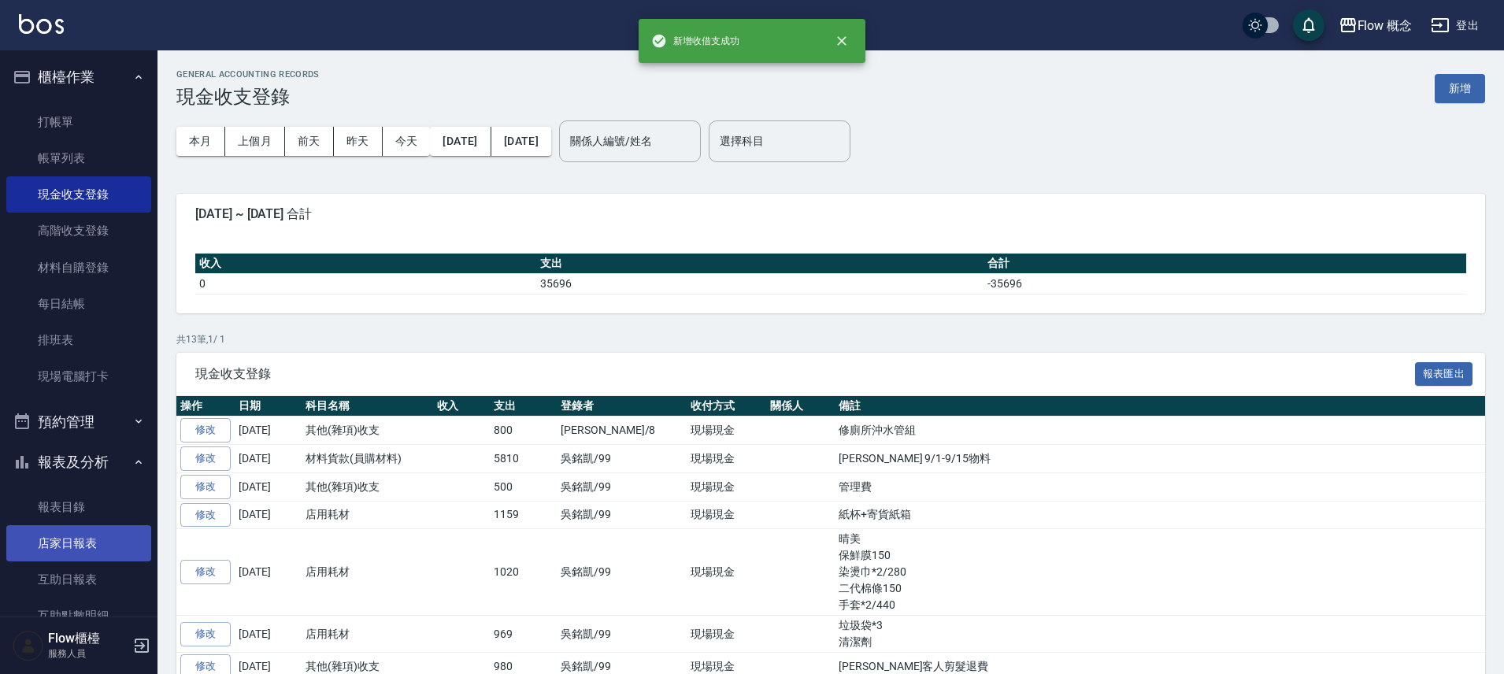
click at [80, 543] on link "店家日報表" at bounding box center [78, 543] width 145 height 36
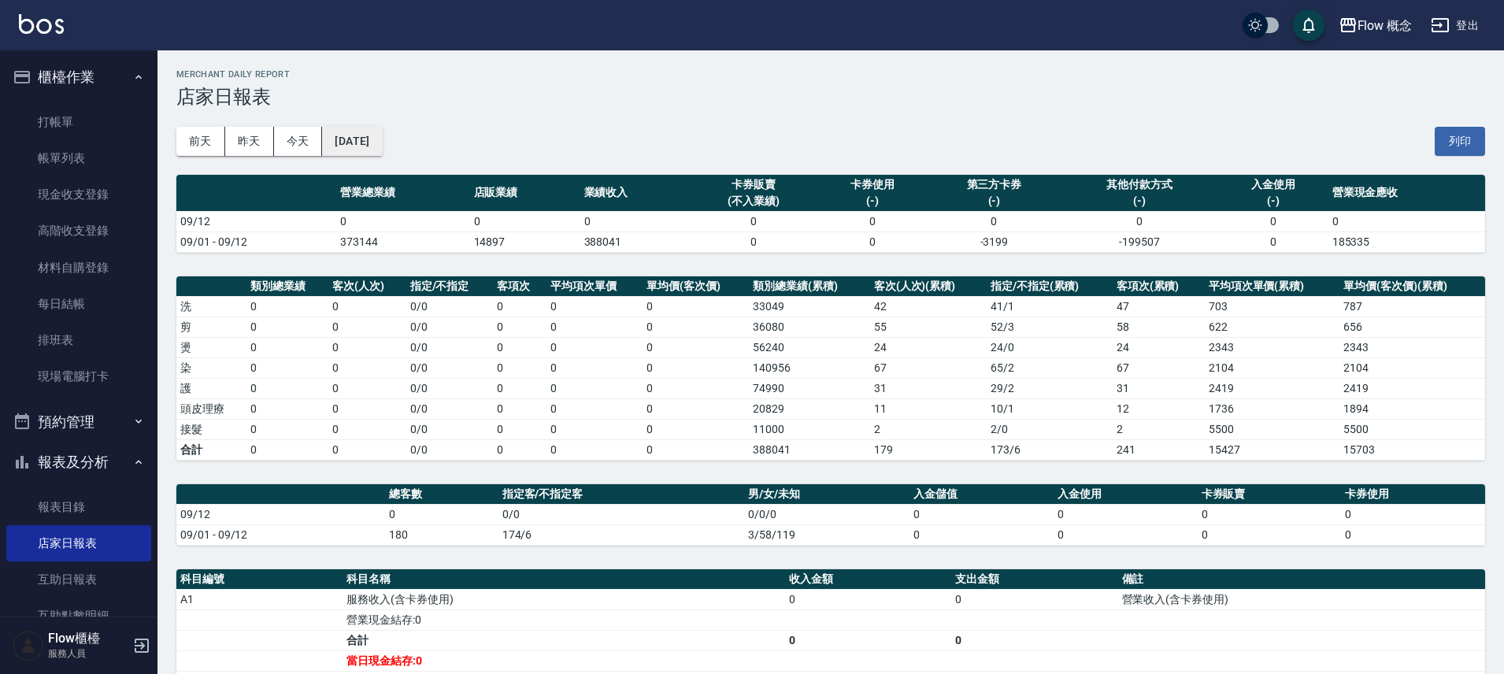
click at [382, 133] on button "[DATE]" at bounding box center [352, 141] width 60 height 29
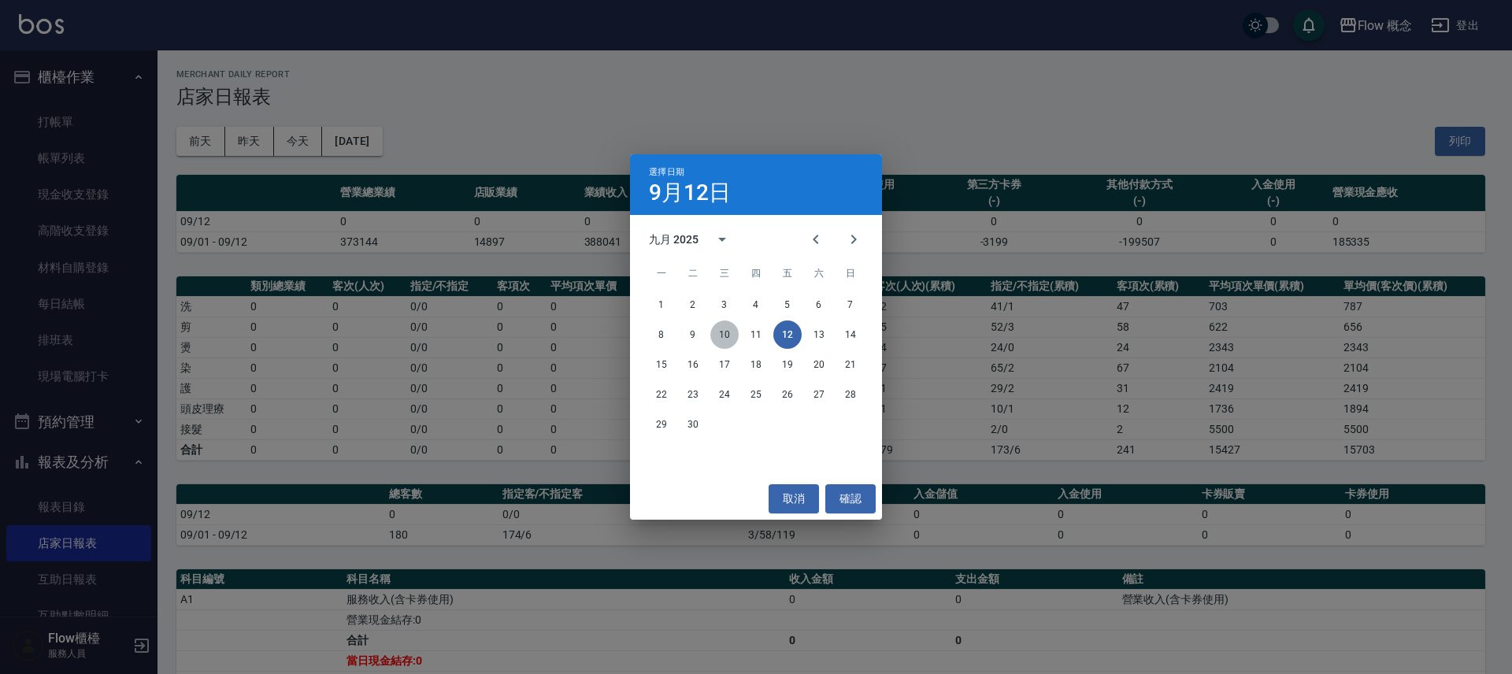
click at [732, 339] on button "10" at bounding box center [724, 334] width 28 height 28
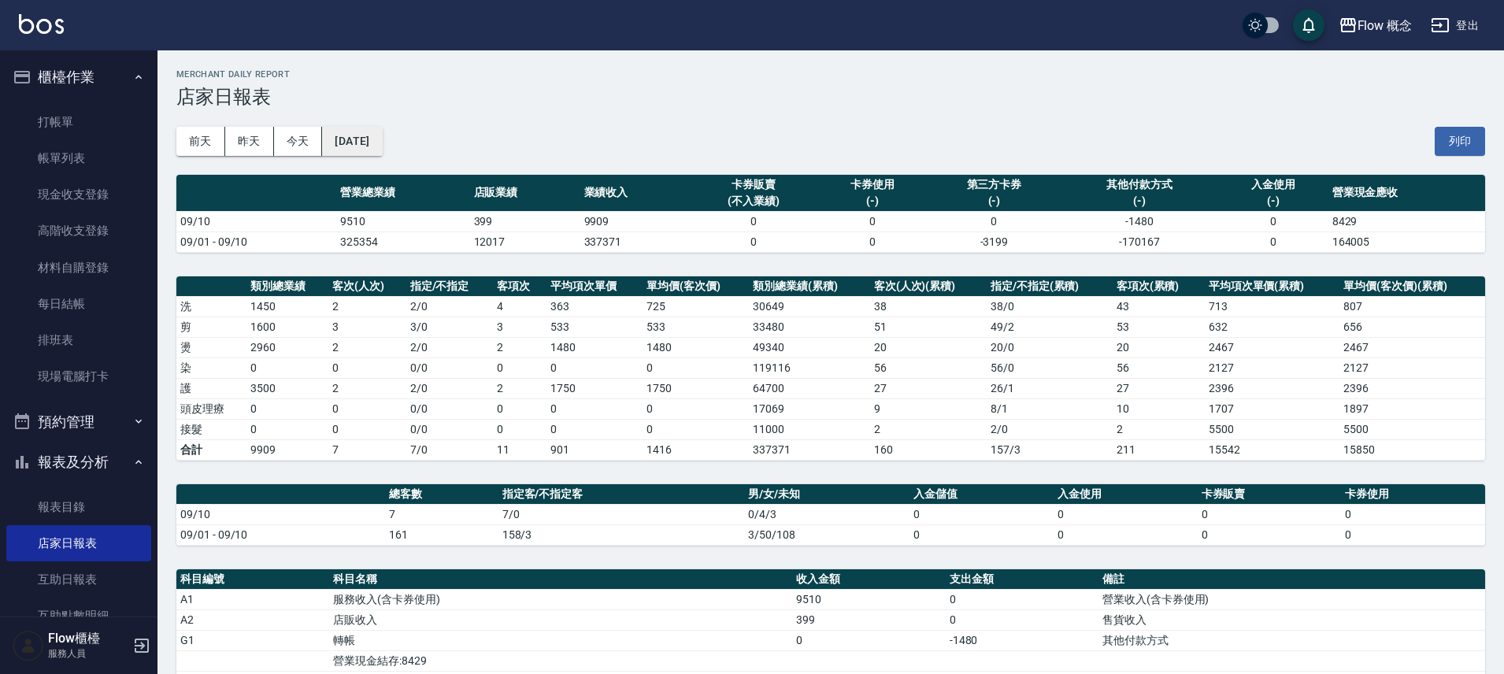
click at [382, 136] on button "[DATE]" at bounding box center [352, 141] width 60 height 29
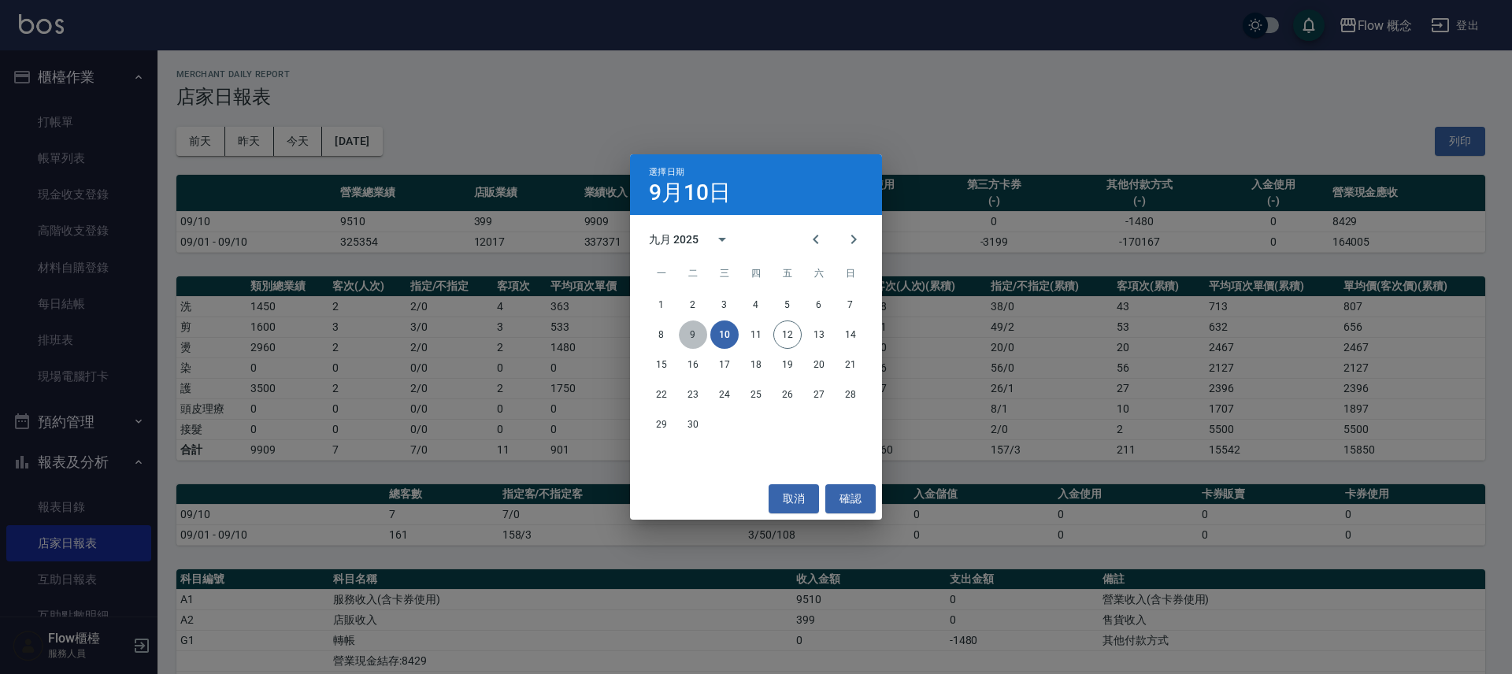
click at [686, 333] on button "9" at bounding box center [693, 334] width 28 height 28
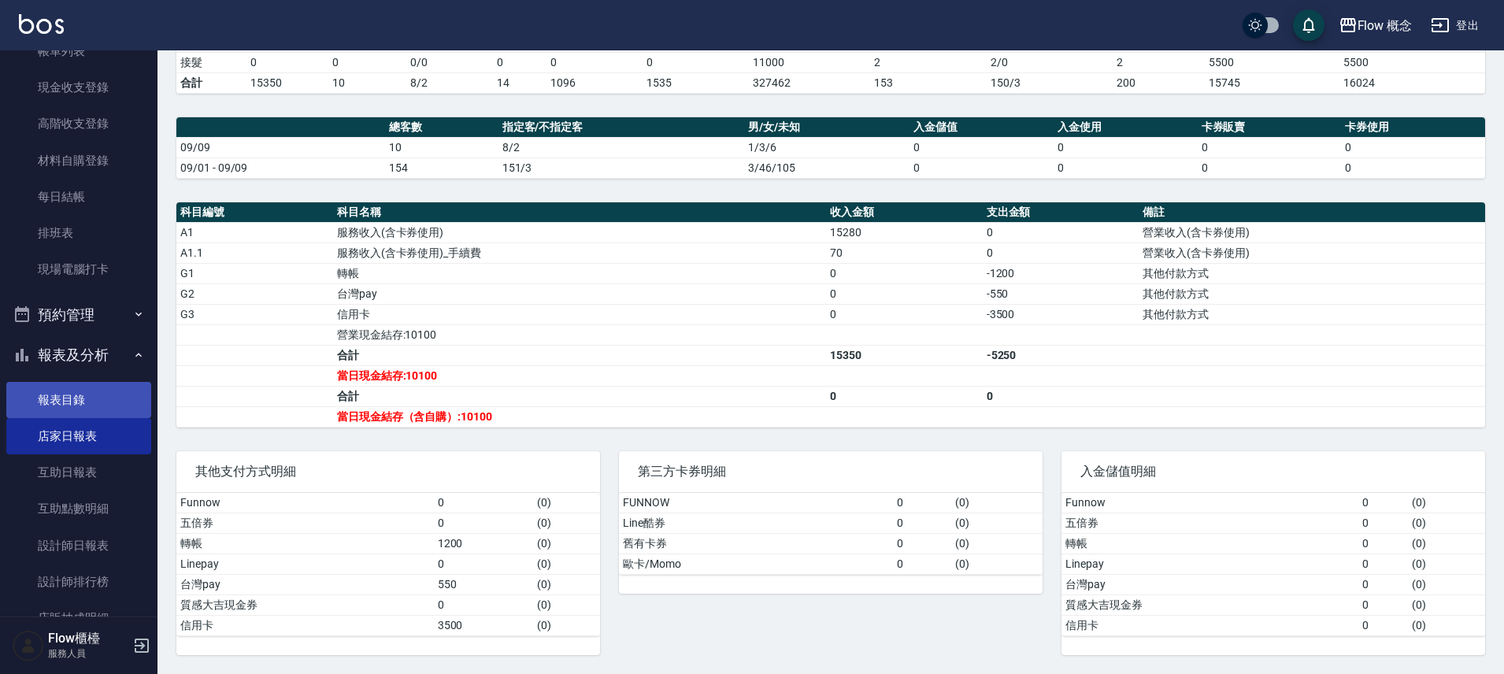
scroll to position [233, 0]
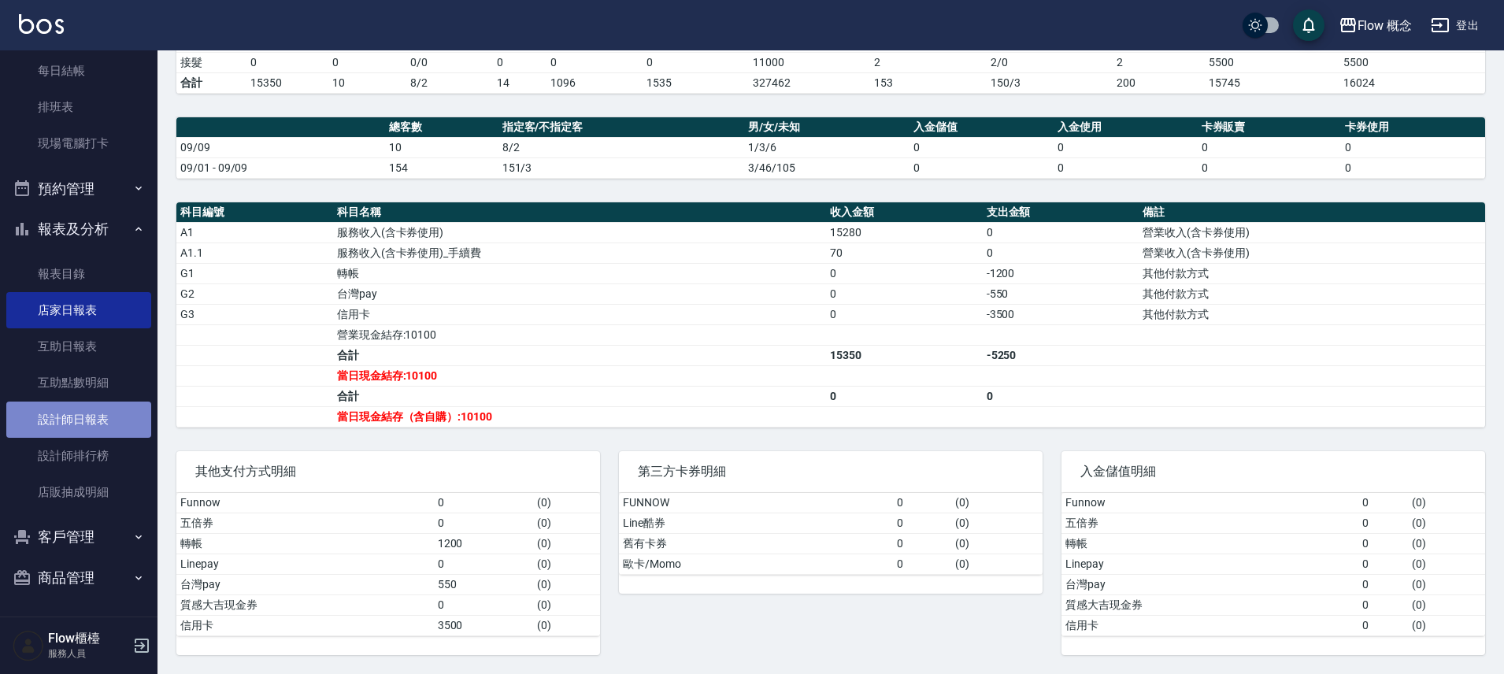
click at [103, 416] on link "設計師日報表" at bounding box center [78, 420] width 145 height 36
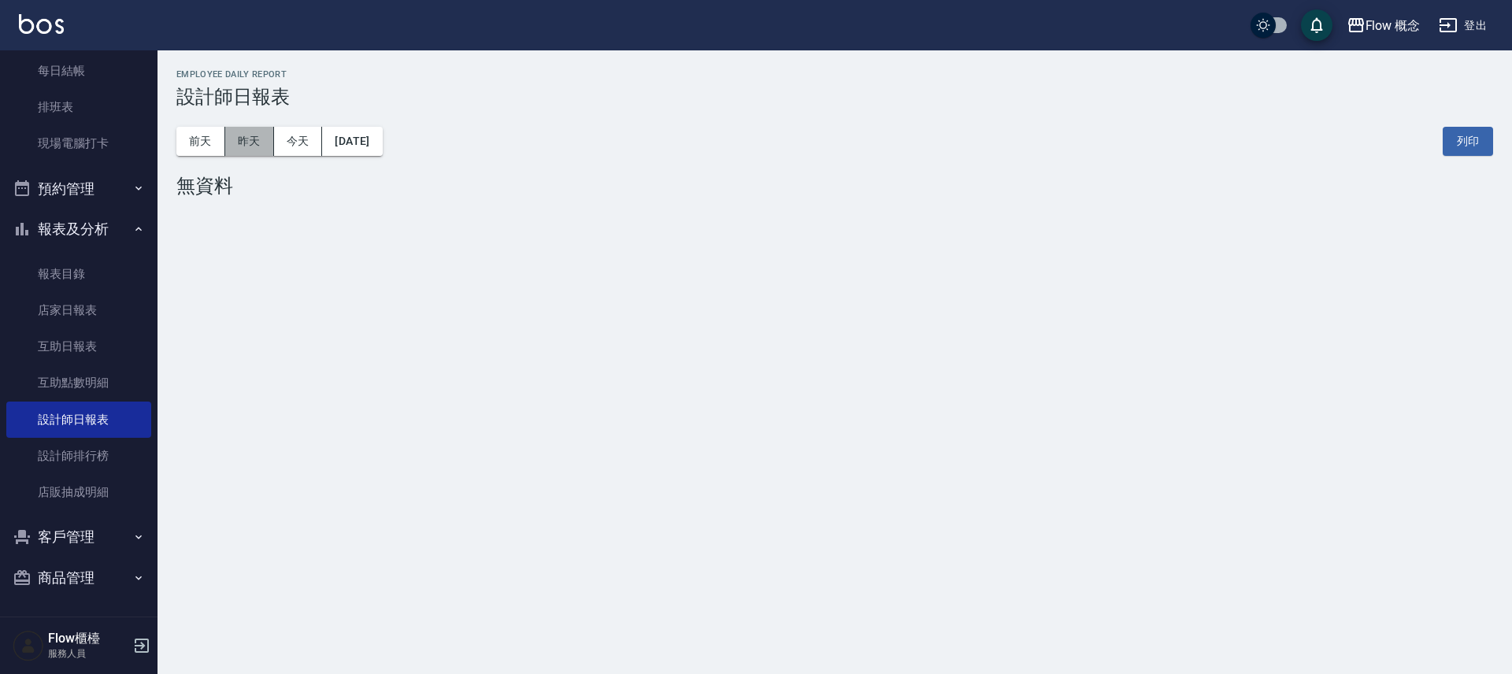
click at [246, 139] on button "昨天" at bounding box center [249, 141] width 49 height 29
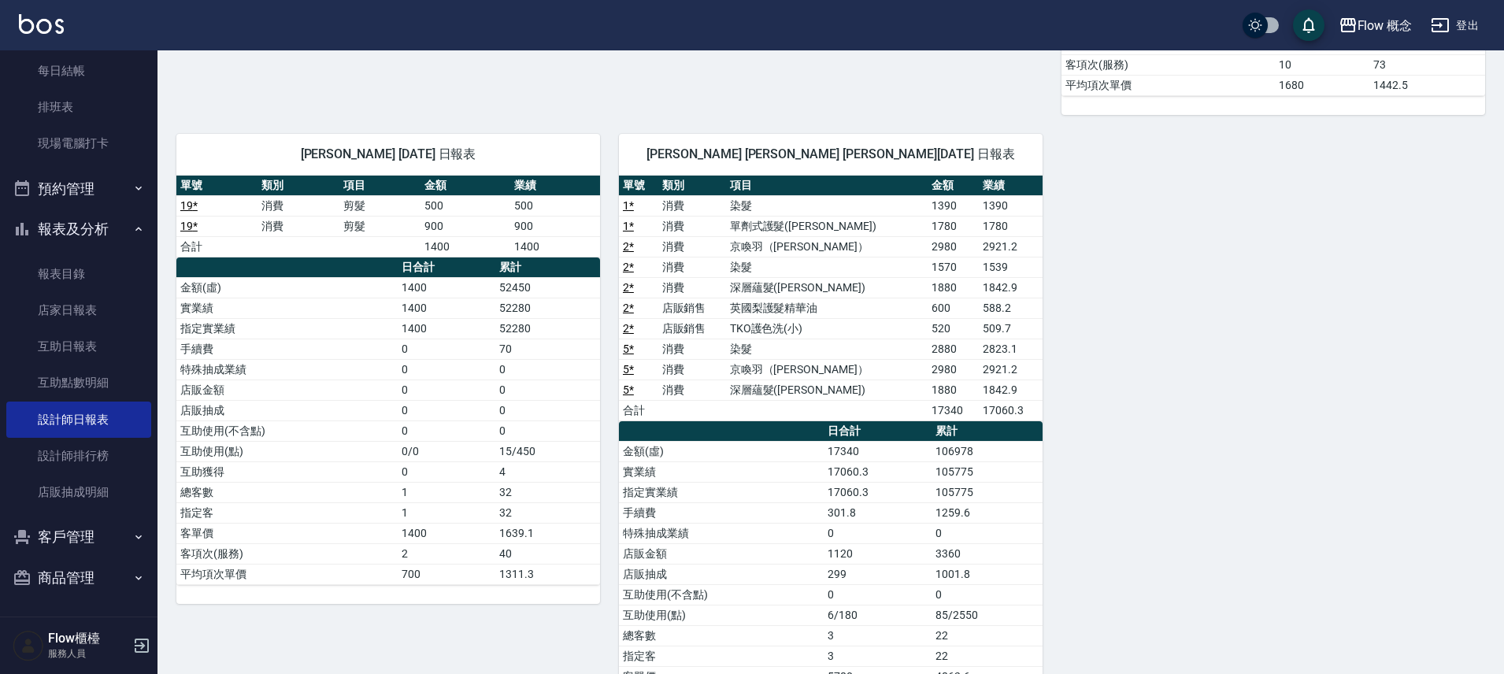
scroll to position [827, 0]
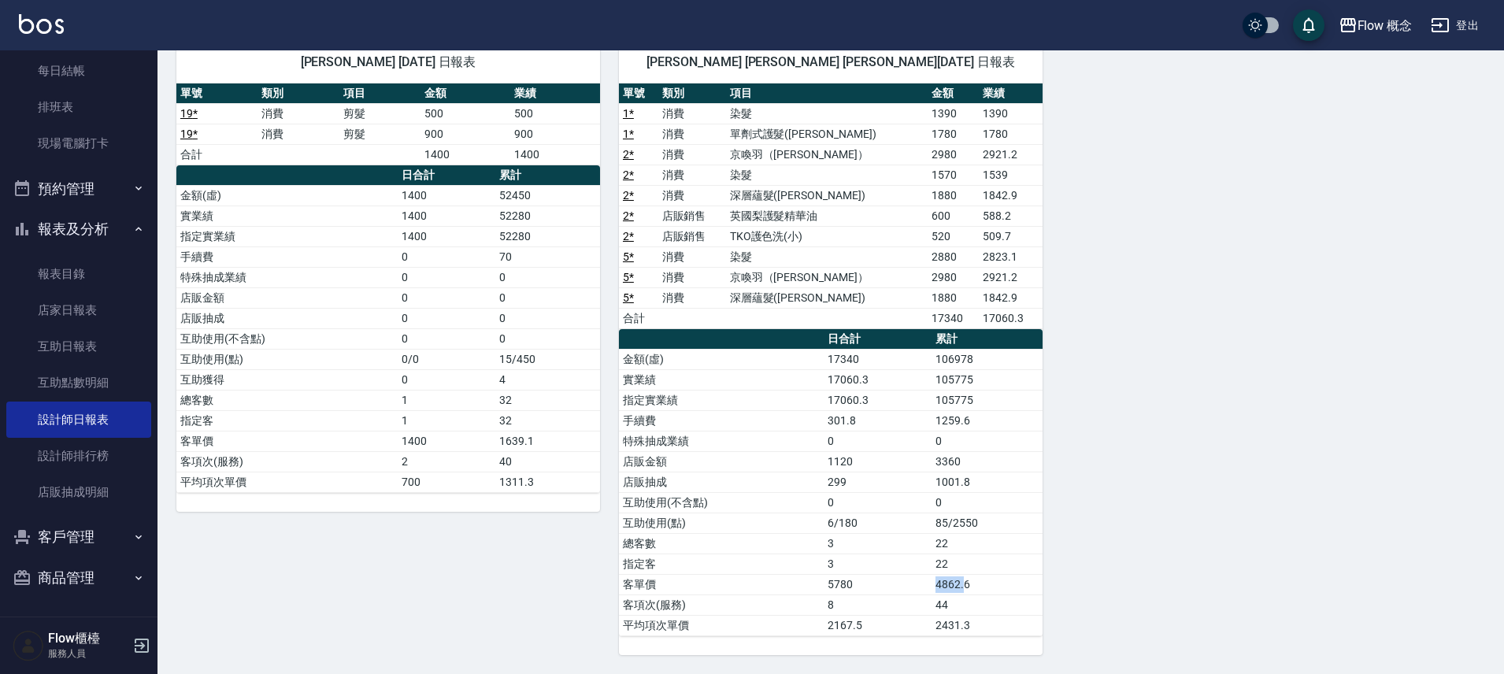
drag, startPoint x: 937, startPoint y: 587, endPoint x: 982, endPoint y: 592, distance: 45.2
click at [965, 587] on td "4862.6" at bounding box center [986, 584] width 111 height 20
click at [106, 228] on button "報表及分析" at bounding box center [78, 229] width 145 height 41
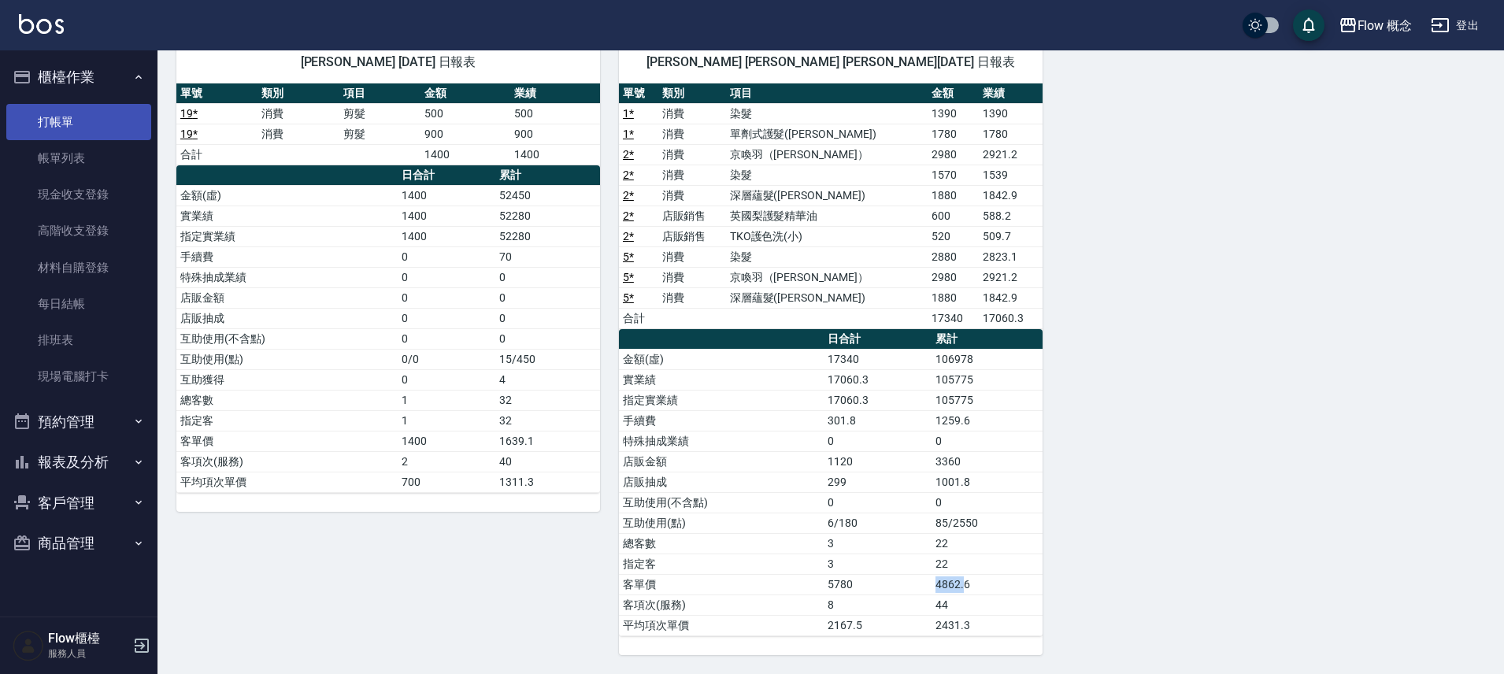
scroll to position [0, 0]
click at [101, 113] on link "打帳單" at bounding box center [78, 122] width 145 height 36
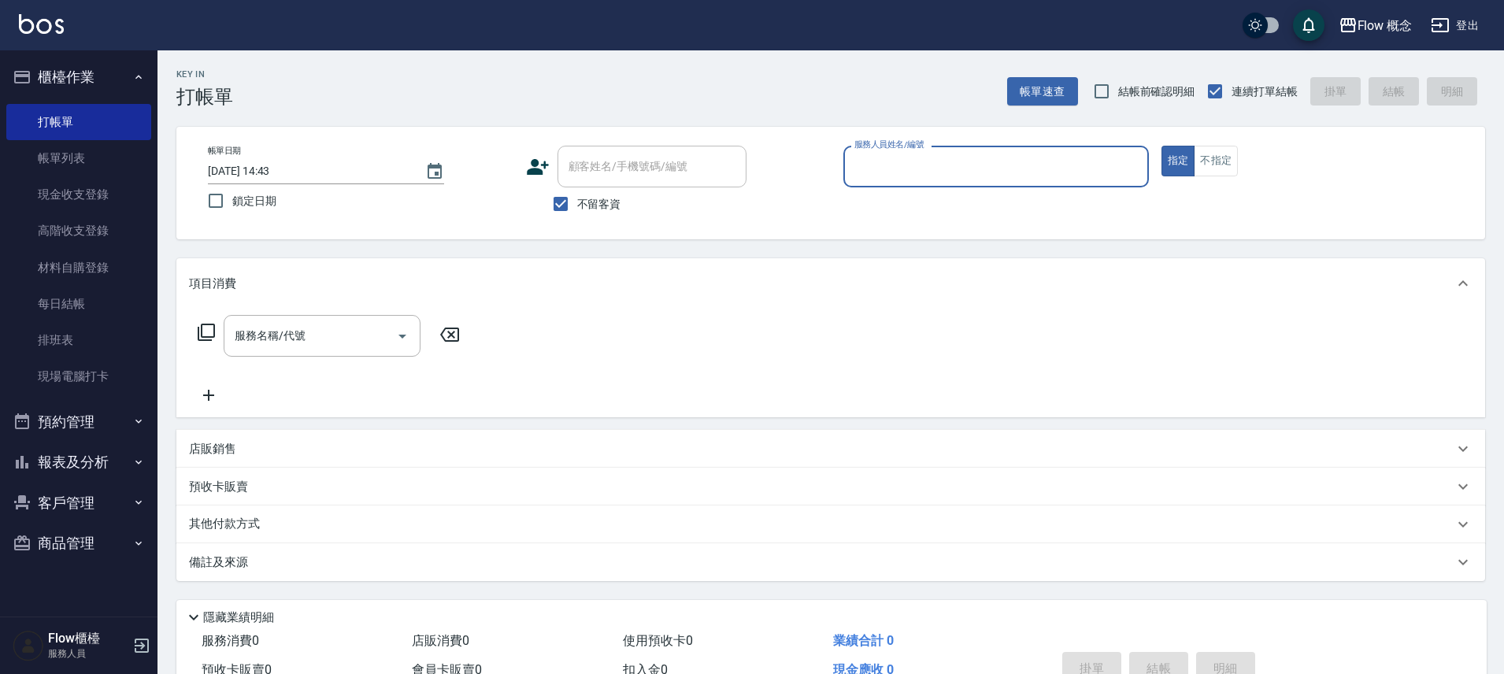
click at [70, 487] on button "客戶管理" at bounding box center [78, 503] width 145 height 41
click at [70, 472] on button "報表及分析" at bounding box center [78, 462] width 145 height 41
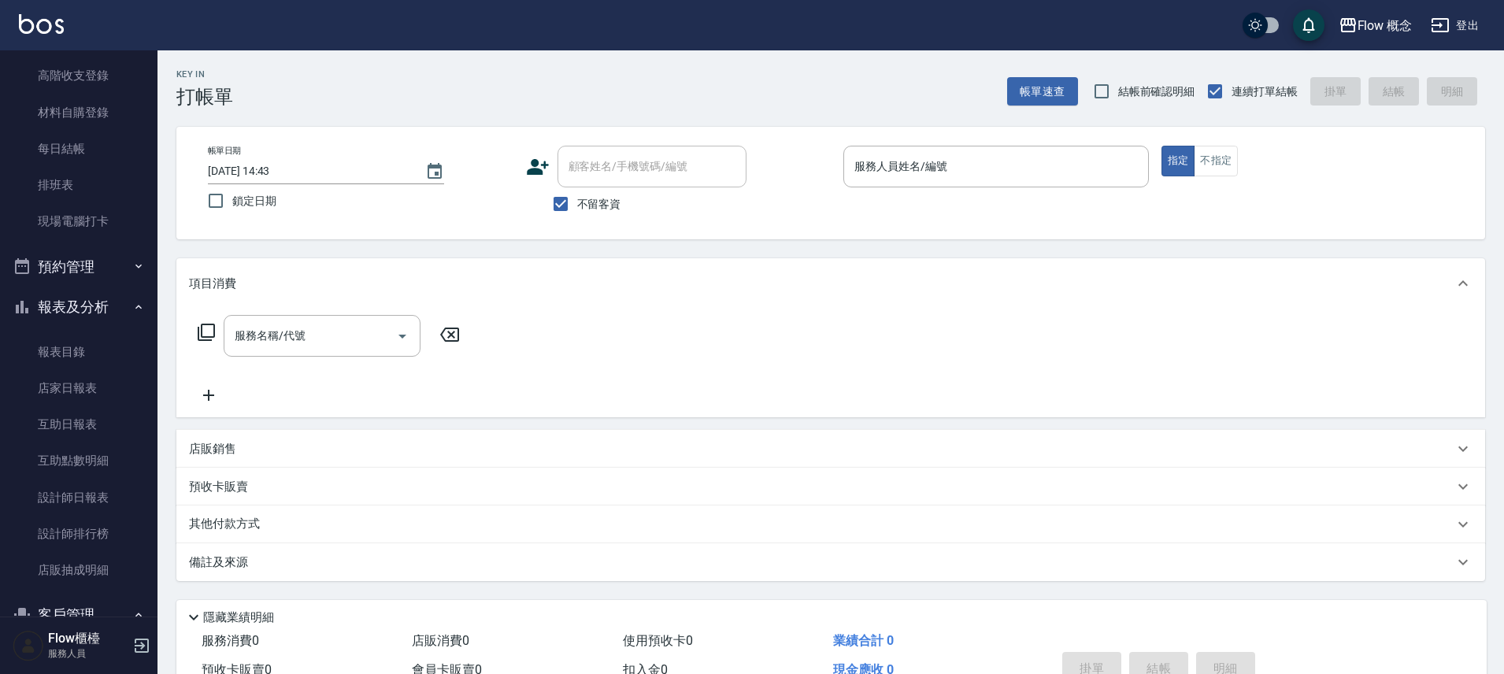
scroll to position [355, 0]
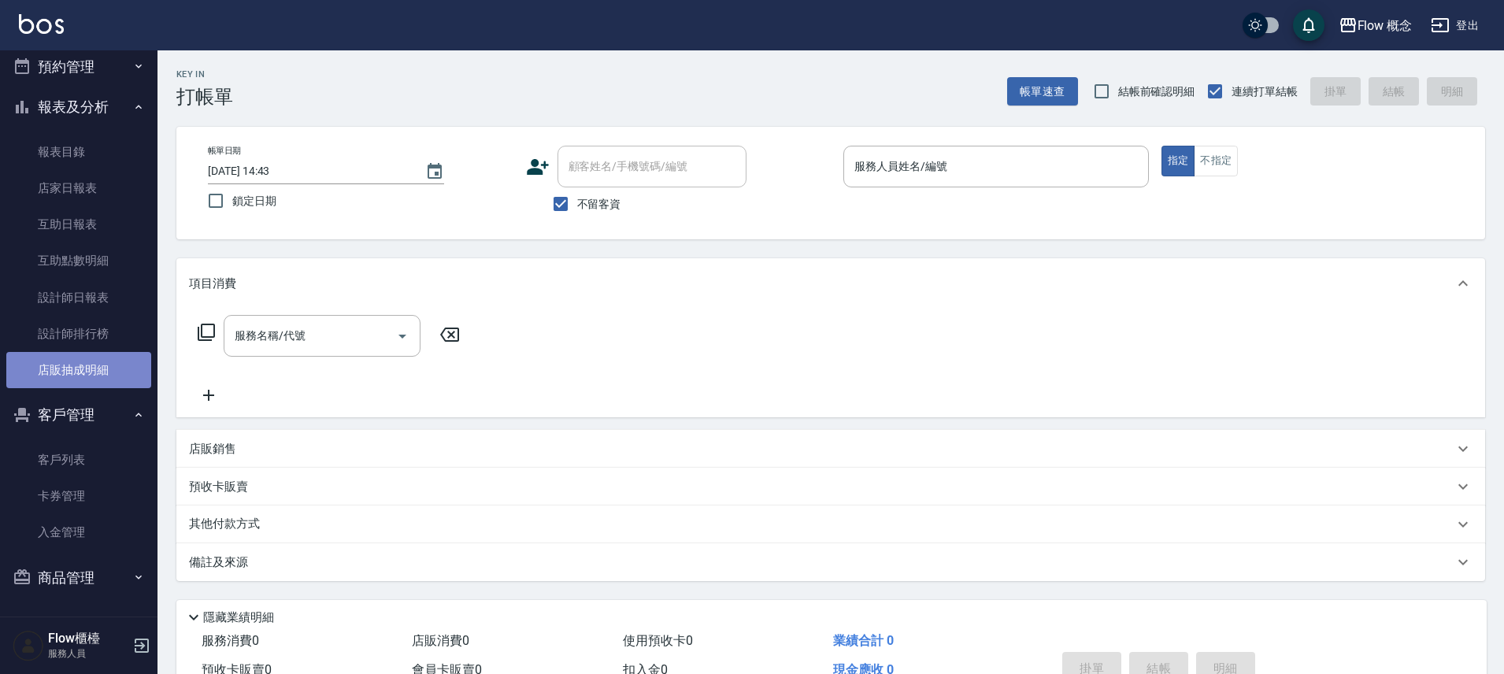
click at [78, 358] on link "店販抽成明細" at bounding box center [78, 370] width 145 height 36
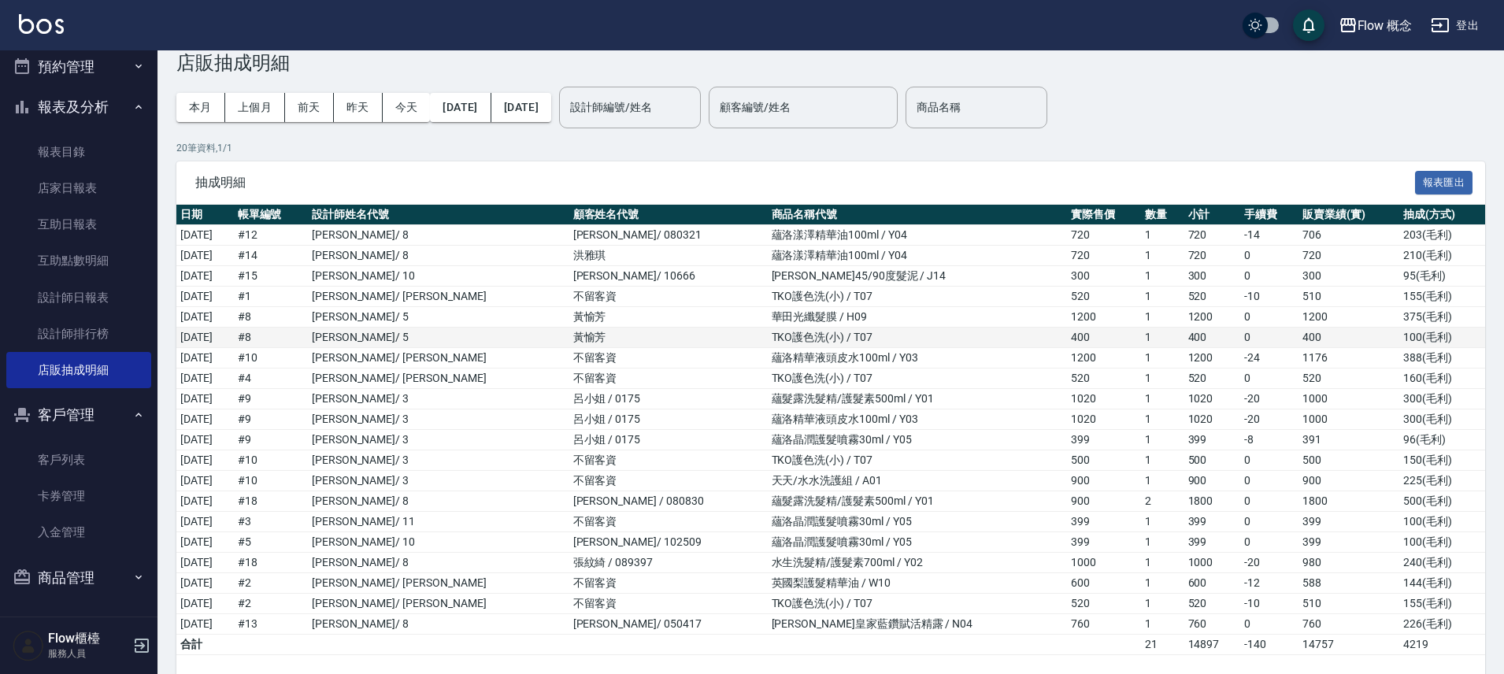
scroll to position [89, 0]
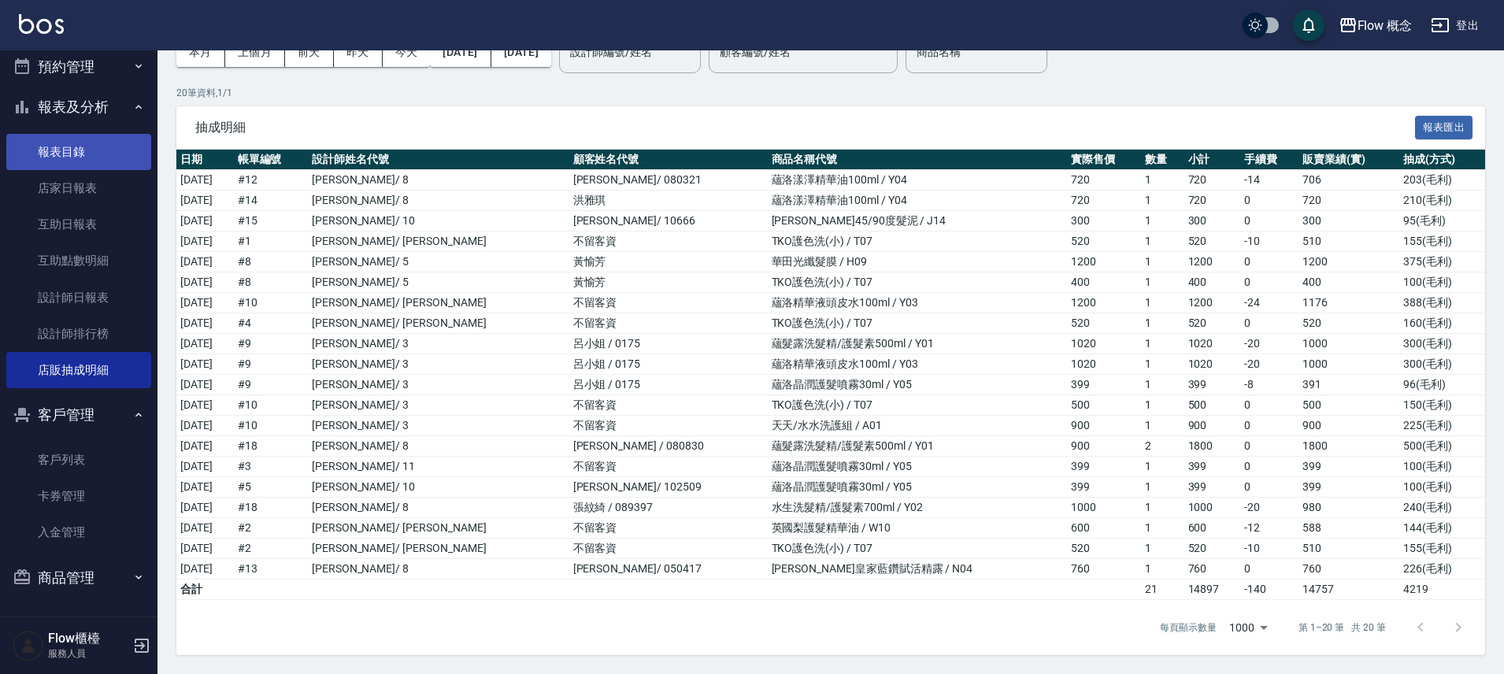
click at [106, 147] on link "報表目錄" at bounding box center [78, 152] width 145 height 36
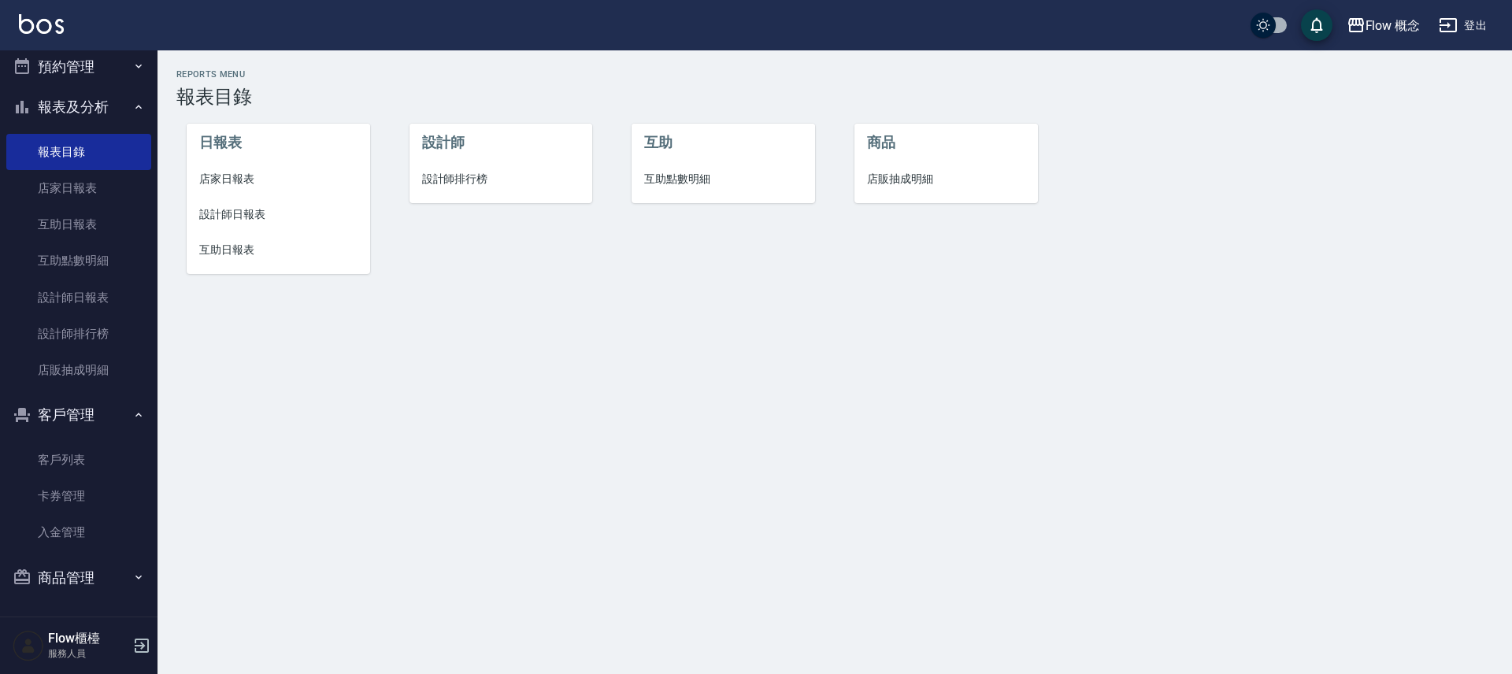
click at [90, 107] on button "報表及分析" at bounding box center [78, 107] width 145 height 41
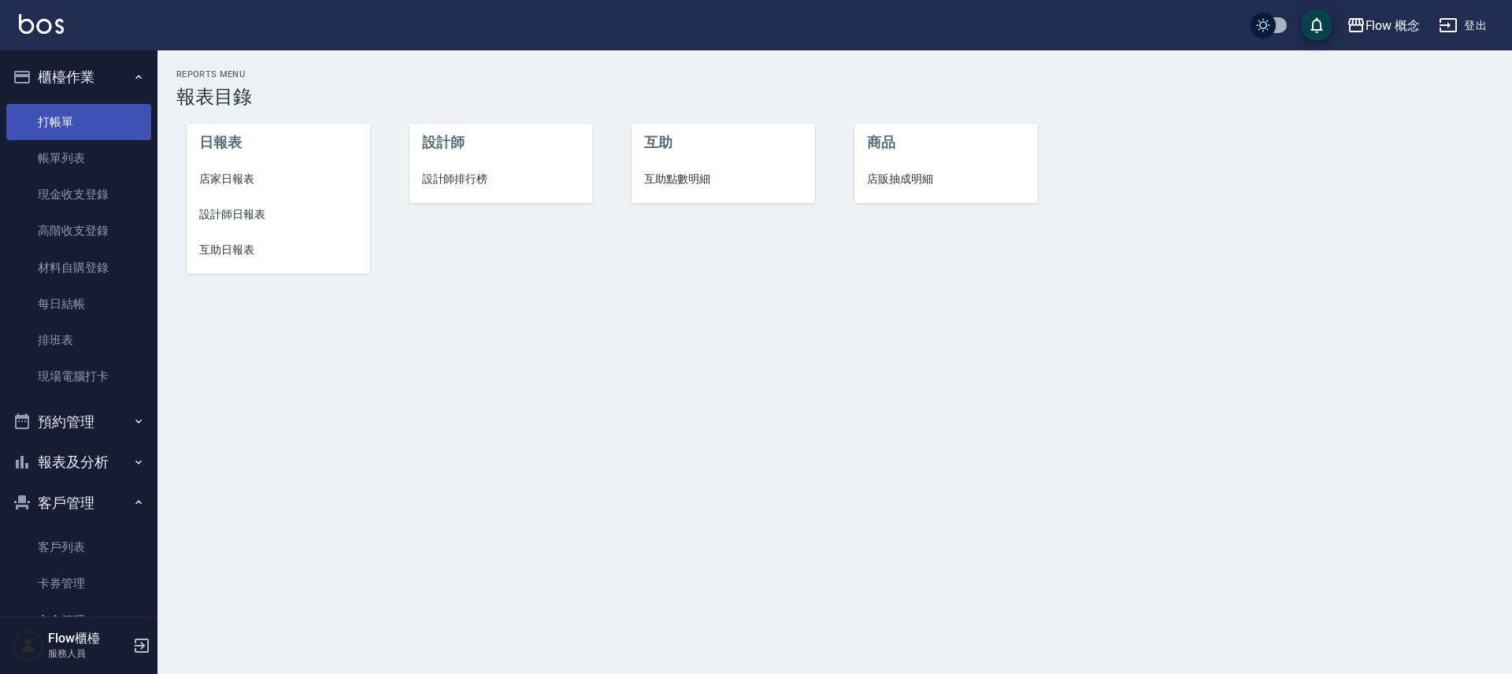
click at [83, 110] on link "打帳單" at bounding box center [78, 122] width 145 height 36
